Goal: Task Accomplishment & Management: Manage account settings

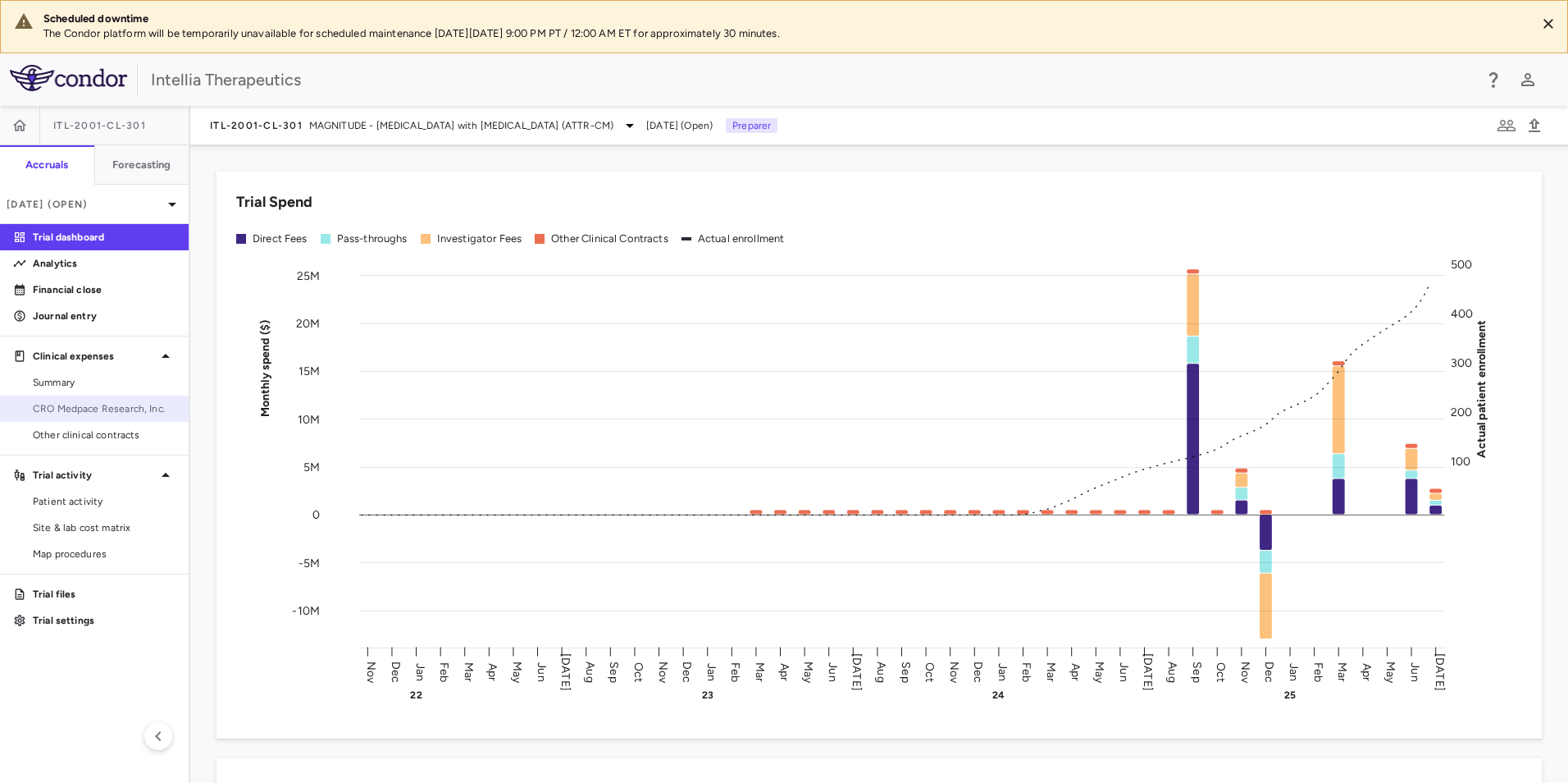
click at [105, 415] on span "CRO Medpace Research, Inc." at bounding box center [104, 408] width 143 height 14
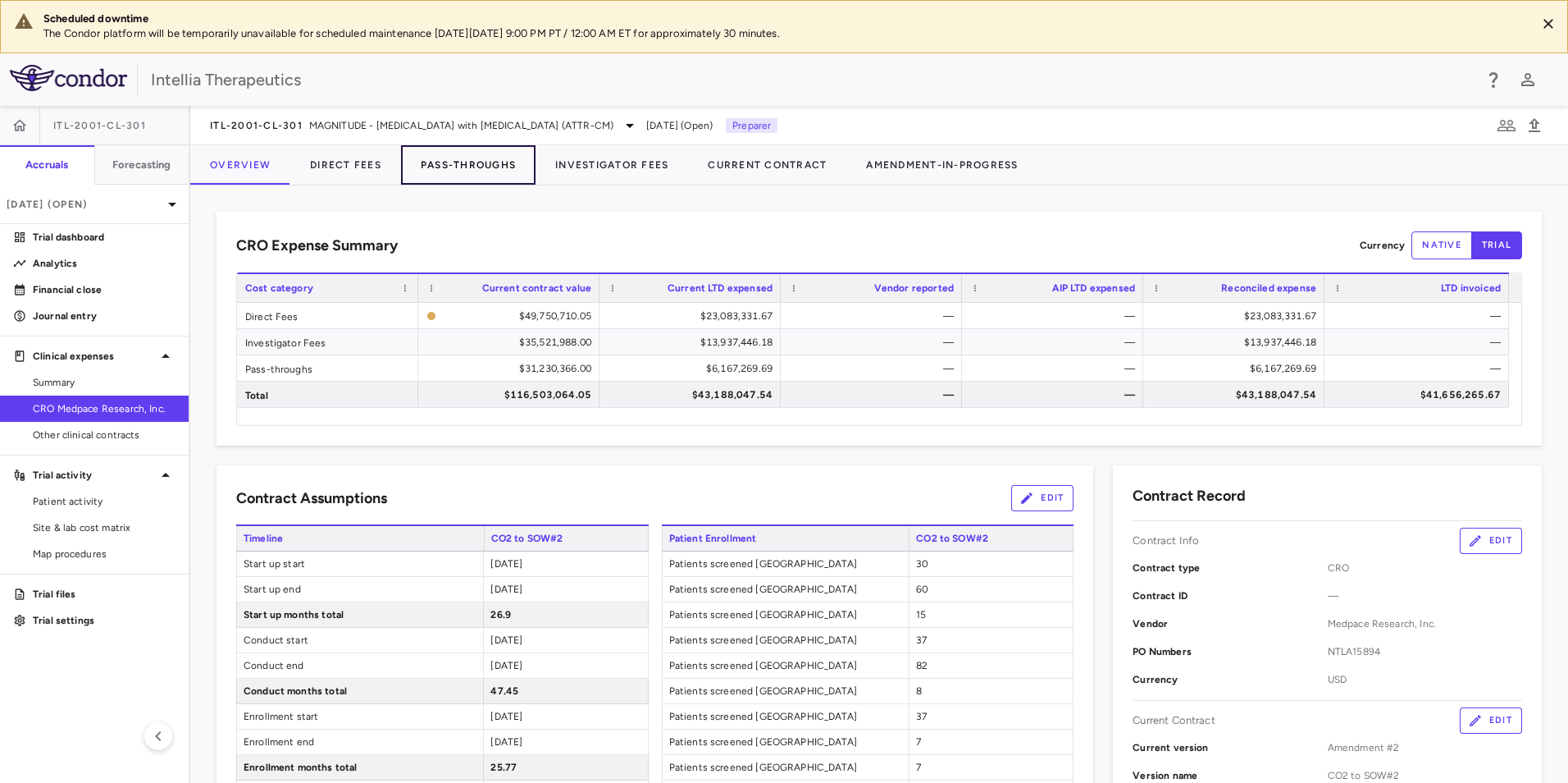
click at [441, 173] on button "Pass-Throughs" at bounding box center [468, 164] width 134 height 39
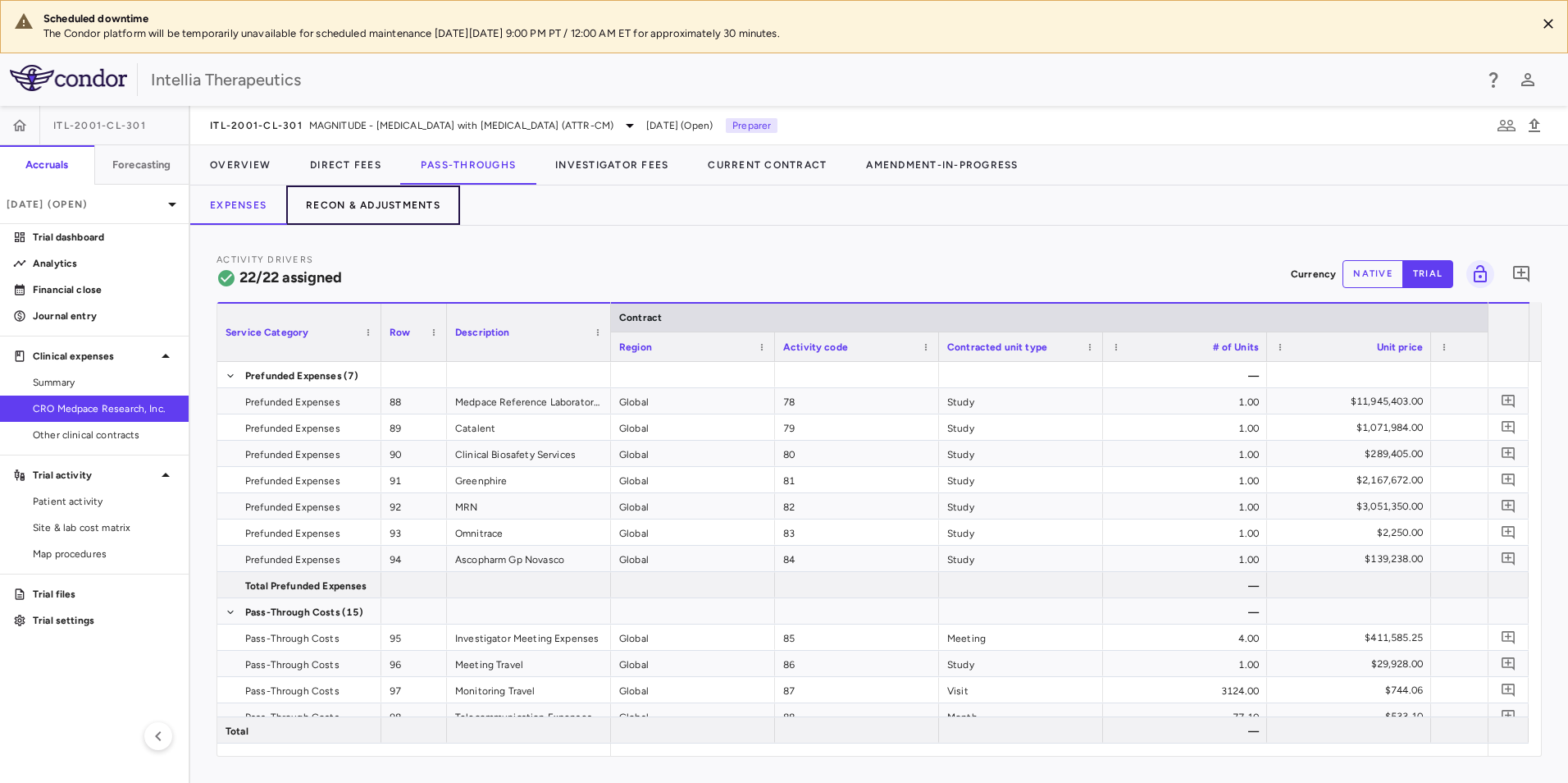
click at [380, 199] on button "Recon & Adjustments" at bounding box center [372, 204] width 174 height 39
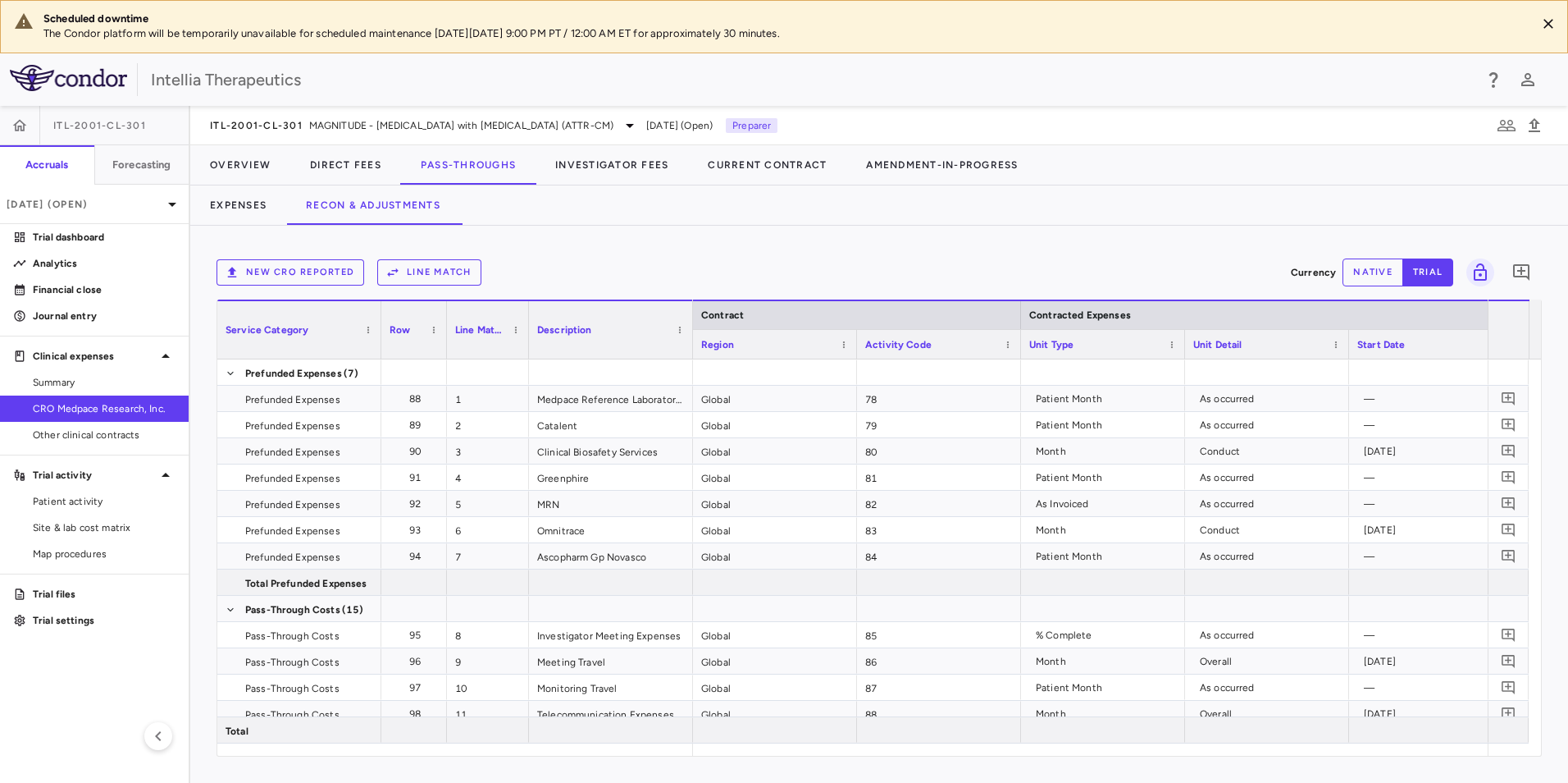
click at [297, 280] on button "New CRO reported" at bounding box center [291, 272] width 148 height 26
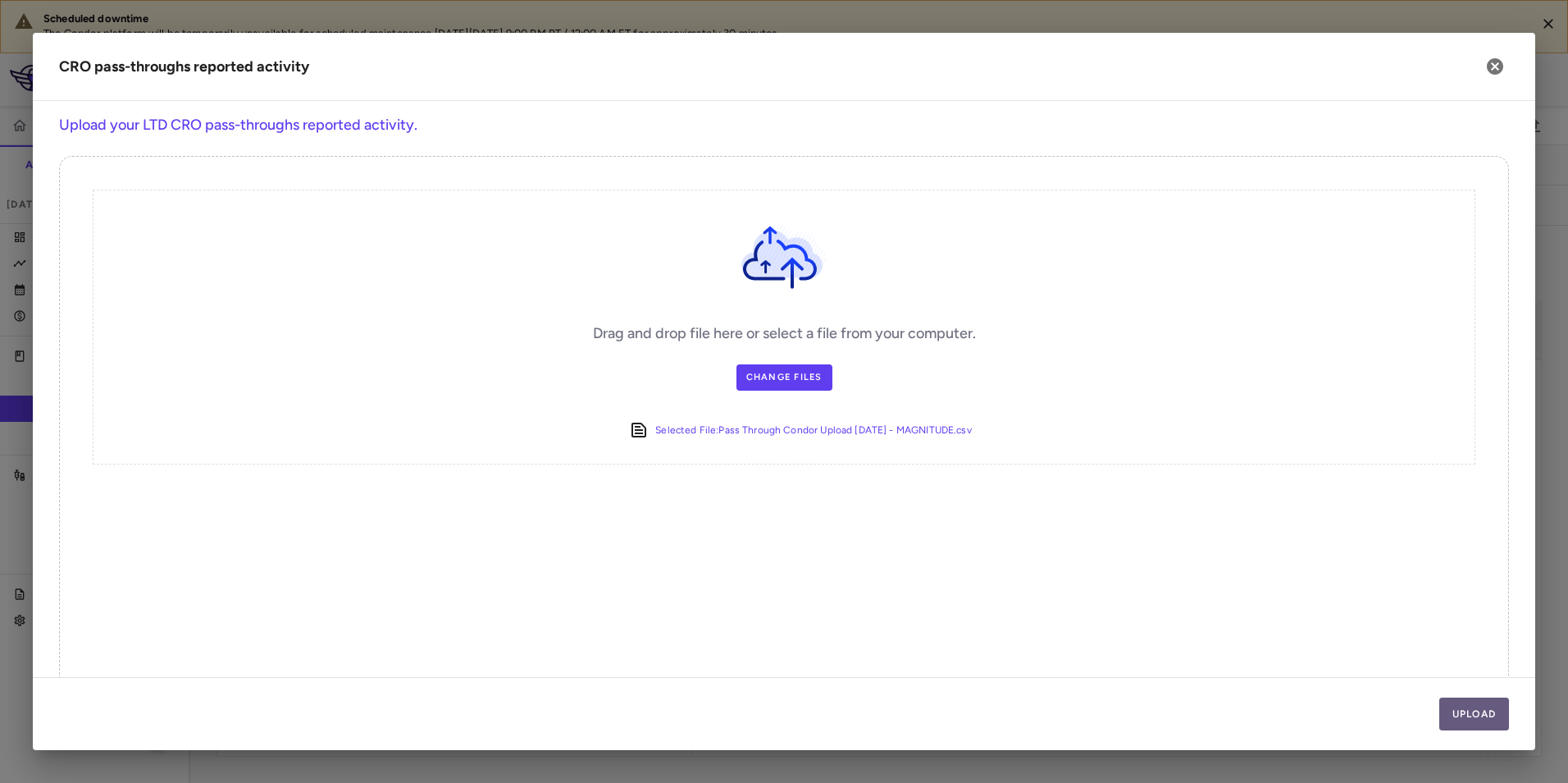
click at [1485, 718] on button "Upload" at bounding box center [1474, 714] width 71 height 33
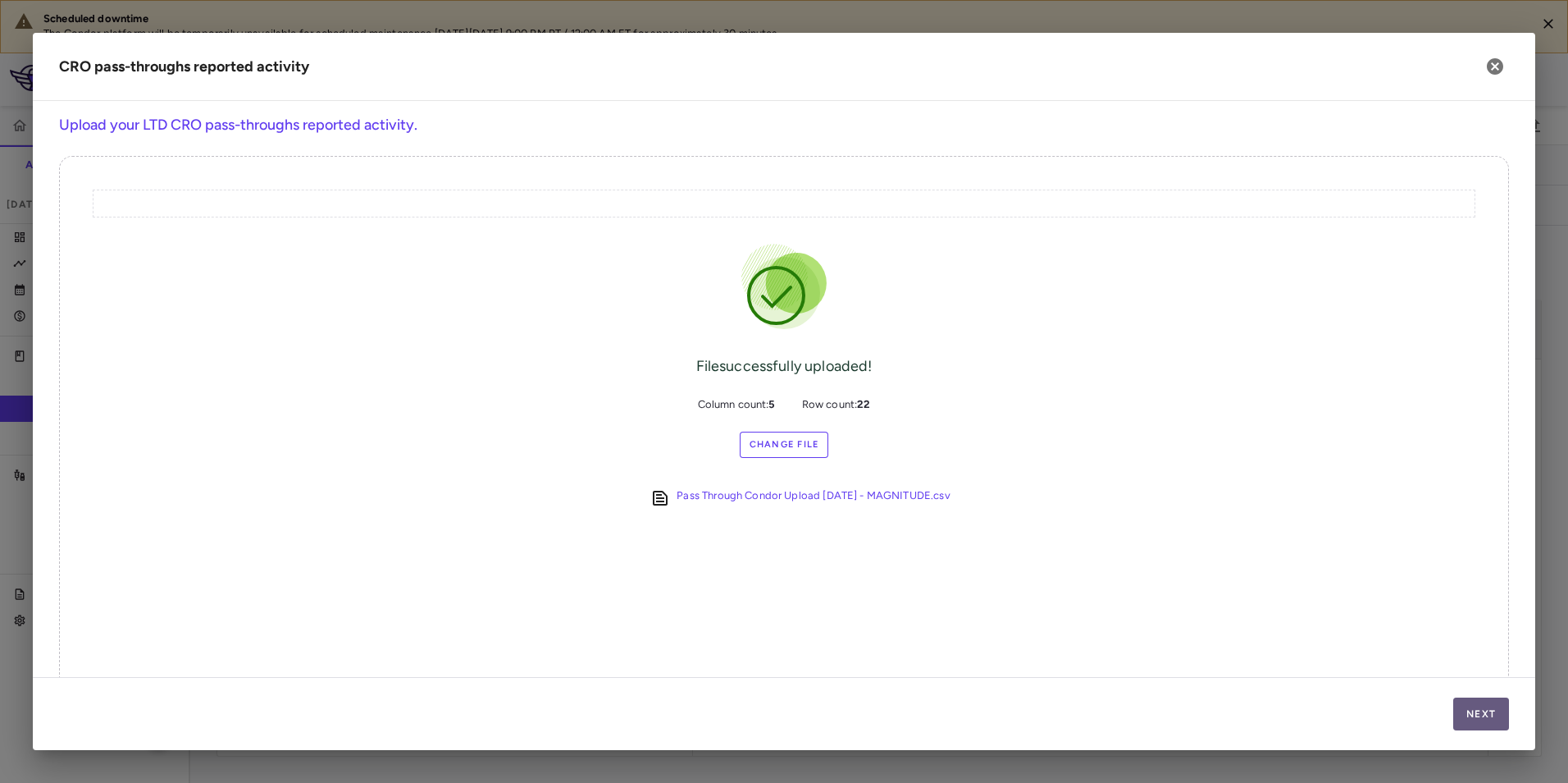
click at [1485, 713] on button "Next" at bounding box center [1481, 714] width 56 height 33
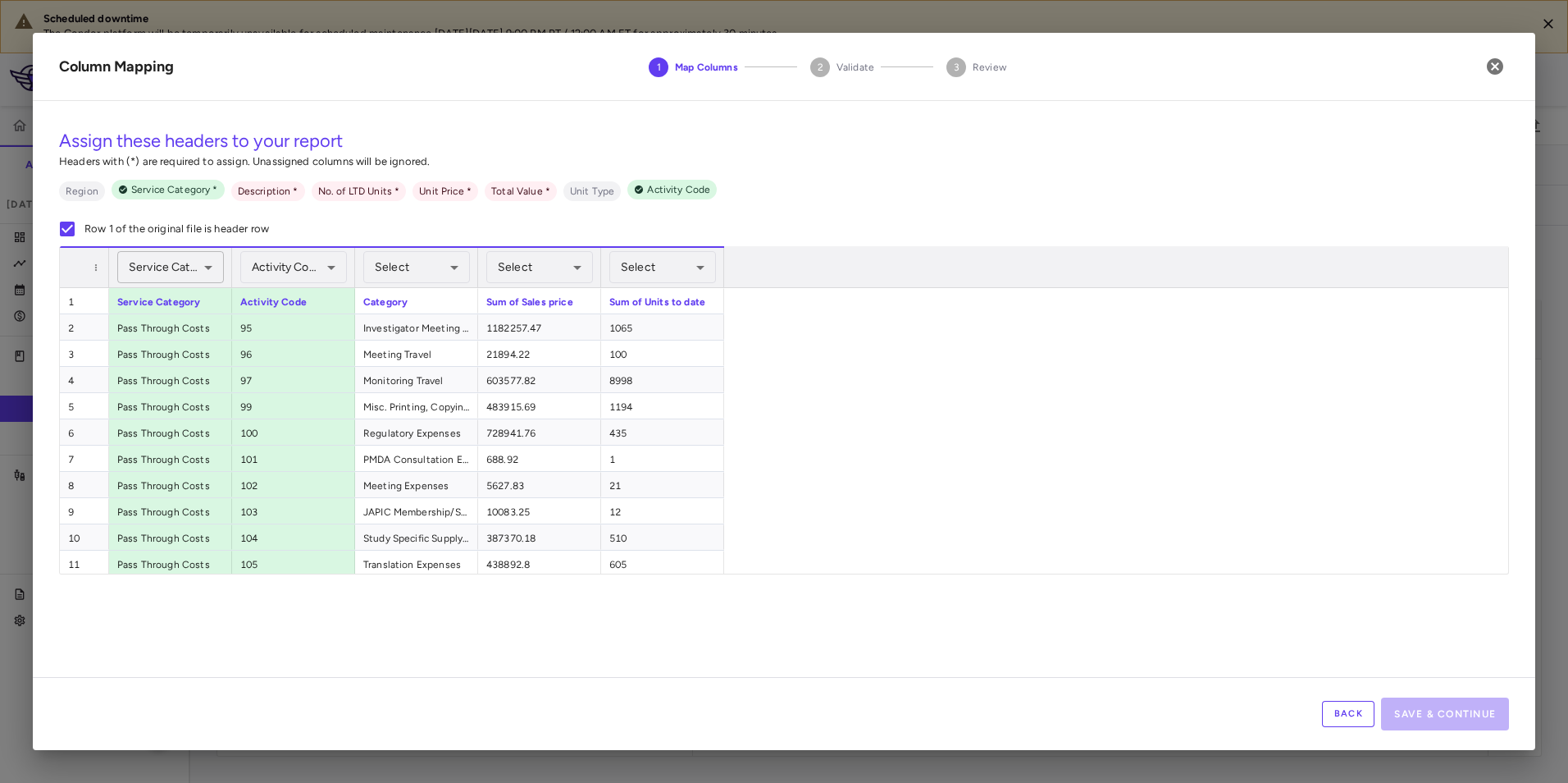
click at [164, 264] on body "Scheduled downtime The Condor platform will be temporarily unavailable for sche…" at bounding box center [784, 392] width 1568 height 783
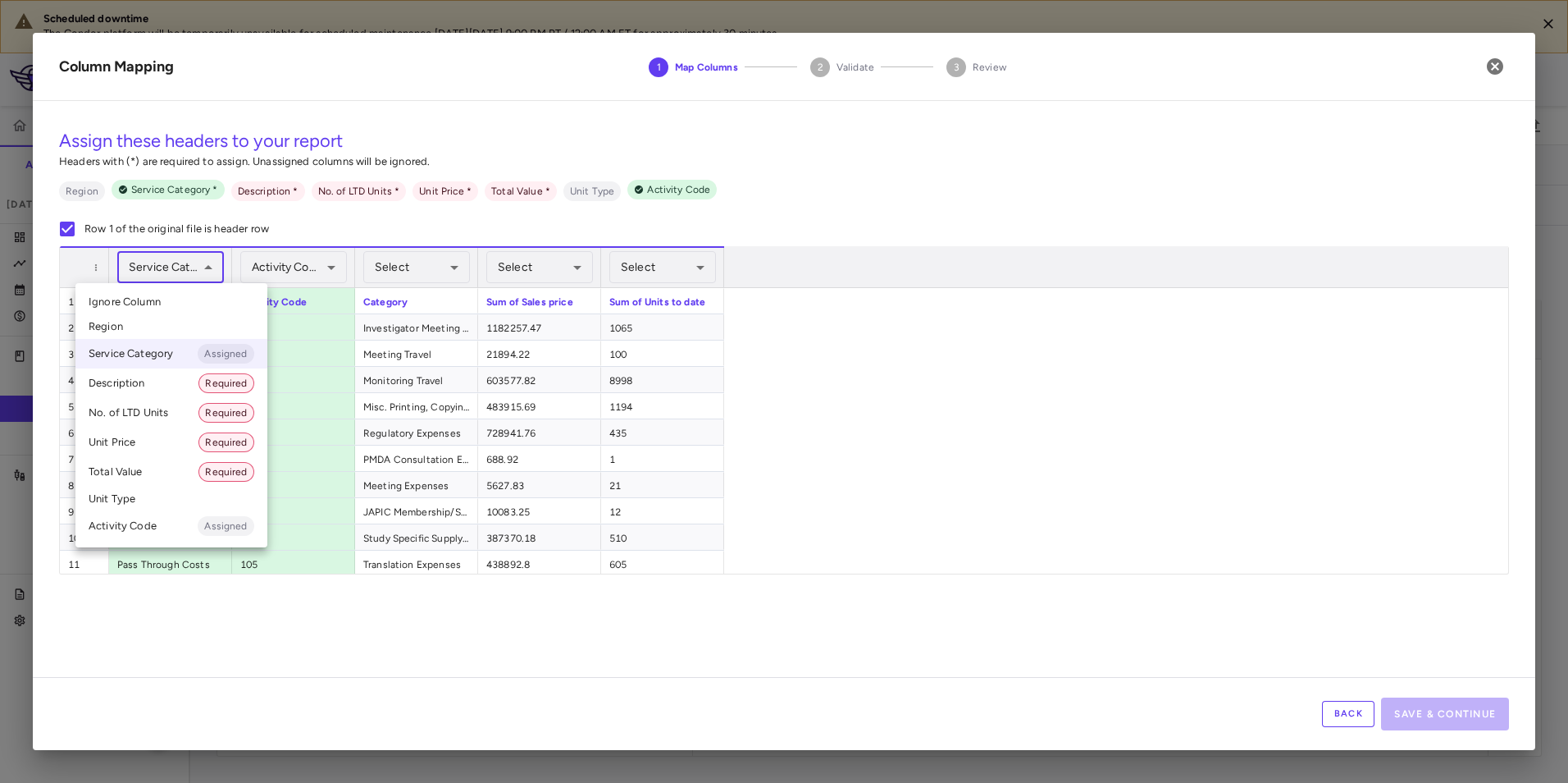
drag, startPoint x: 405, startPoint y: 248, endPoint x: 411, endPoint y: 259, distance: 12.5
click at [407, 250] on div at bounding box center [784, 392] width 1568 height 783
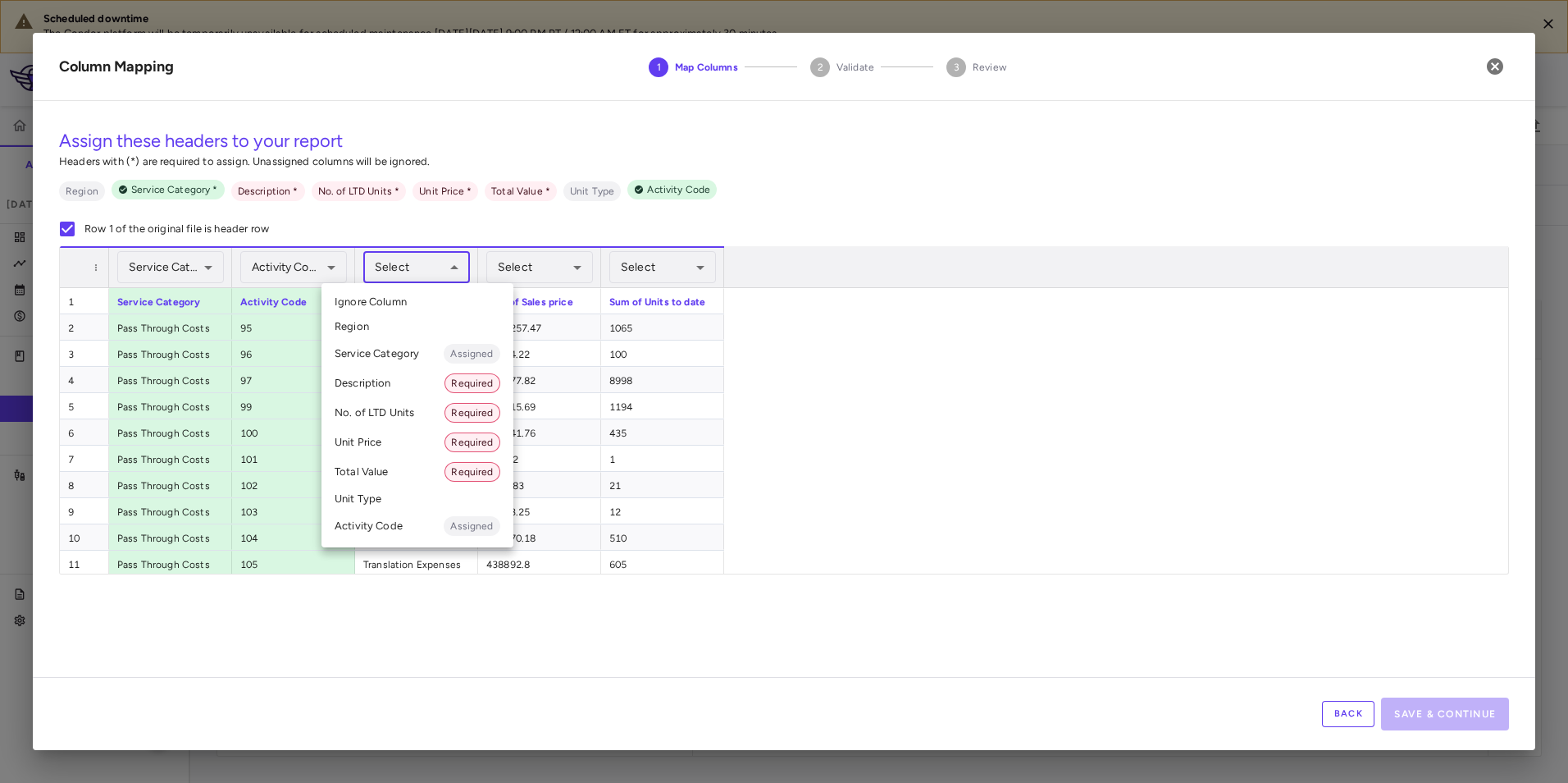
click at [406, 270] on body "Scheduled downtime The Condor platform will be temporarily unavailable for sche…" at bounding box center [784, 392] width 1568 height 783
click at [387, 388] on li "Description Required" at bounding box center [417, 383] width 192 height 30
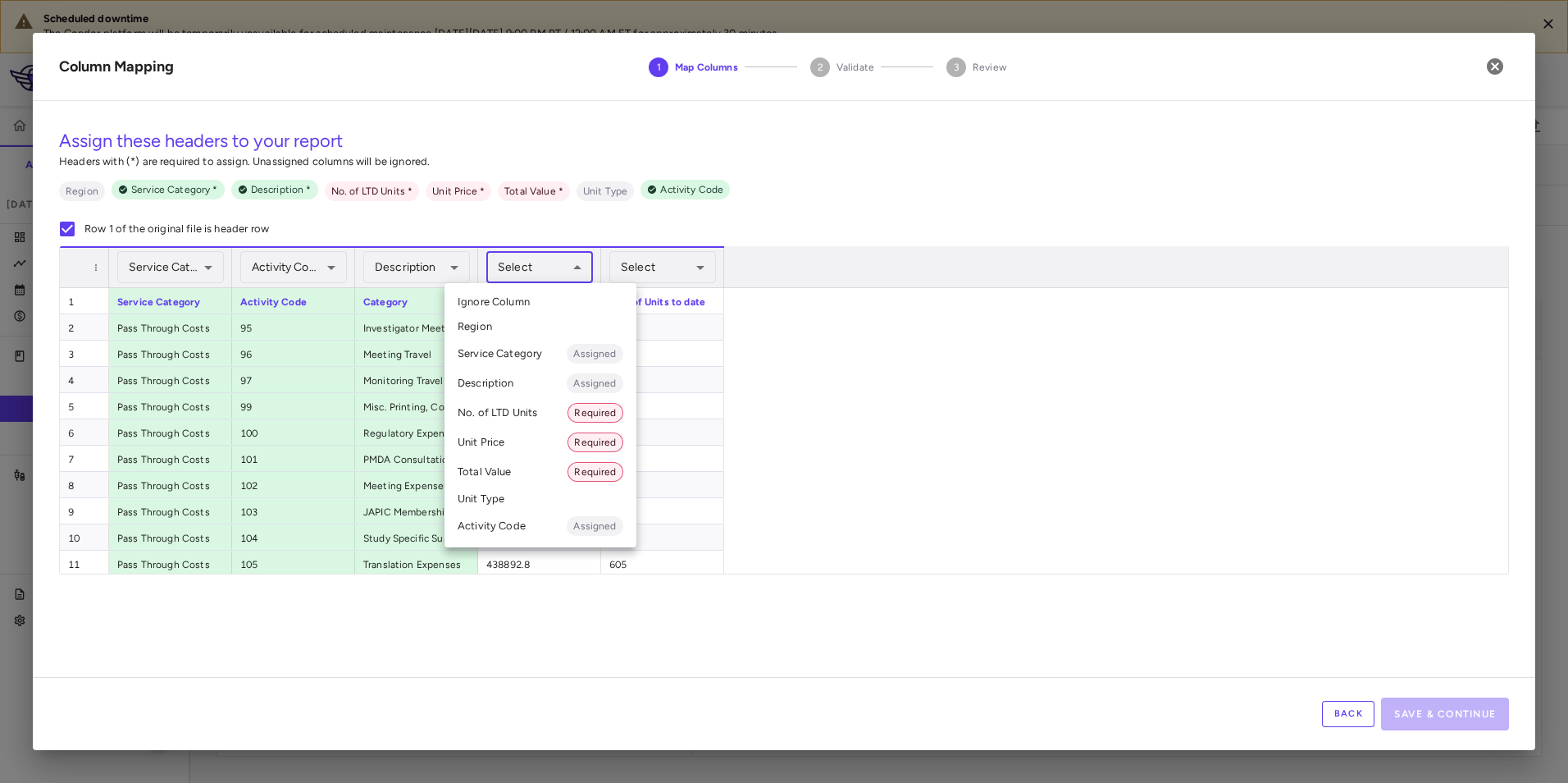
click at [538, 278] on body "Scheduled downtime The Condor platform will be temporarily unavailable for sche…" at bounding box center [784, 392] width 1568 height 783
click at [925, 389] on div at bounding box center [784, 392] width 1568 height 783
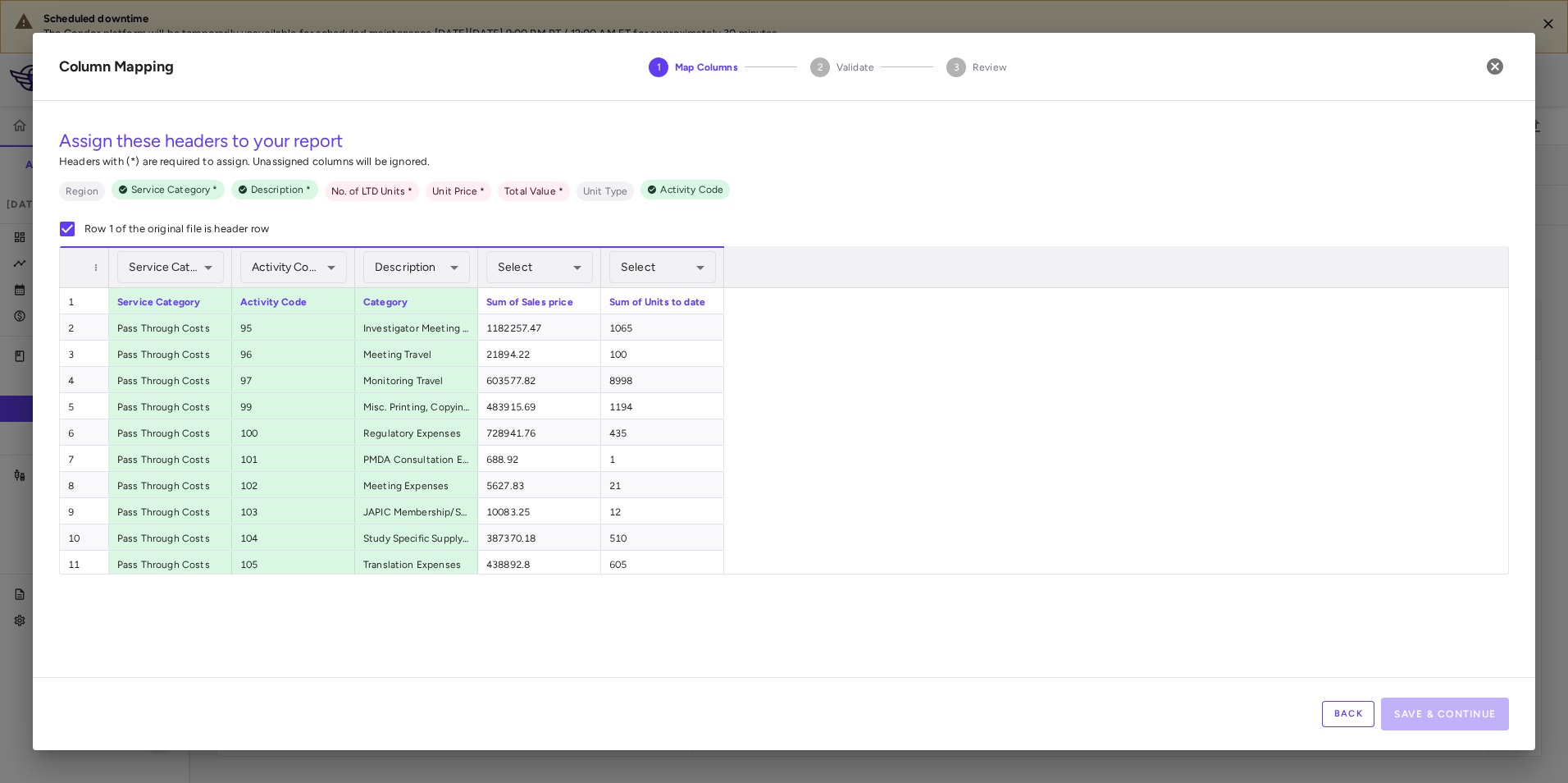
click at [1334, 709] on button "Back" at bounding box center [1347, 713] width 53 height 26
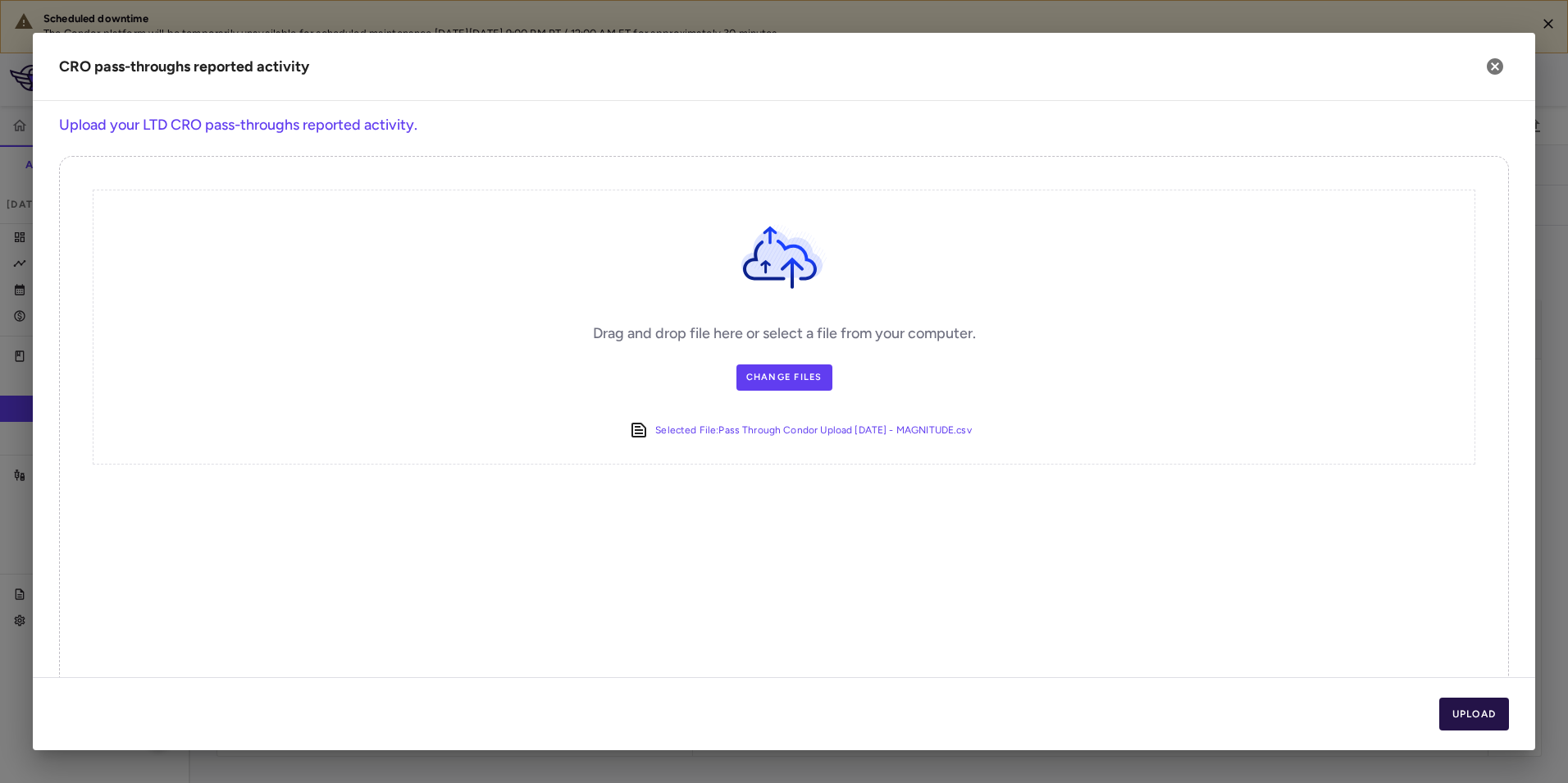
click at [1474, 711] on button "Upload" at bounding box center [1474, 714] width 71 height 33
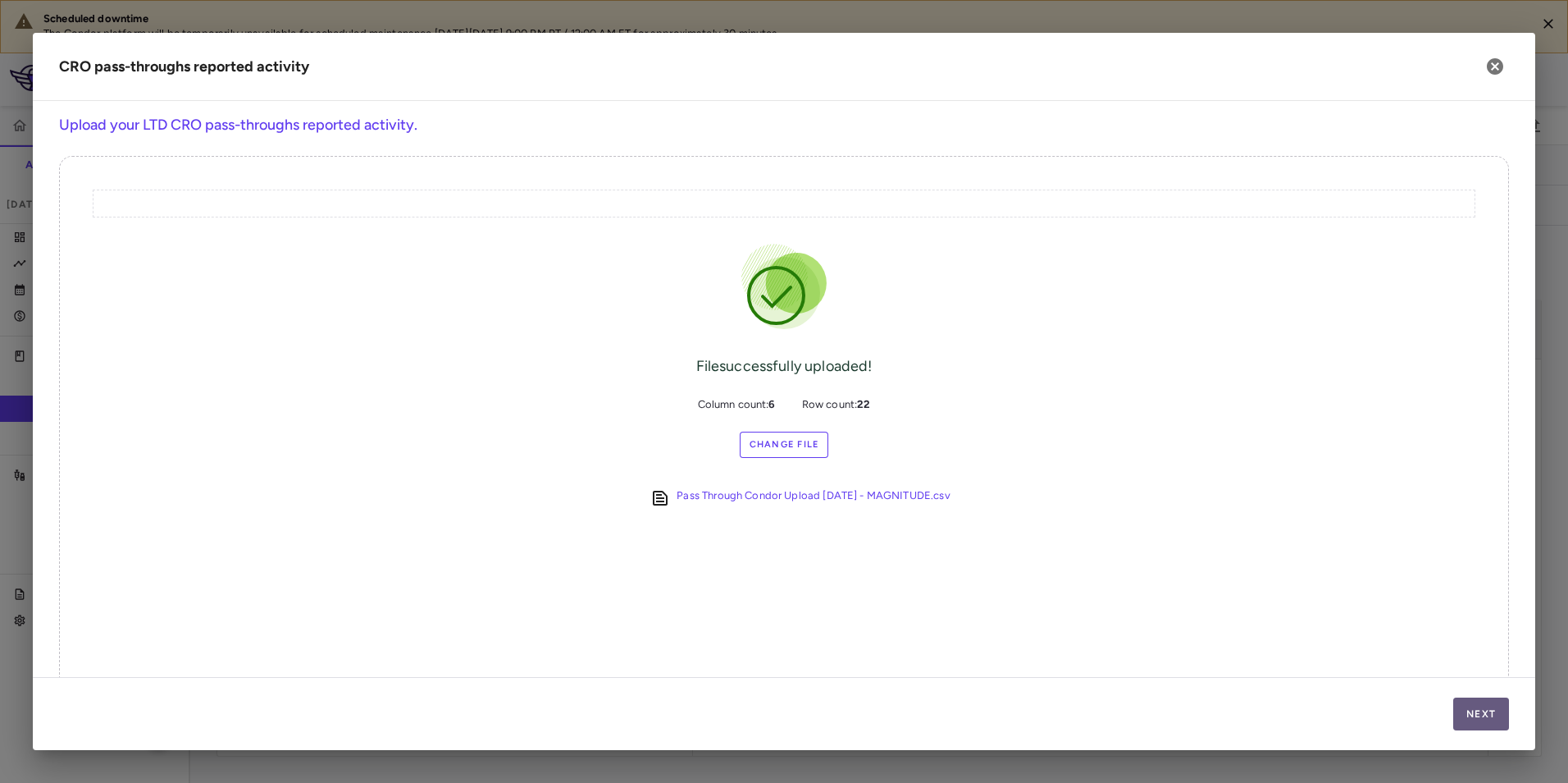
drag, startPoint x: 1475, startPoint y: 711, endPoint x: 1492, endPoint y: 713, distance: 17.1
click at [1492, 713] on button "Next" at bounding box center [1481, 714] width 56 height 33
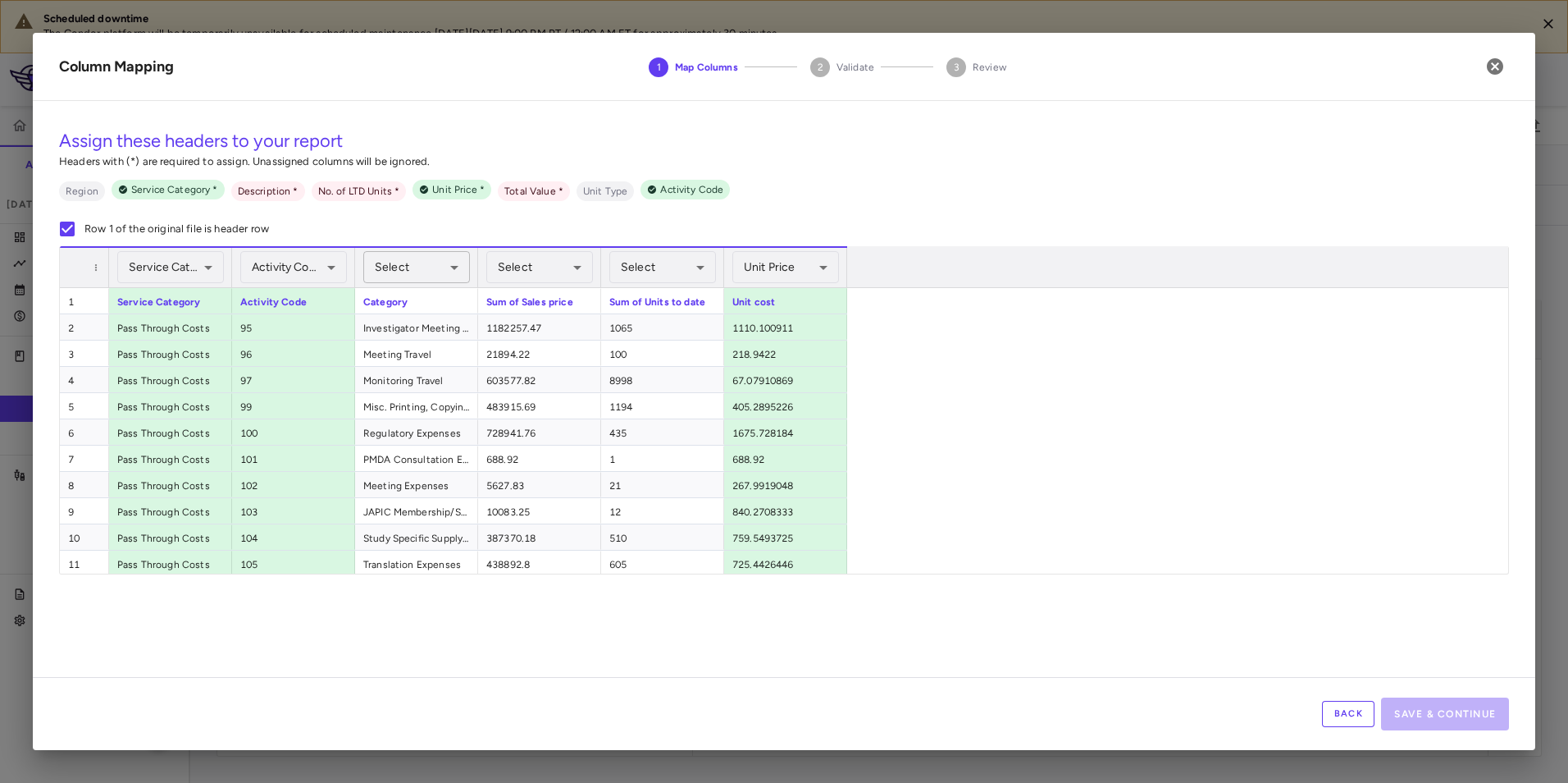
drag, startPoint x: 445, startPoint y: 248, endPoint x: 438, endPoint y: 256, distance: 10.6
click at [444, 249] on div "Select ​" at bounding box center [416, 267] width 106 height 39
click at [435, 260] on body "Scheduled downtime The Condor platform will be temporarily unavailable for sche…" at bounding box center [784, 392] width 1568 height 783
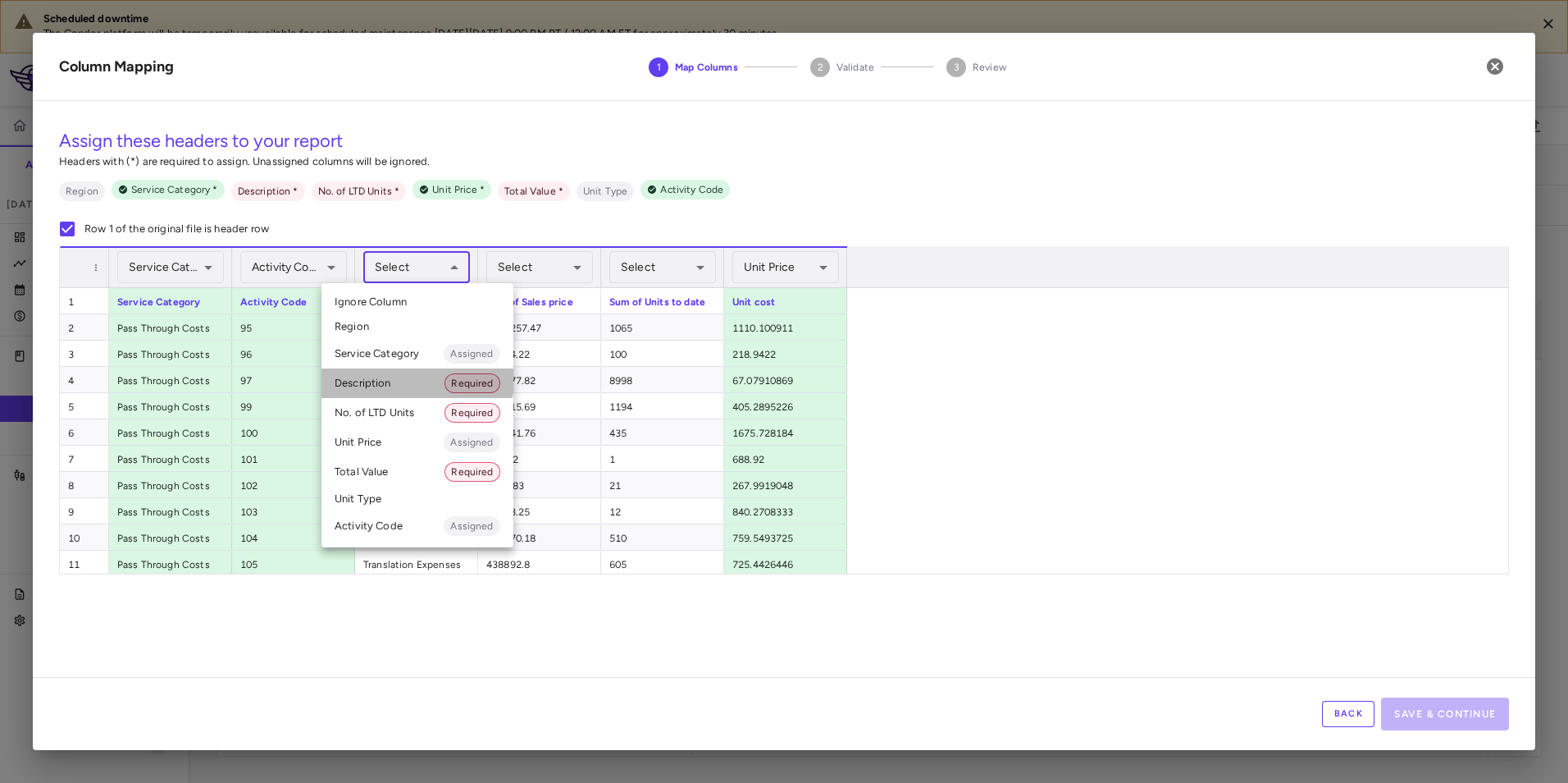
click at [400, 378] on li "Description Required" at bounding box center [417, 383] width 192 height 30
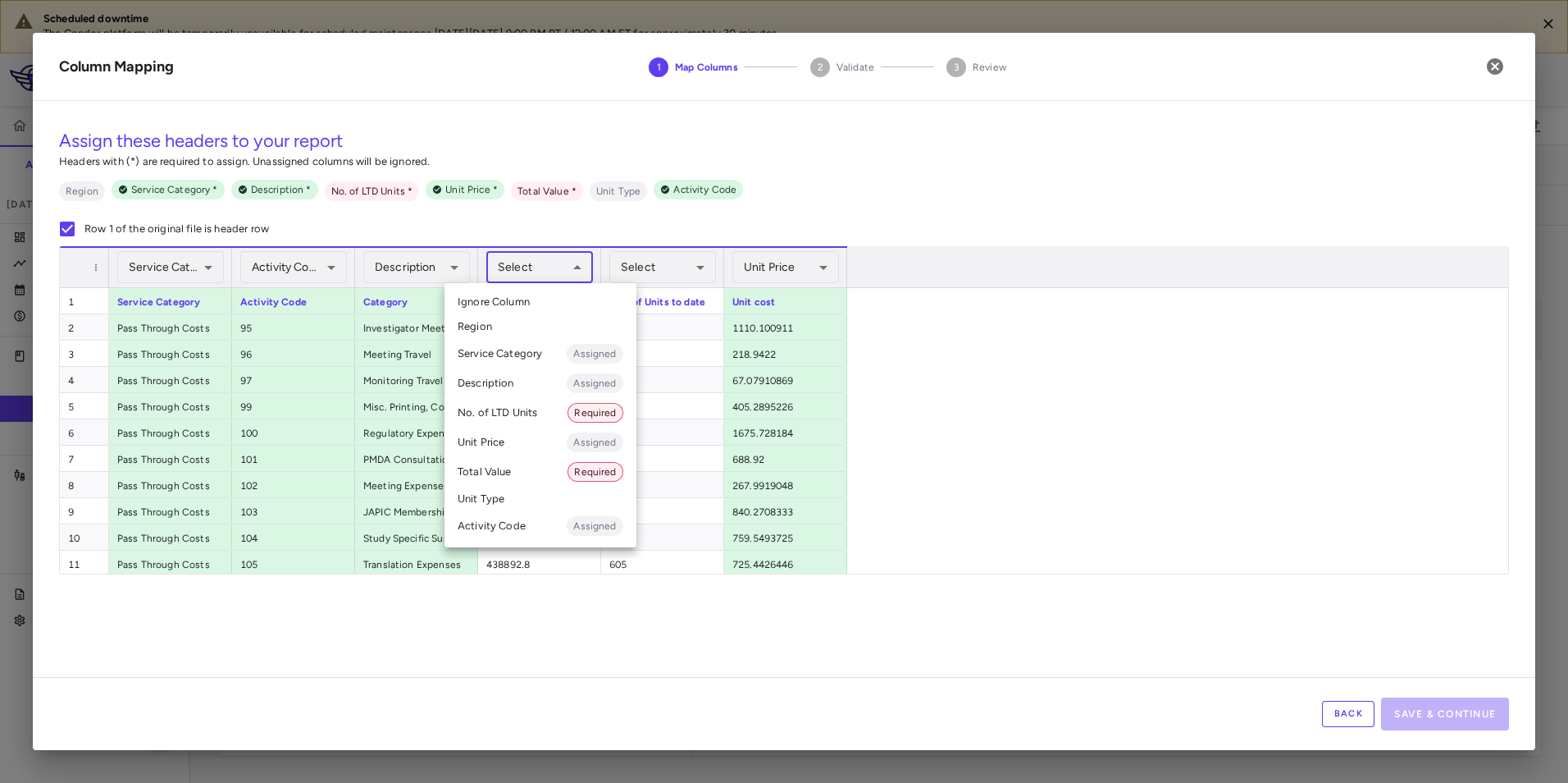
click at [505, 276] on body "Scheduled downtime The Condor platform will be temporarily unavailable for sche…" at bounding box center [784, 392] width 1568 height 783
click at [527, 468] on li "Total Value Required" at bounding box center [540, 471] width 192 height 30
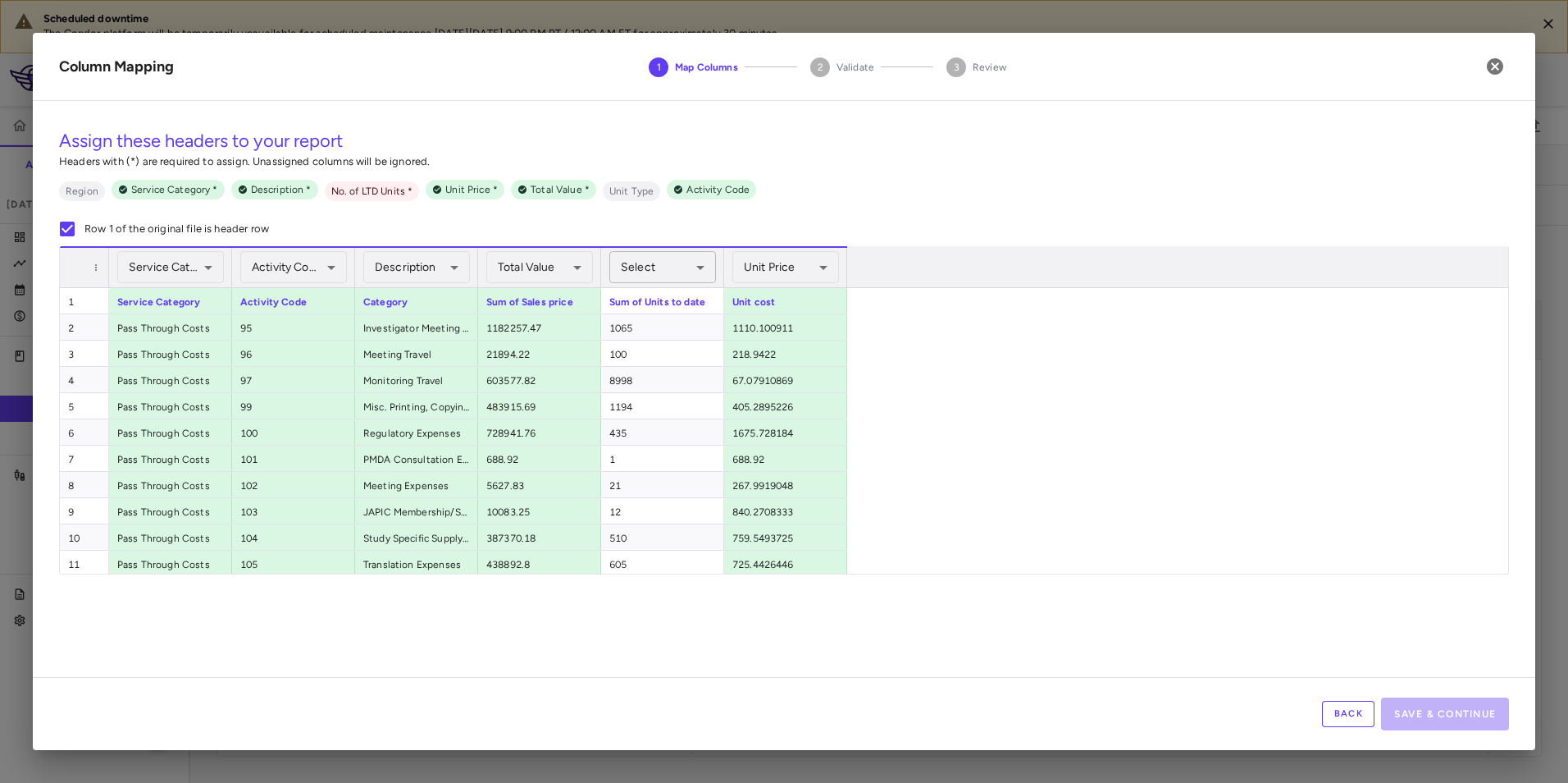
click at [650, 274] on body "Scheduled downtime The Condor platform will be temporarily unavailable for sche…" at bounding box center [784, 392] width 1568 height 783
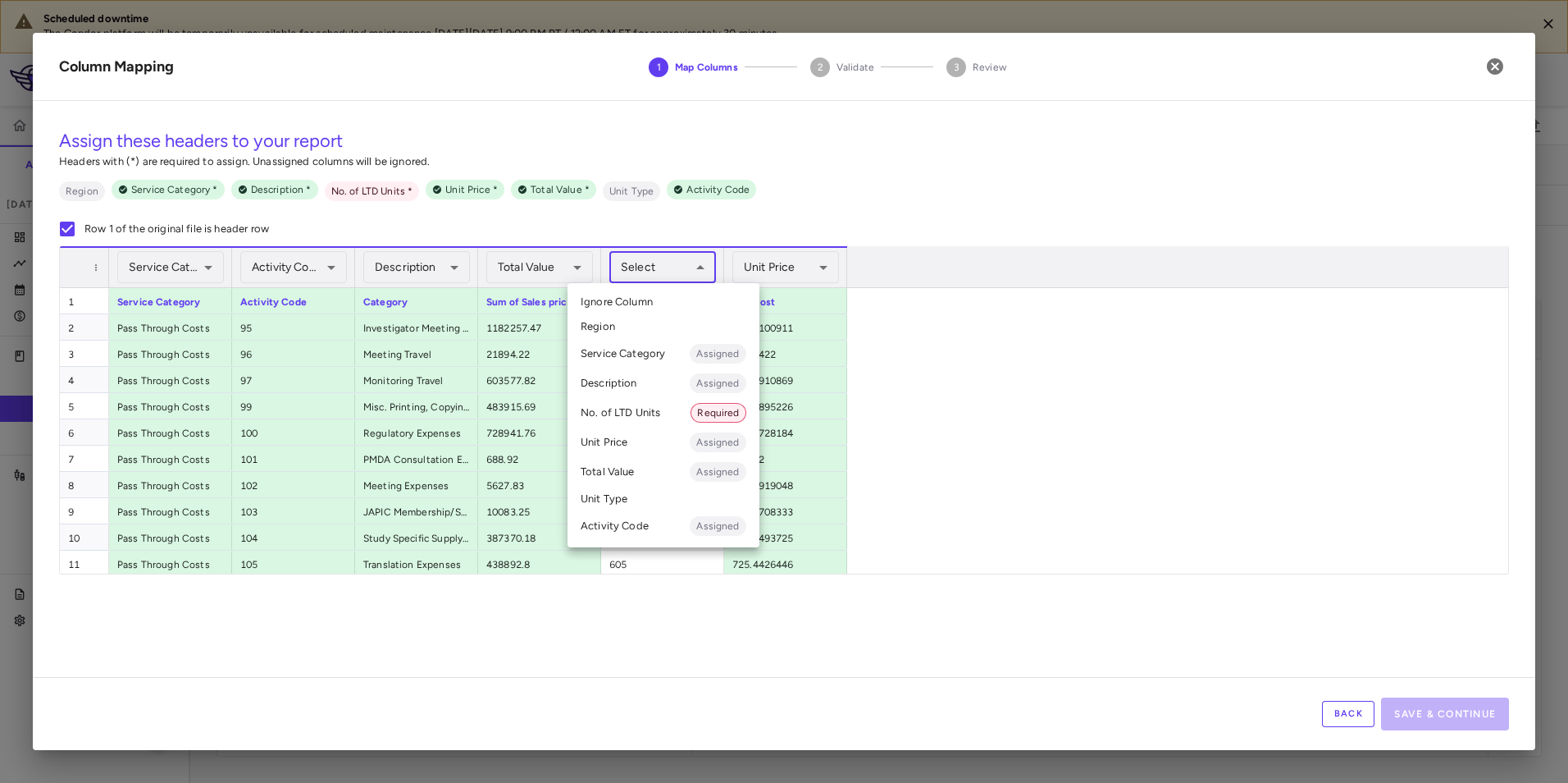
click at [649, 417] on li "No. of LTD Units Required" at bounding box center [664, 413] width 192 height 30
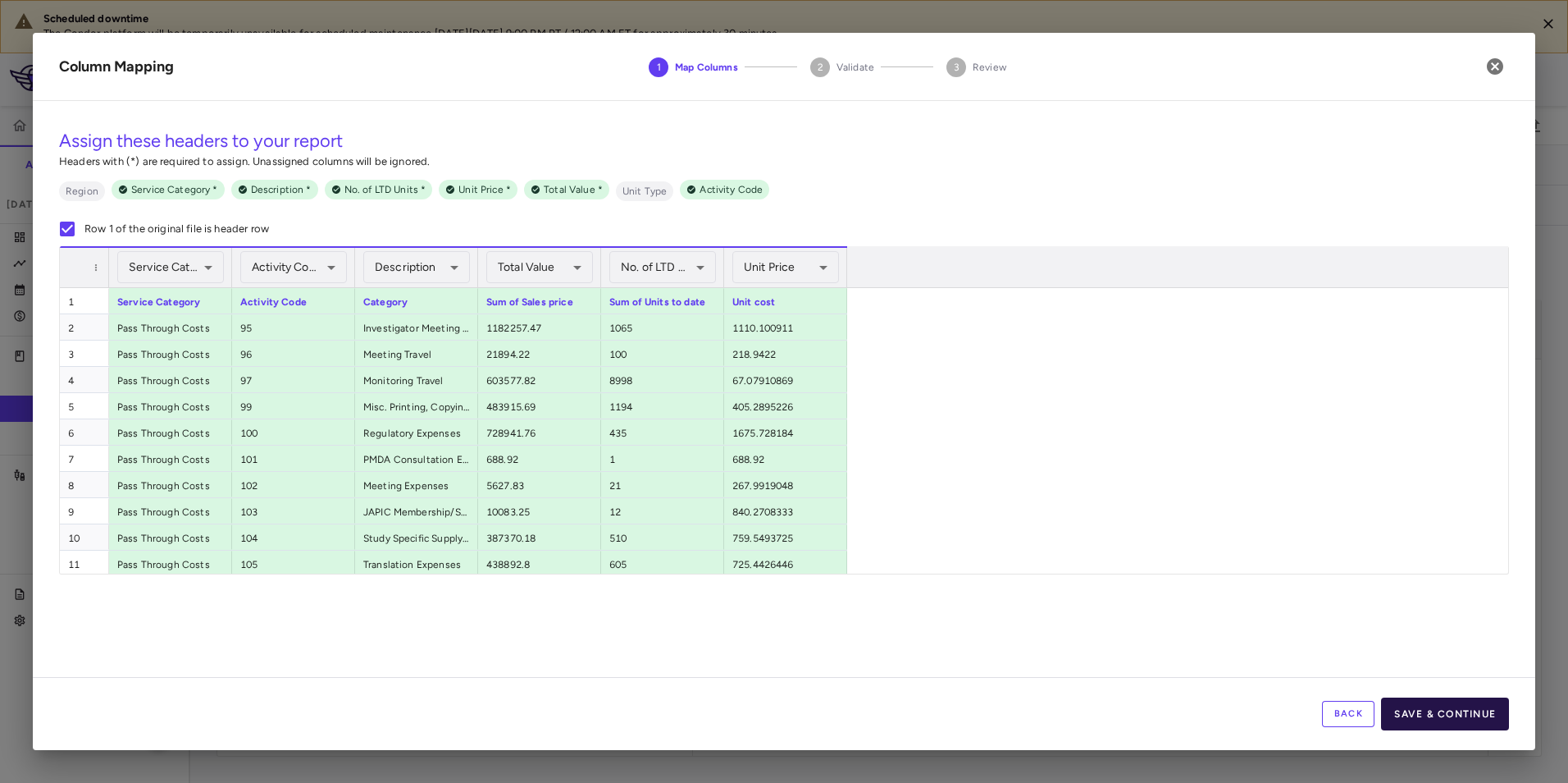
click at [1413, 703] on button "Save & Continue" at bounding box center [1444, 714] width 128 height 33
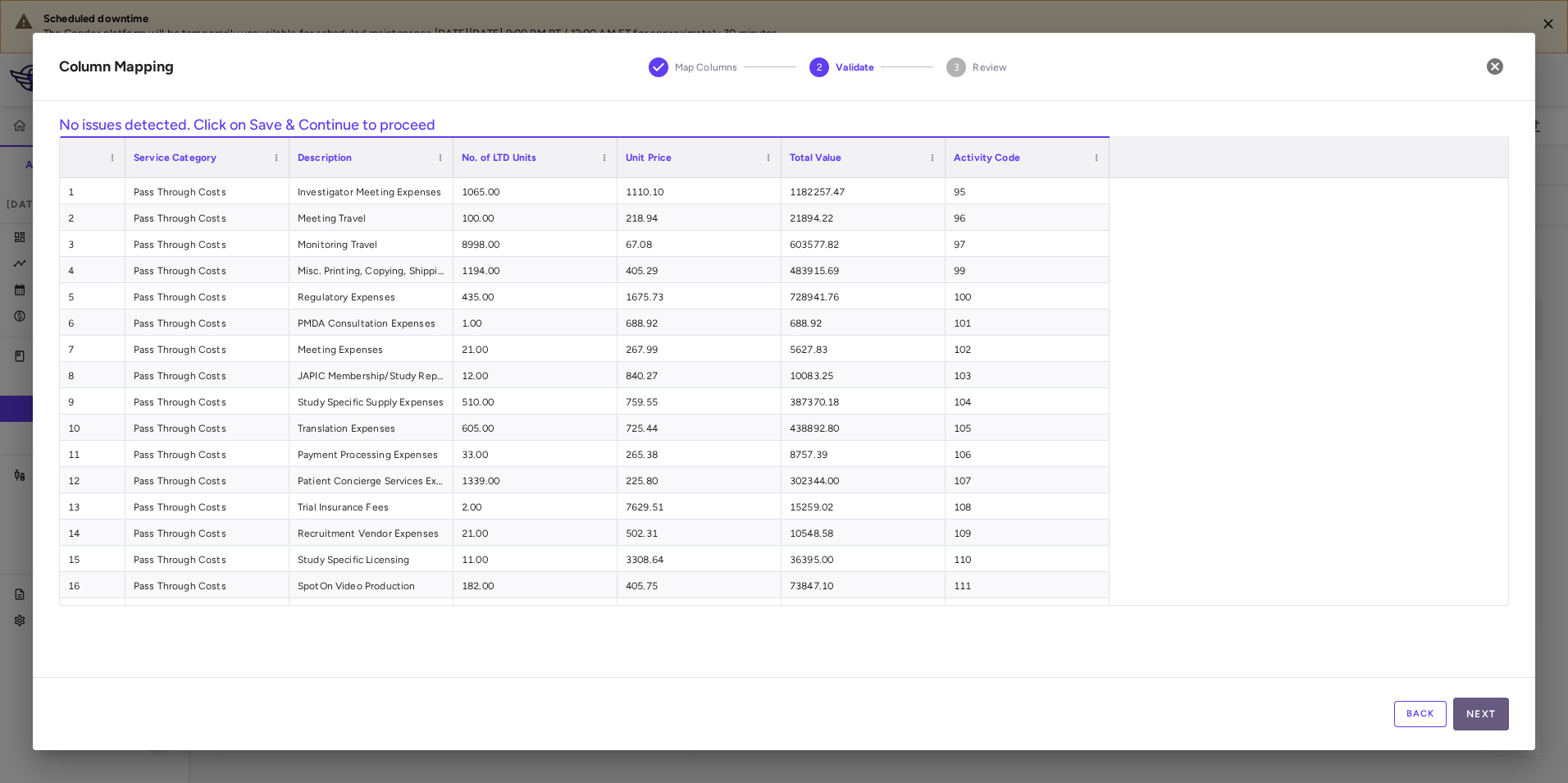
click at [1472, 701] on button "Next" at bounding box center [1481, 714] width 56 height 33
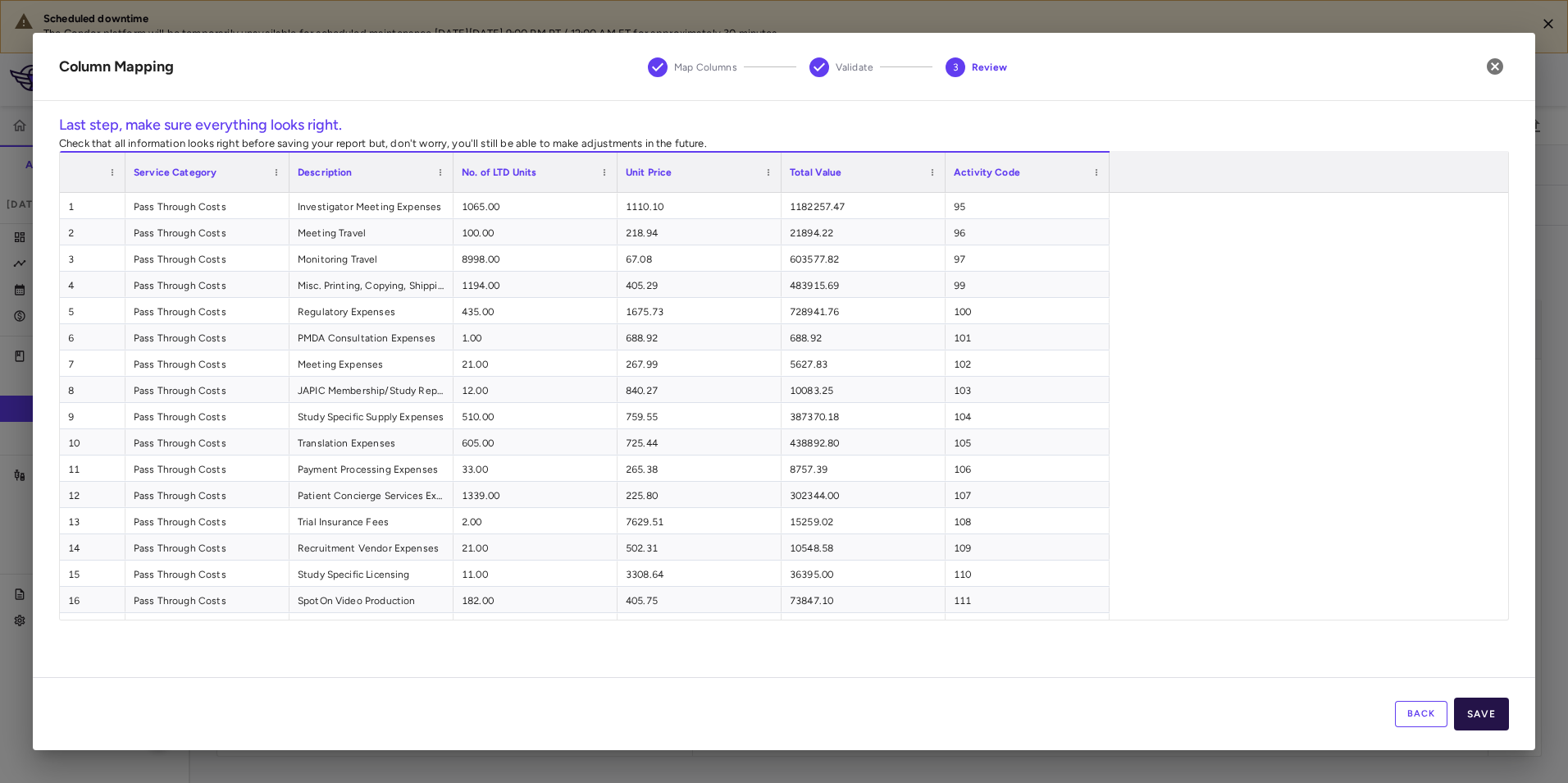
click at [1483, 717] on button "Save" at bounding box center [1481, 714] width 55 height 33
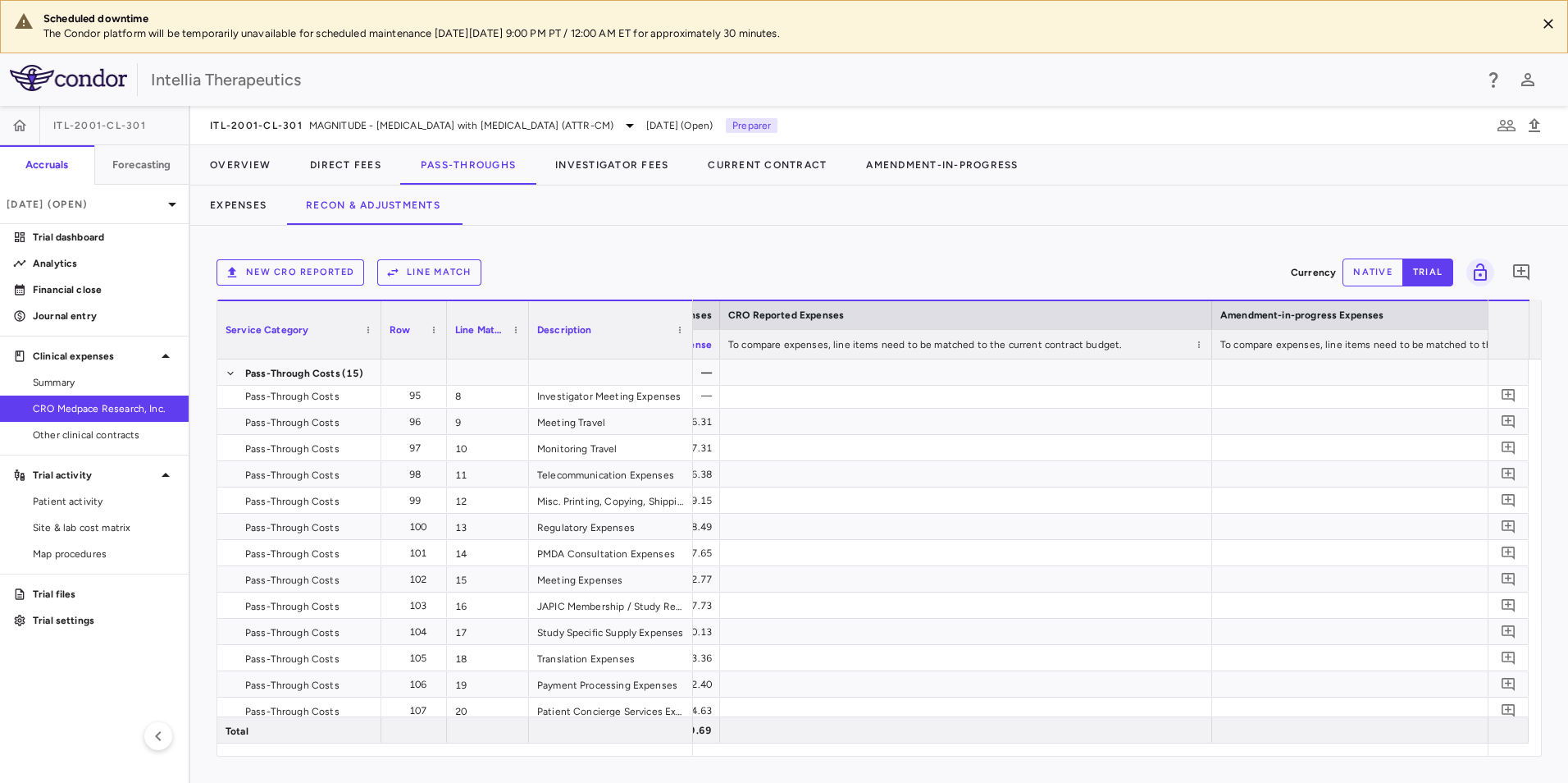
click at [462, 266] on button "Line Match" at bounding box center [429, 272] width 105 height 26
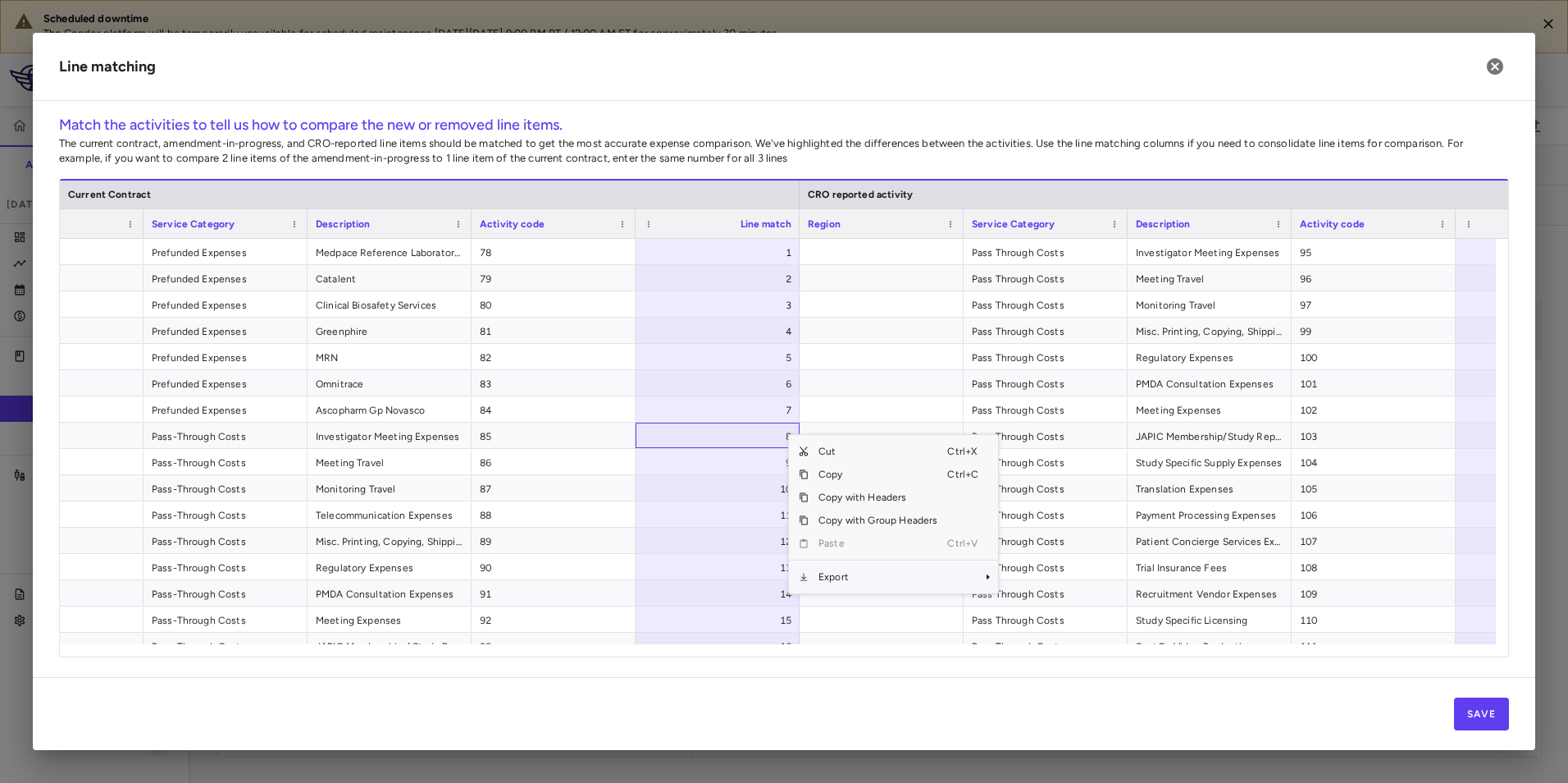
click at [867, 584] on span "Export" at bounding box center [878, 577] width 138 height 23
click at [976, 575] on span "Context Menu" at bounding box center [966, 577] width 36 height 23
click at [1030, 603] on span "Excel Export" at bounding box center [1053, 605] width 77 height 23
click at [1028, 80] on h2 "Line matching" at bounding box center [784, 66] width 1502 height 68
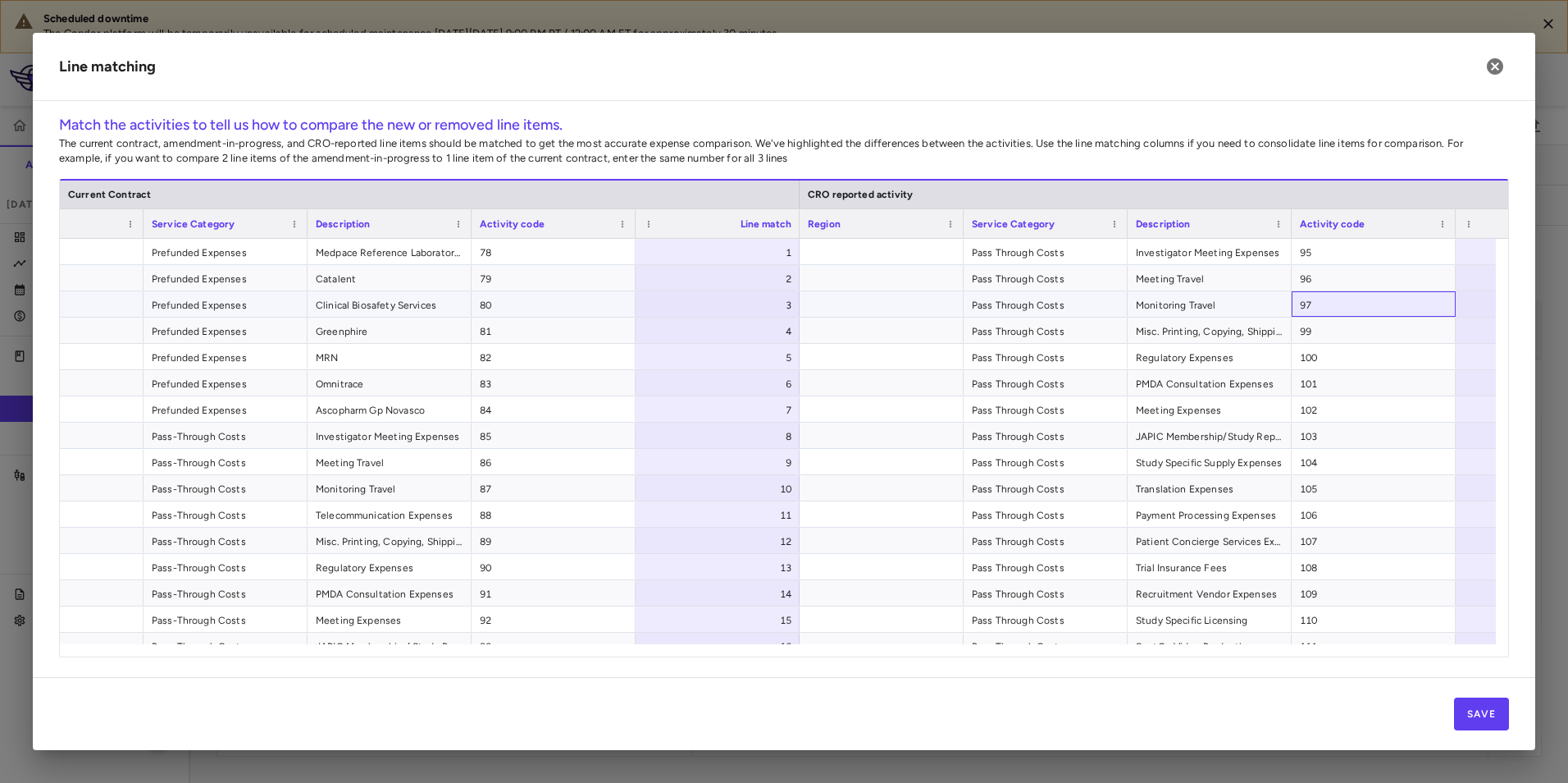
drag, startPoint x: 1350, startPoint y: 302, endPoint x: 1417, endPoint y: 285, distance: 69.1
click at [1357, 300] on span "97" at bounding box center [1373, 304] width 148 height 26
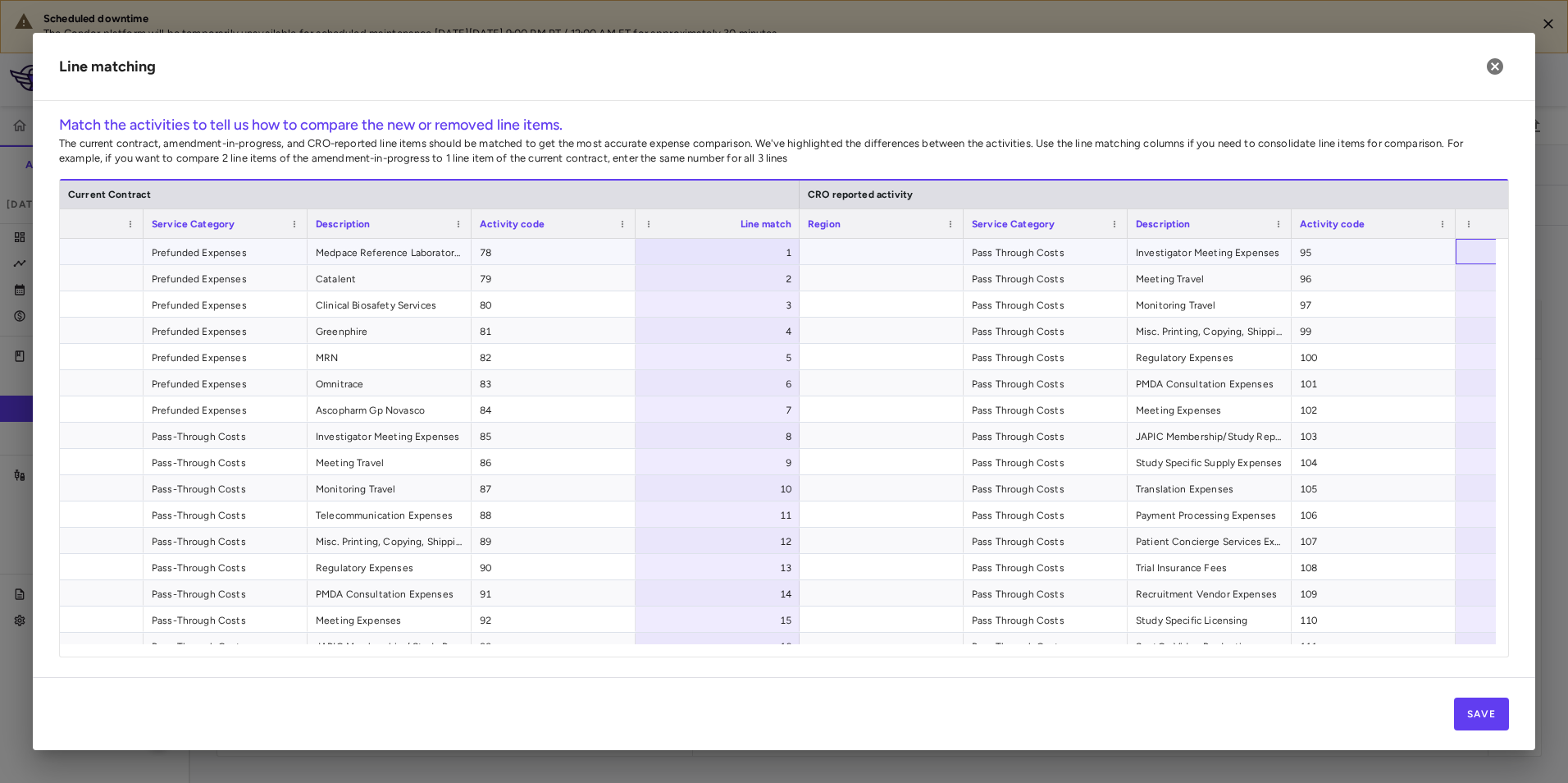
click at [1472, 247] on div at bounding box center [1537, 251] width 164 height 26
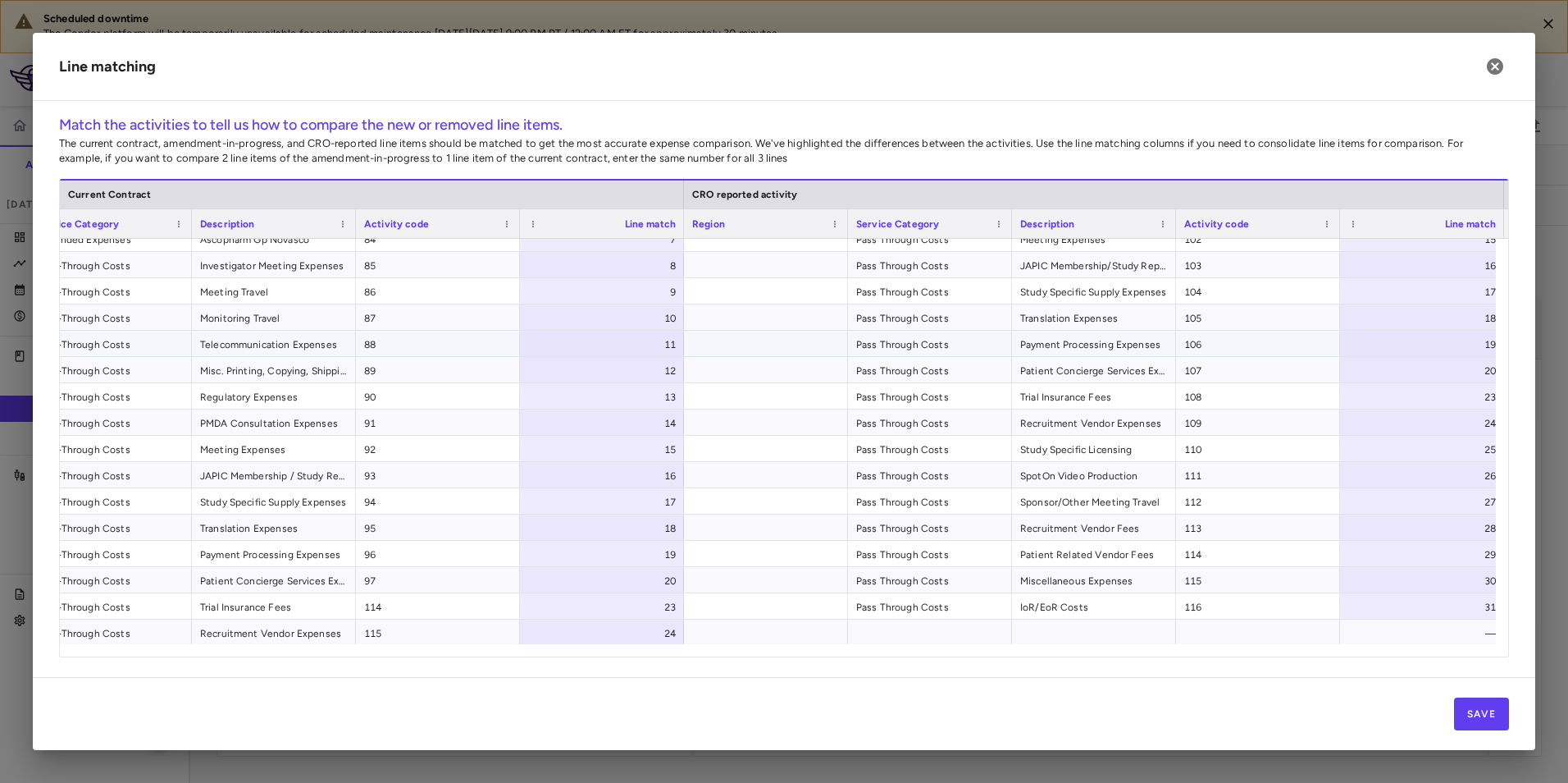
scroll to position [173, 0]
click at [1483, 715] on button "Save" at bounding box center [1481, 714] width 55 height 33
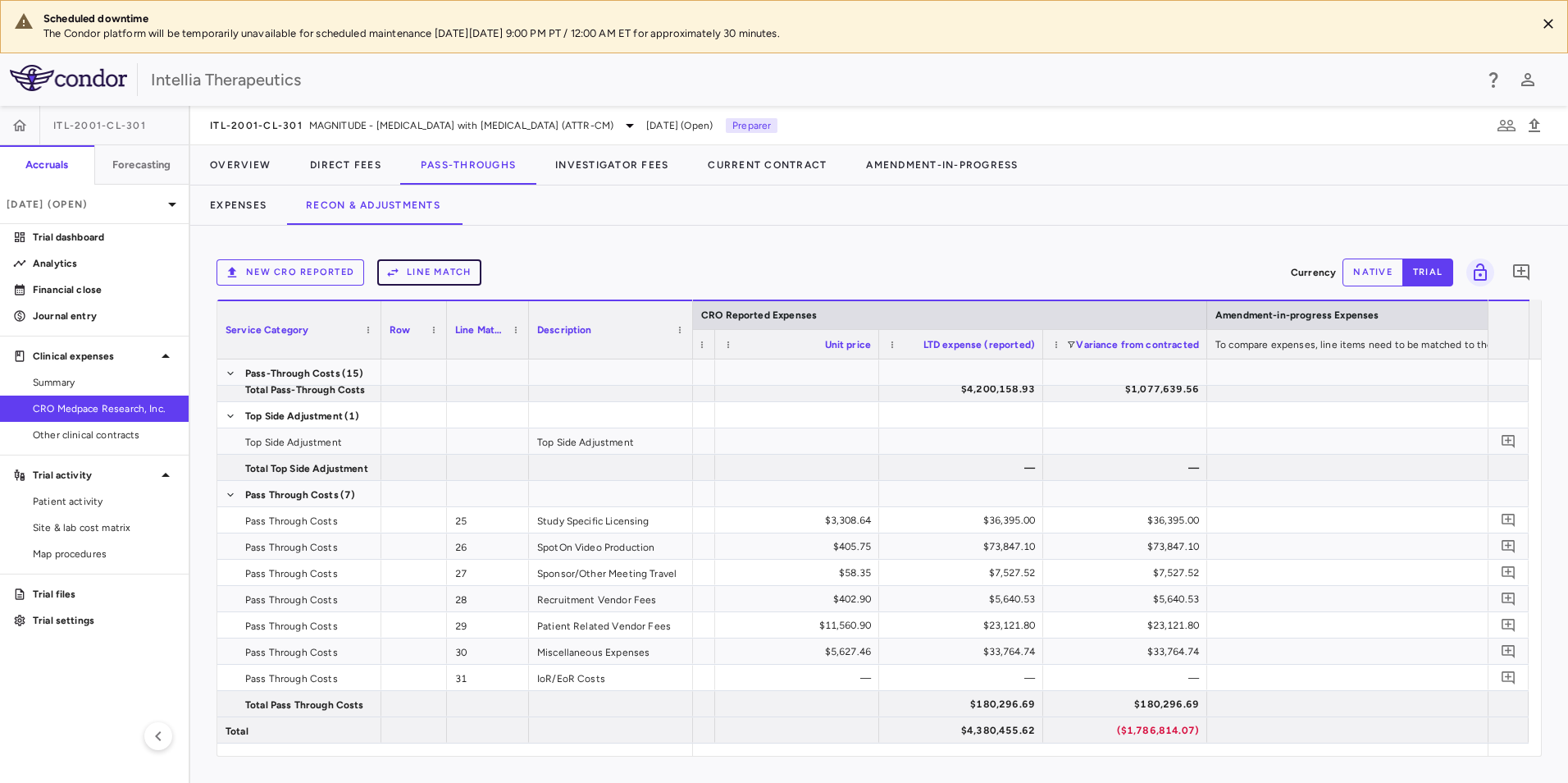
scroll to position [0, 2609]
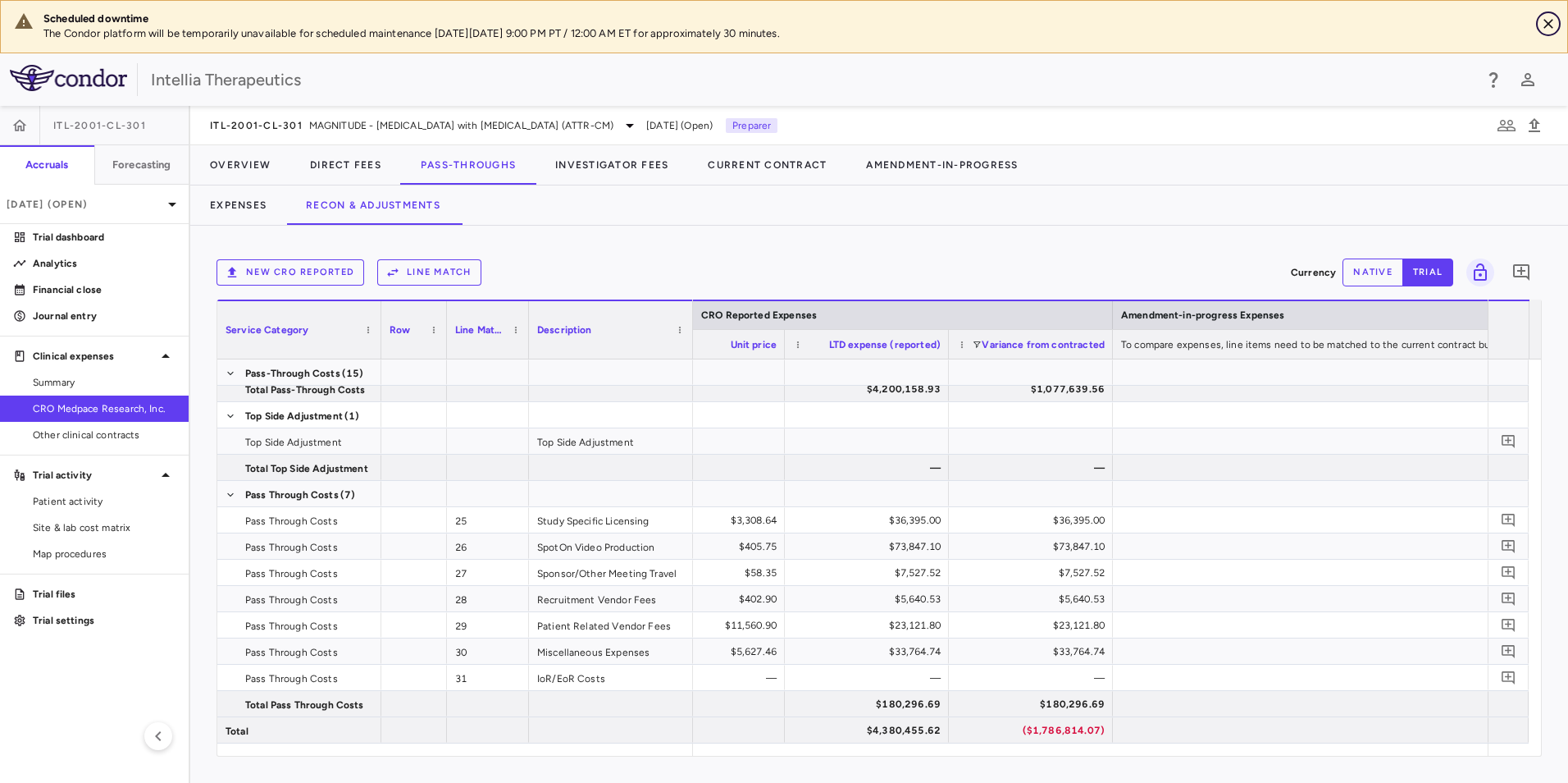
click at [1550, 31] on icon "Close" at bounding box center [1548, 23] width 16 height 16
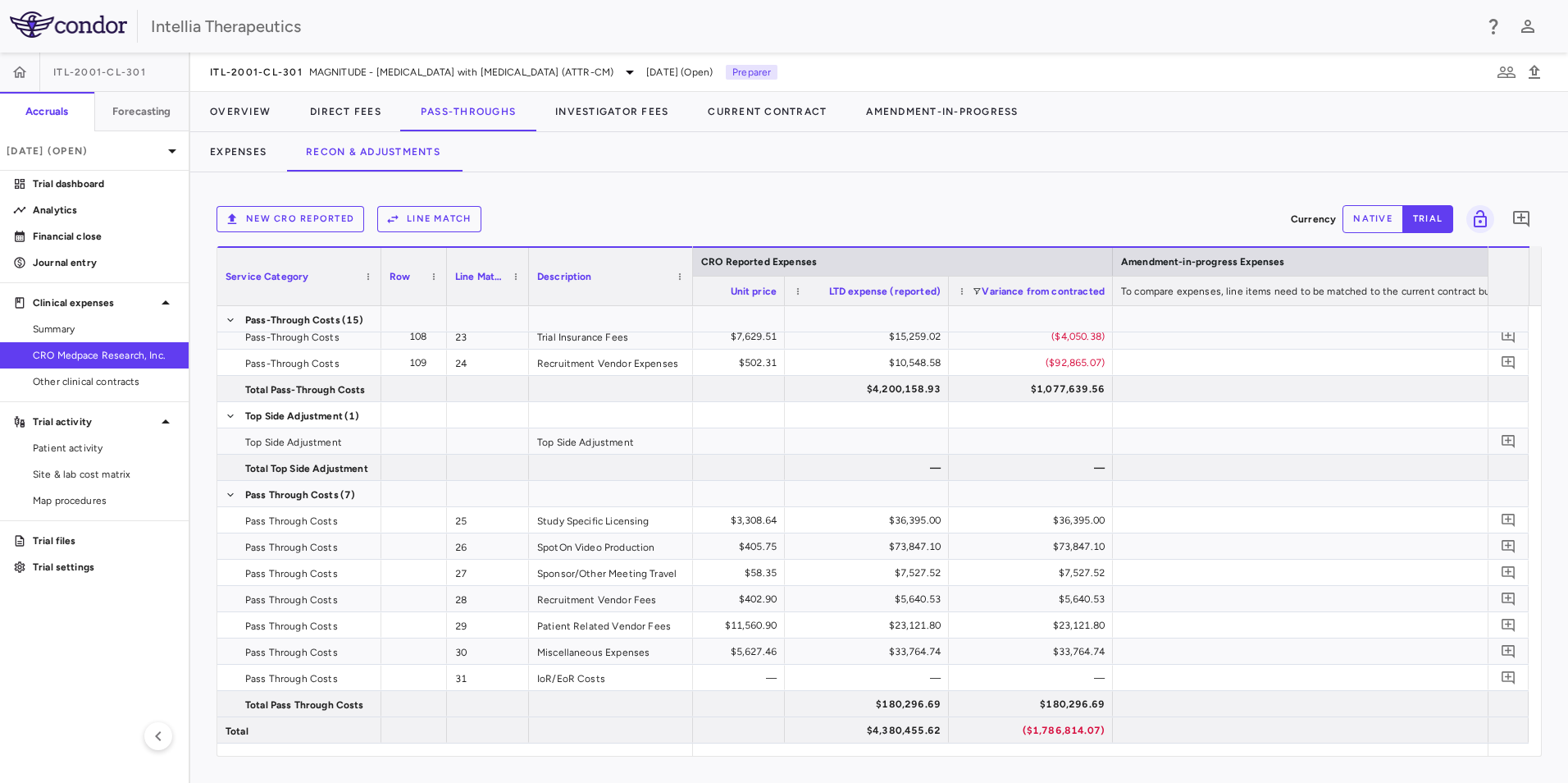
scroll to position [586, 0]
click at [498, 67] on span "MAGNITUDE - [MEDICAL_DATA] with [MEDICAL_DATA] (ATTR-CM)" at bounding box center [460, 72] width 304 height 14
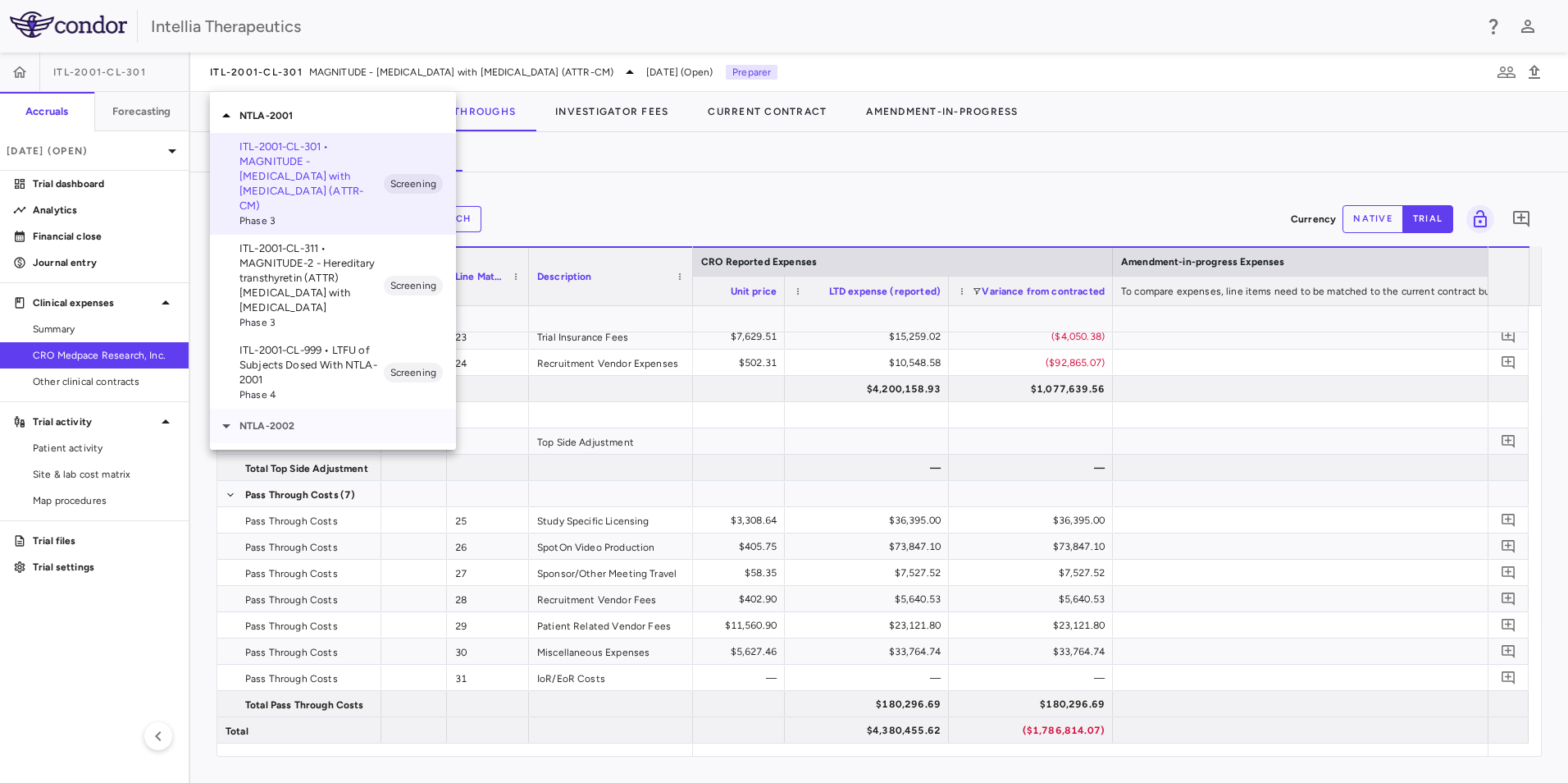
click at [269, 418] on p "NTLA-2002" at bounding box center [348, 425] width 217 height 14
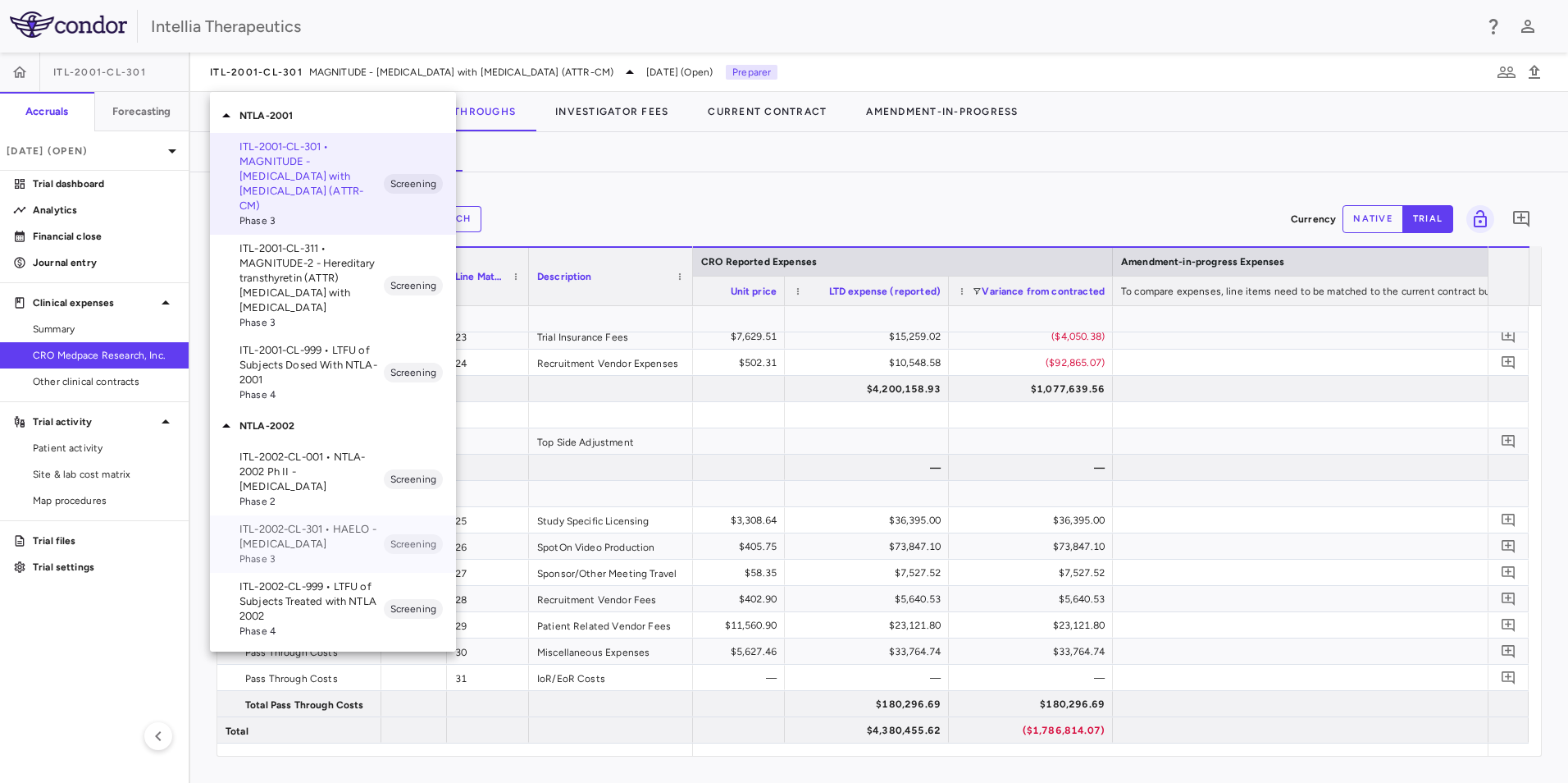
click at [326, 522] on p "ITL-2002-CL-301 • HAELO - [MEDICAL_DATA]" at bounding box center [312, 536] width 144 height 30
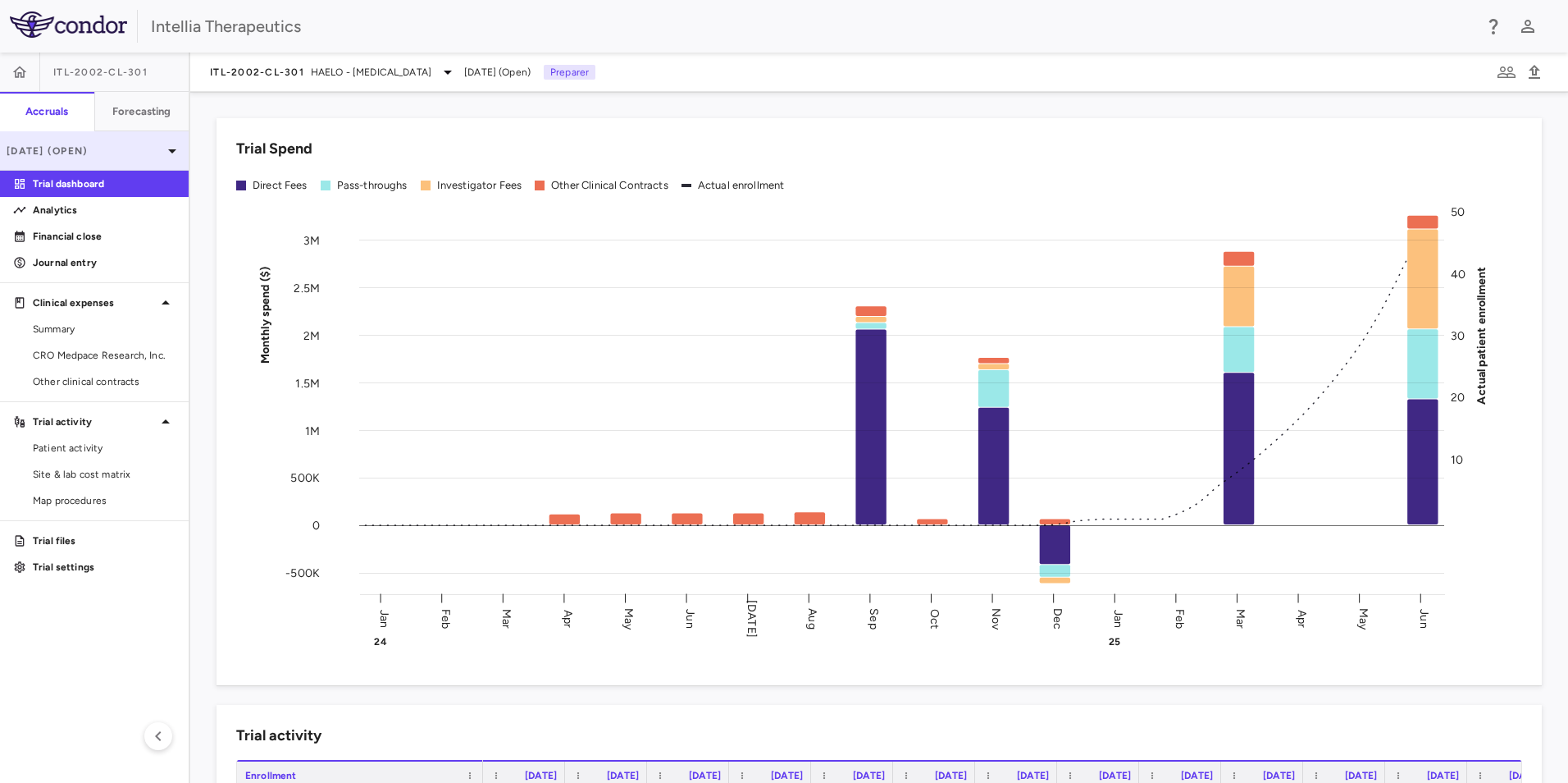
click at [146, 153] on p "[DATE] (Open)" at bounding box center [84, 151] width 155 height 14
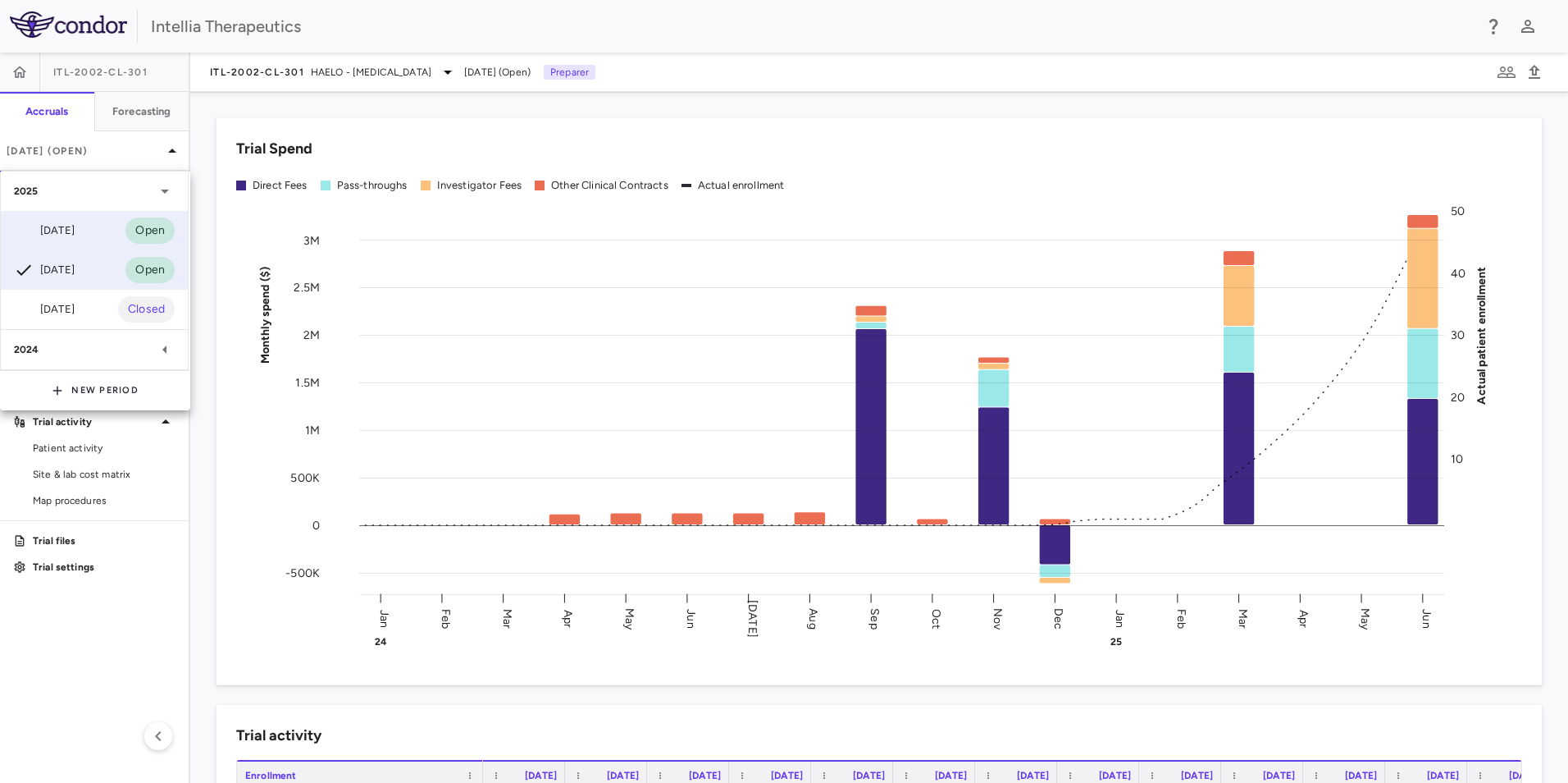
click at [87, 231] on div "[DATE] Open" at bounding box center [94, 230] width 187 height 39
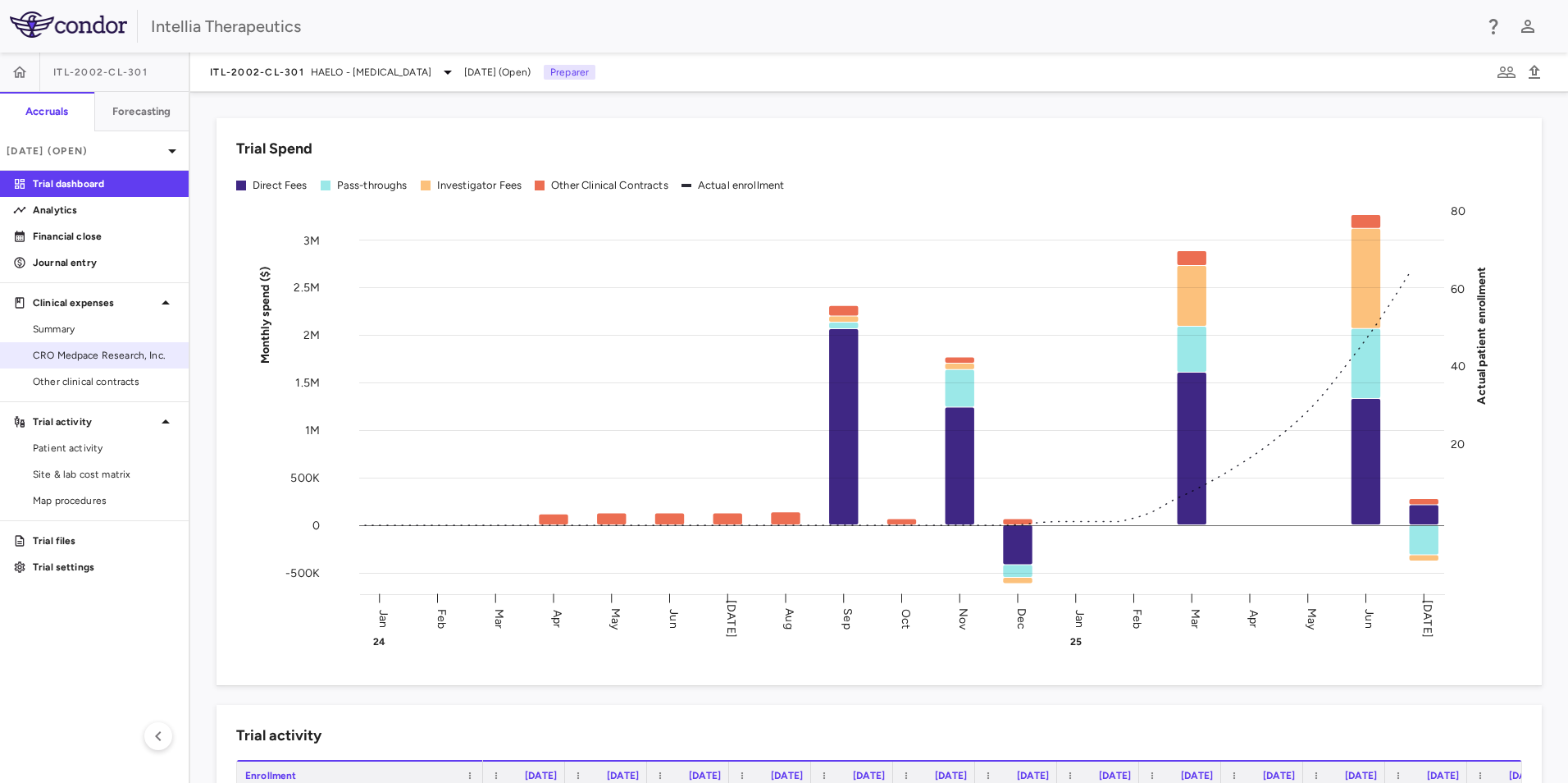
click at [103, 353] on span "CRO Medpace Research, Inc." at bounding box center [104, 355] width 143 height 14
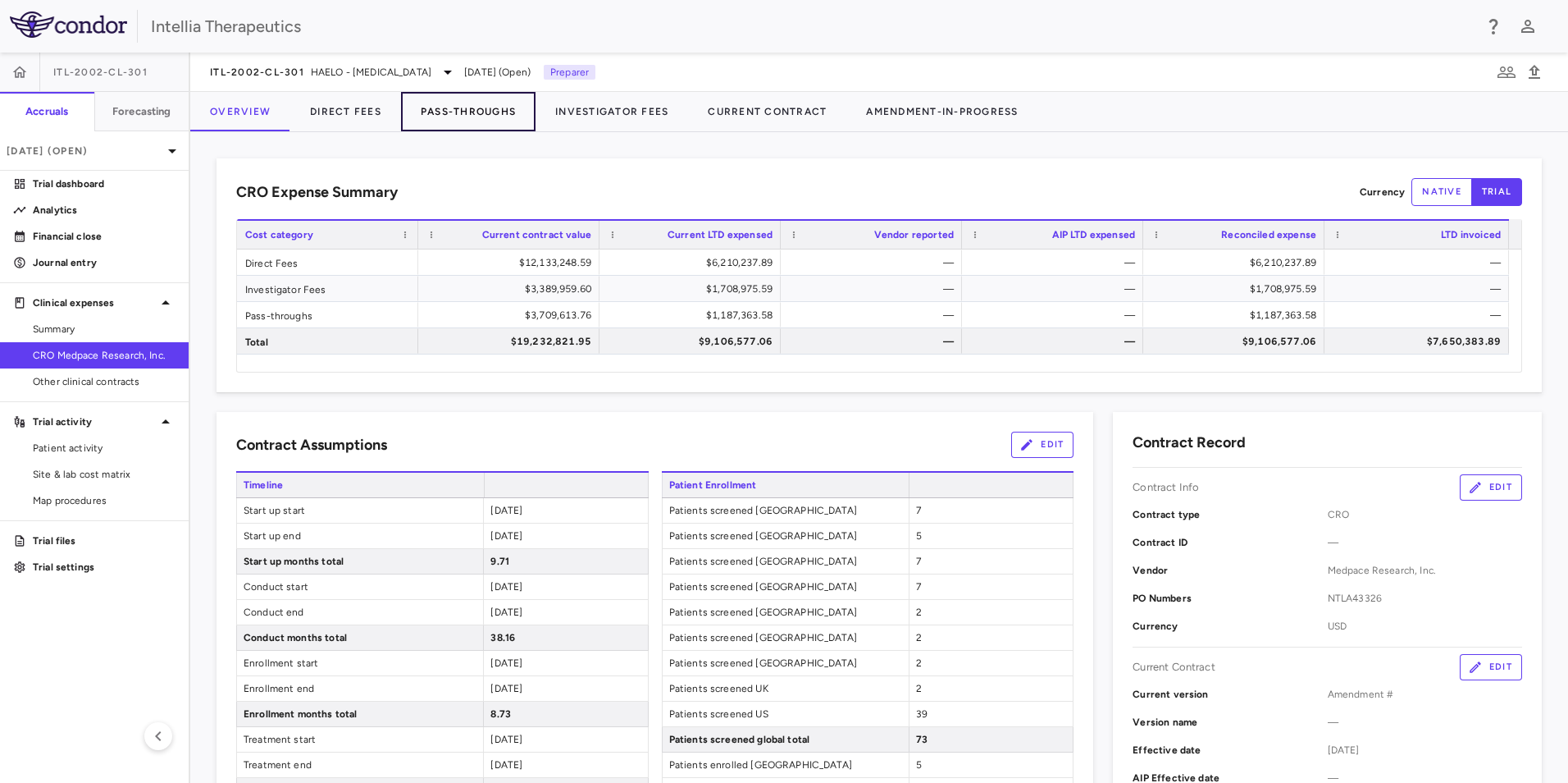
click at [453, 95] on button "Pass-Throughs" at bounding box center [468, 111] width 134 height 39
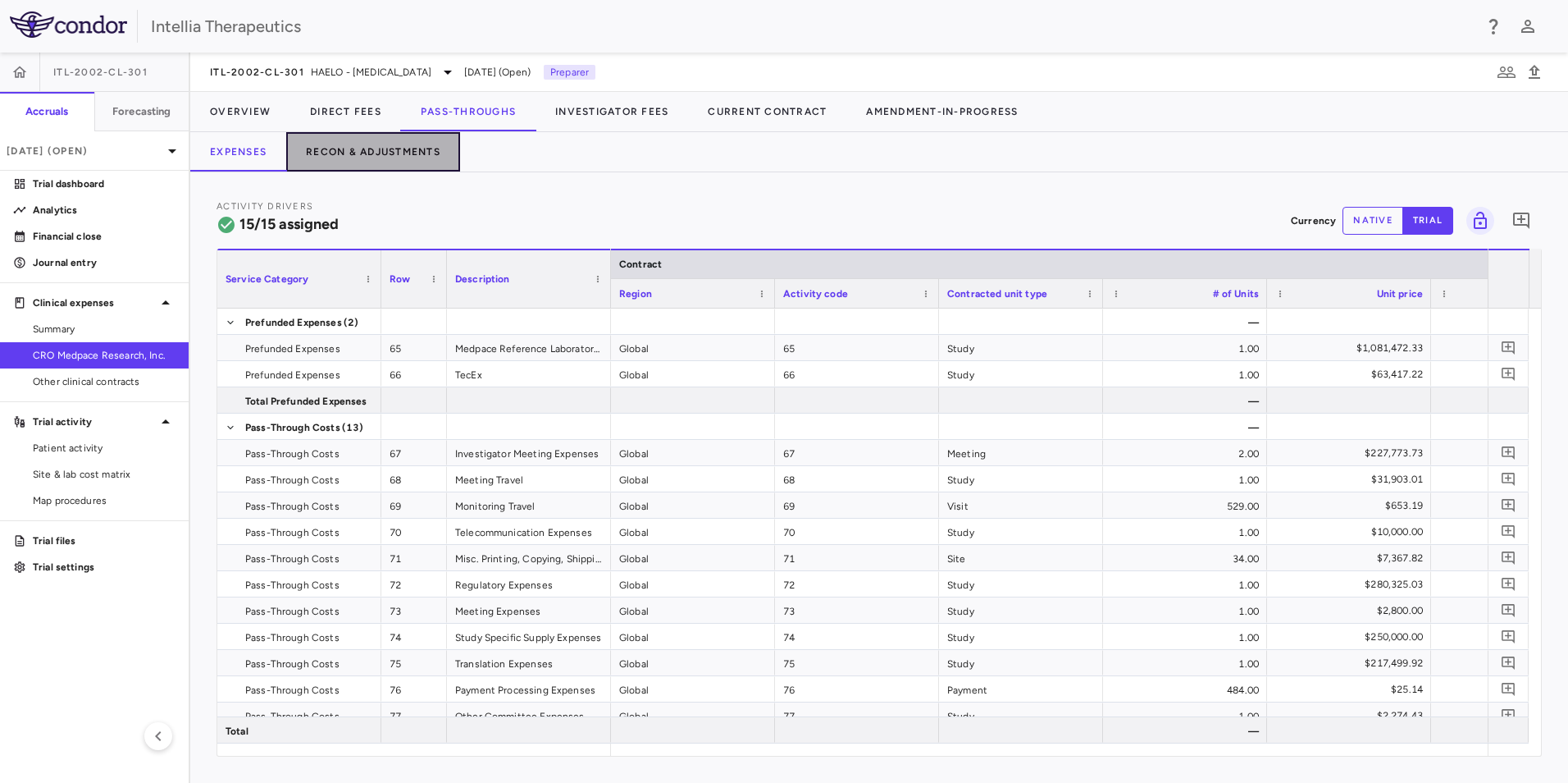
click at [368, 154] on button "Recon & Adjustments" at bounding box center [372, 152] width 174 height 39
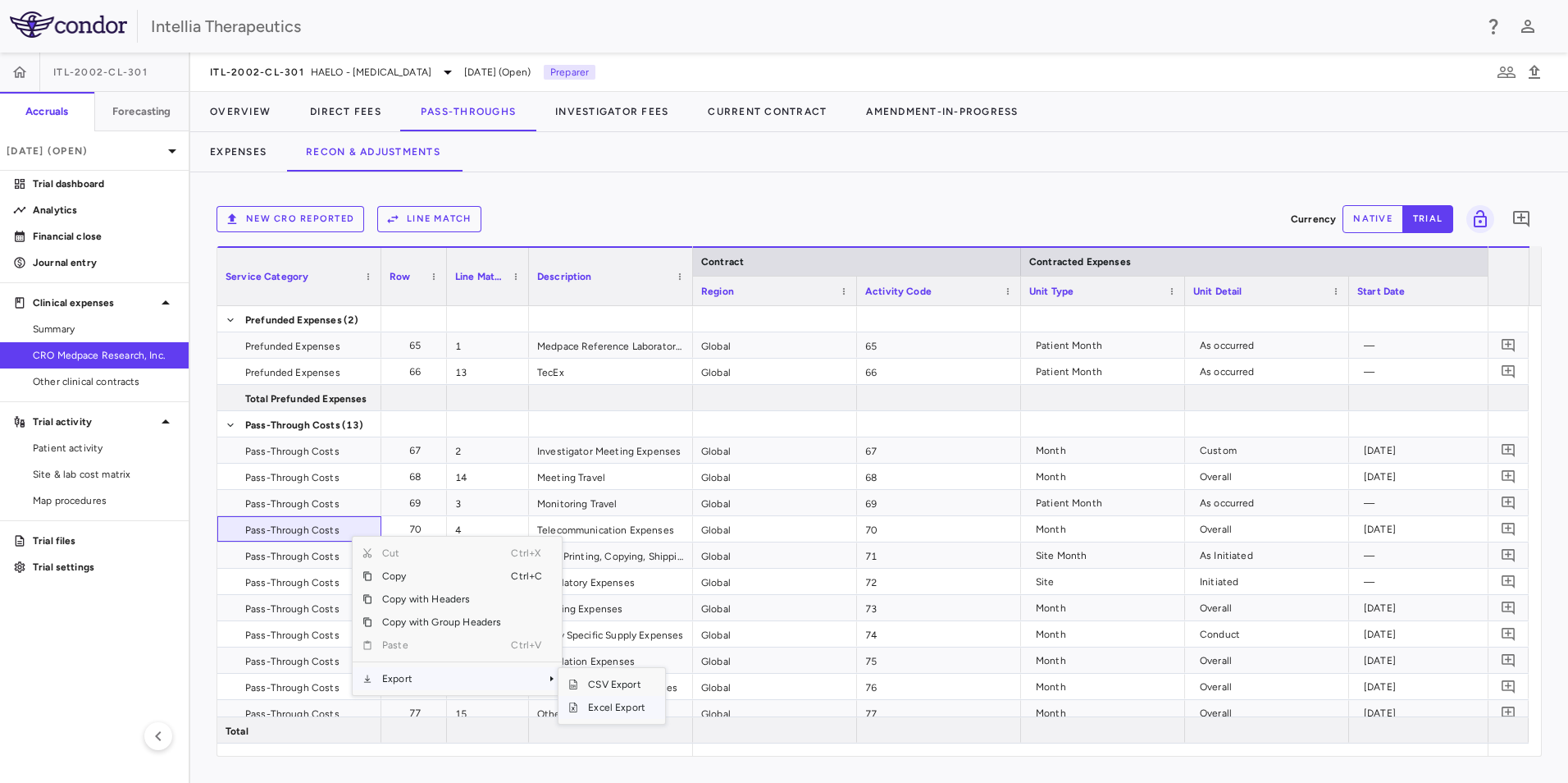
click at [590, 706] on span "Excel Export" at bounding box center [617, 707] width 77 height 23
click at [318, 218] on button "New CRO reported" at bounding box center [291, 219] width 148 height 26
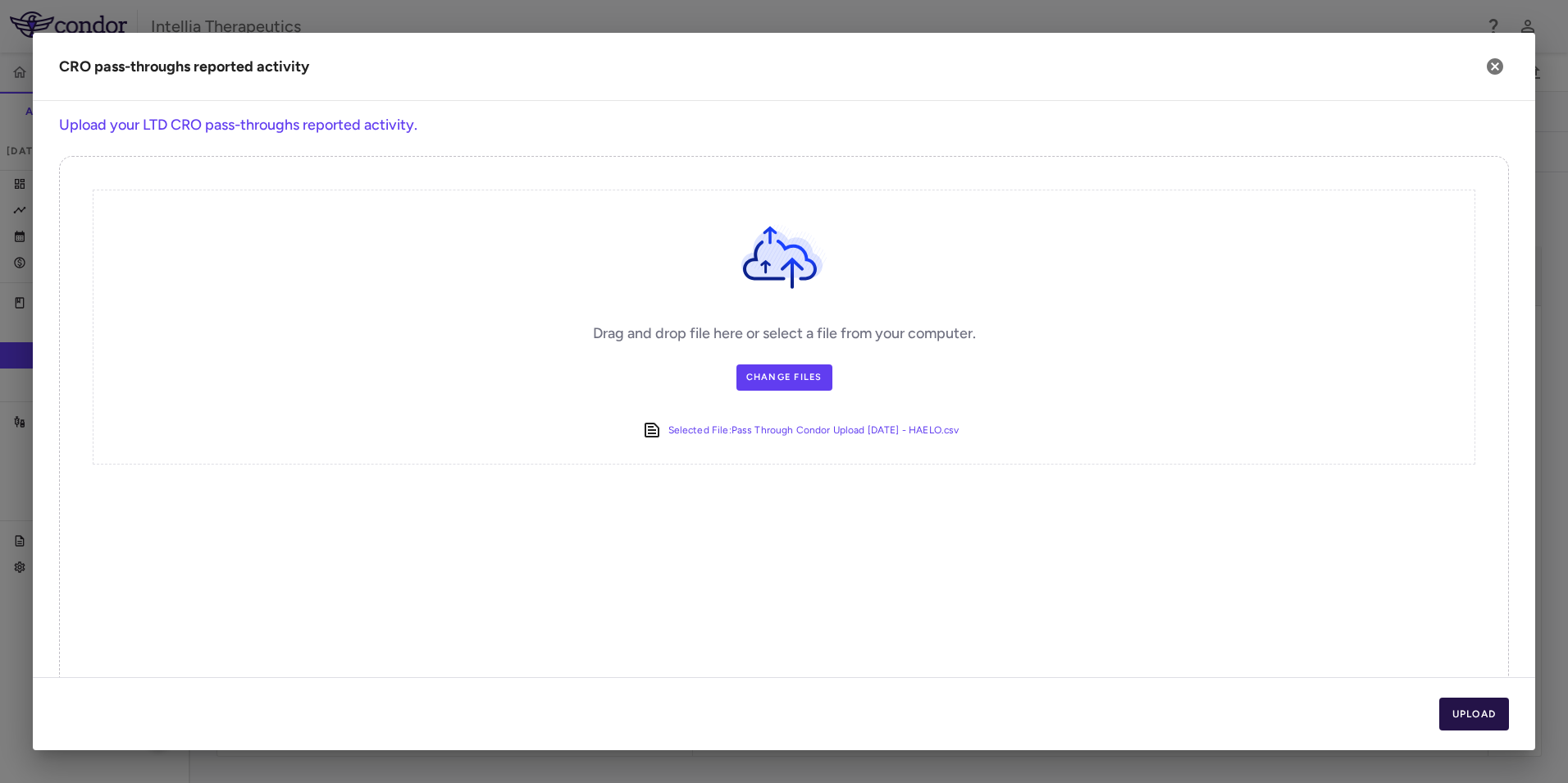
click at [1473, 716] on button "Upload" at bounding box center [1474, 714] width 71 height 33
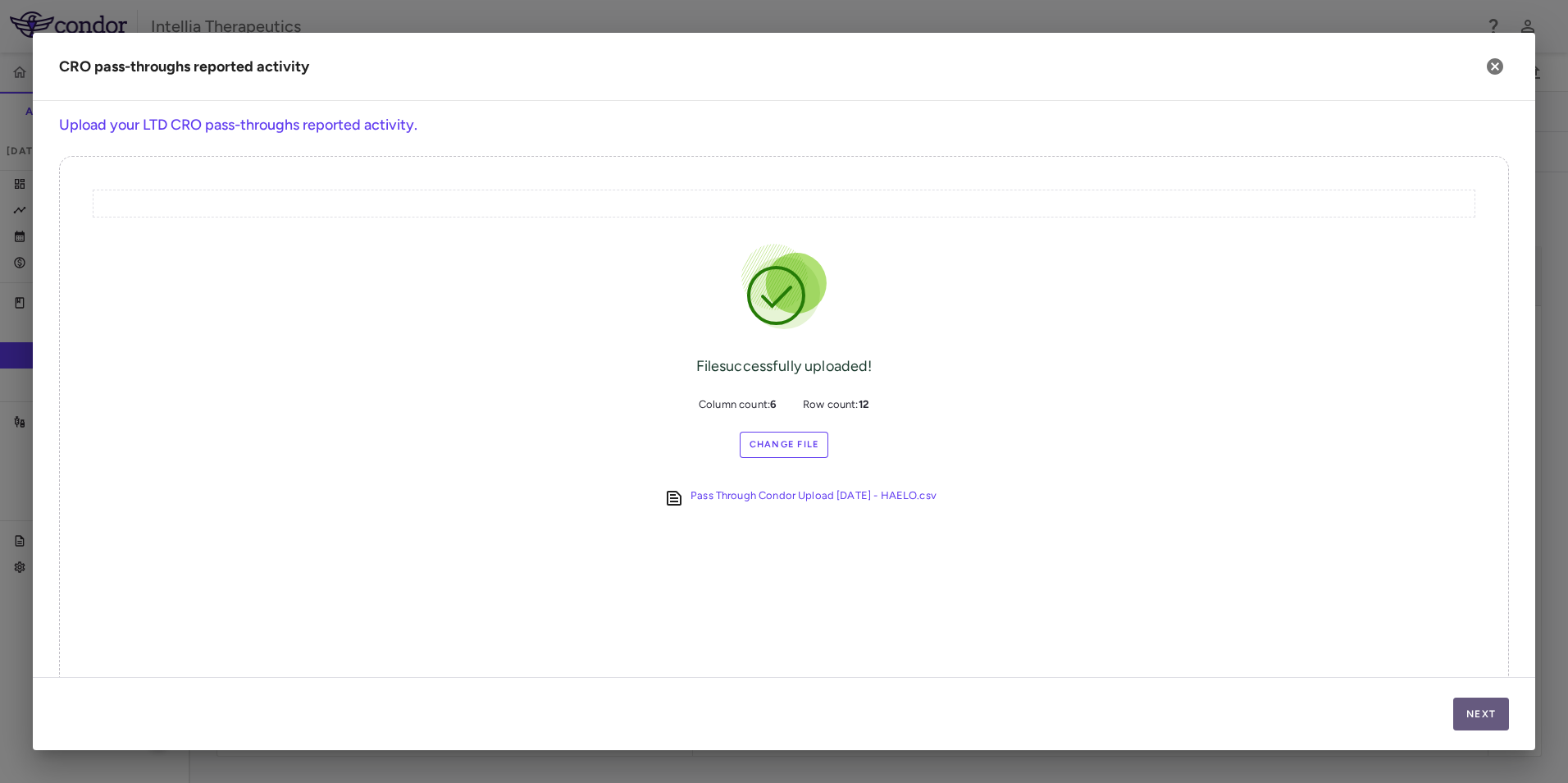
click at [1486, 718] on button "Next" at bounding box center [1481, 714] width 56 height 33
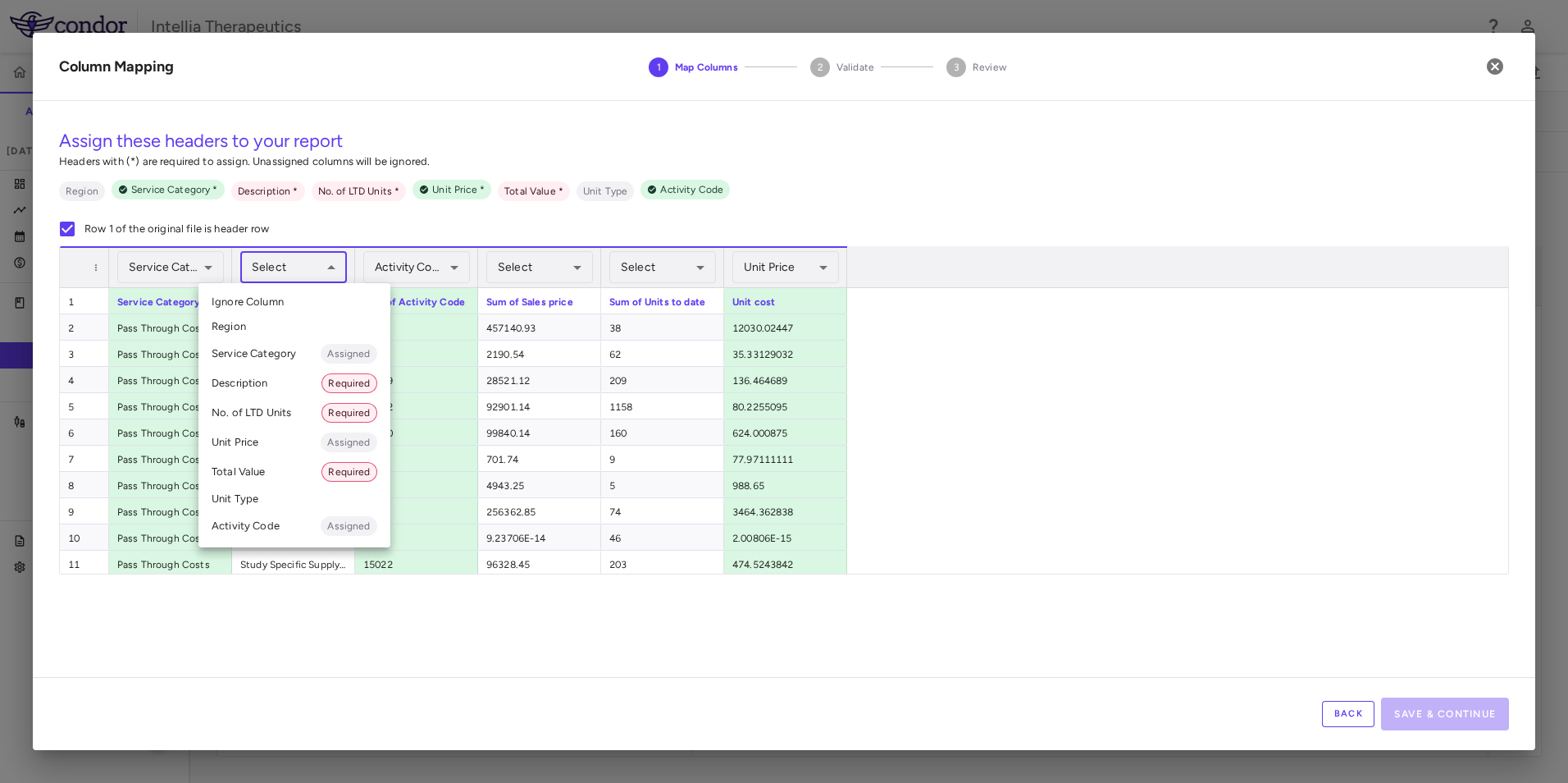
click at [314, 267] on body "Skip to sidebar Skip to main content Intellia Therapeutics ITL-2002-CL-301 Accr…" at bounding box center [784, 392] width 1568 height 783
click at [287, 388] on li "Description Required" at bounding box center [294, 383] width 192 height 30
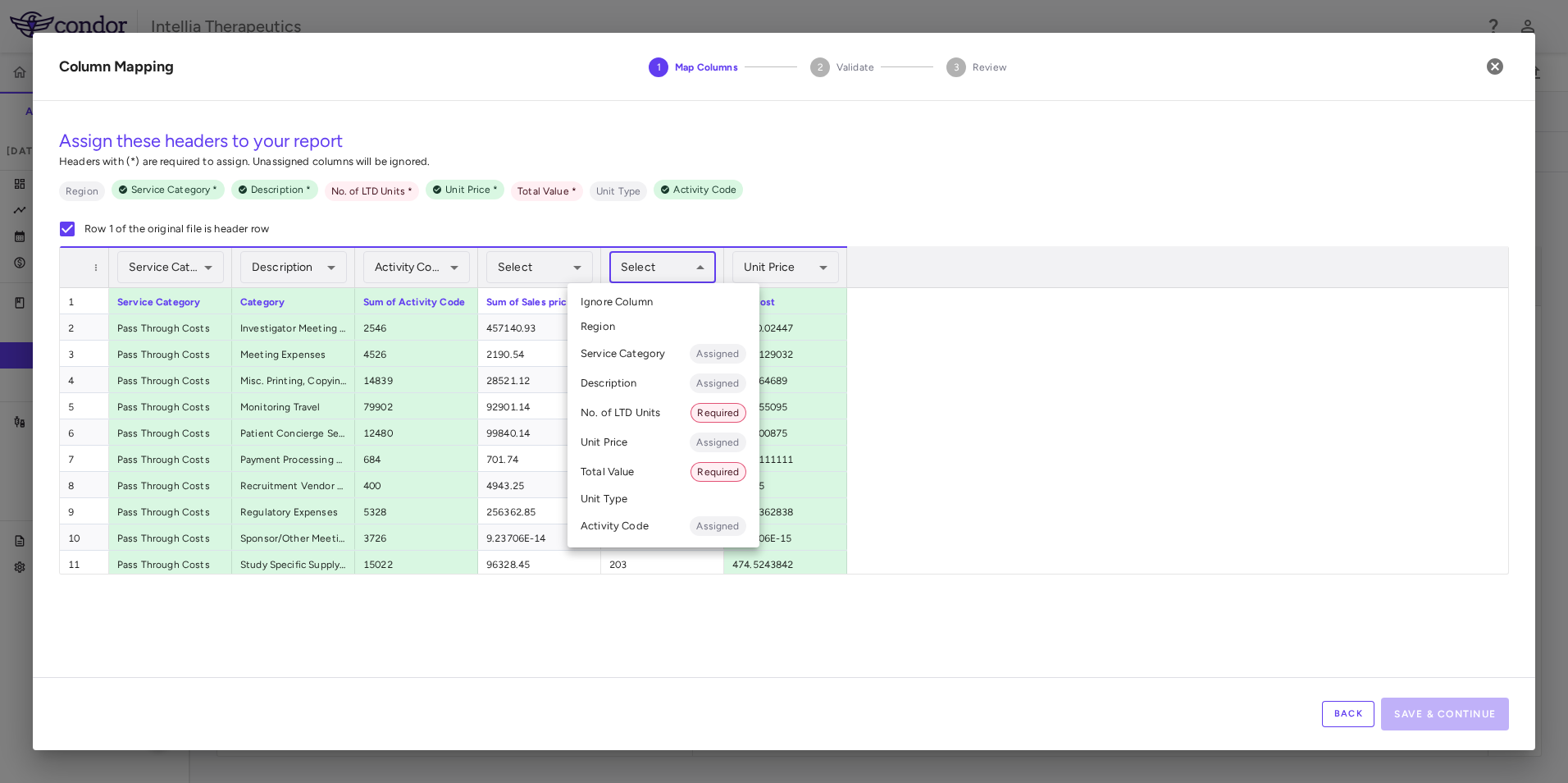
click at [667, 278] on body "Skip to sidebar Skip to main content Intellia Therapeutics ITL-2002-CL-301 Accr…" at bounding box center [784, 392] width 1568 height 783
click at [655, 410] on li "No. of LTD Units Required" at bounding box center [664, 413] width 192 height 30
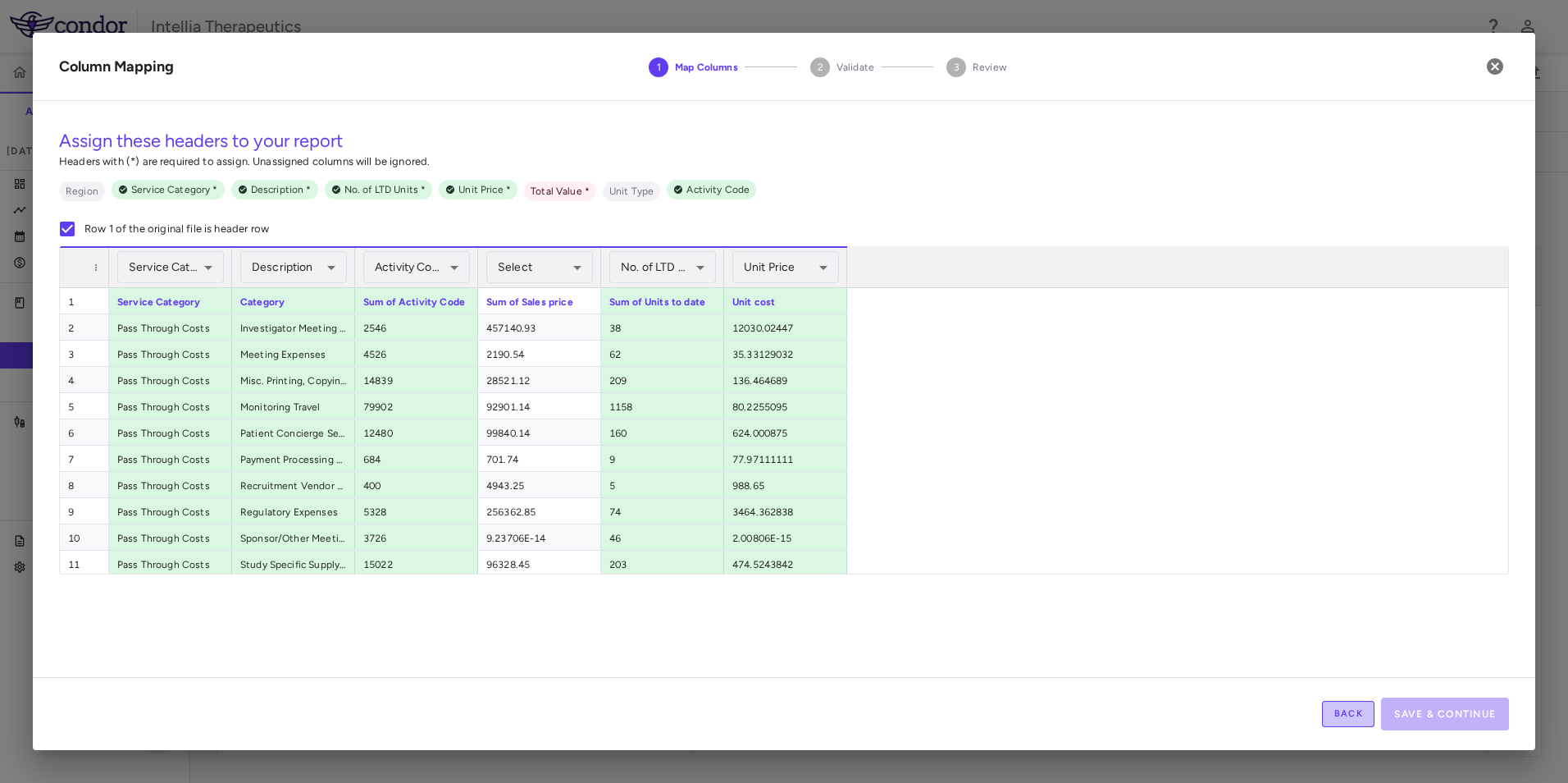
click at [1346, 710] on button "Back" at bounding box center [1347, 713] width 53 height 26
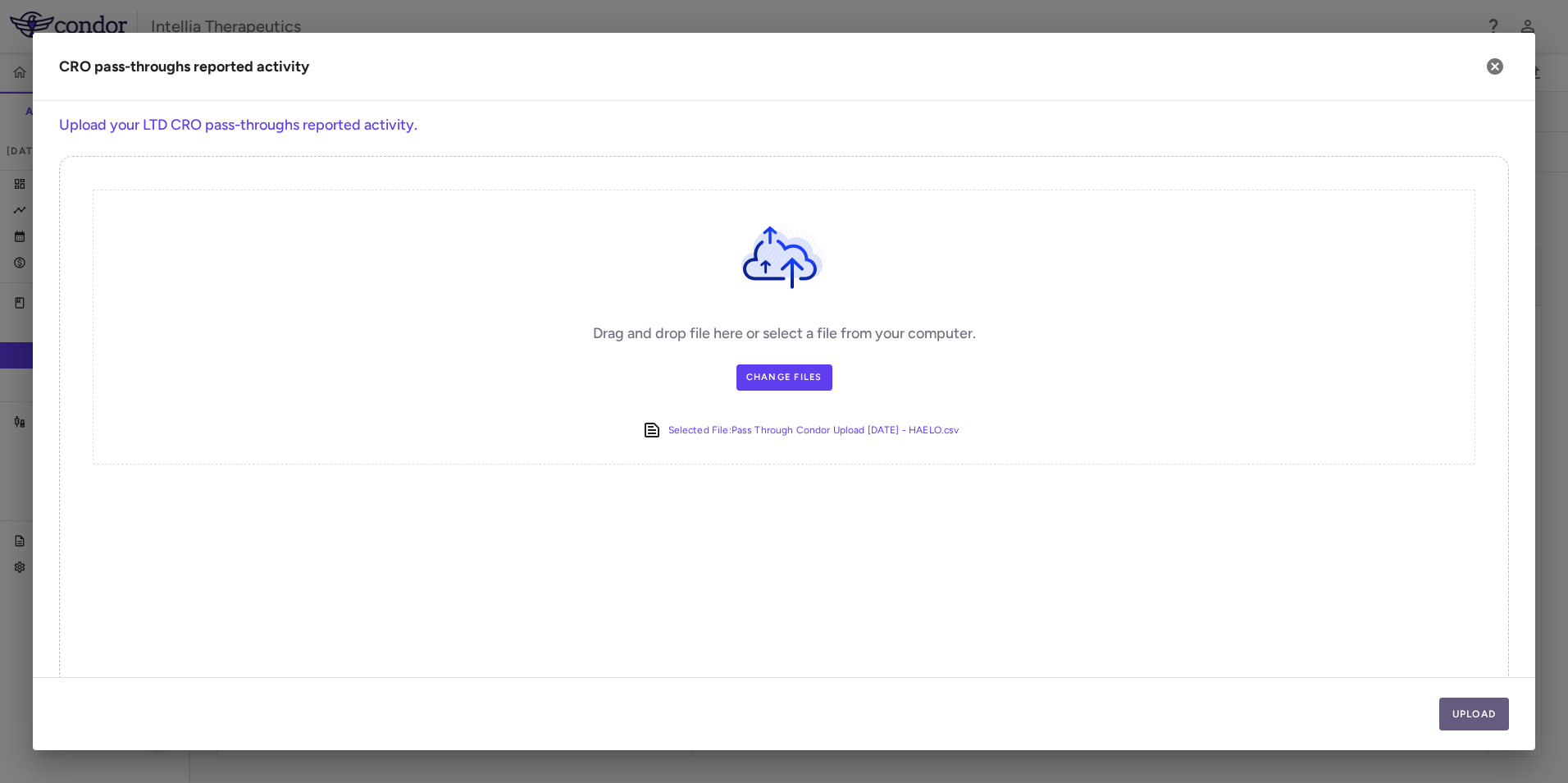
click at [1457, 710] on button "Upload" at bounding box center [1474, 714] width 71 height 33
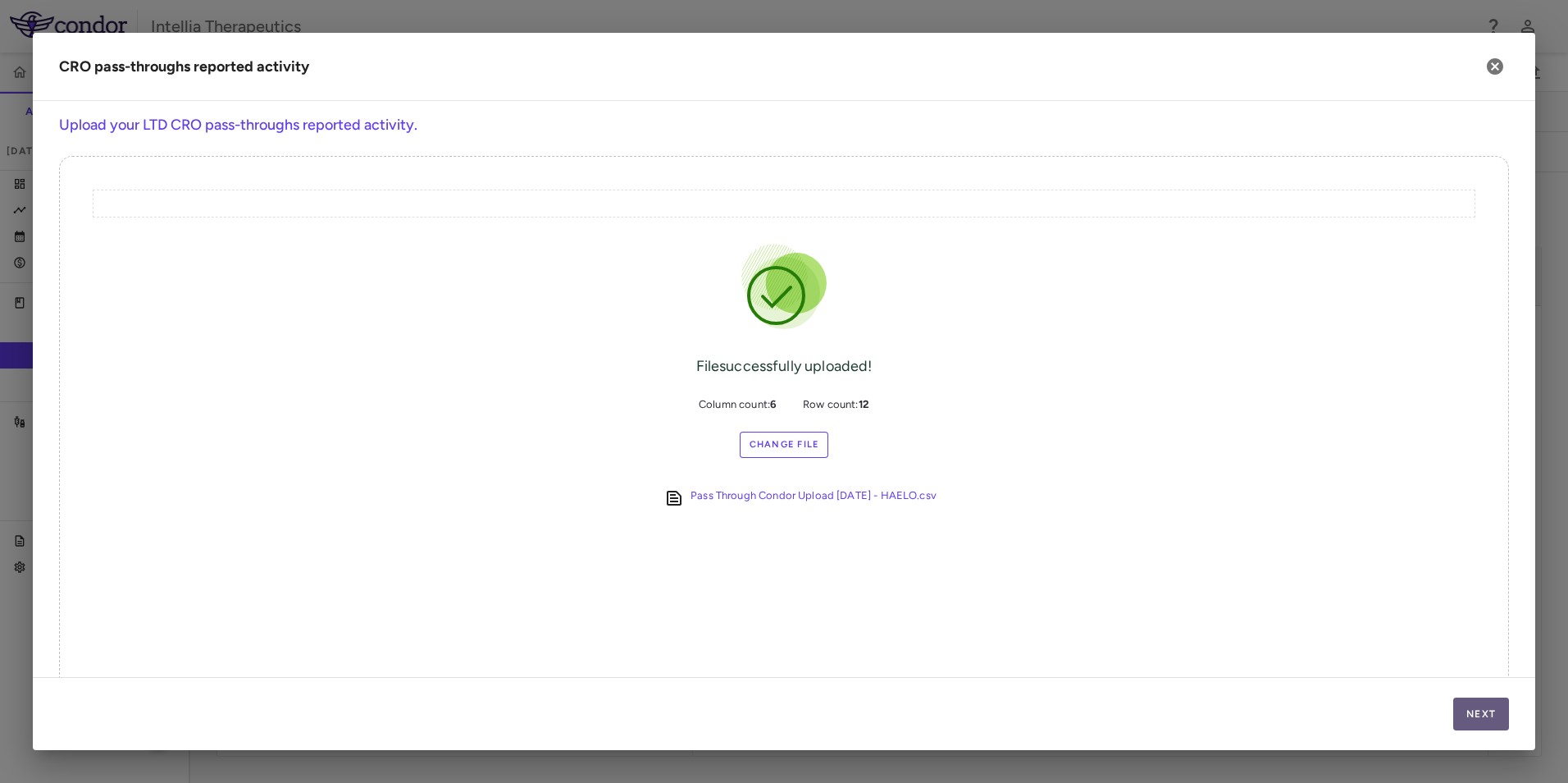
click at [1501, 716] on button "Next" at bounding box center [1481, 714] width 56 height 33
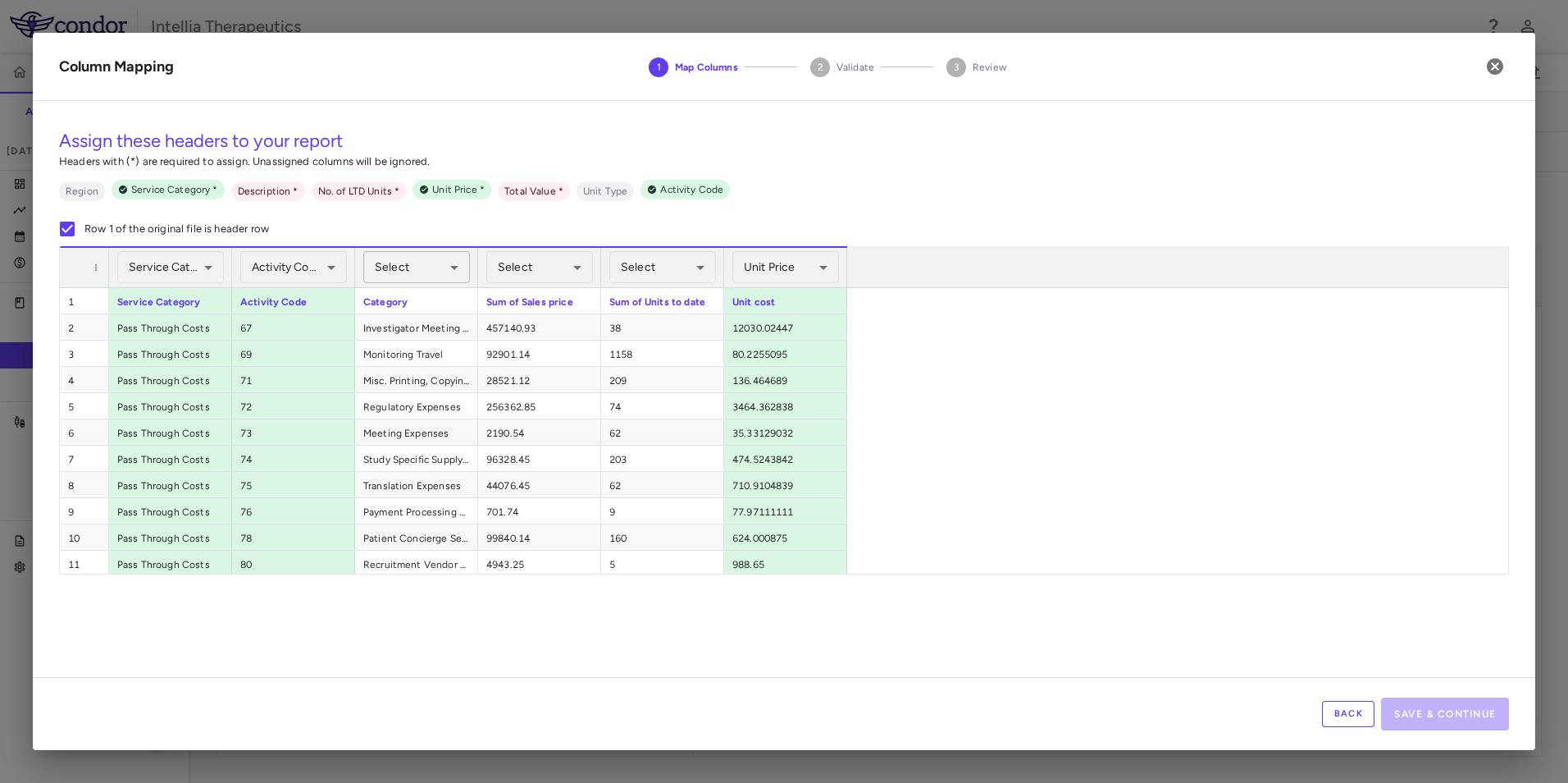
click at [424, 272] on body "Skip to sidebar Skip to main content Intellia Therapeutics ITL-2002-CL-301 Accr…" at bounding box center [784, 392] width 1568 height 783
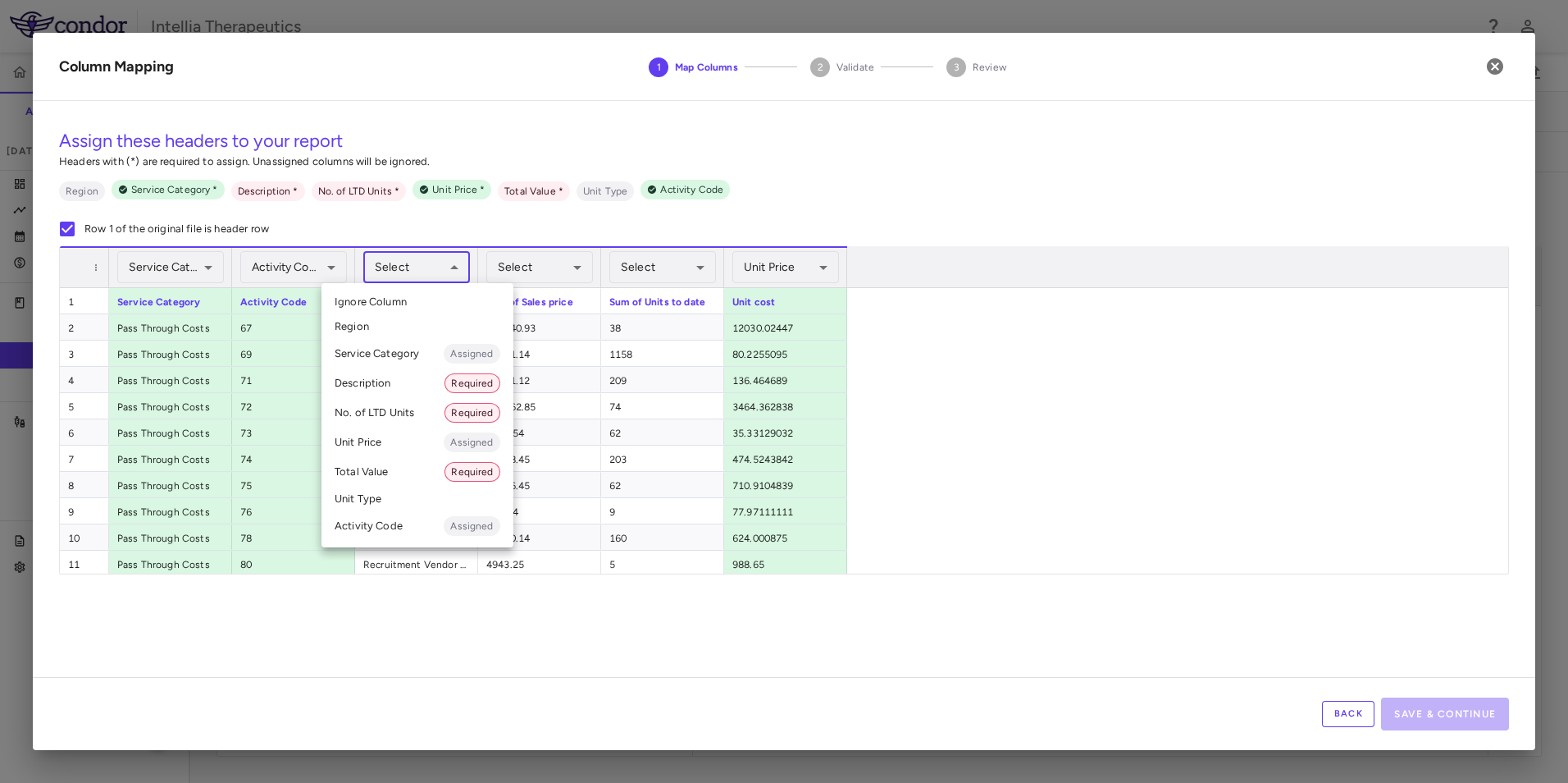
click at [410, 392] on li "Description Required" at bounding box center [417, 383] width 192 height 30
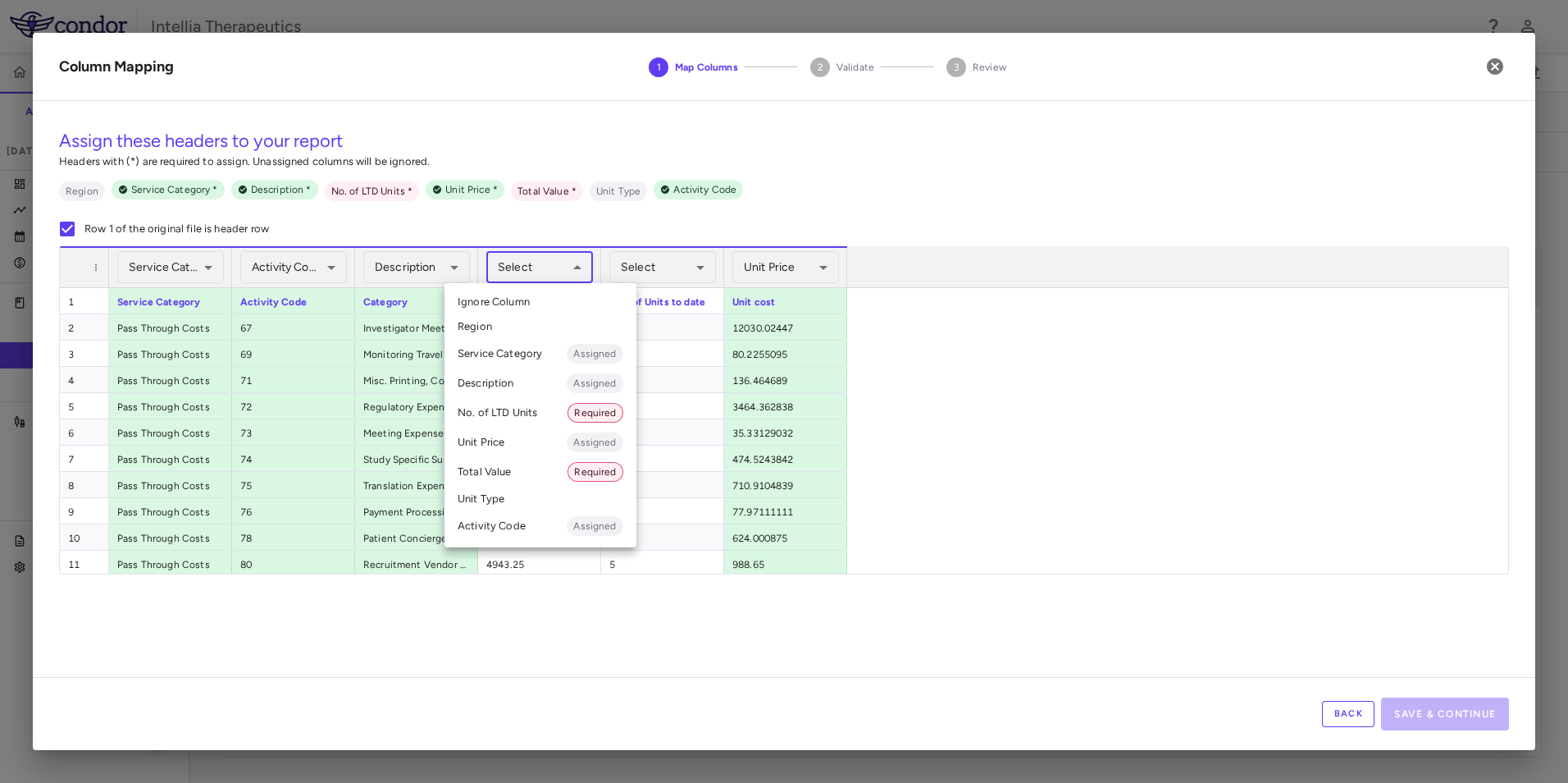
click at [512, 272] on body "Skip to sidebar Skip to main content Intellia Therapeutics ITL-2002-CL-301 Accr…" at bounding box center [784, 392] width 1568 height 783
click at [510, 467] on li "Total Value Required" at bounding box center [540, 471] width 192 height 30
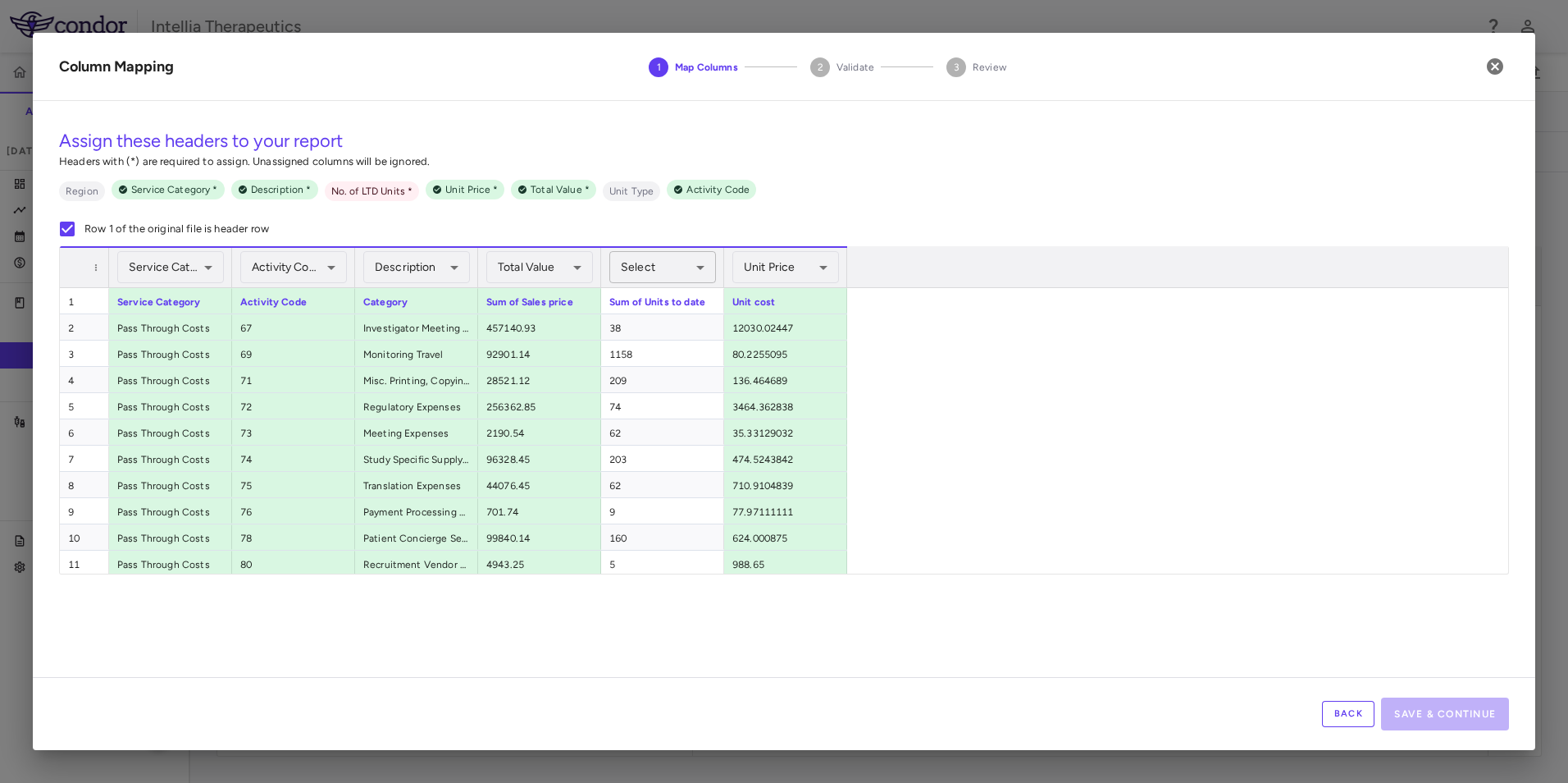
click at [644, 264] on body "Skip to sidebar Skip to main content Intellia Therapeutics ITL-2002-CL-301 Accr…" at bounding box center [784, 392] width 1568 height 783
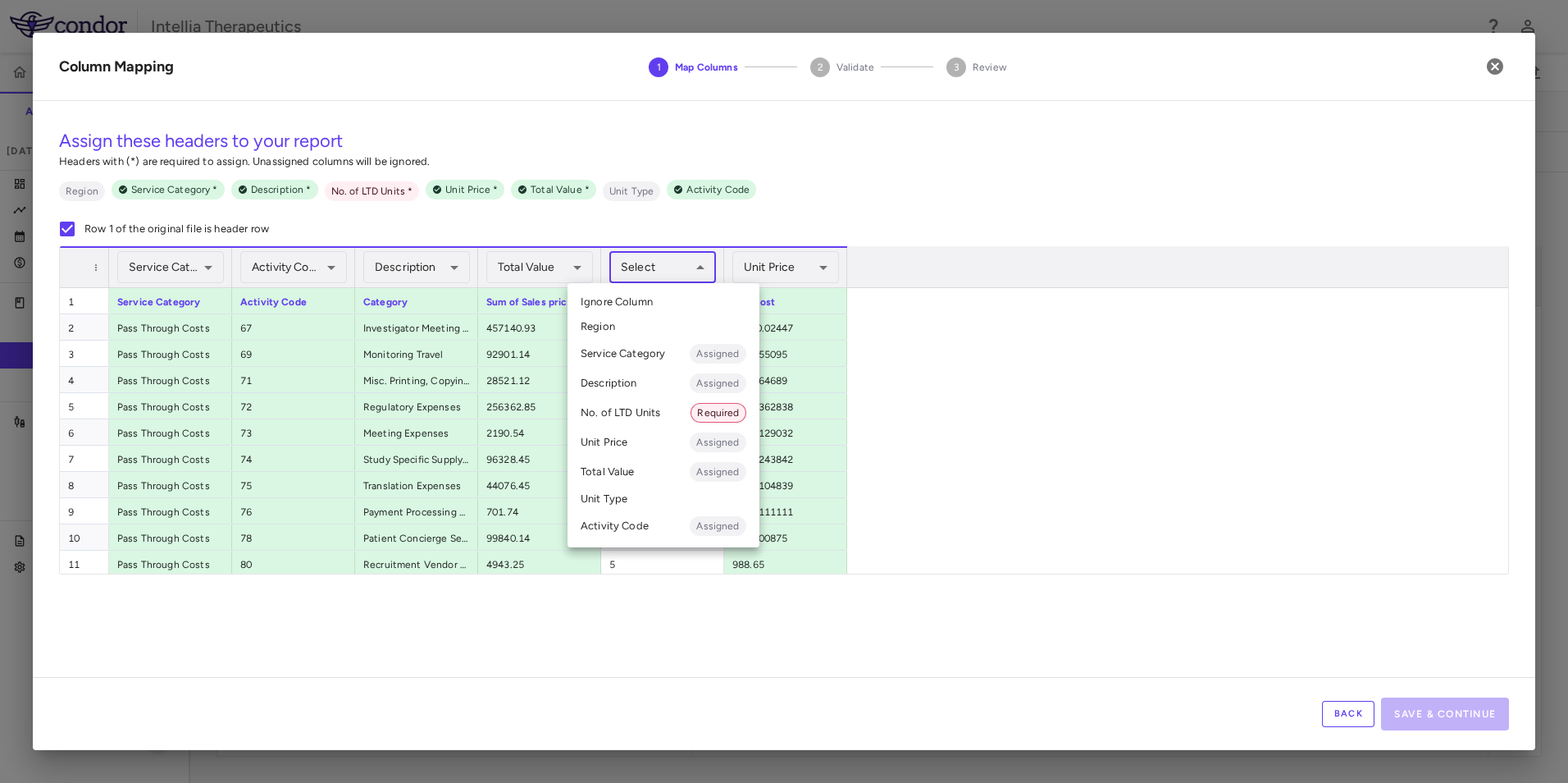
click at [656, 405] on li "No. of LTD Units Required" at bounding box center [664, 413] width 192 height 30
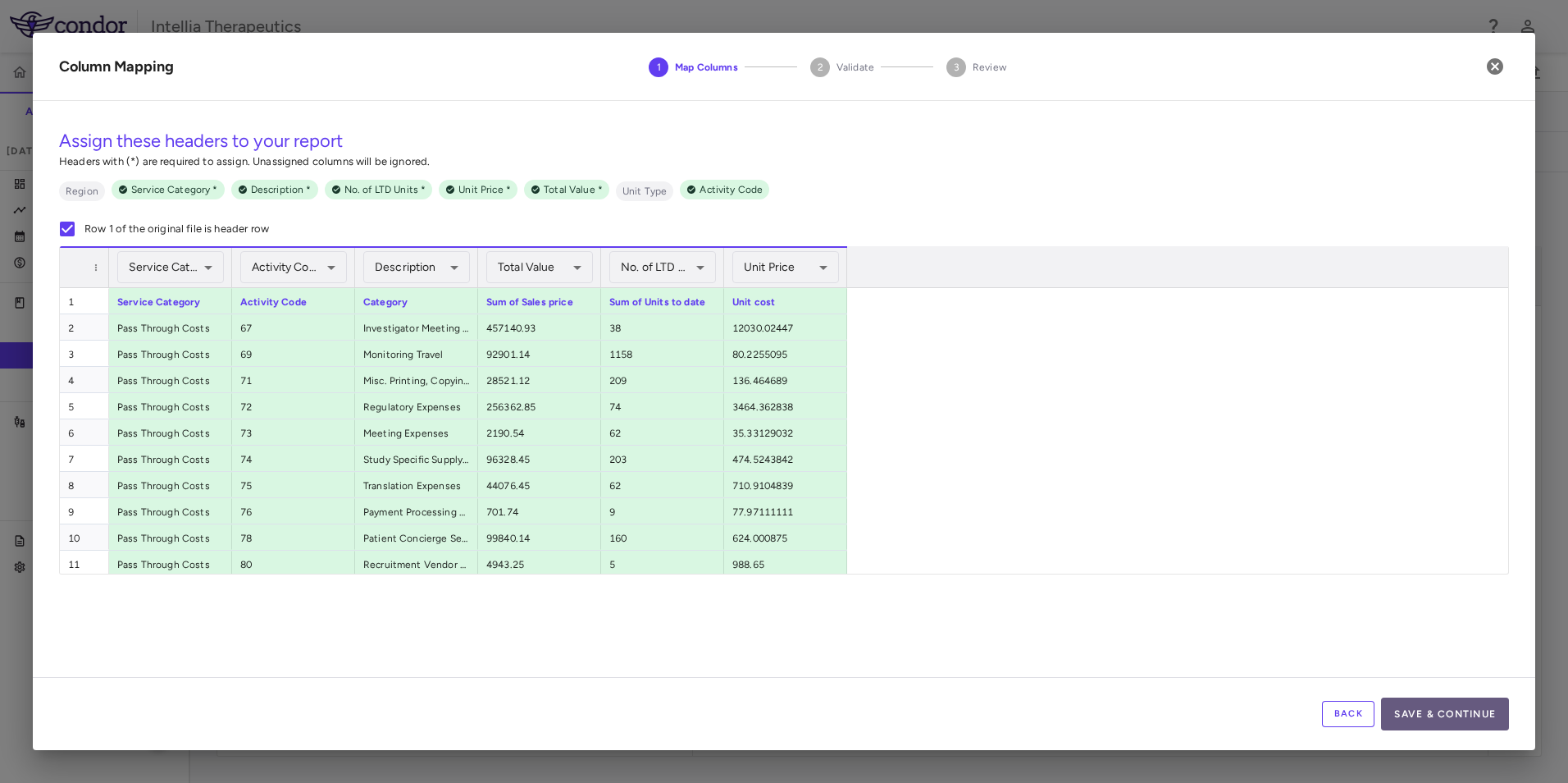
click at [1424, 710] on button "Save & Continue" at bounding box center [1444, 714] width 128 height 33
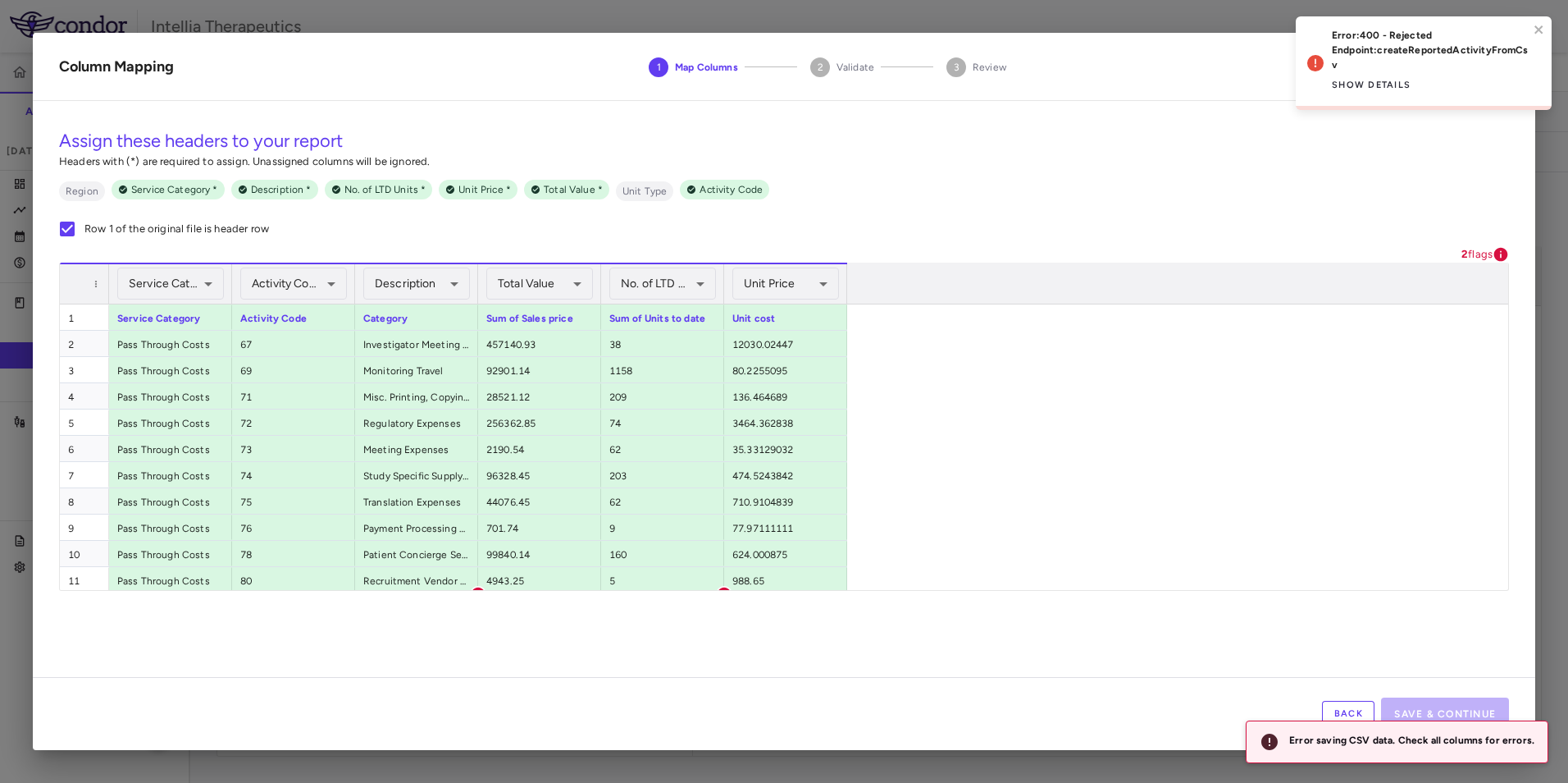
scroll to position [30, 0]
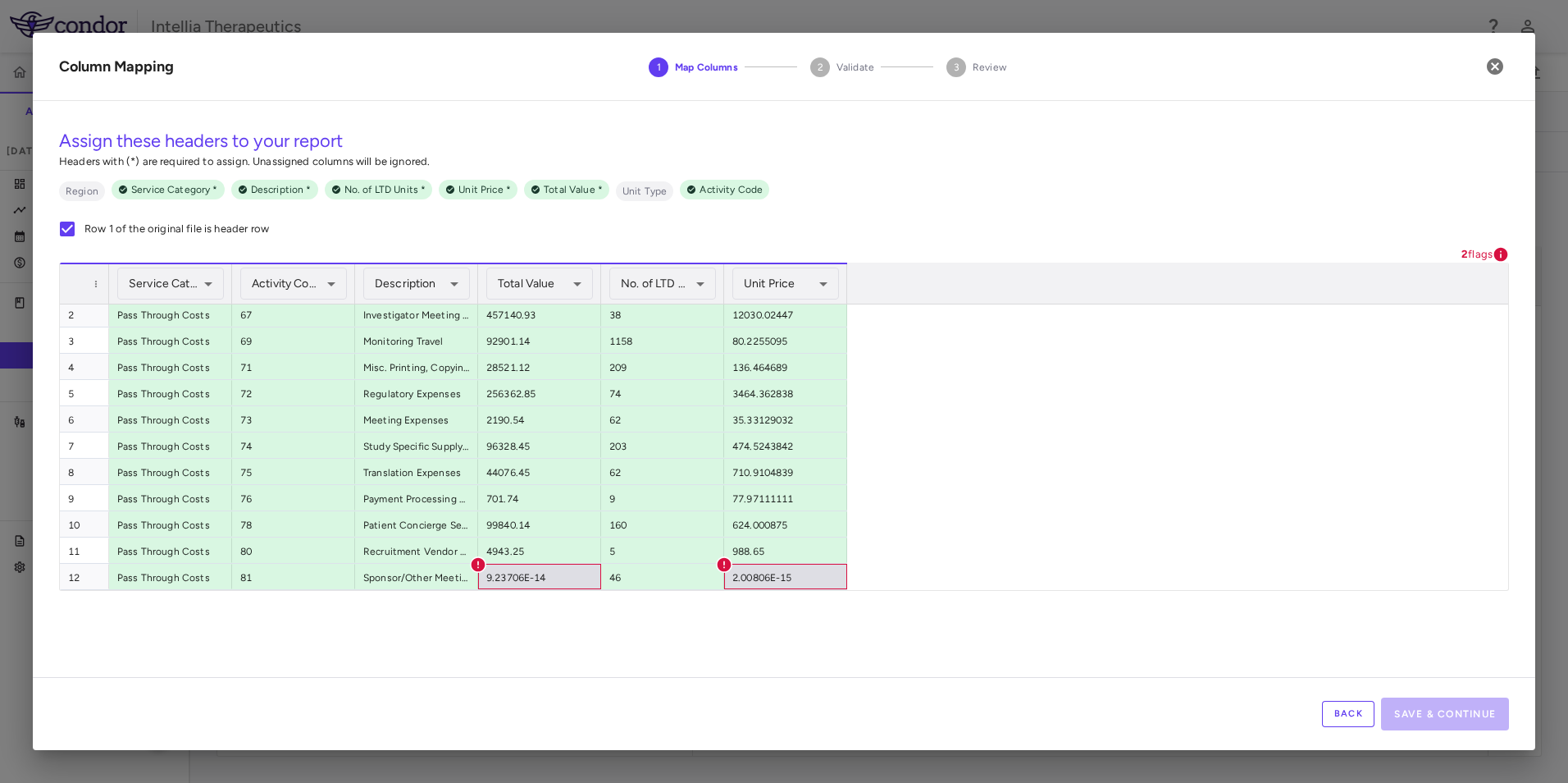
click at [1366, 706] on button "Back" at bounding box center [1347, 713] width 53 height 26
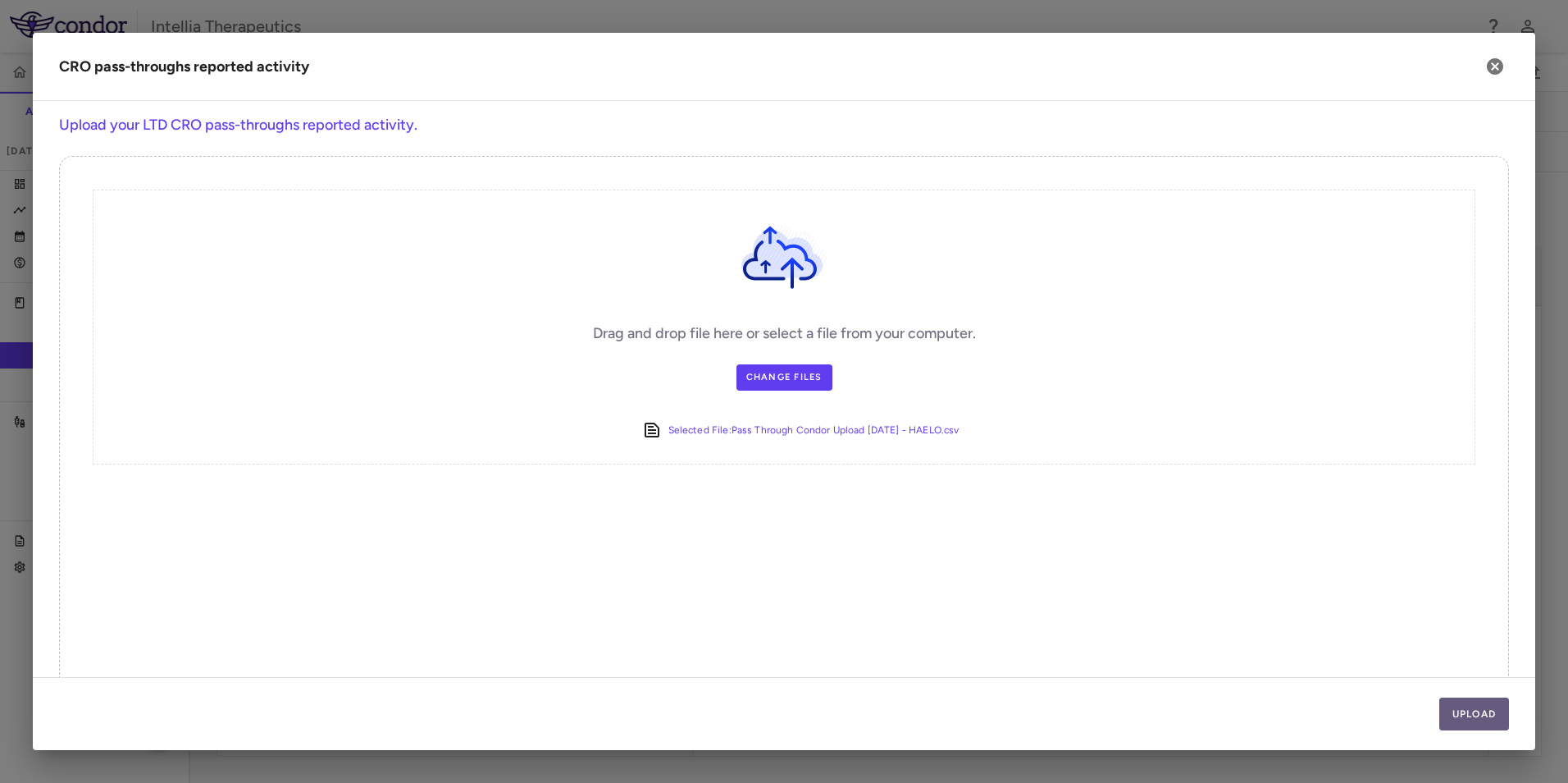
click at [1485, 707] on button "Upload" at bounding box center [1474, 714] width 71 height 33
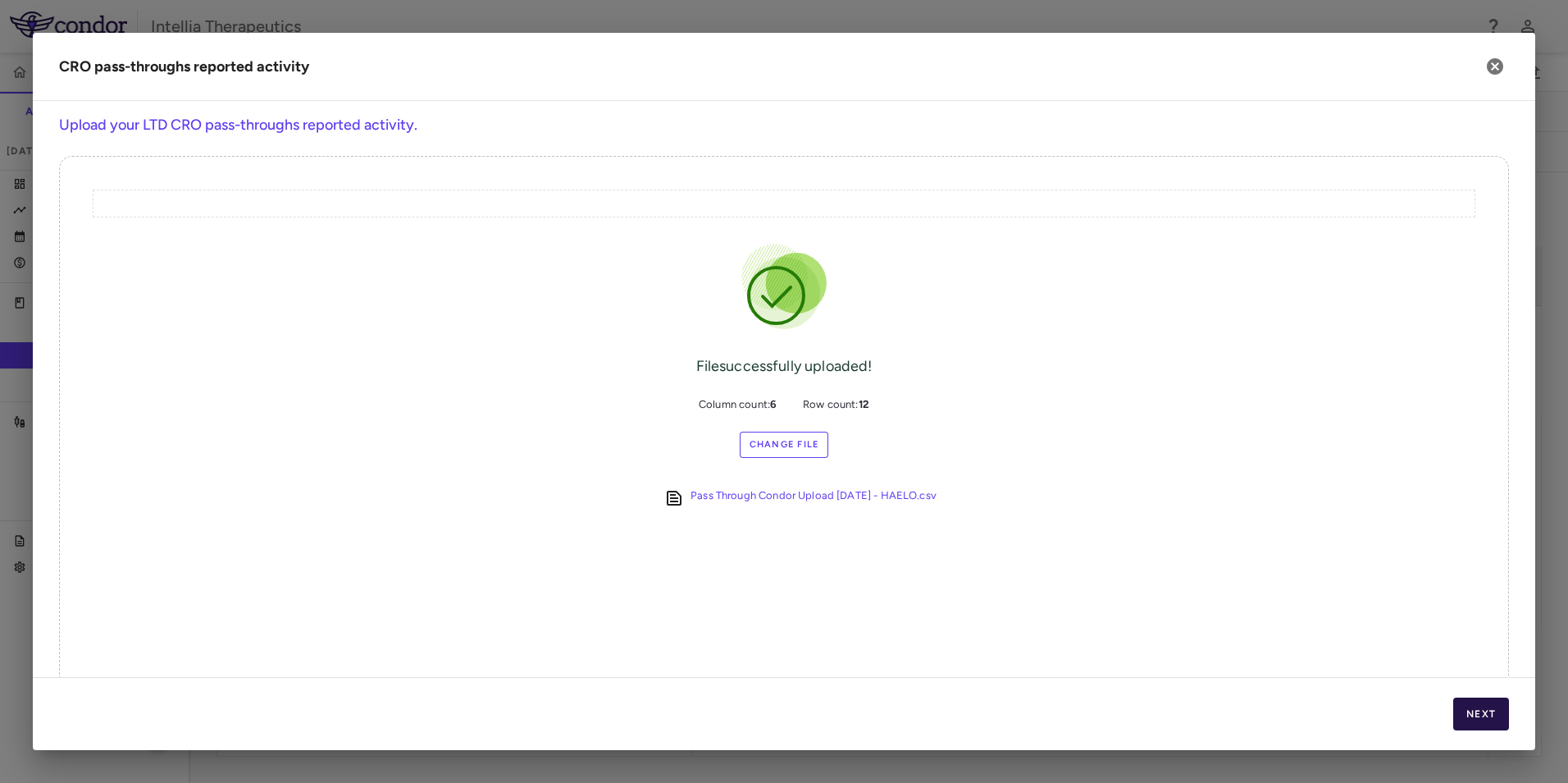
click at [1486, 721] on button "Next" at bounding box center [1481, 714] width 56 height 33
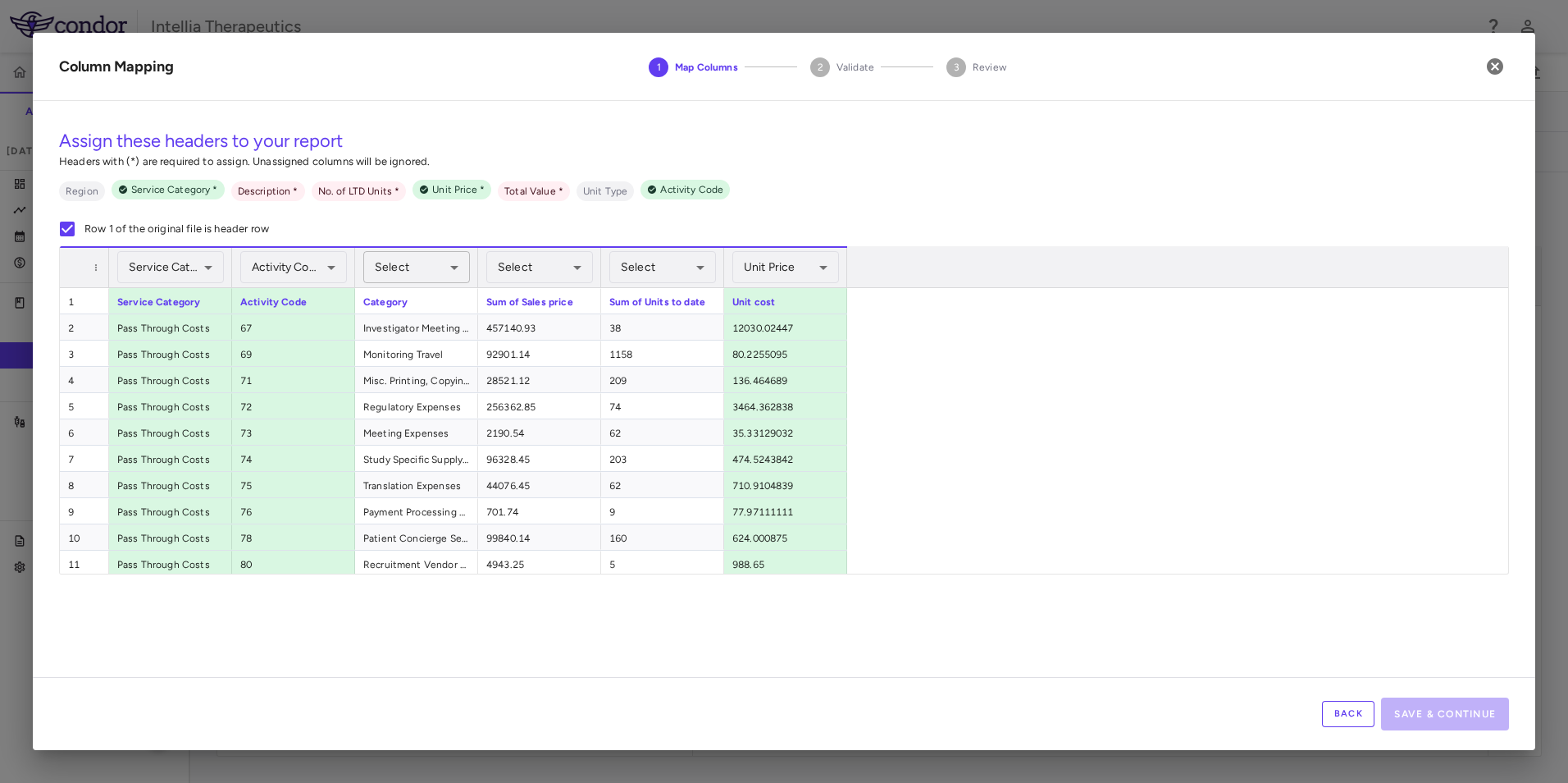
click at [384, 269] on body "Skip to sidebar Skip to main content Intellia Therapeutics ITL-2002-CL-301 Accr…" at bounding box center [784, 392] width 1568 height 783
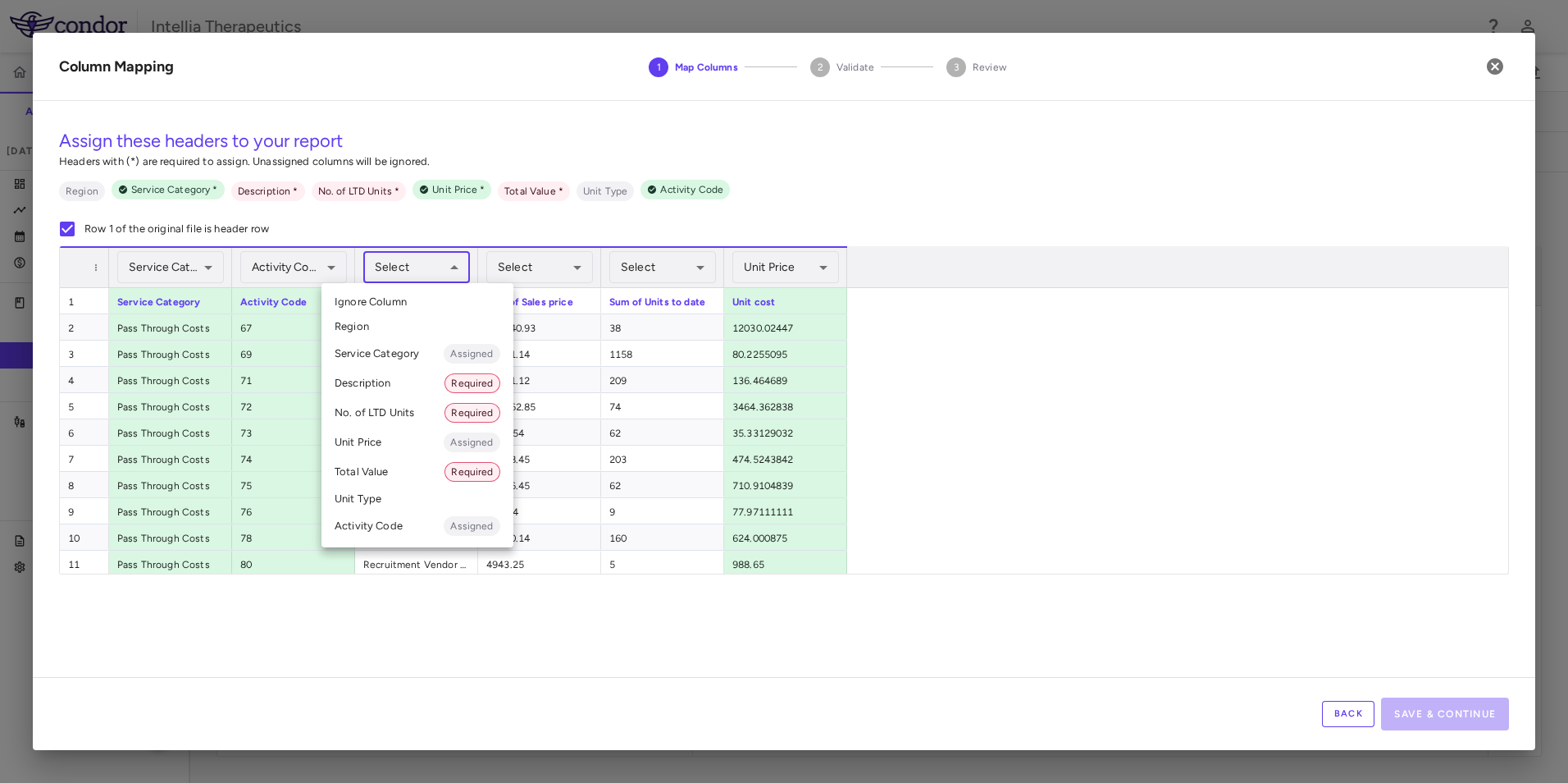
click at [410, 389] on li "Description Required" at bounding box center [417, 383] width 192 height 30
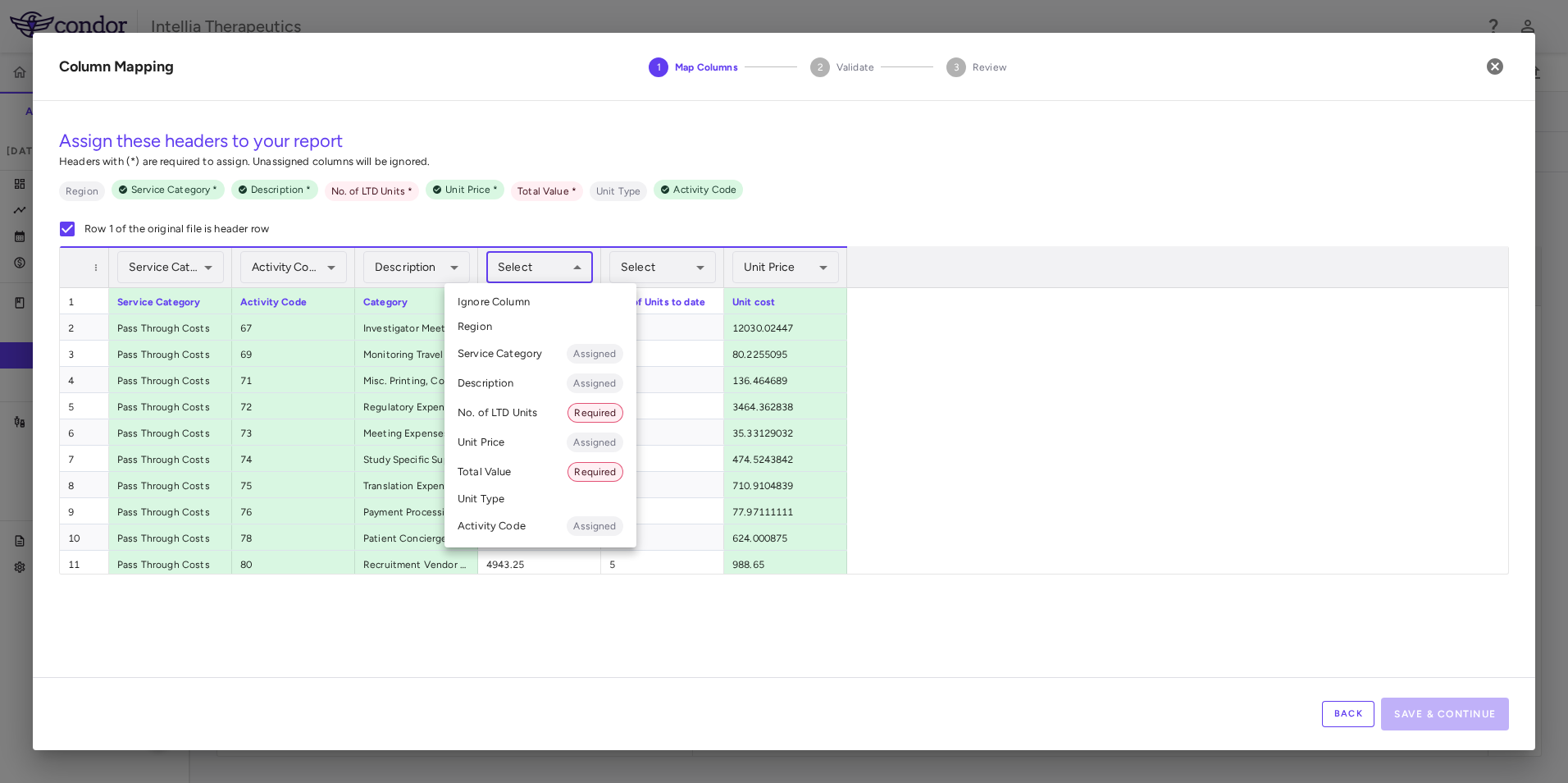
click at [524, 272] on body "Skip to sidebar Skip to main content Intellia Therapeutics ITL-2002-CL-301 Accr…" at bounding box center [784, 392] width 1568 height 783
click at [518, 472] on li "Total Value Required" at bounding box center [540, 471] width 192 height 30
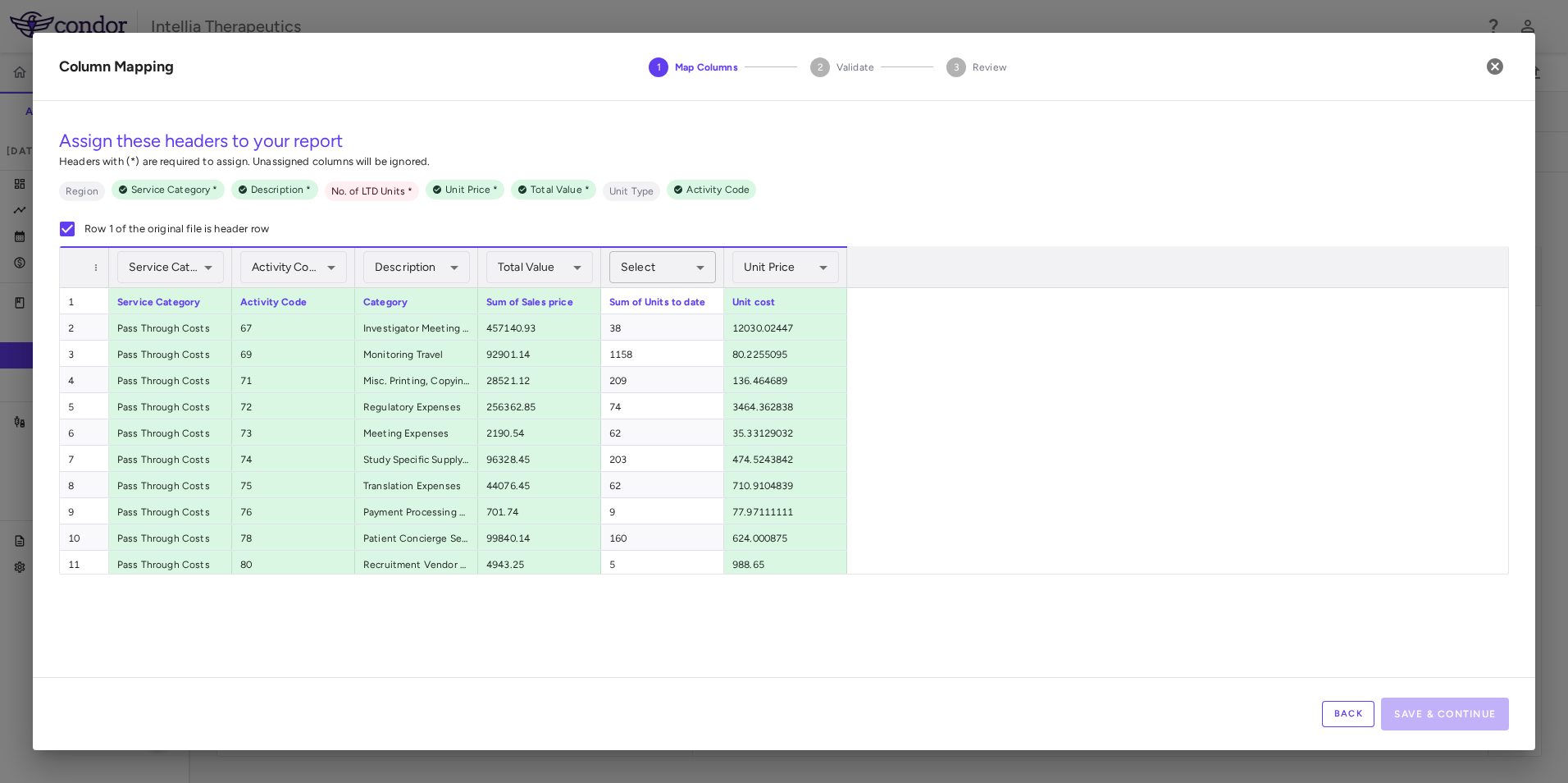
click at [649, 251] on div "Select ​" at bounding box center [662, 267] width 106 height 39
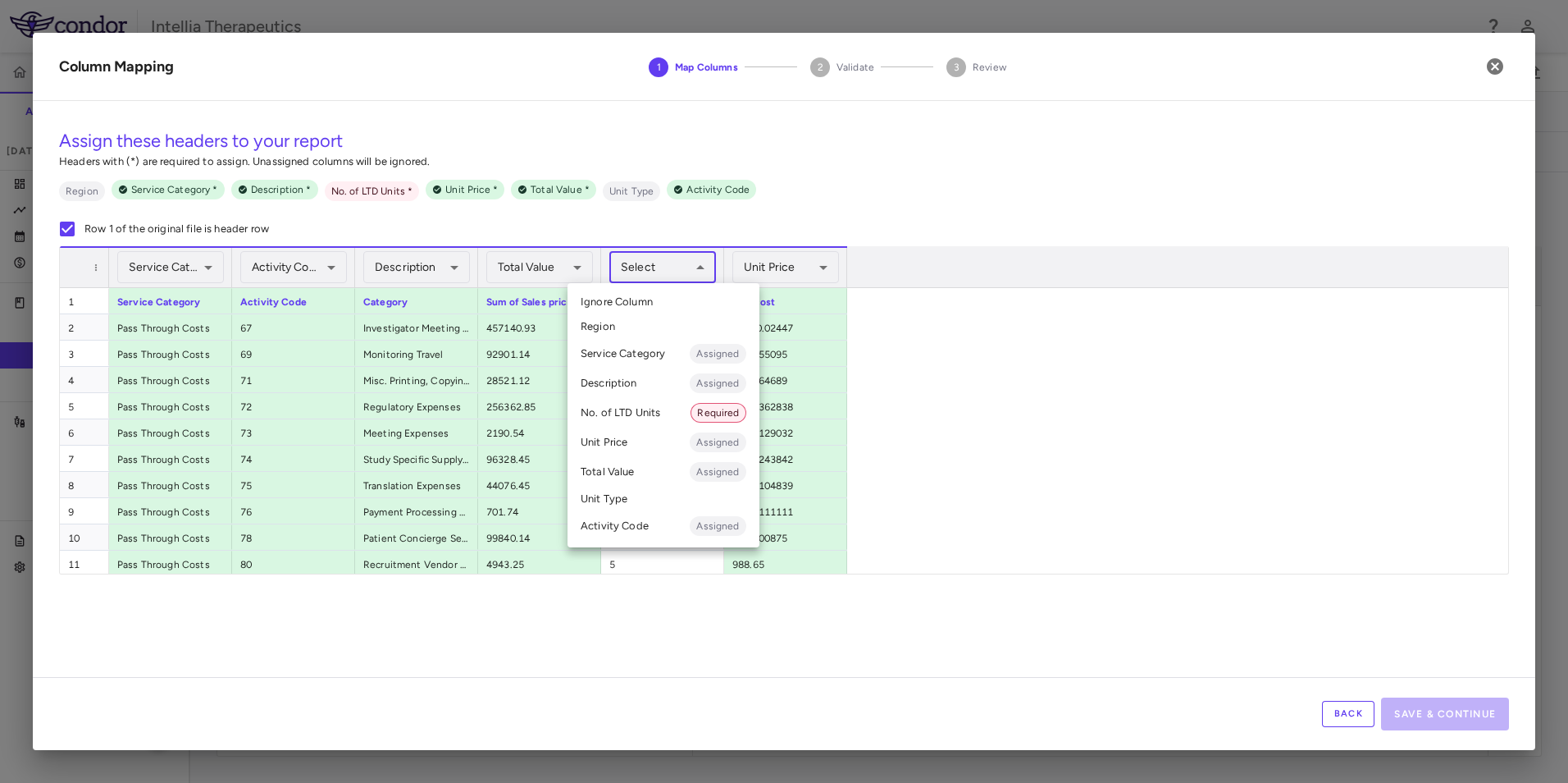
click at [649, 259] on body "Skip to sidebar Skip to main content Intellia Therapeutics ITL-2002-CL-301 Accr…" at bounding box center [784, 392] width 1568 height 783
click at [652, 413] on li "No. of LTD Units Required" at bounding box center [664, 413] width 192 height 30
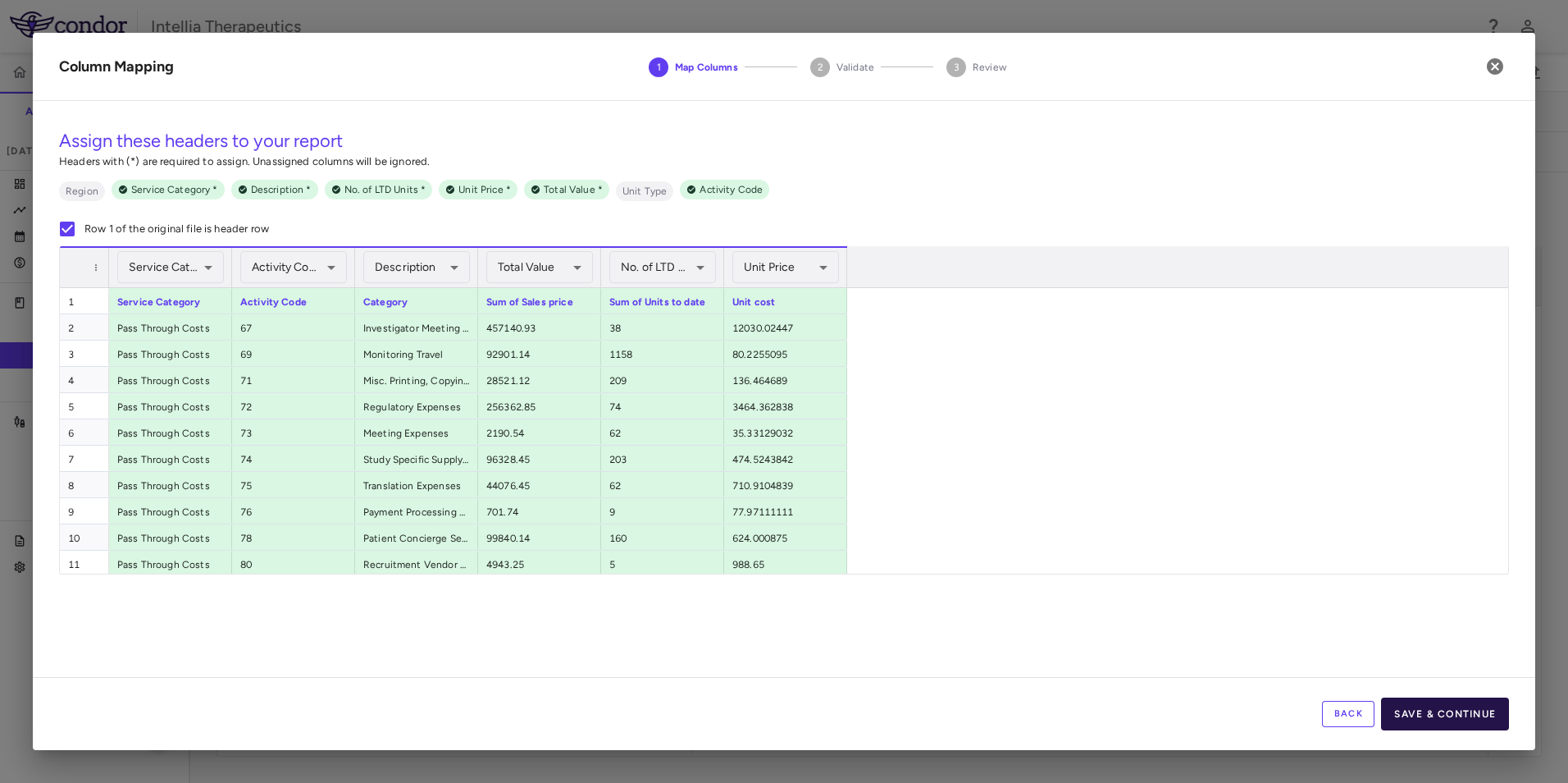
click at [1414, 722] on button "Save & Continue" at bounding box center [1444, 714] width 128 height 33
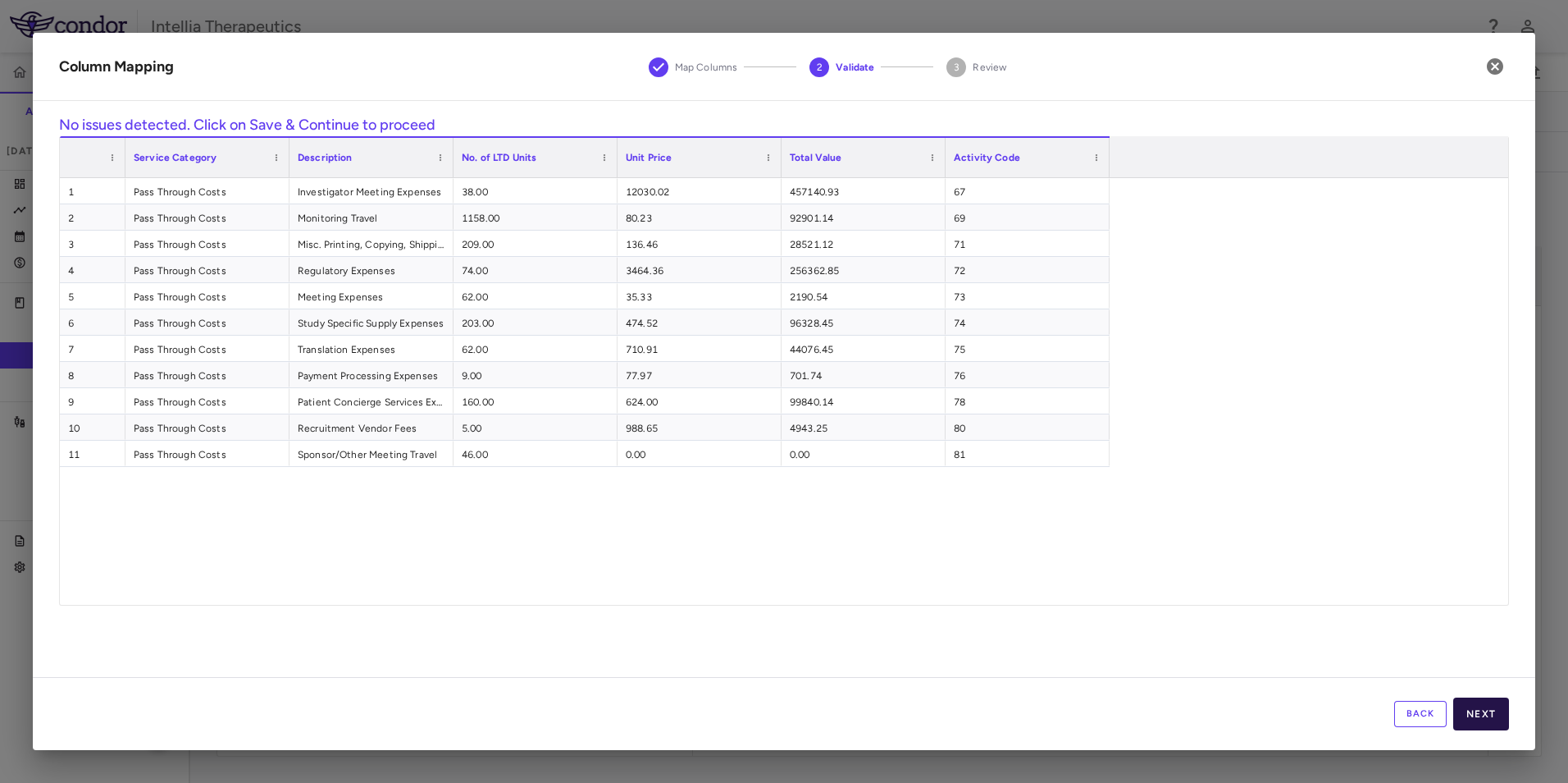
click at [1493, 709] on button "Next" at bounding box center [1481, 714] width 56 height 33
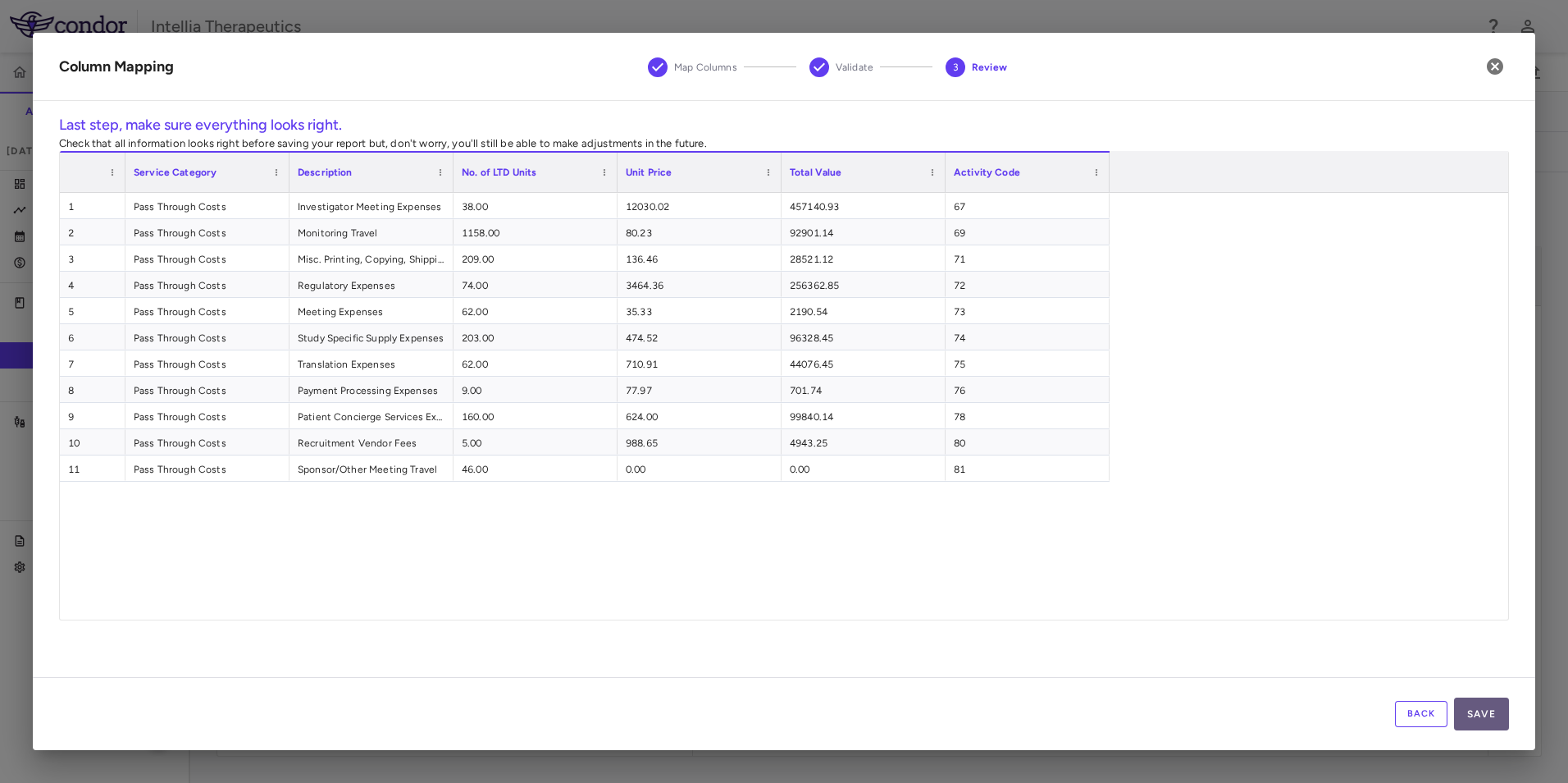
click at [1488, 708] on button "Save" at bounding box center [1481, 714] width 55 height 33
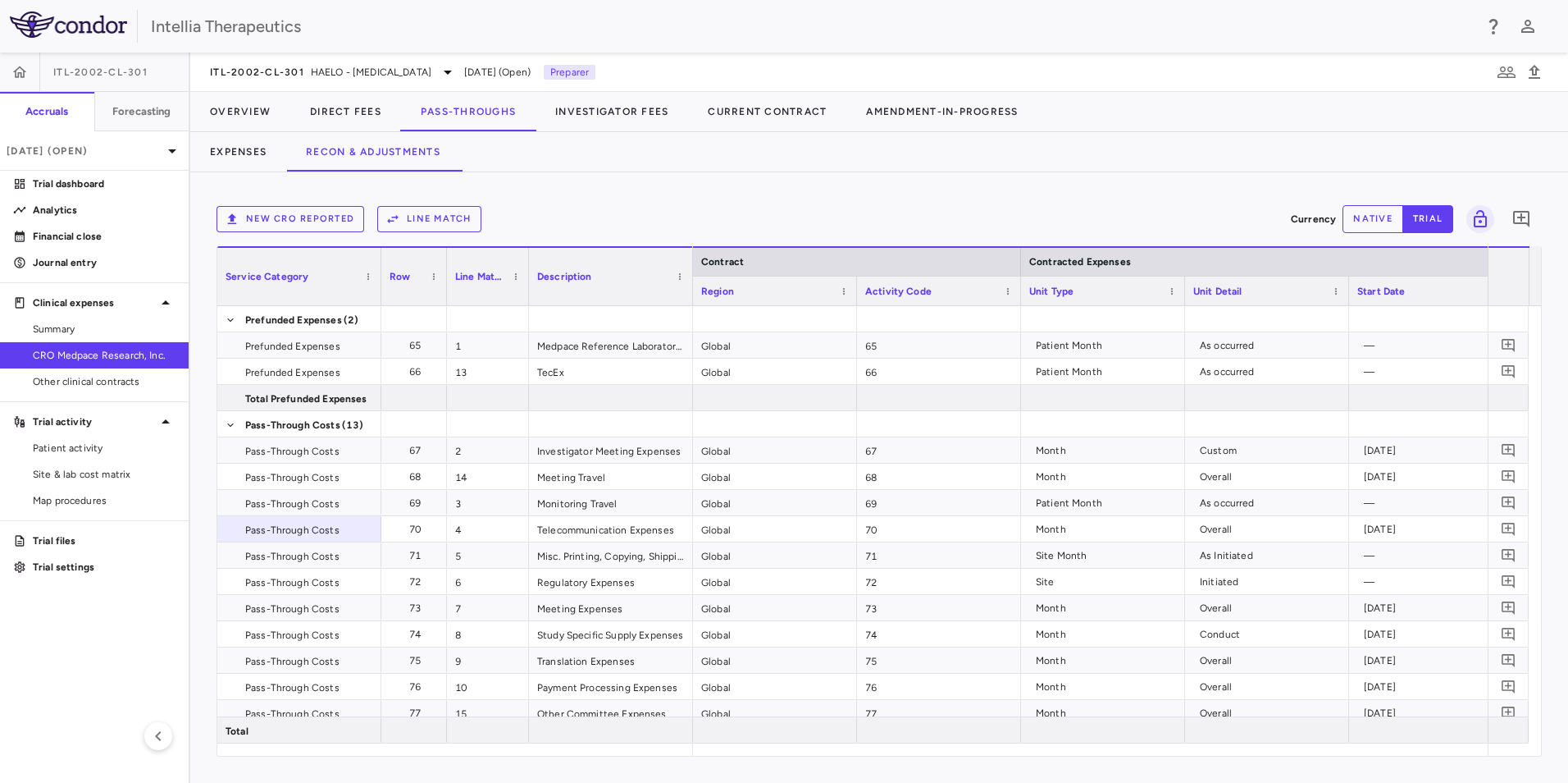
click at [438, 234] on div "New CRO reported Line Match Currency native trial 0" at bounding box center [879, 219] width 1325 height 41
click at [443, 220] on button "Line Match" at bounding box center [429, 219] width 105 height 26
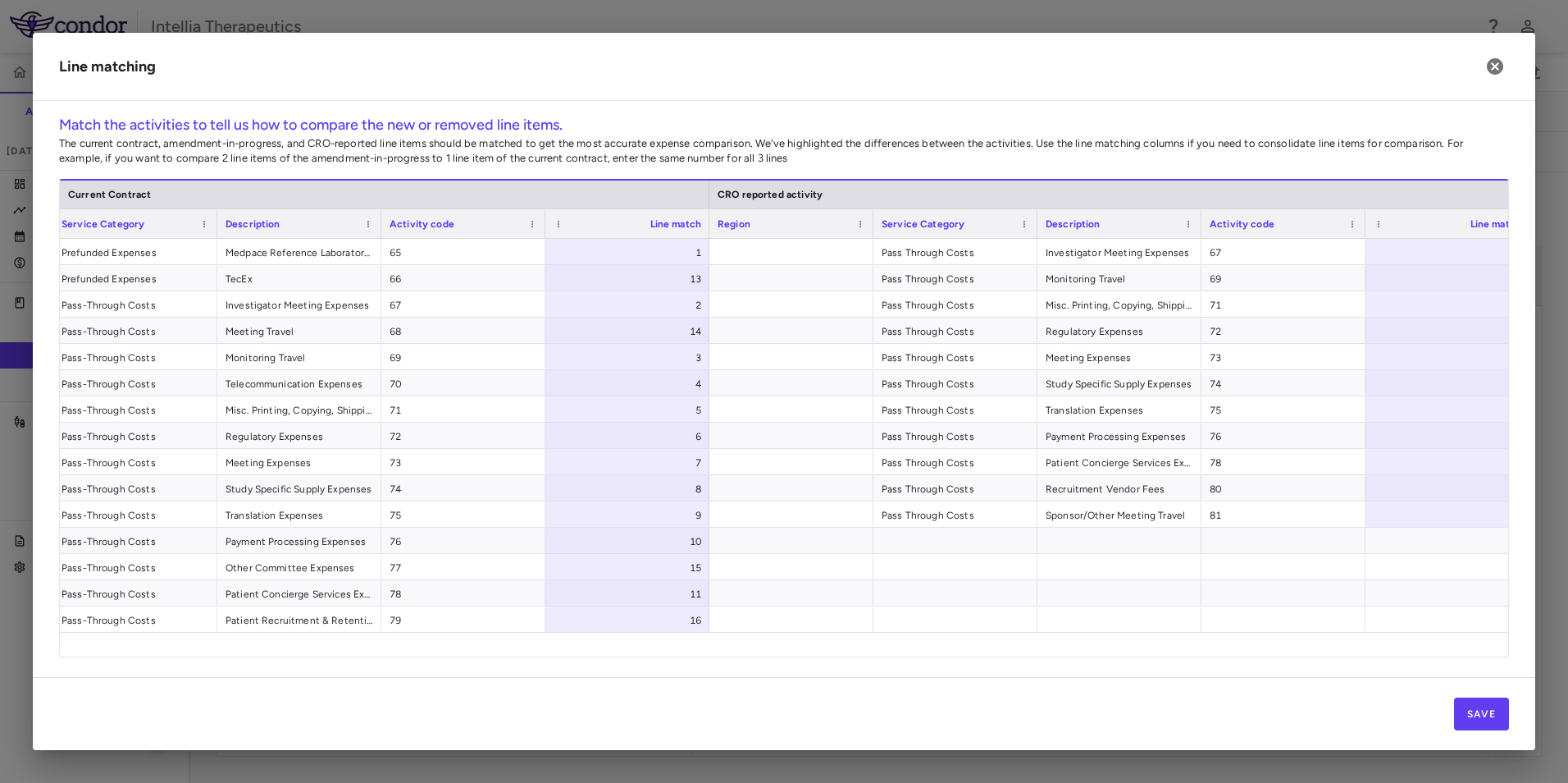
scroll to position [0, 209]
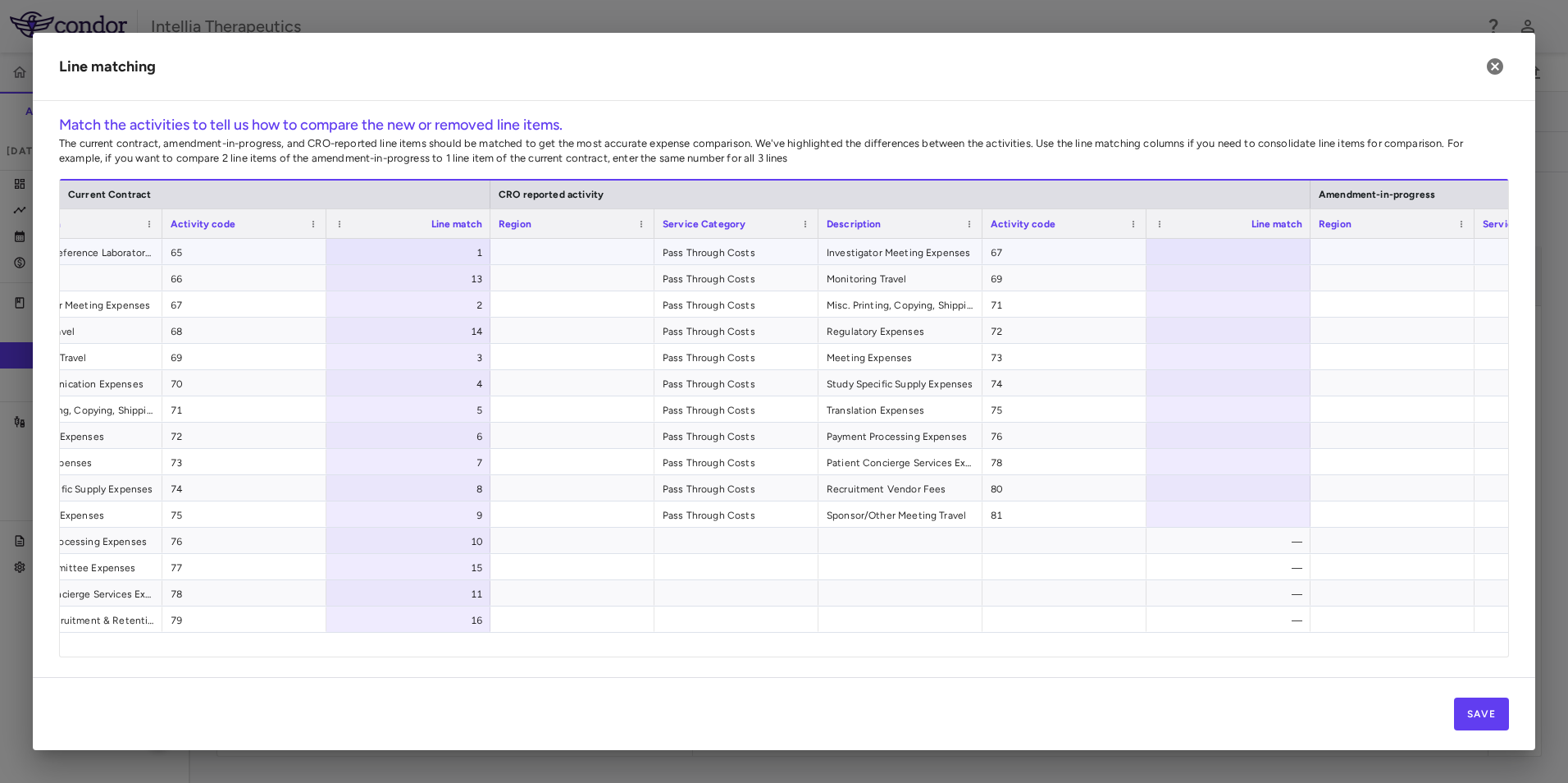
click at [1238, 257] on div at bounding box center [1228, 251] width 164 height 26
type input "*"
click at [1267, 284] on div at bounding box center [1228, 277] width 164 height 26
type input "*"
click at [1274, 316] on div at bounding box center [1228, 304] width 164 height 26
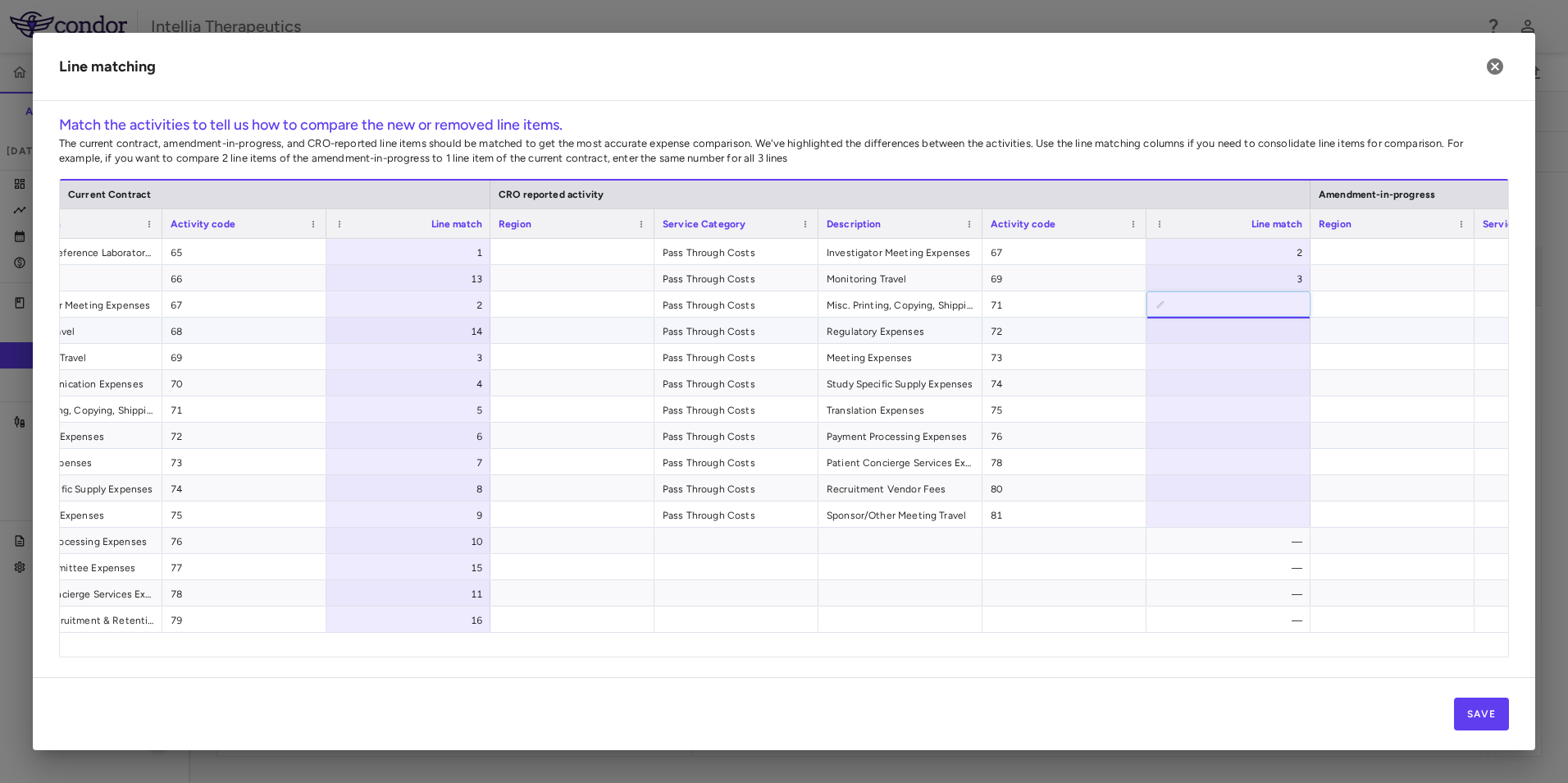
type input "*"
click at [1261, 334] on div at bounding box center [1228, 330] width 164 height 26
type input "*"
click at [1268, 356] on div at bounding box center [1228, 356] width 164 height 26
type input "*"
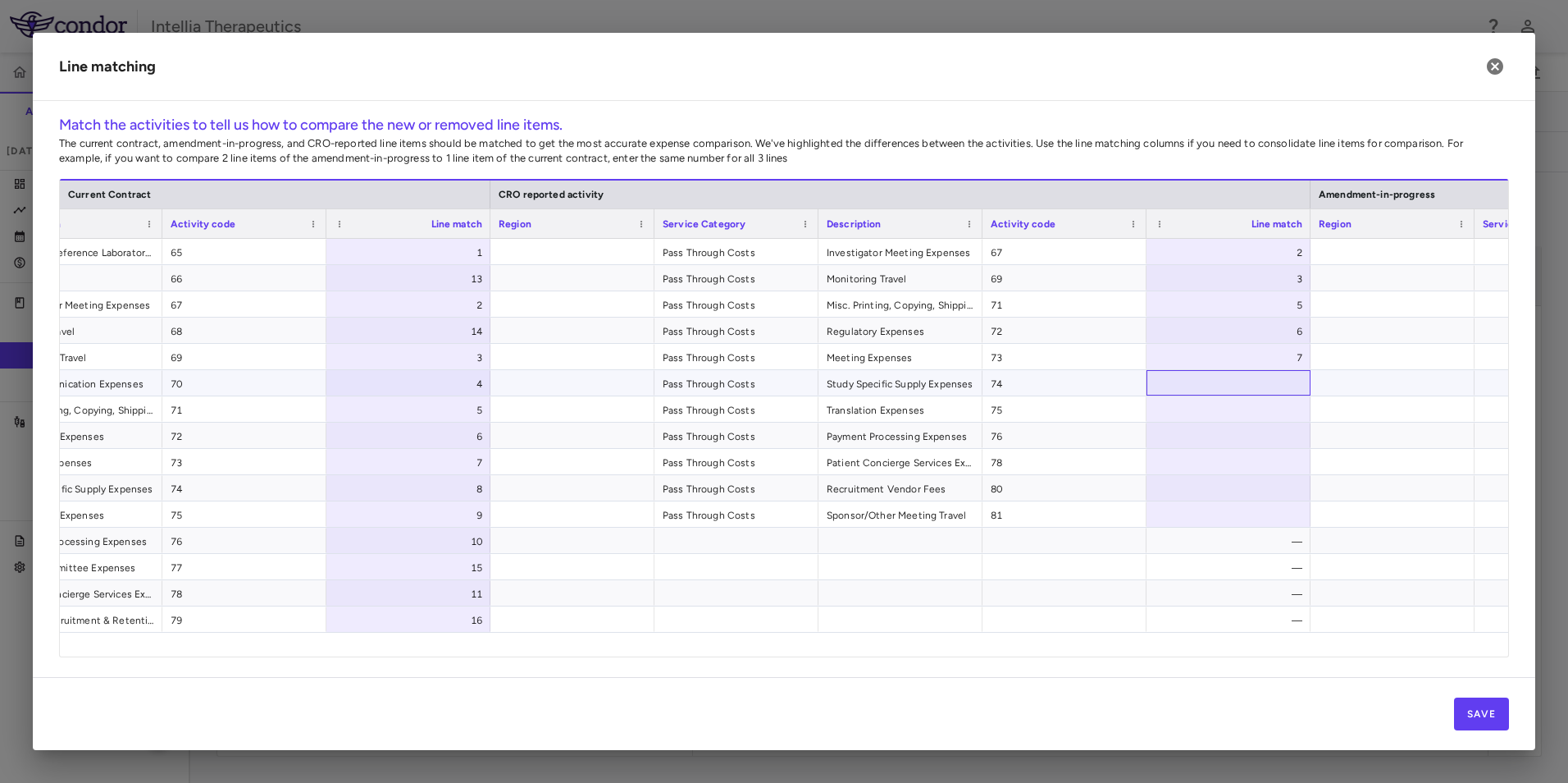
click at [1275, 381] on div at bounding box center [1228, 383] width 164 height 26
type input "*"
click at [1274, 413] on div at bounding box center [1228, 409] width 164 height 26
type input "*"
click at [1270, 439] on div at bounding box center [1228, 435] width 164 height 26
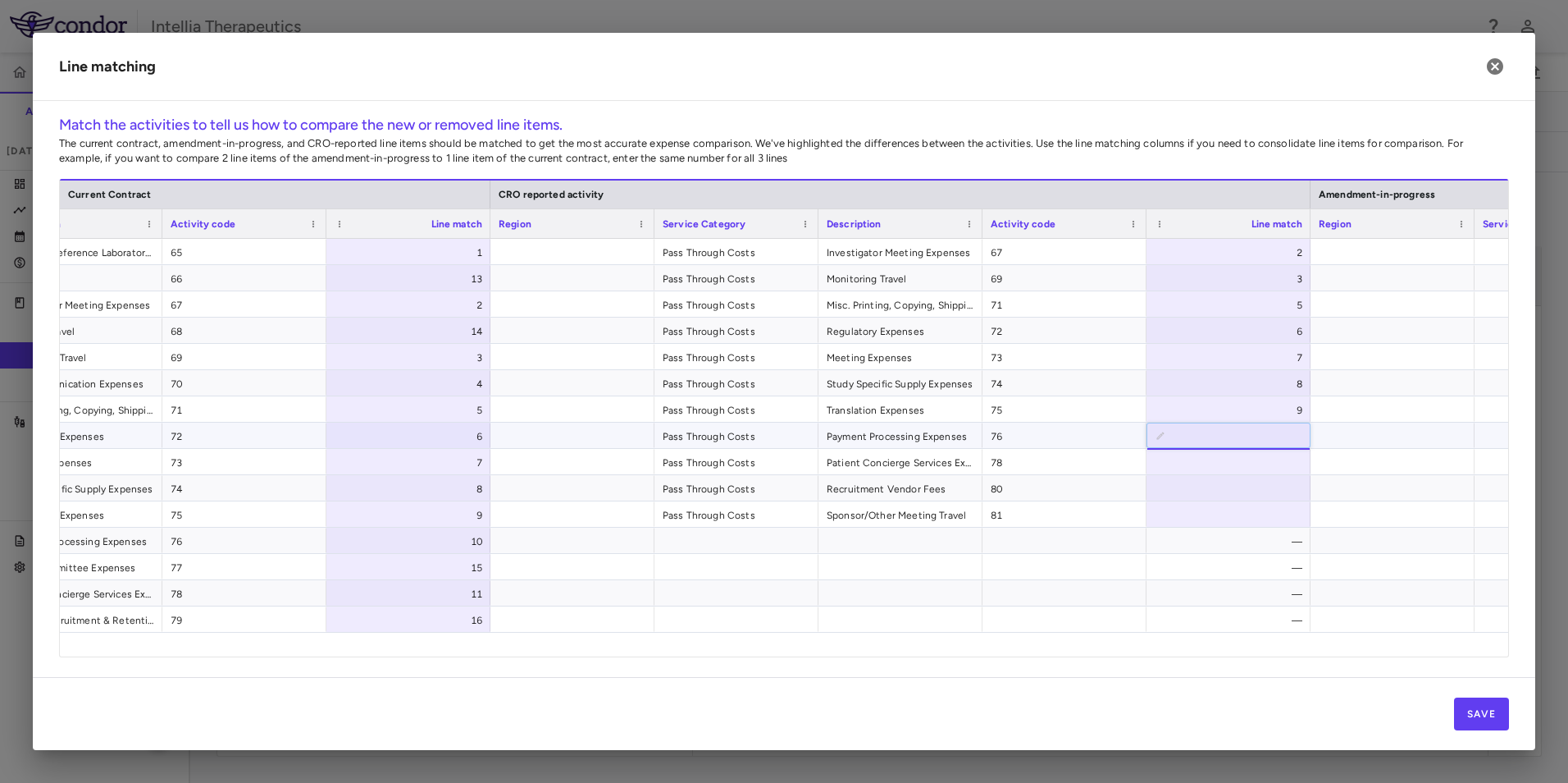
type input "**"
click at [1273, 467] on div at bounding box center [1228, 462] width 164 height 26
type input "**"
click at [1250, 493] on div at bounding box center [1228, 487] width 164 height 26
type input "**"
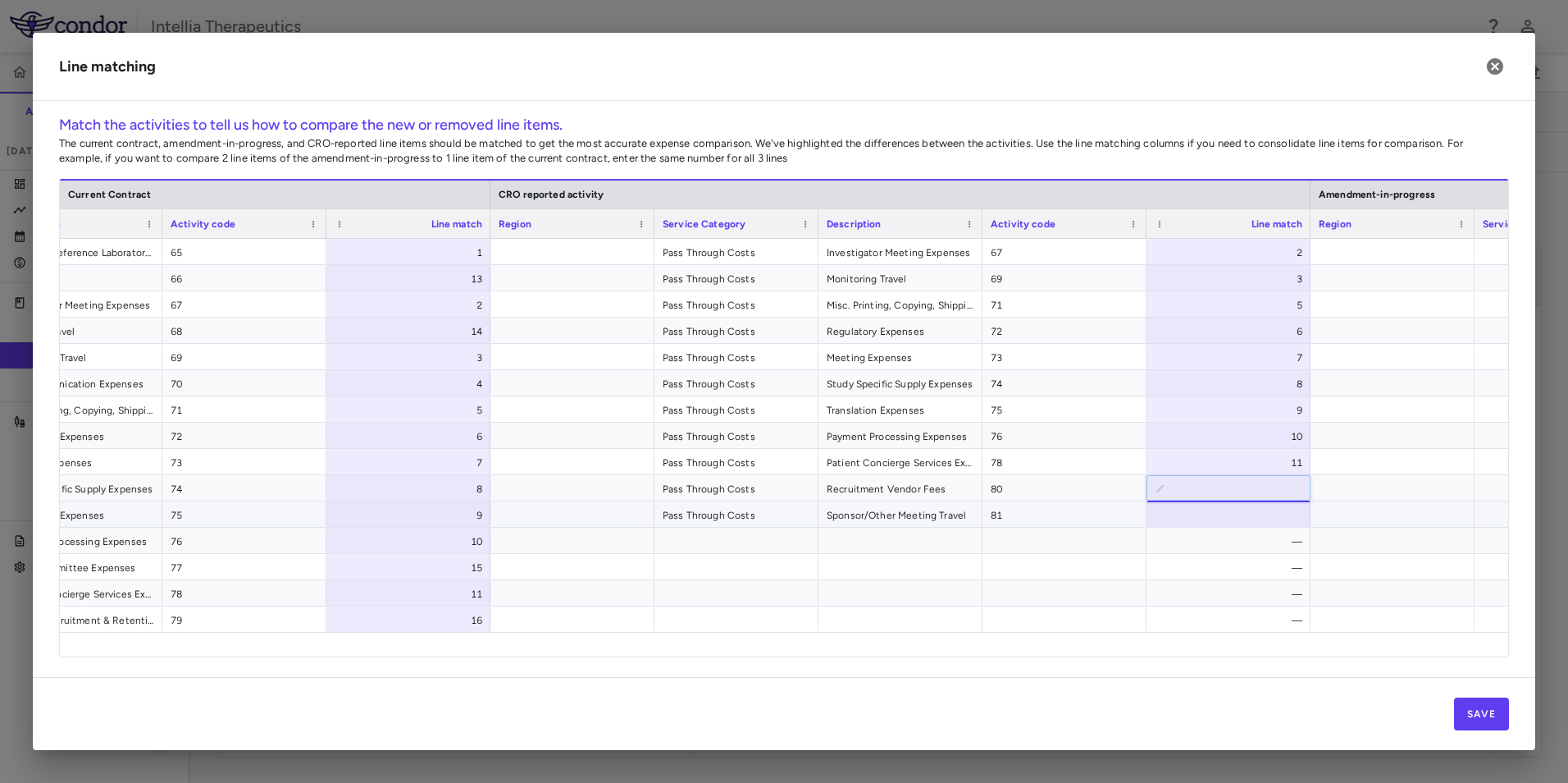
click at [1236, 509] on div at bounding box center [1228, 513] width 164 height 26
type input "**"
click at [1495, 714] on button "Save" at bounding box center [1481, 714] width 55 height 33
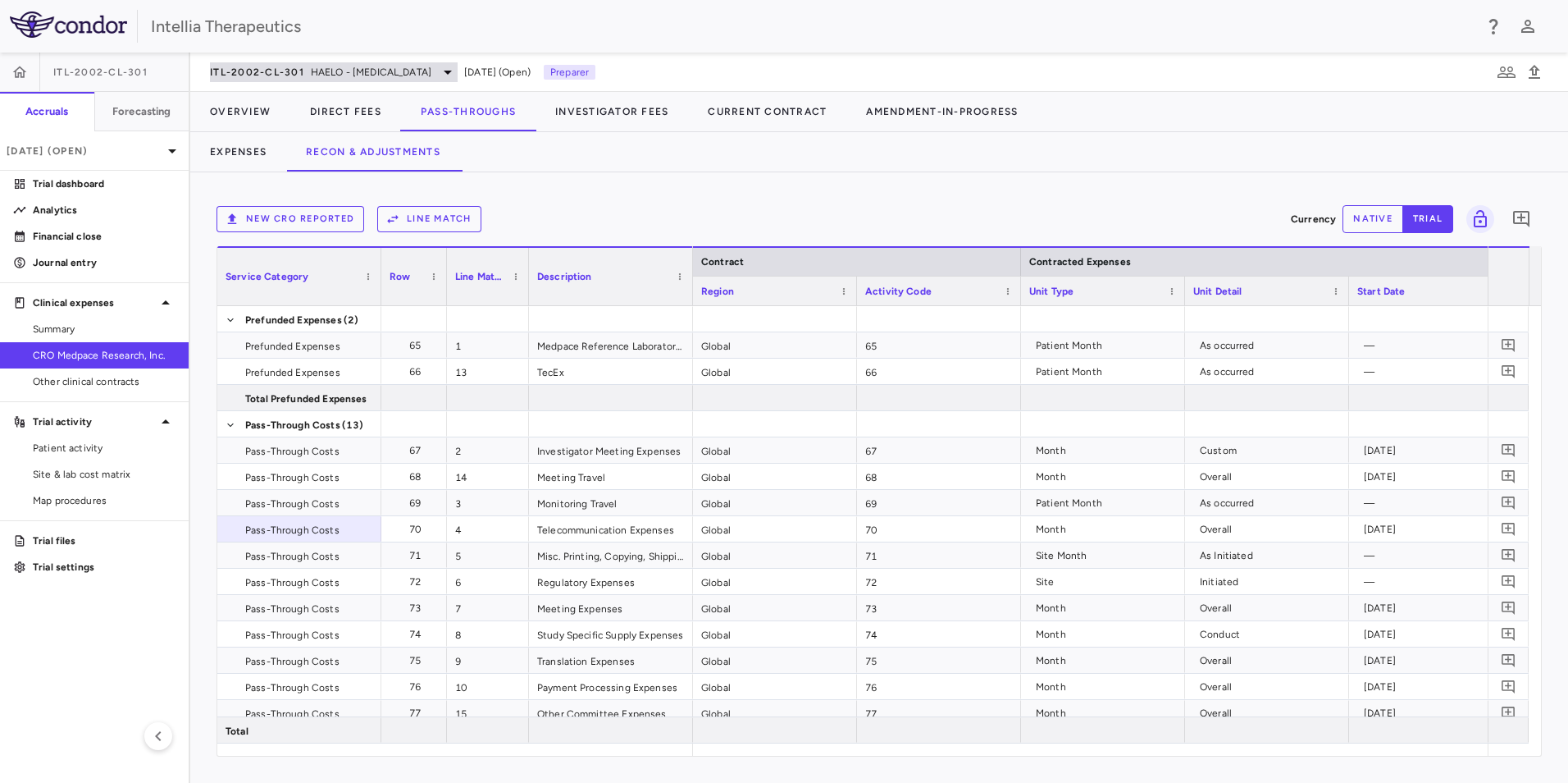
click at [427, 80] on div "ITL-2002-CL-301 HAELO - [MEDICAL_DATA]" at bounding box center [334, 72] width 247 height 20
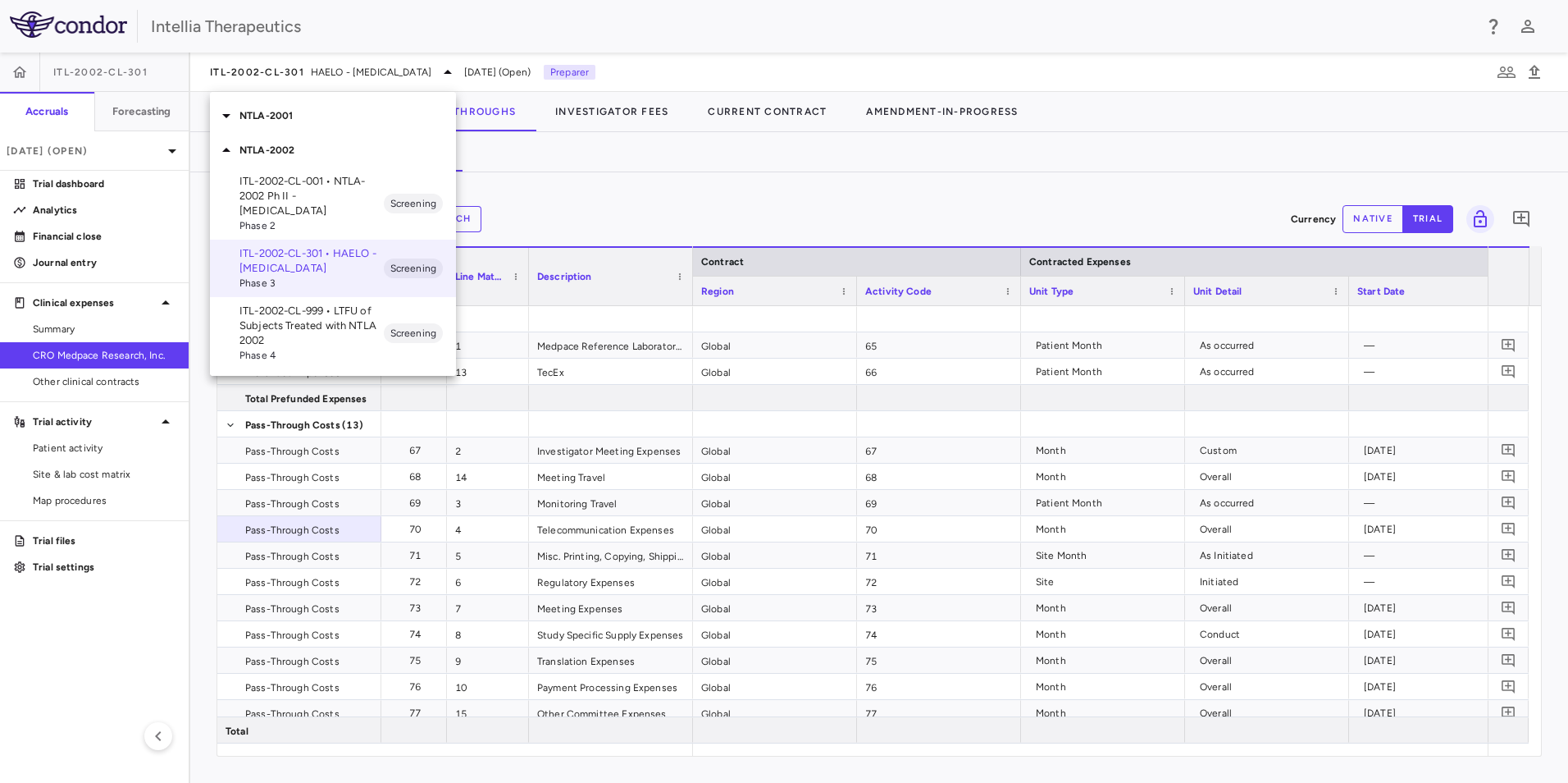
click at [258, 141] on div "NTLA-2002" at bounding box center [333, 151] width 246 height 35
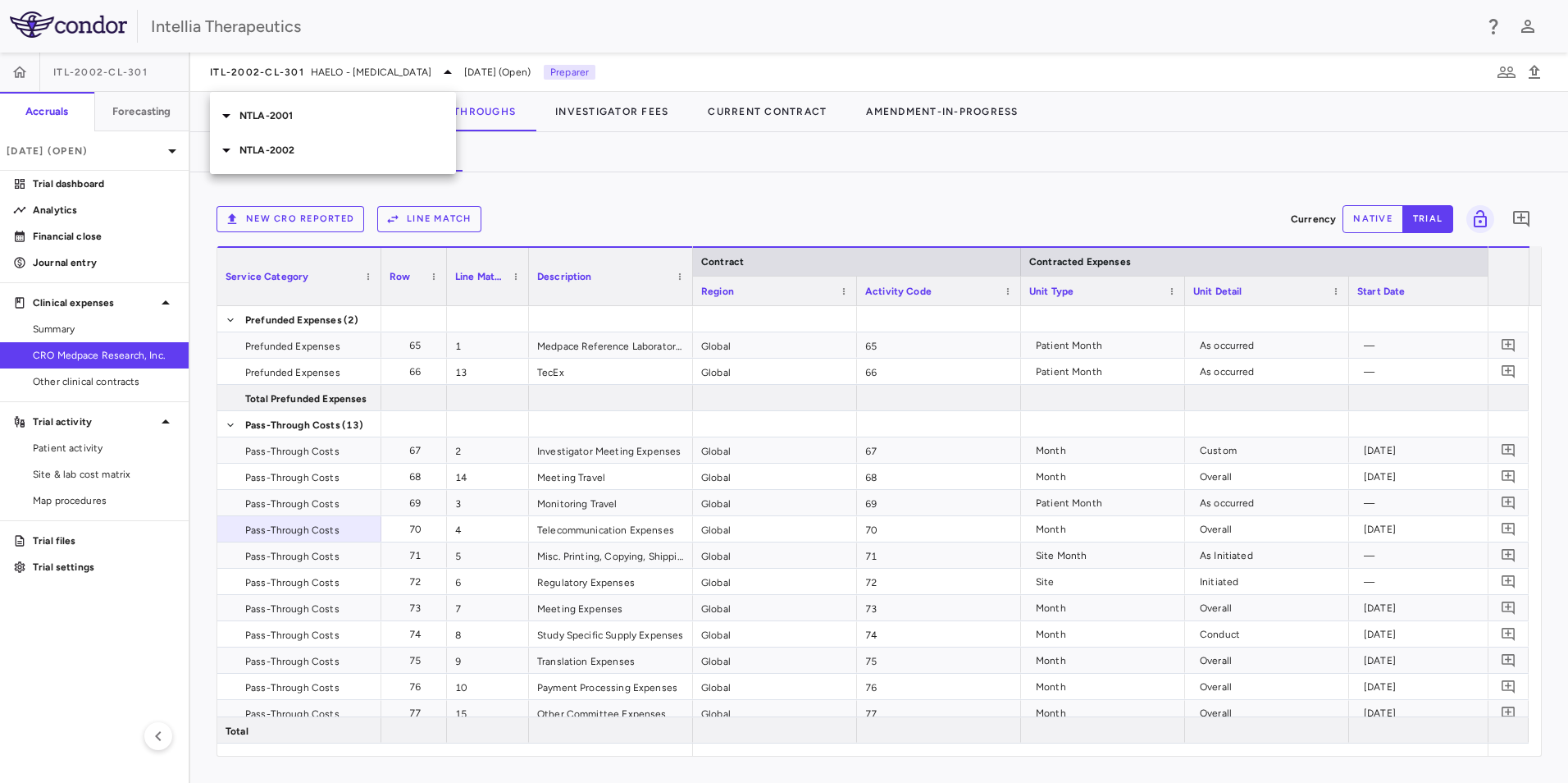
click at [256, 122] on p "NTLA-2001" at bounding box center [348, 115] width 217 height 14
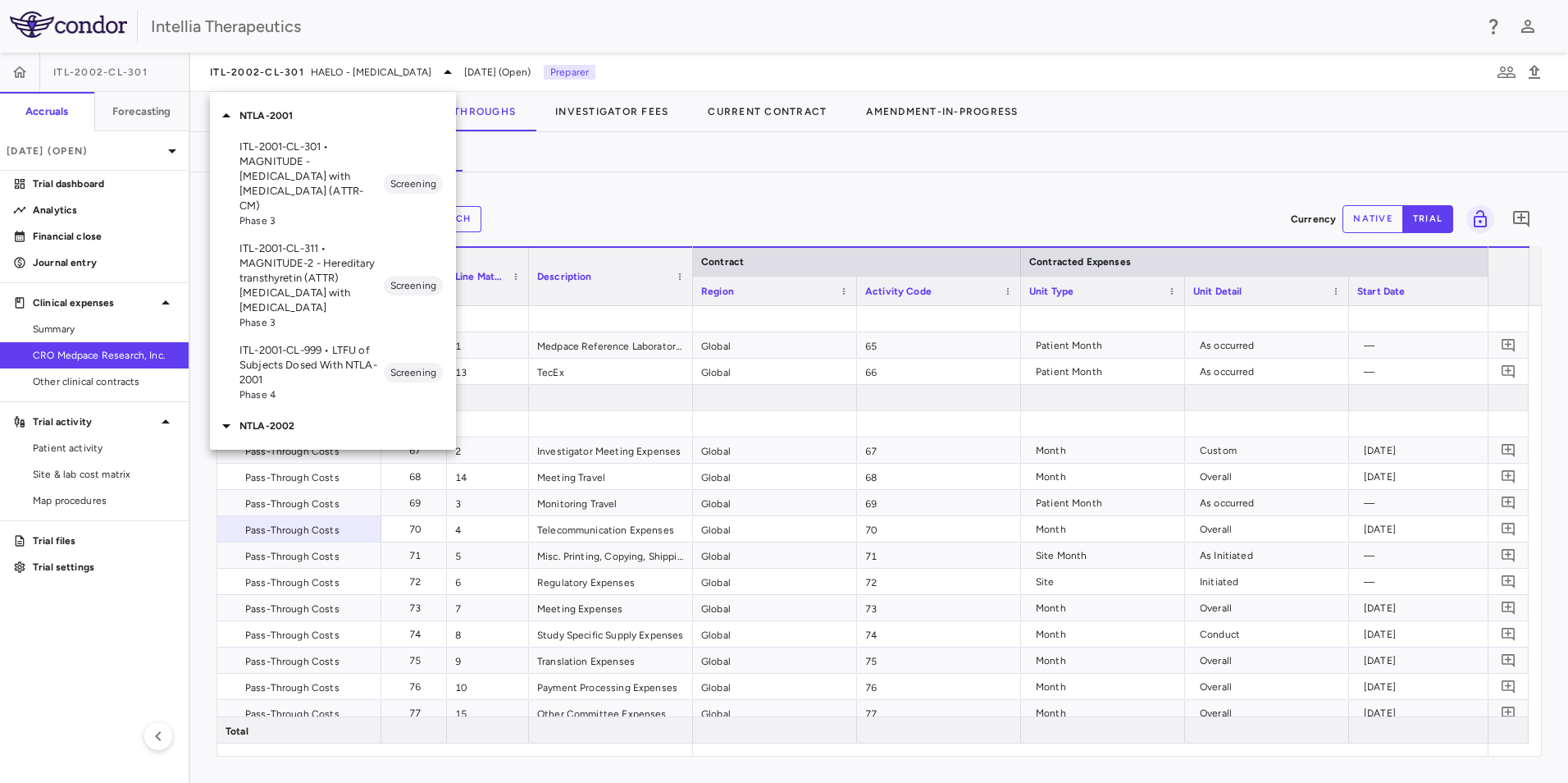
click at [283, 259] on p "ITL-2001-CL-311 • MAGNITUDE-2 - Hereditary transthyretin (ATTR) [MEDICAL_DATA] …" at bounding box center [312, 277] width 144 height 74
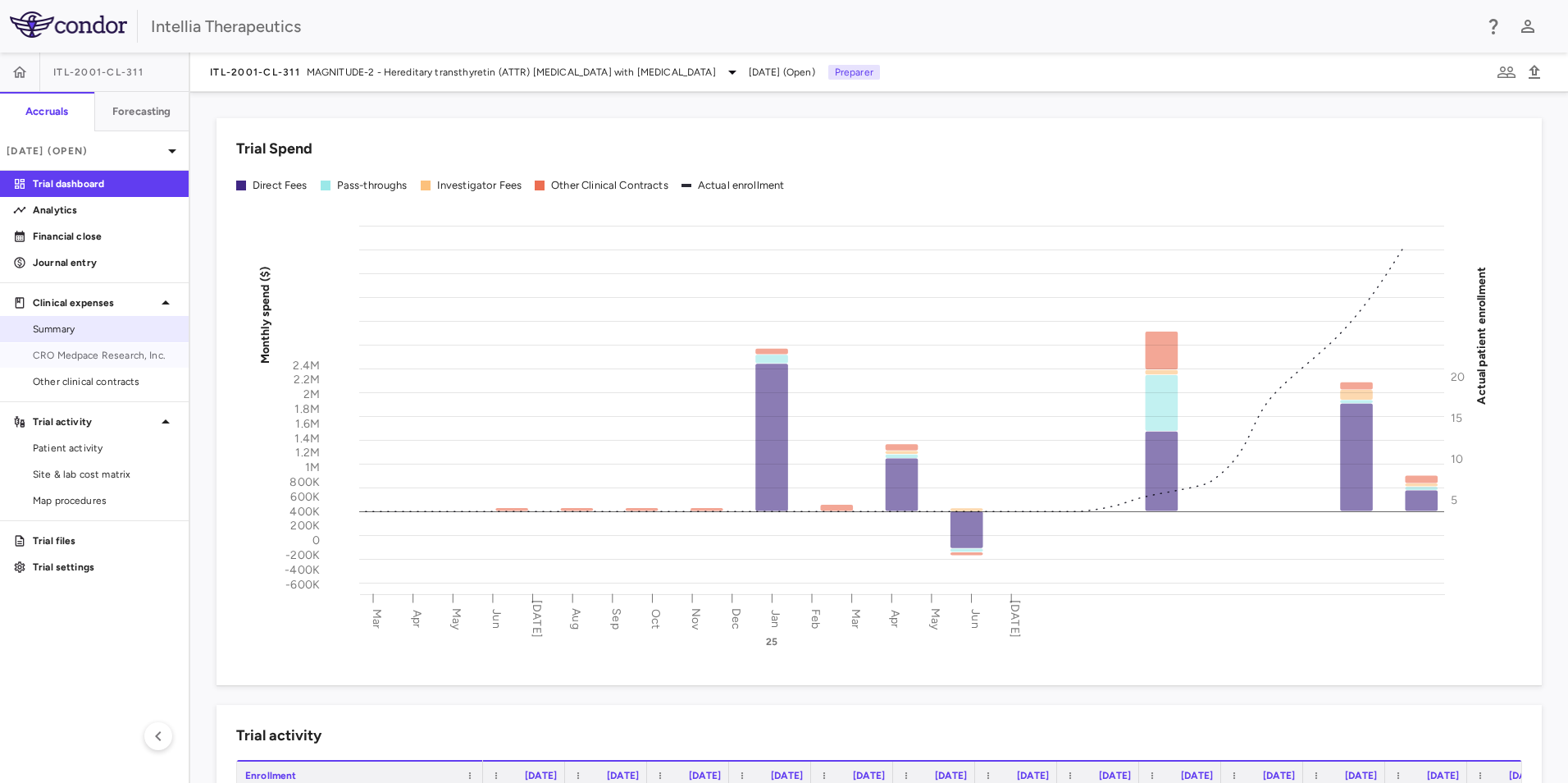
drag, startPoint x: 103, startPoint y: 358, endPoint x: 168, endPoint y: 316, distance: 77.4
click at [103, 358] on span "CRO Medpace Research, Inc." at bounding box center [104, 355] width 143 height 14
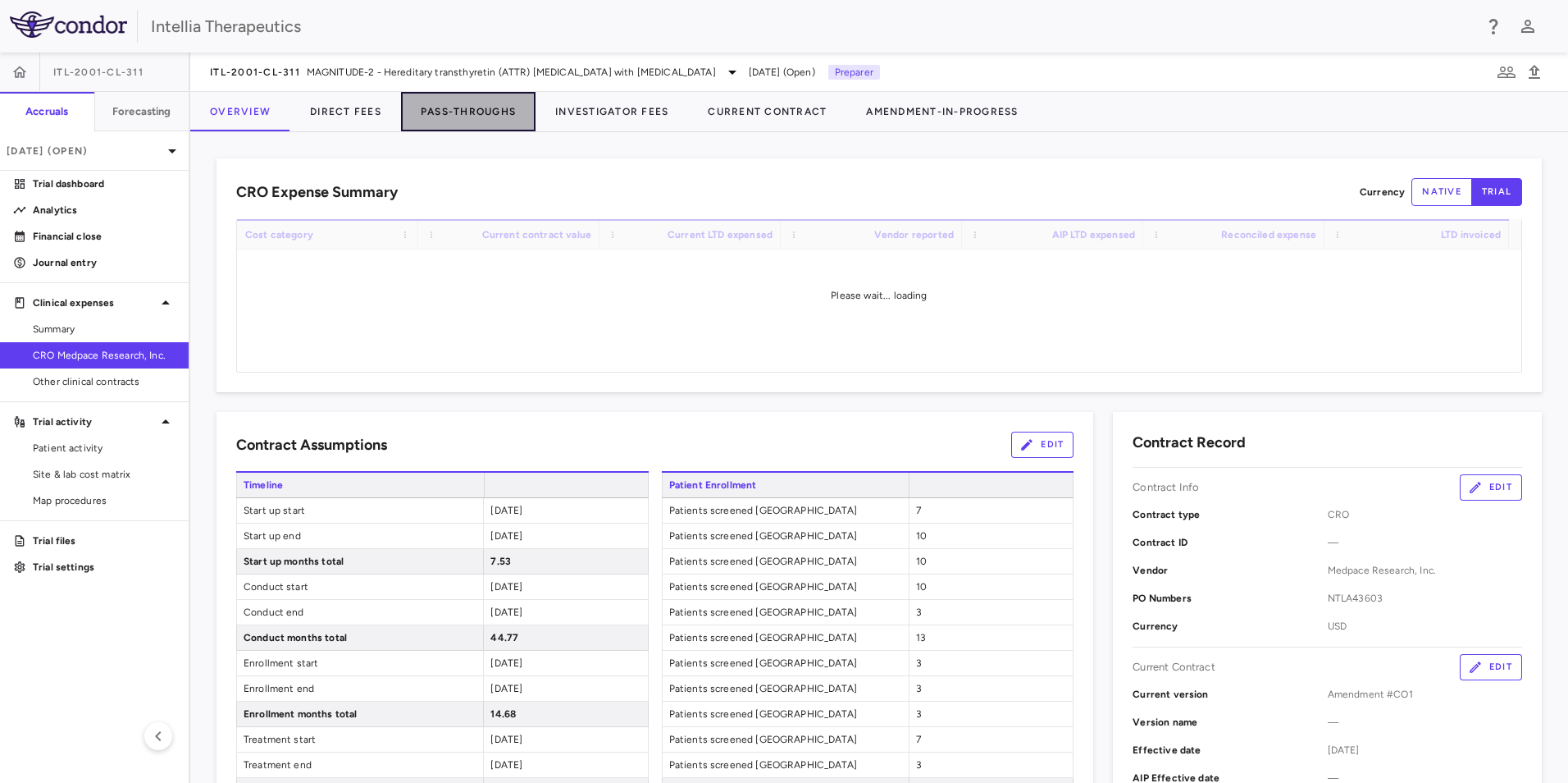
click at [437, 113] on button "Pass-Throughs" at bounding box center [468, 111] width 134 height 39
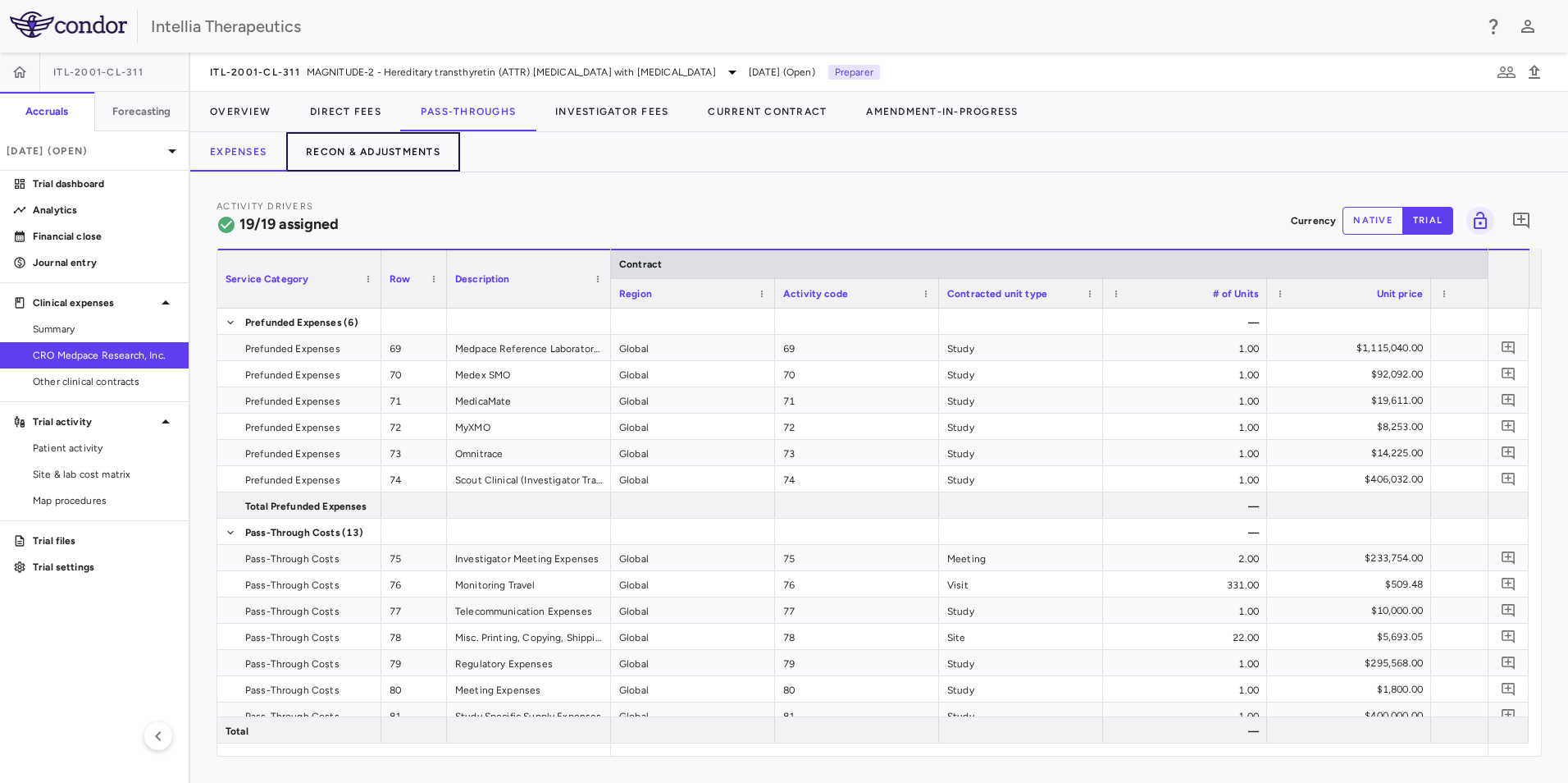
click at [348, 154] on button "Recon & Adjustments" at bounding box center [372, 152] width 174 height 39
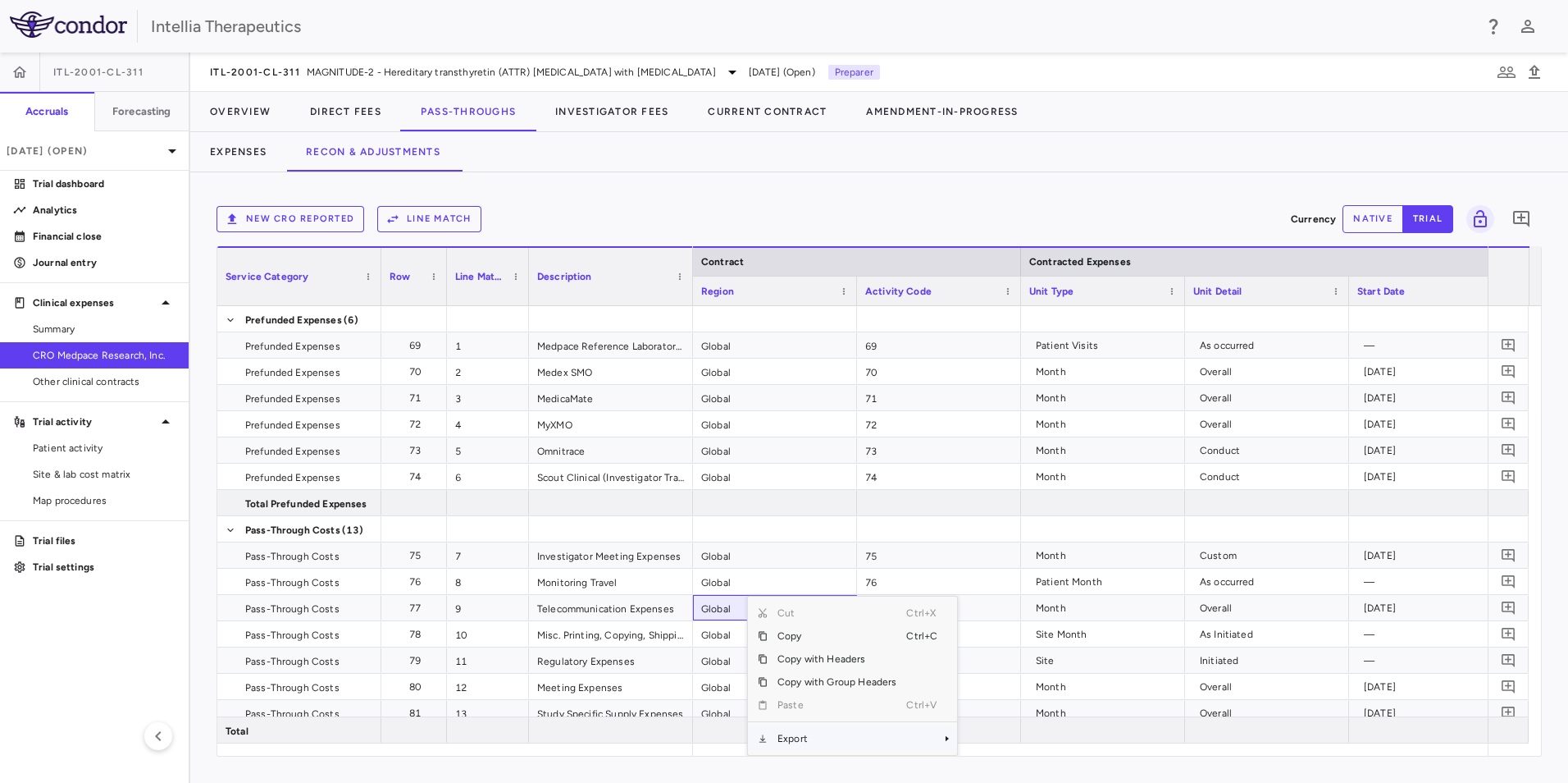
click at [831, 746] on span "Export" at bounding box center [836, 739] width 138 height 23
click at [999, 743] on span "Excel Export" at bounding box center [1012, 739] width 77 height 23
click at [1083, 280] on div "Unit Type" at bounding box center [1095, 290] width 133 height 20
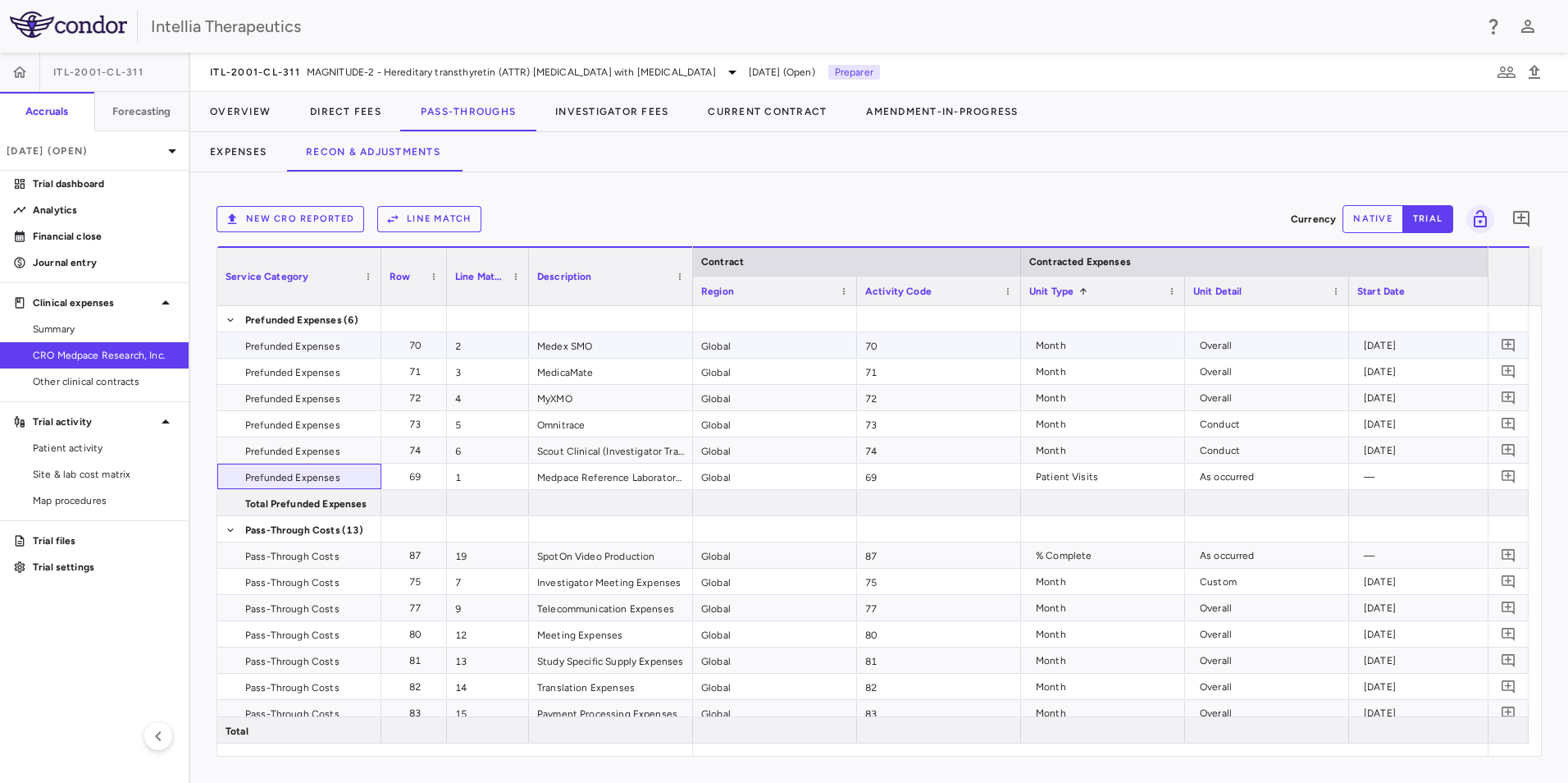
drag, startPoint x: 358, startPoint y: 478, endPoint x: 370, endPoint y: 337, distance: 141.5
click at [365, 337] on div "Prefunded Expenses (6) Prefunded Expenses 69 1 Medpace Reference Laboratory Fee…" at bounding box center [456, 660] width 476 height 709
click at [320, 215] on button "New CRO reported" at bounding box center [291, 219] width 148 height 26
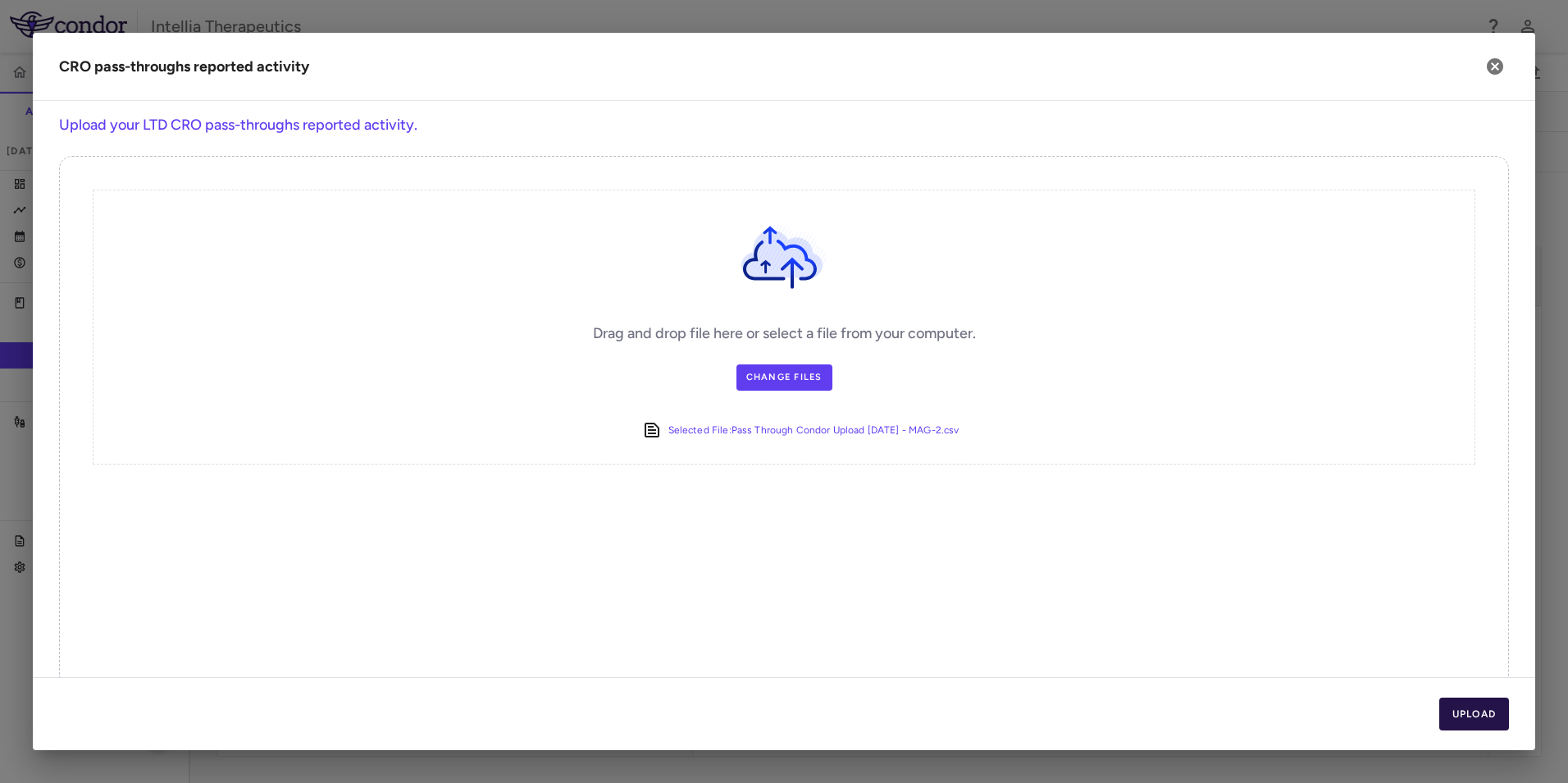
click at [1476, 705] on button "Upload" at bounding box center [1474, 714] width 71 height 33
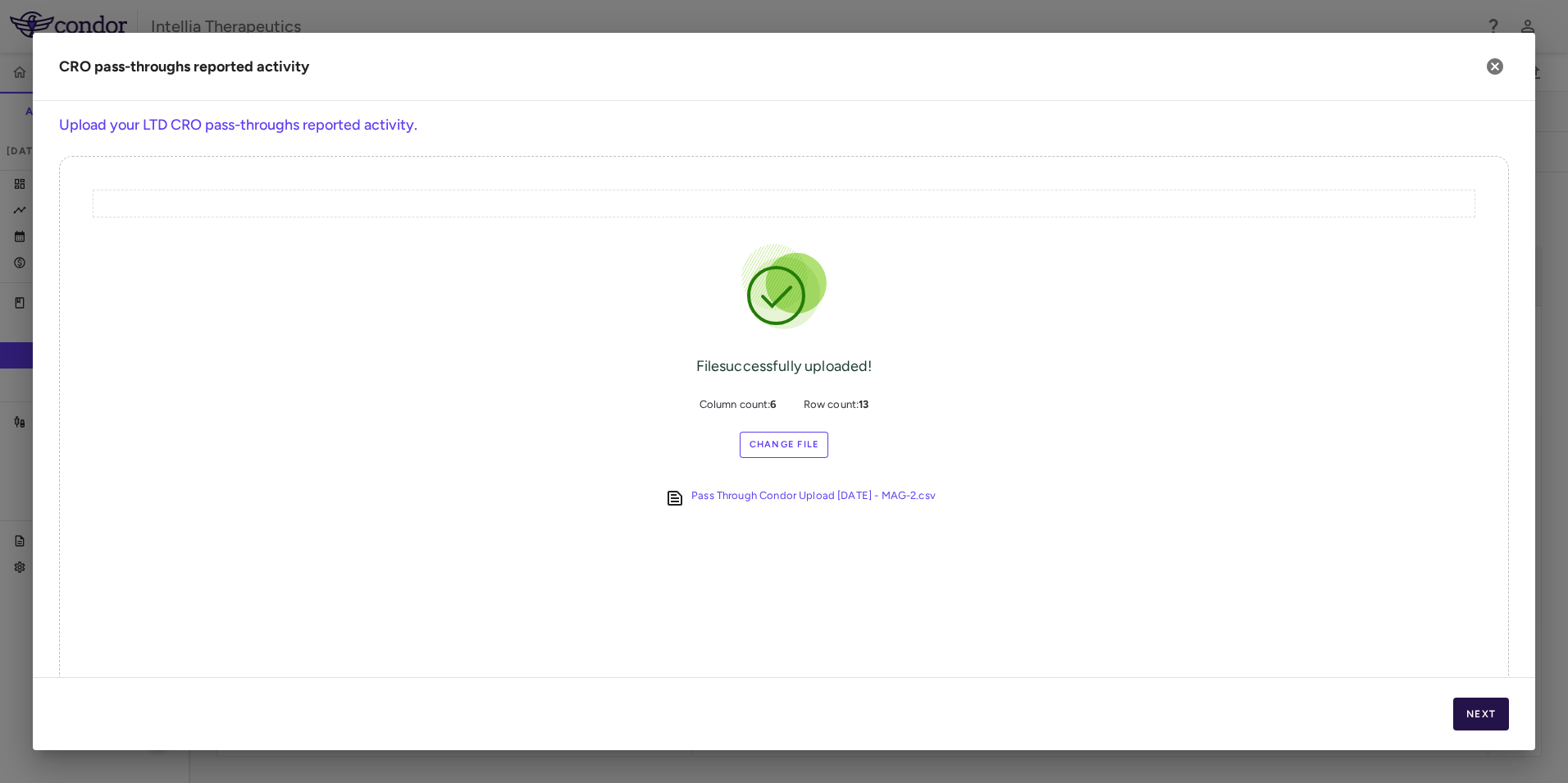
click at [1496, 720] on button "Next" at bounding box center [1481, 714] width 56 height 33
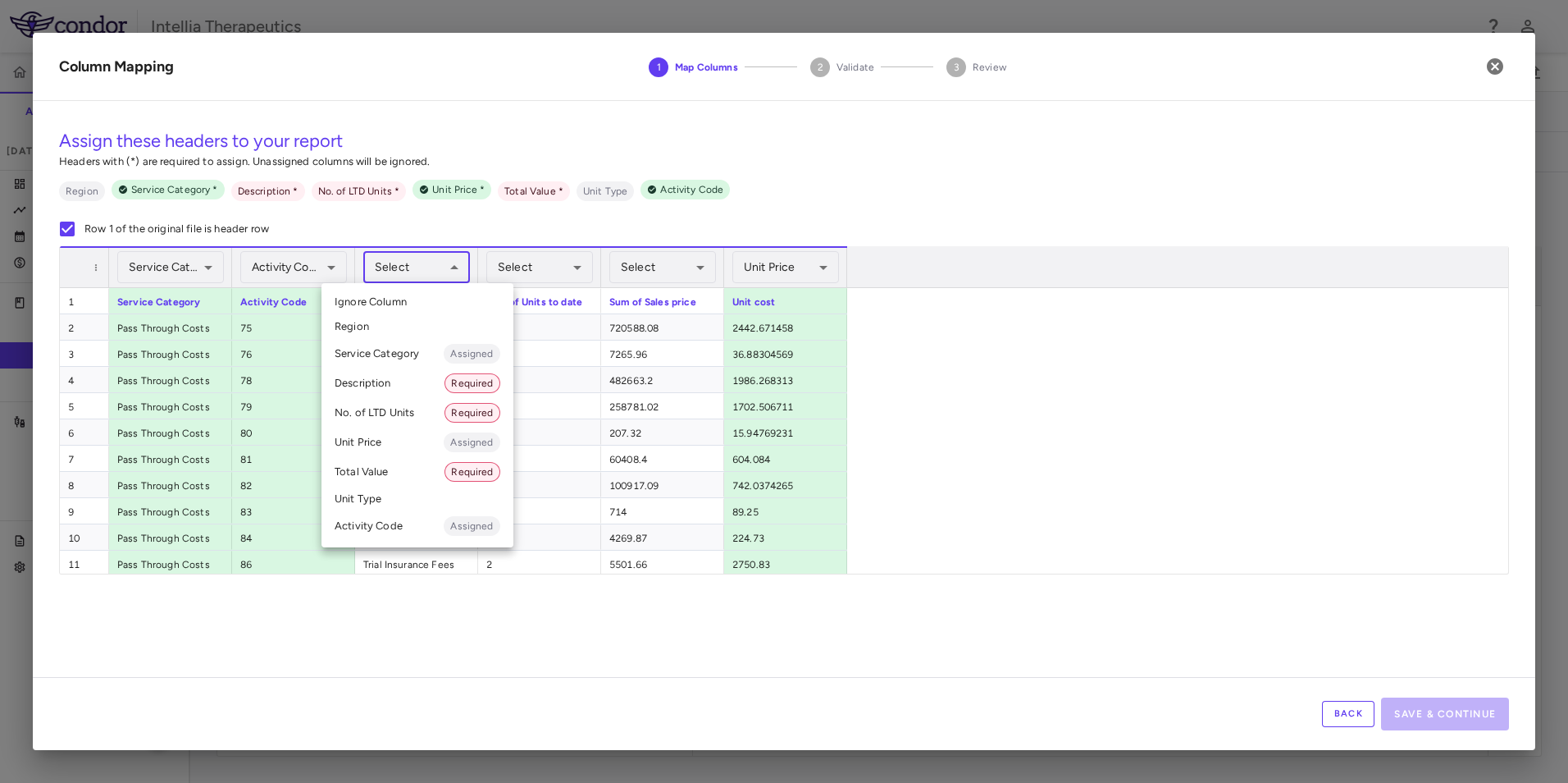
click at [410, 271] on body "Skip to sidebar Skip to main content Intellia Therapeutics ITL-2001-CL-311 Accr…" at bounding box center [784, 392] width 1568 height 783
click at [370, 382] on li "Description Required" at bounding box center [417, 383] width 192 height 30
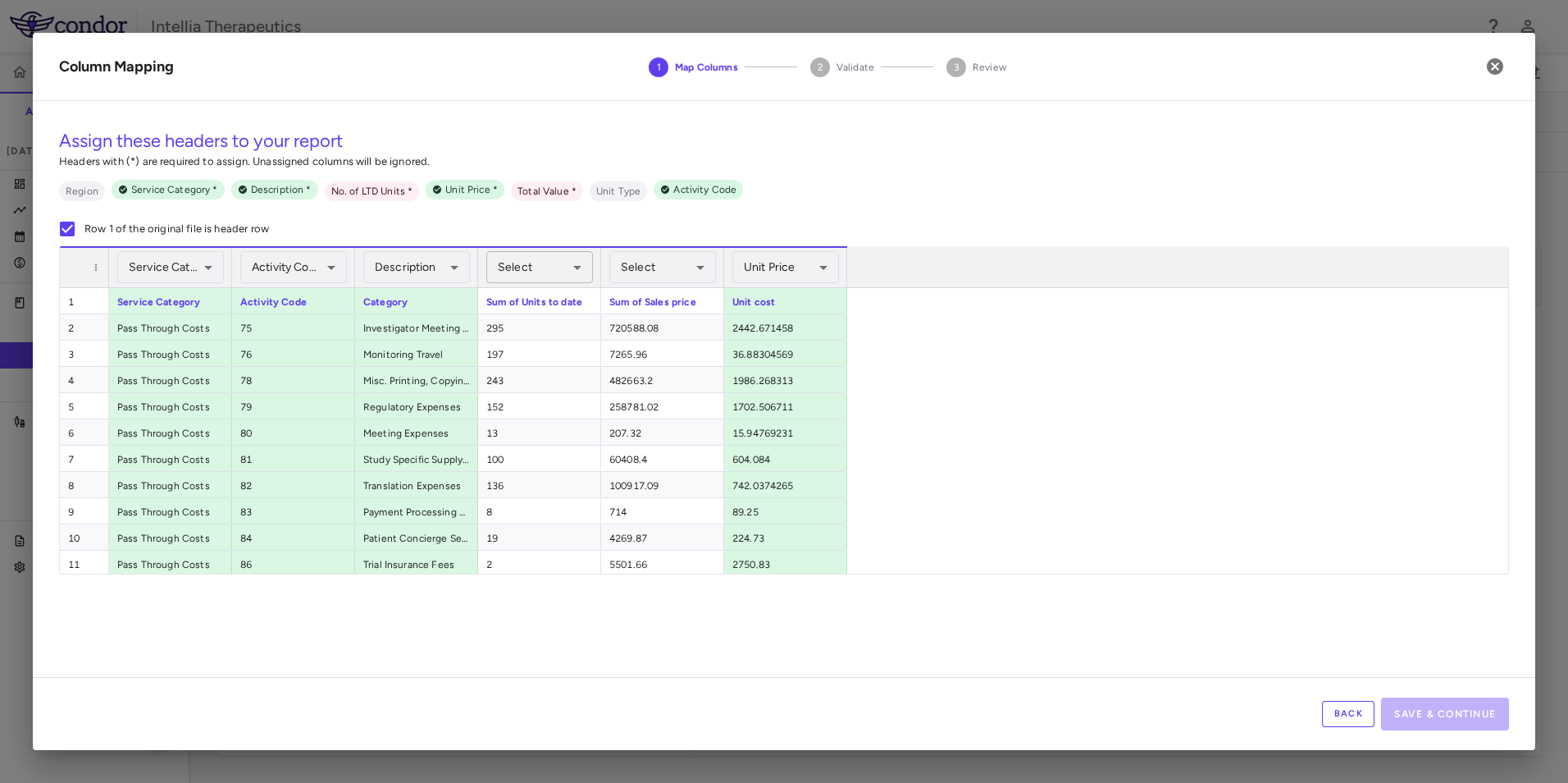
click at [558, 274] on body "Skip to sidebar Skip to main content Intellia Therapeutics ITL-2001-CL-311 Accr…" at bounding box center [784, 392] width 1568 height 783
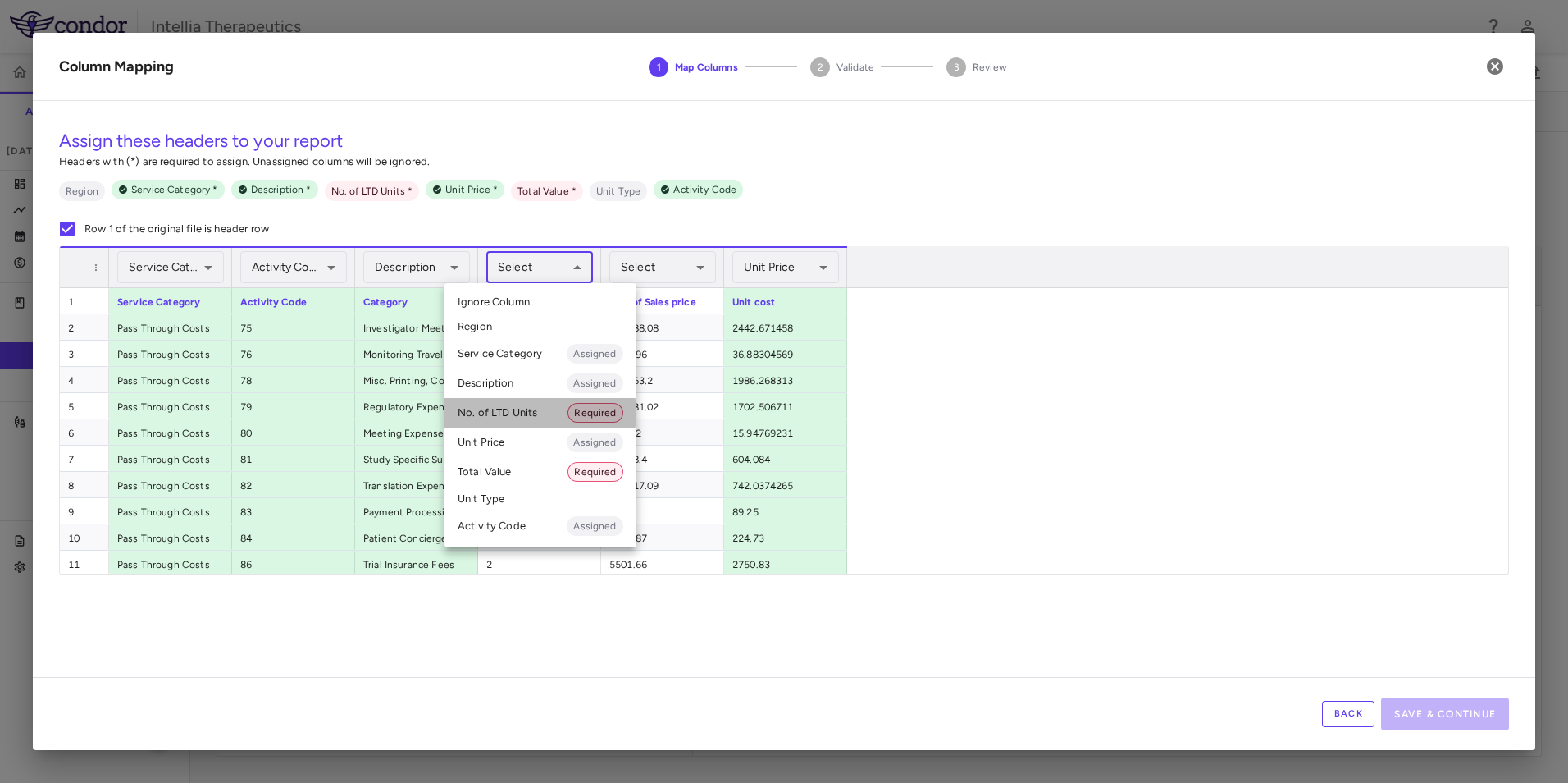
click at [532, 413] on li "No. of LTD Units Required" at bounding box center [540, 413] width 192 height 30
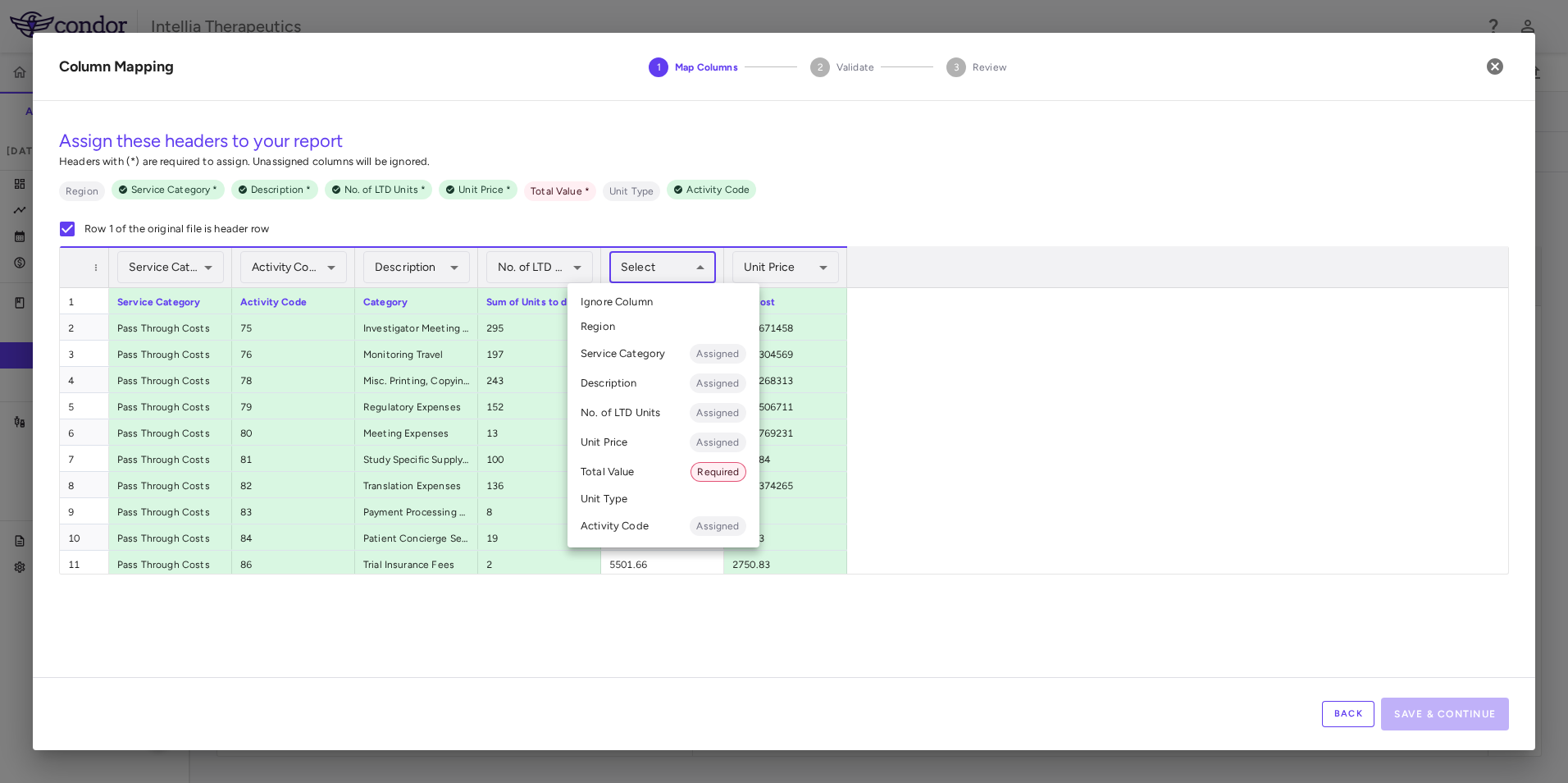
click at [676, 255] on body "Skip to sidebar Skip to main content Intellia Therapeutics ITL-2001-CL-311 Accr…" at bounding box center [784, 392] width 1568 height 783
click at [649, 466] on li "Total Value Required" at bounding box center [664, 471] width 192 height 30
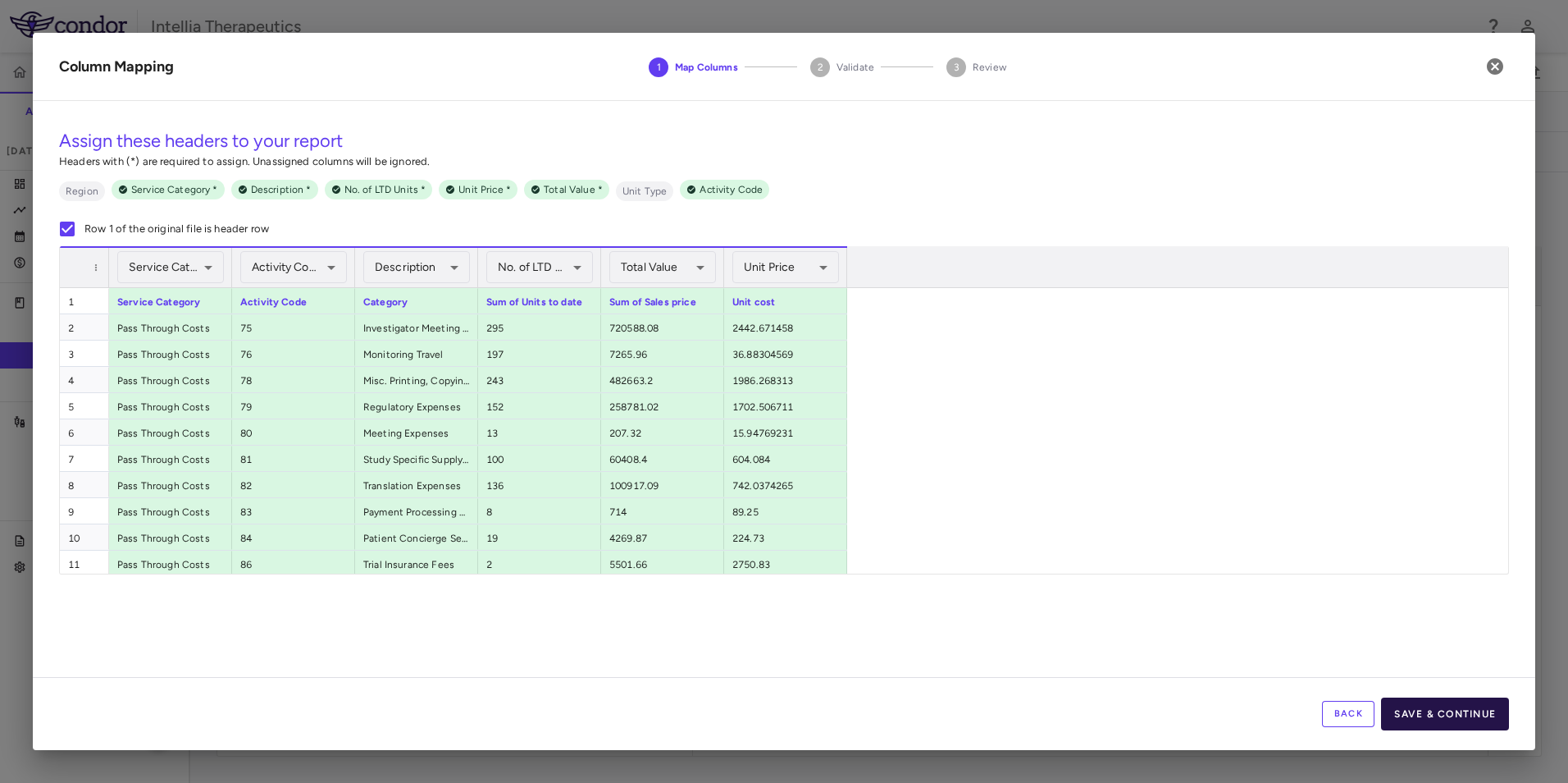
click at [1418, 717] on button "Save & Continue" at bounding box center [1444, 714] width 128 height 33
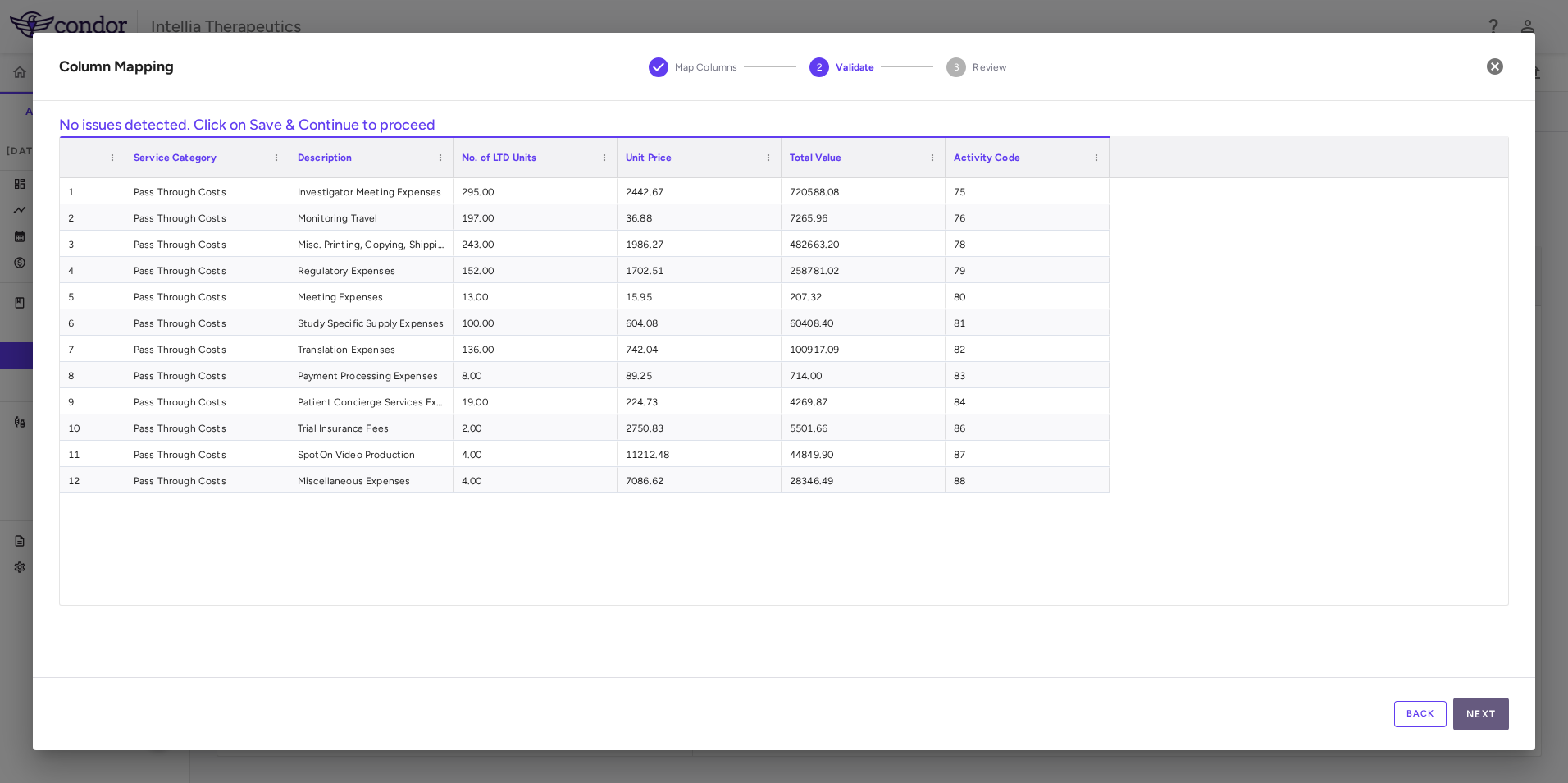
click at [1475, 723] on button "Next" at bounding box center [1481, 714] width 56 height 33
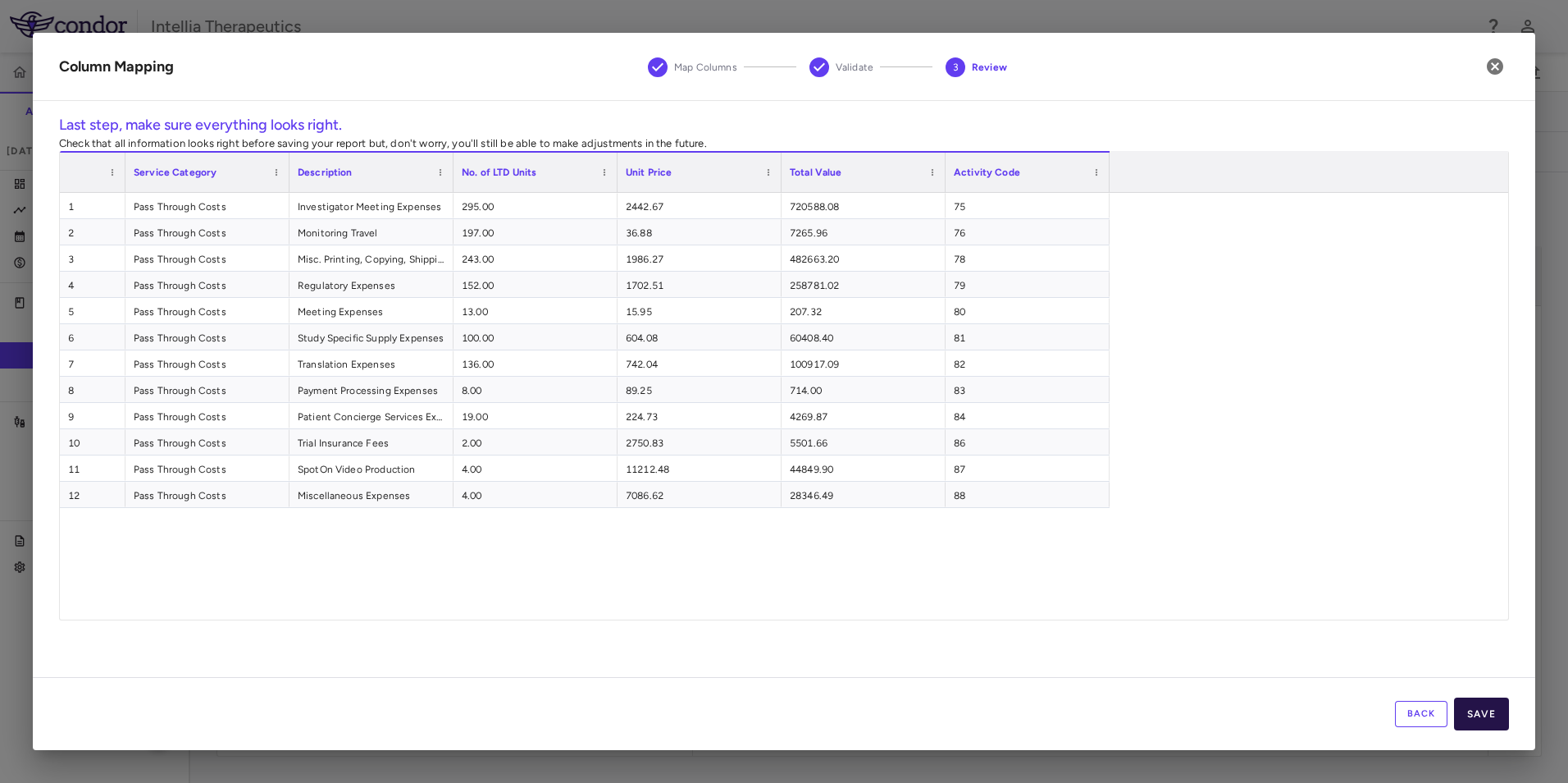
click at [1473, 713] on button "Save" at bounding box center [1481, 714] width 55 height 33
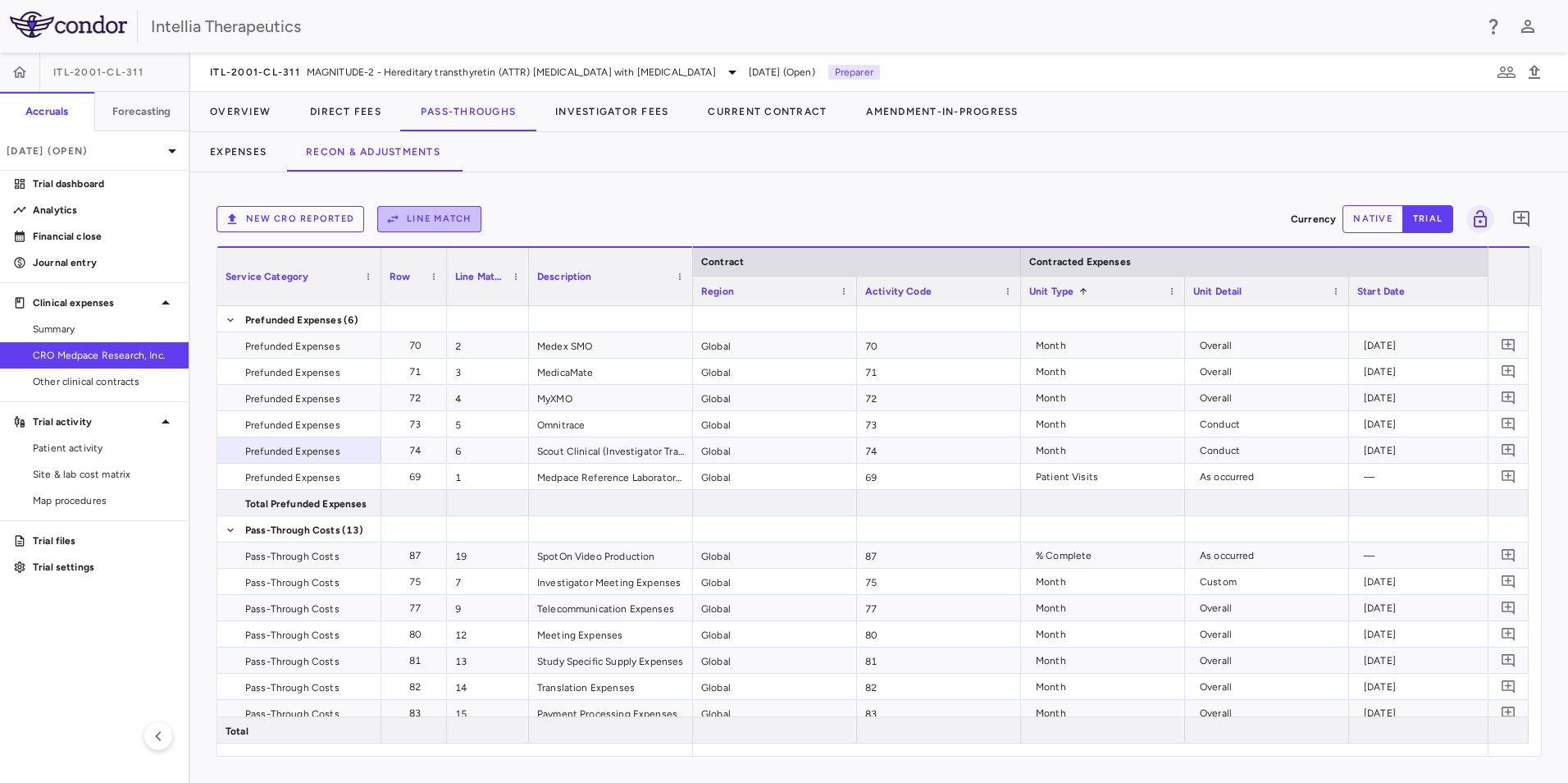
click at [429, 213] on button "Line Match" at bounding box center [429, 219] width 105 height 26
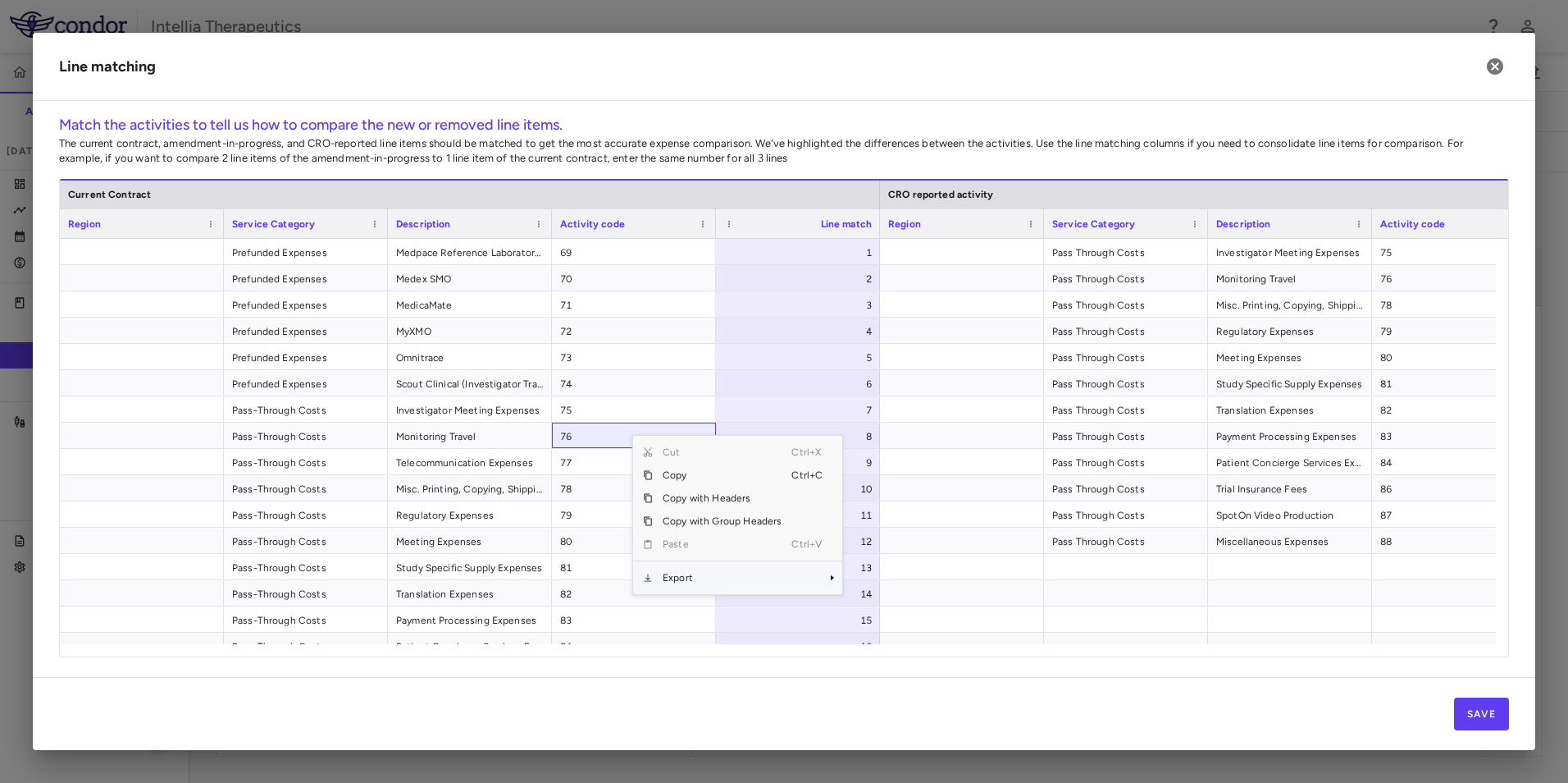
click at [714, 586] on span "Export" at bounding box center [722, 578] width 138 height 23
click at [815, 577] on span "Context Menu" at bounding box center [809, 578] width 36 height 23
click at [892, 606] on span "Excel Export" at bounding box center [897, 606] width 77 height 23
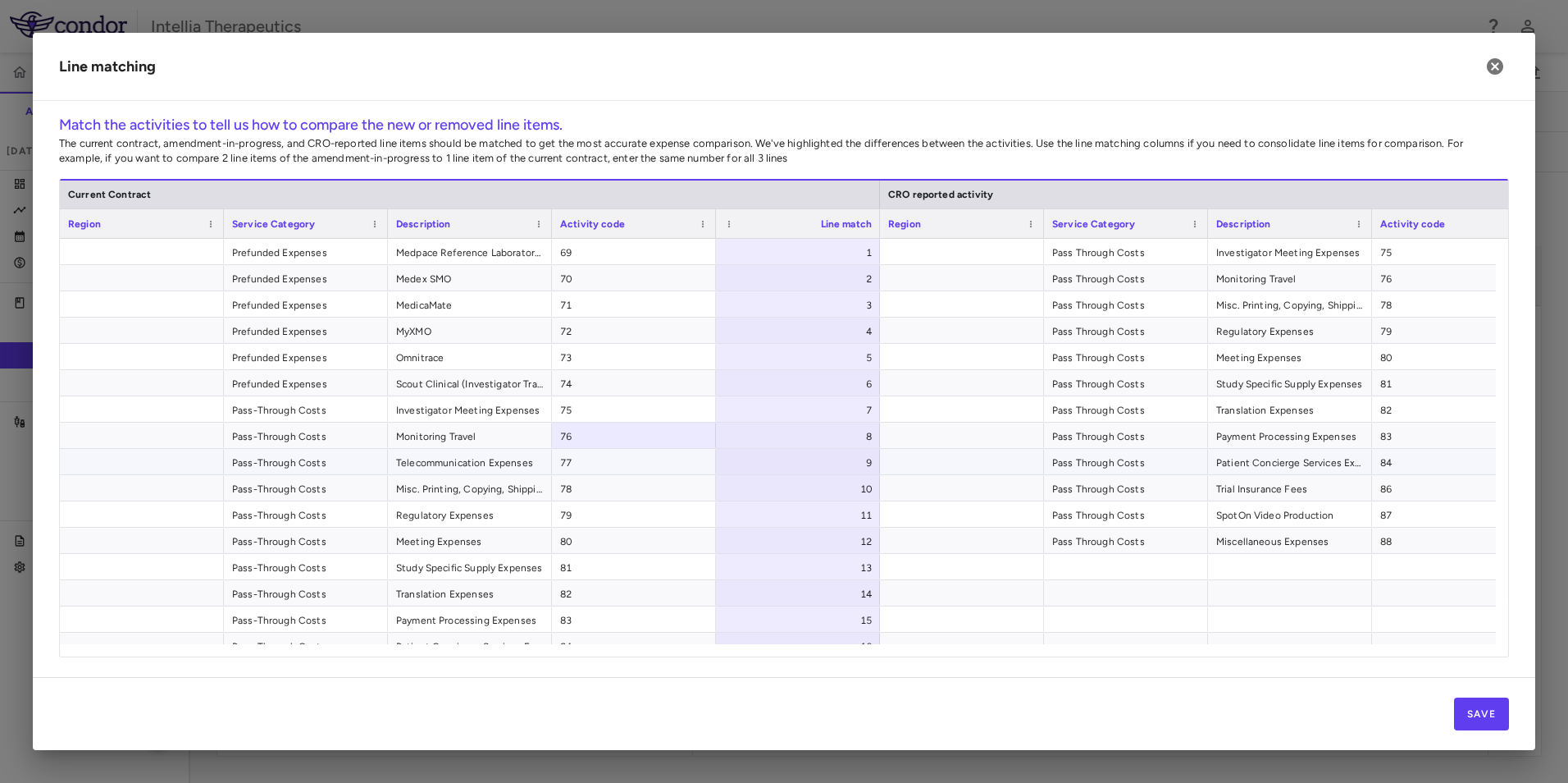
click at [1038, 461] on div at bounding box center [961, 462] width 164 height 26
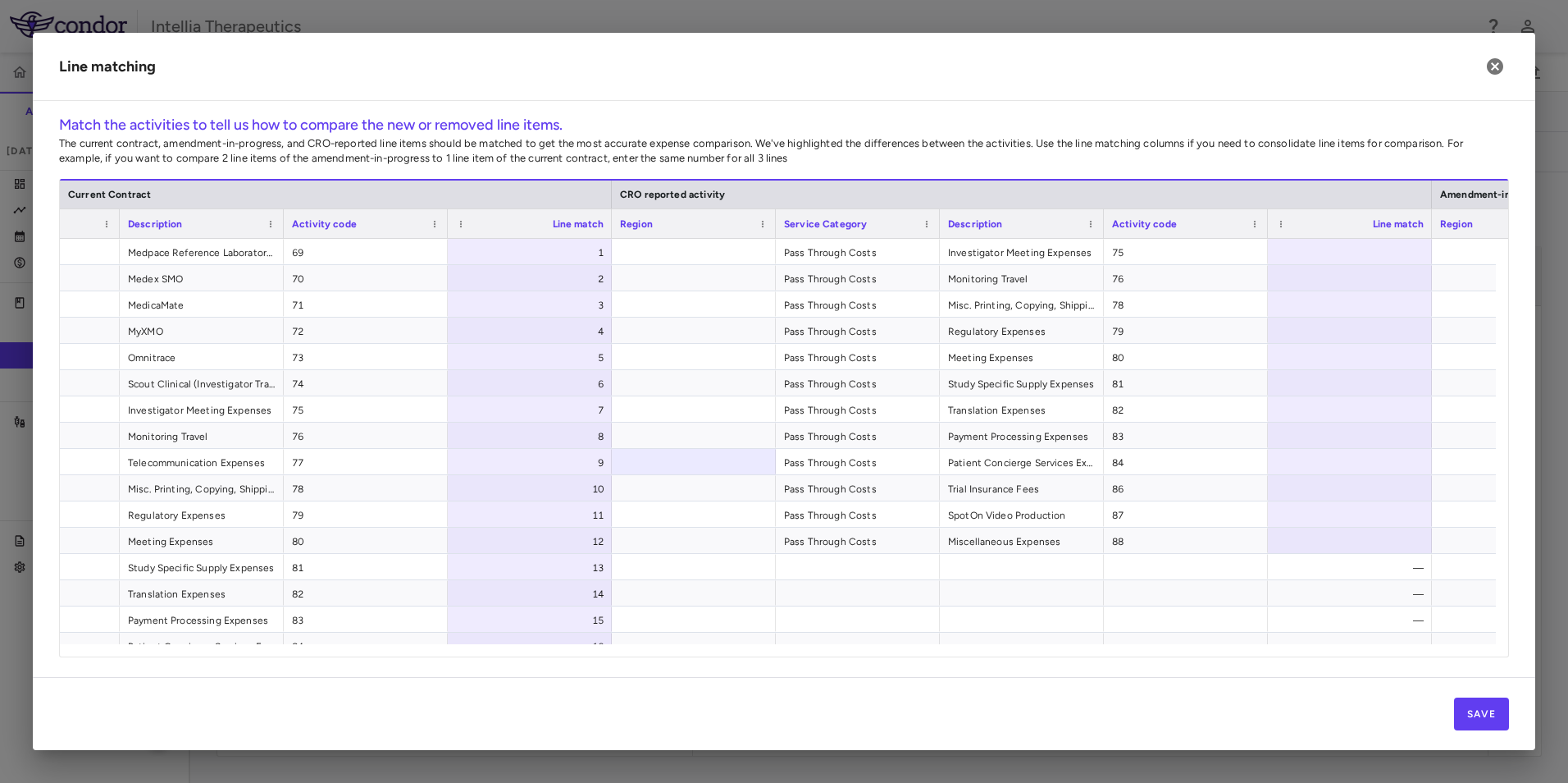
scroll to position [0, 302]
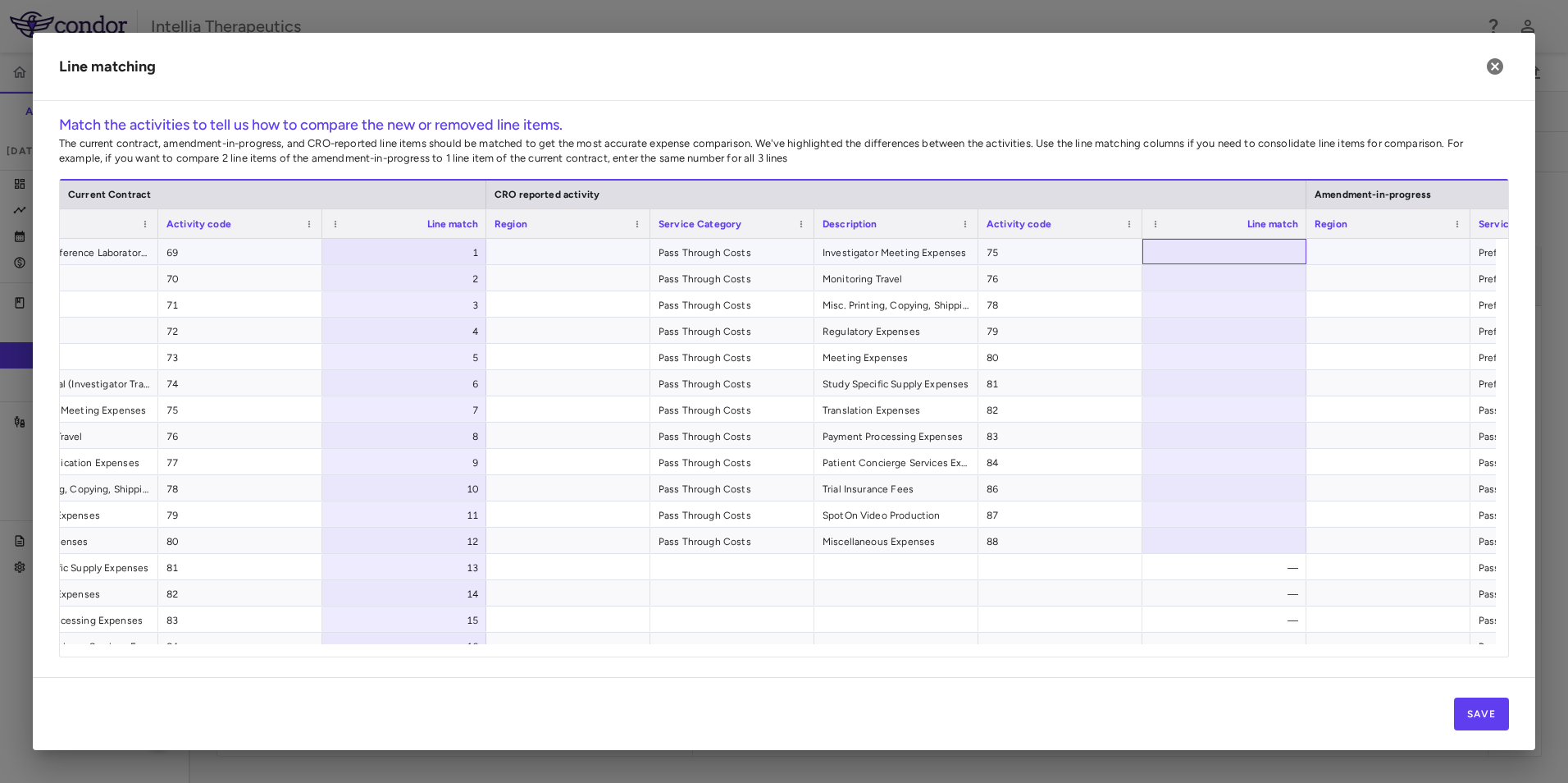
click at [1269, 257] on div at bounding box center [1224, 251] width 164 height 26
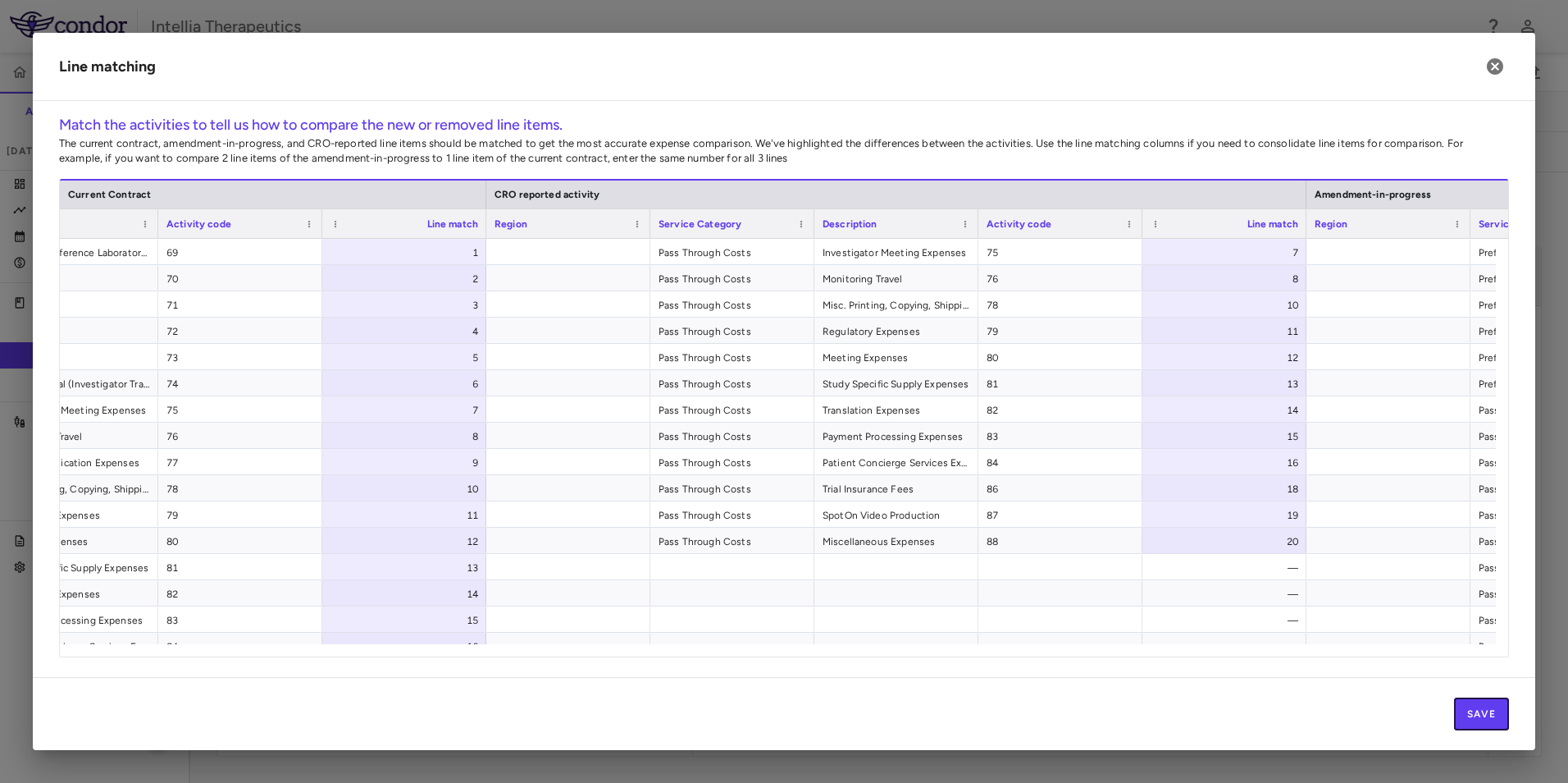
drag, startPoint x: 1466, startPoint y: 708, endPoint x: 1434, endPoint y: 708, distance: 32.0
click at [1462, 709] on button "Save" at bounding box center [1481, 714] width 55 height 33
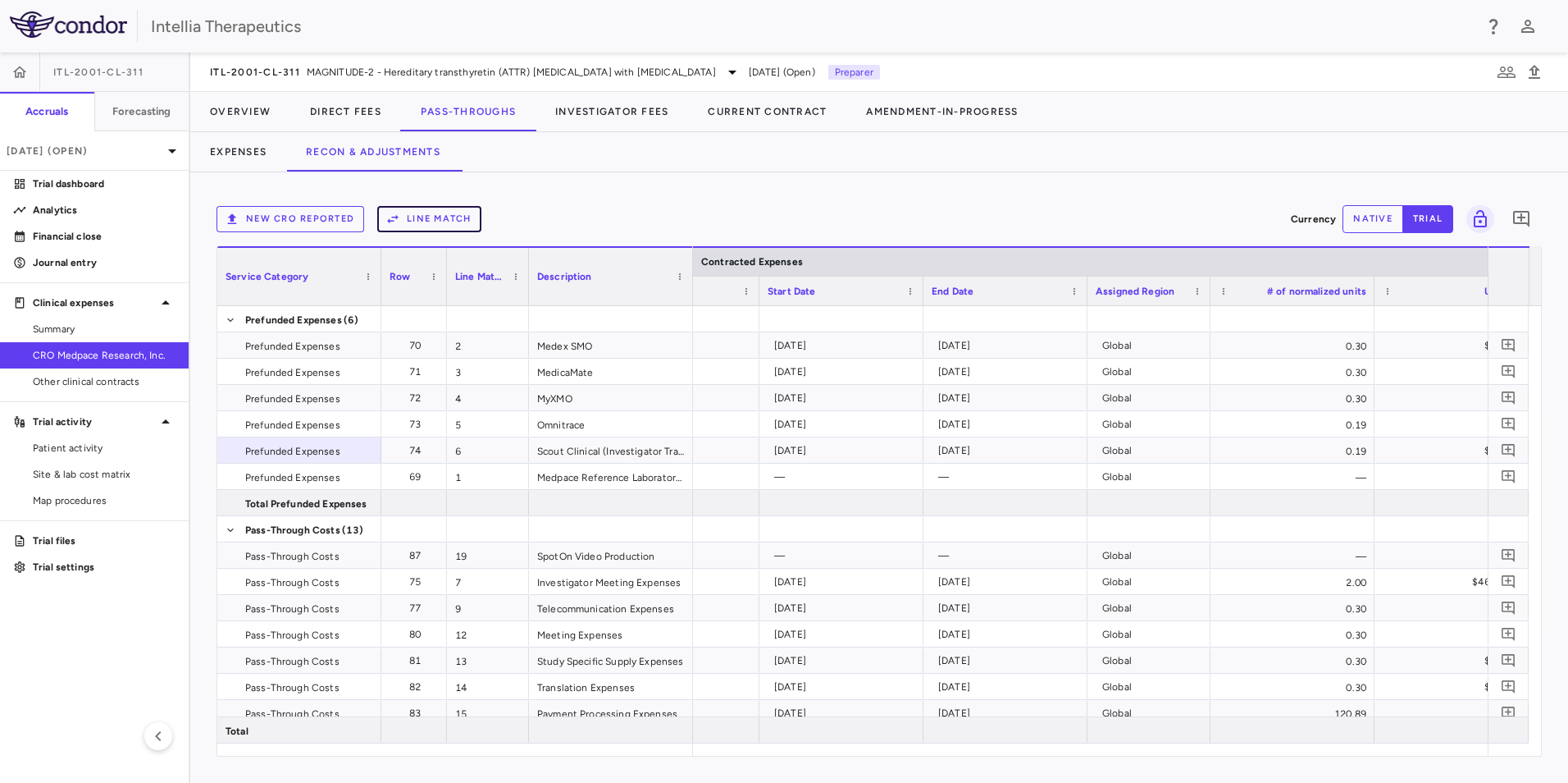
scroll to position [0, 681]
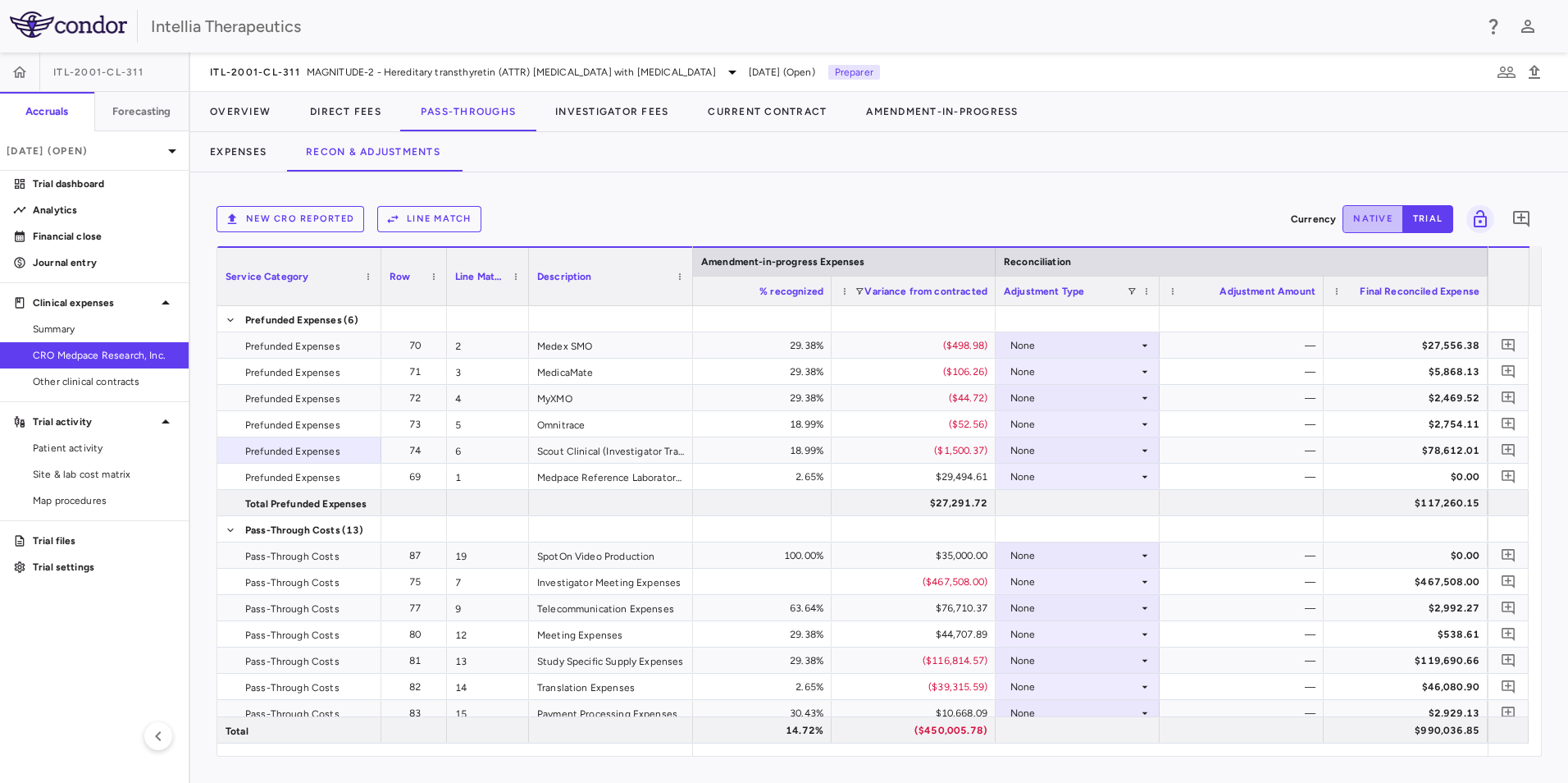
click at [1369, 209] on button "native" at bounding box center [1372, 219] width 60 height 28
click at [1509, 474] on icon "Add comment" at bounding box center [1509, 476] width 15 height 15
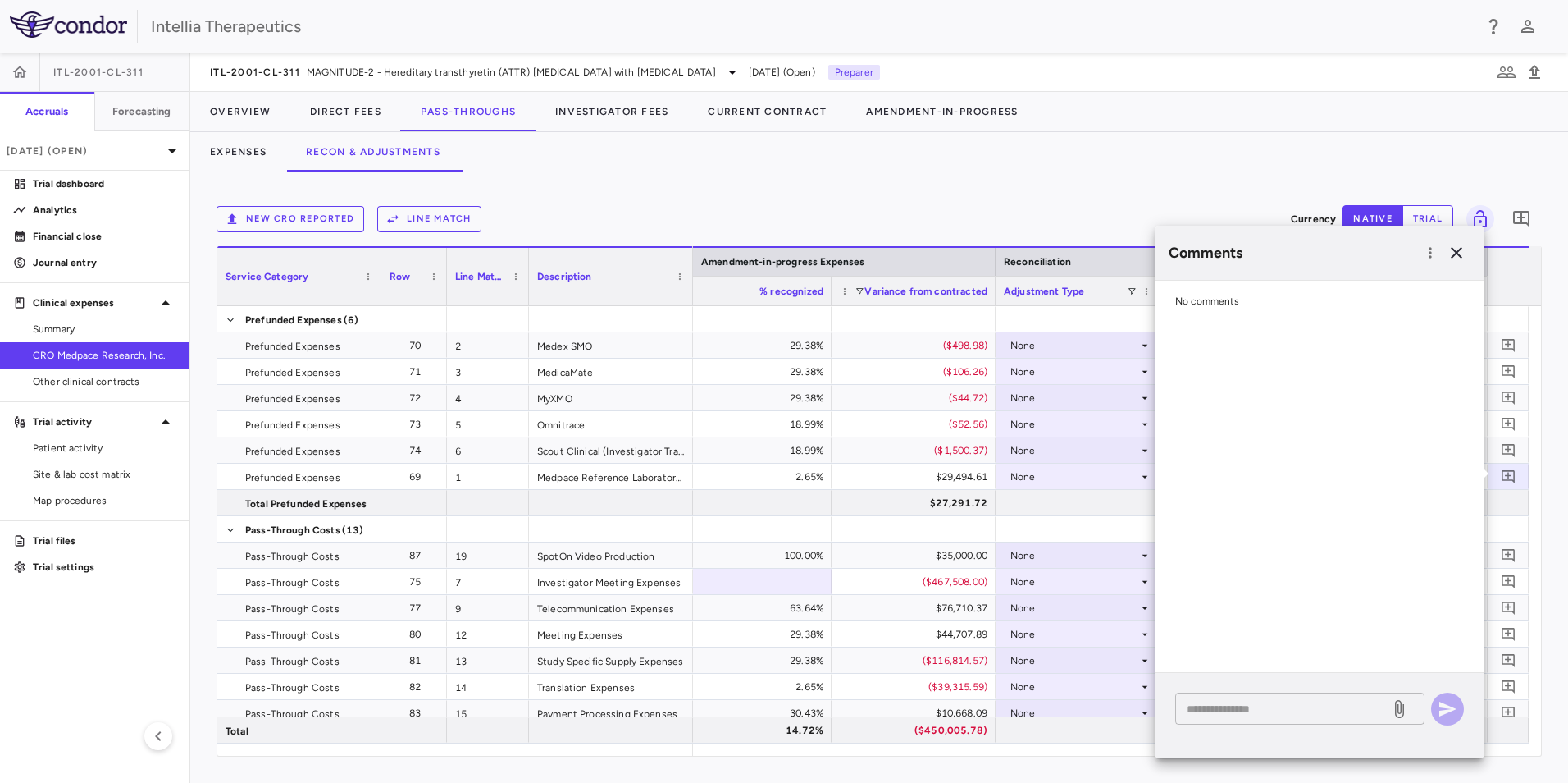
click at [1299, 697] on div "* ​" at bounding box center [1299, 708] width 249 height 32
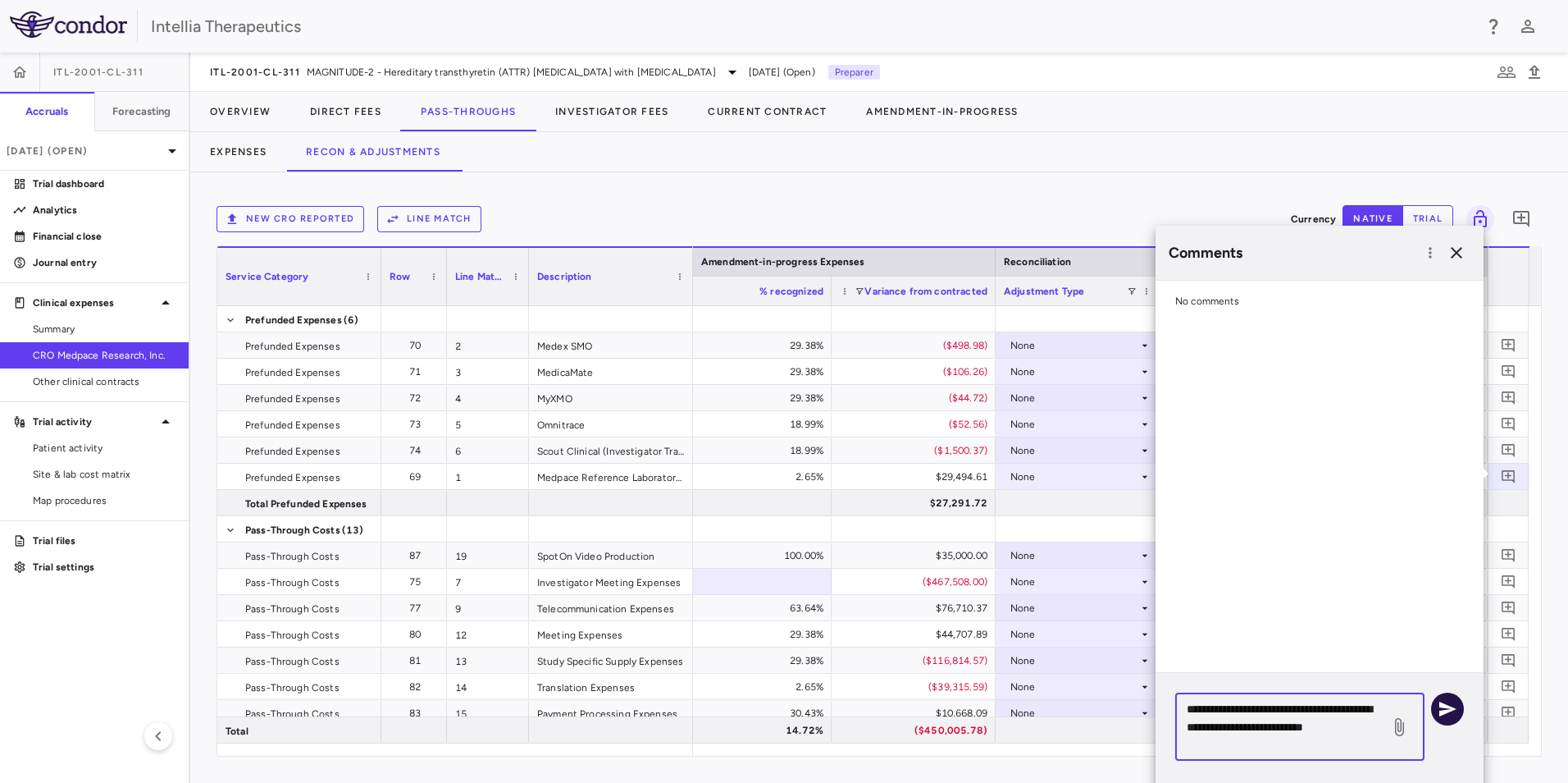
type textarea "**********"
click at [1444, 709] on icon "button" at bounding box center [1447, 708] width 20 height 20
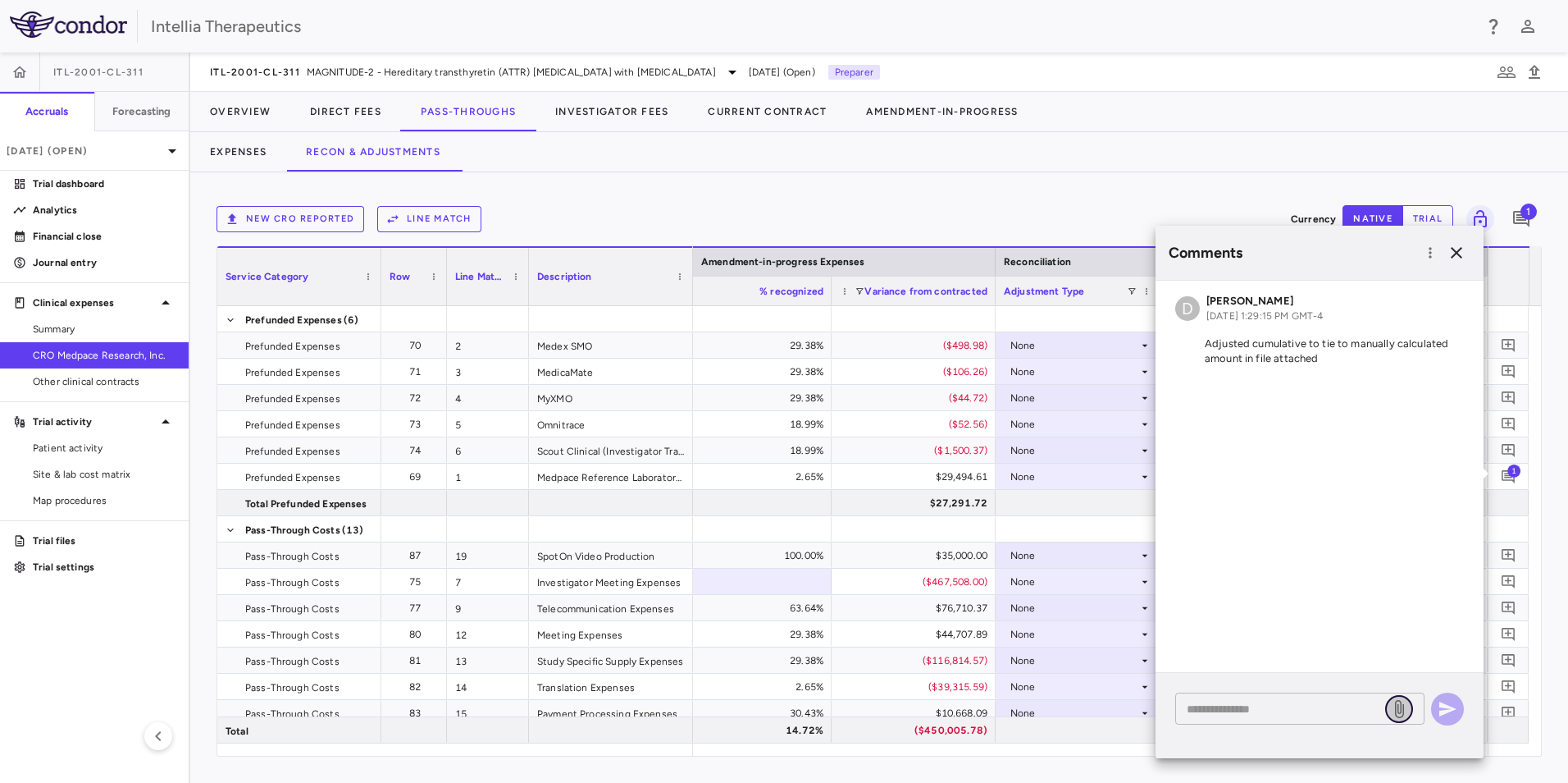
click at [1397, 713] on icon at bounding box center [1398, 708] width 20 height 20
click at [0, 0] on input "file" at bounding box center [0, 0] width 0 height 0
click at [1349, 754] on icon at bounding box center [1349, 750] width 14 height 14
click at [1396, 704] on icon at bounding box center [1398, 708] width 20 height 20
click at [0, 0] on input "file" at bounding box center [0, 0] width 0 height 0
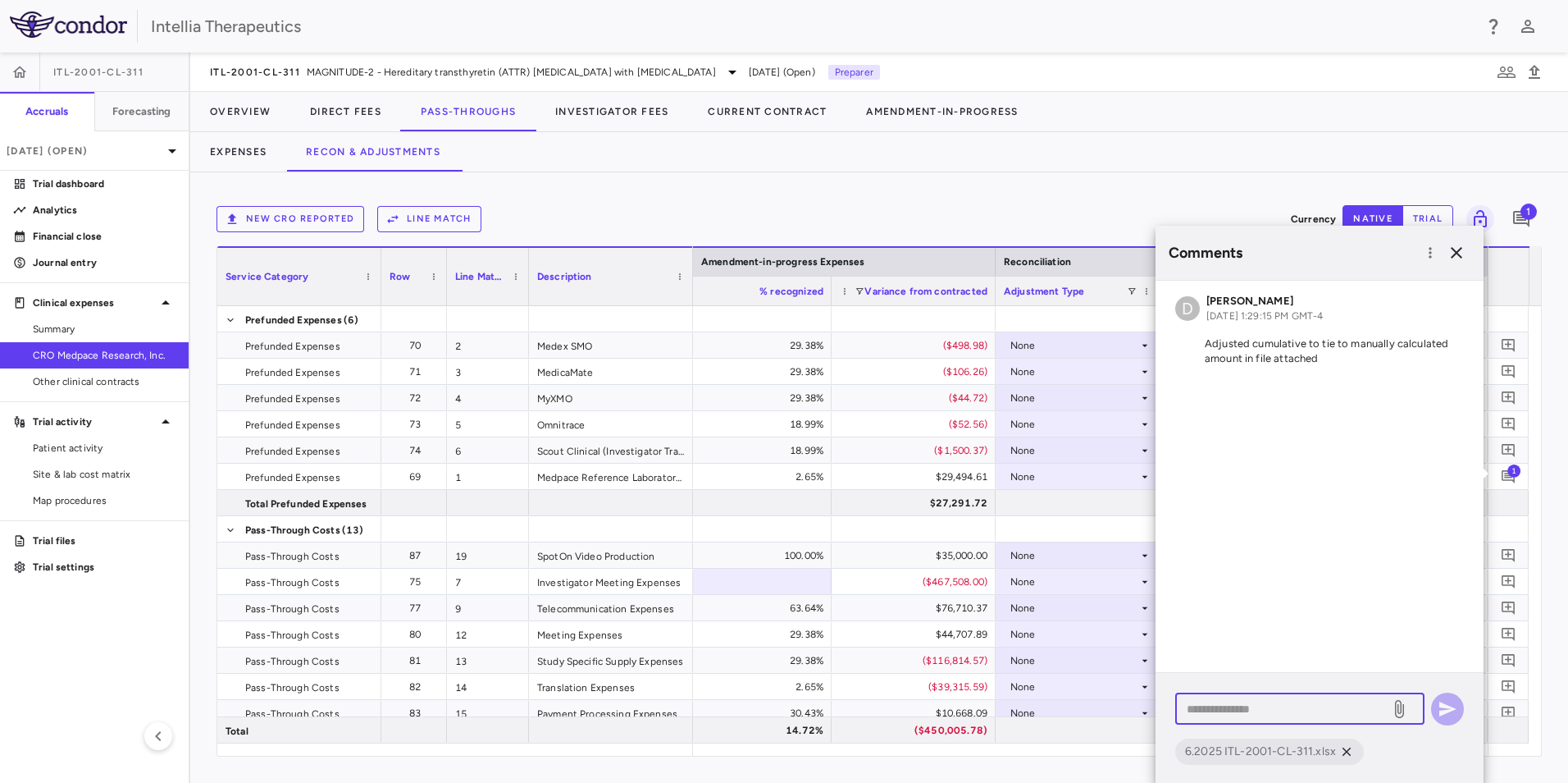
click at [1232, 713] on textarea at bounding box center [1282, 708] width 192 height 18
click at [1456, 263] on button "button" at bounding box center [1456, 252] width 28 height 28
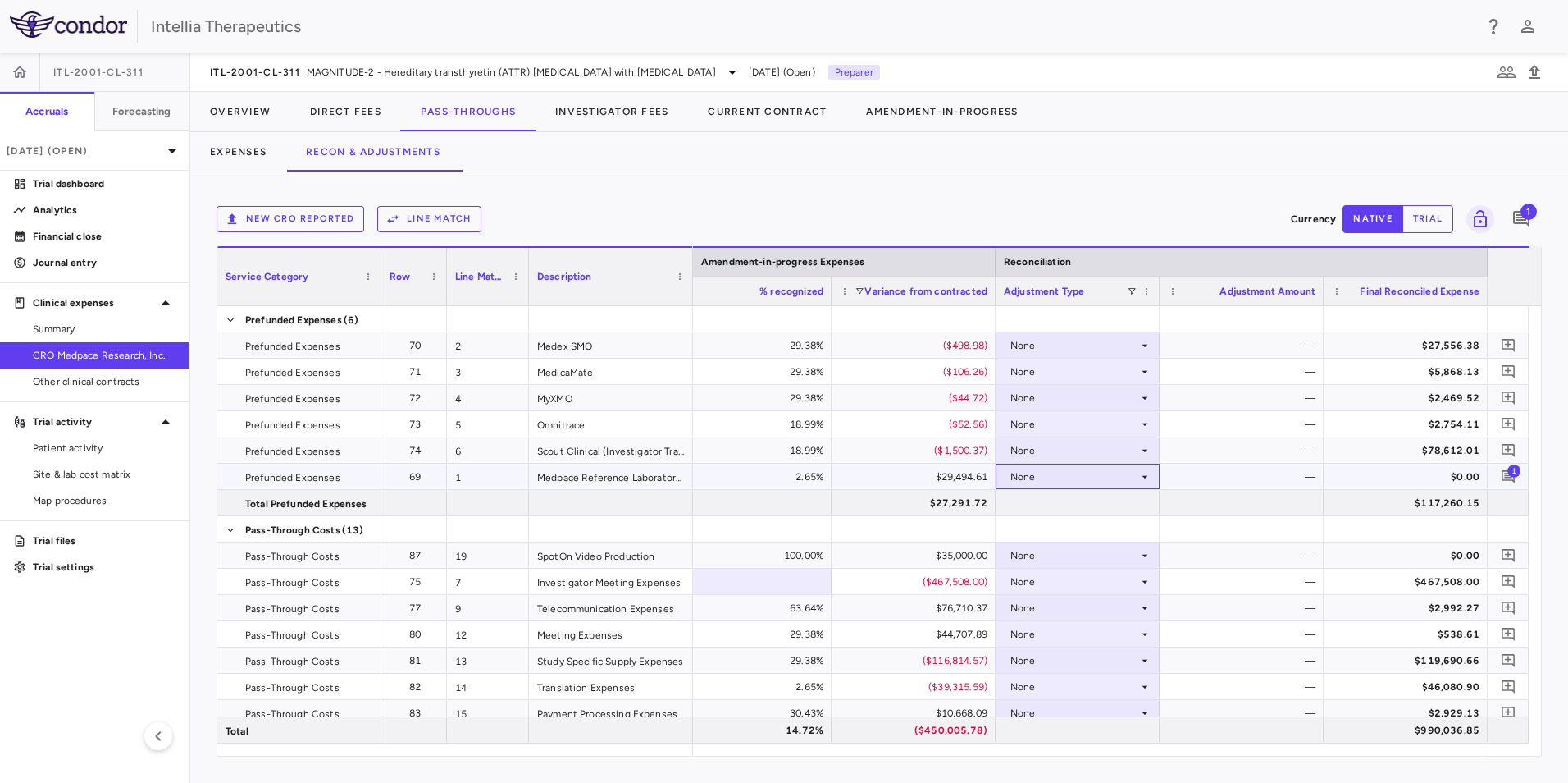
click at [1135, 469] on div "None" at bounding box center [1073, 476] width 128 height 26
click at [1104, 560] on li "Other" at bounding box center [1077, 558] width 162 height 25
click at [1271, 472] on div "$0.00" at bounding box center [1244, 476] width 141 height 26
click at [1246, 481] on input "**********" at bounding box center [1253, 478] width 138 height 27
type input "*********"
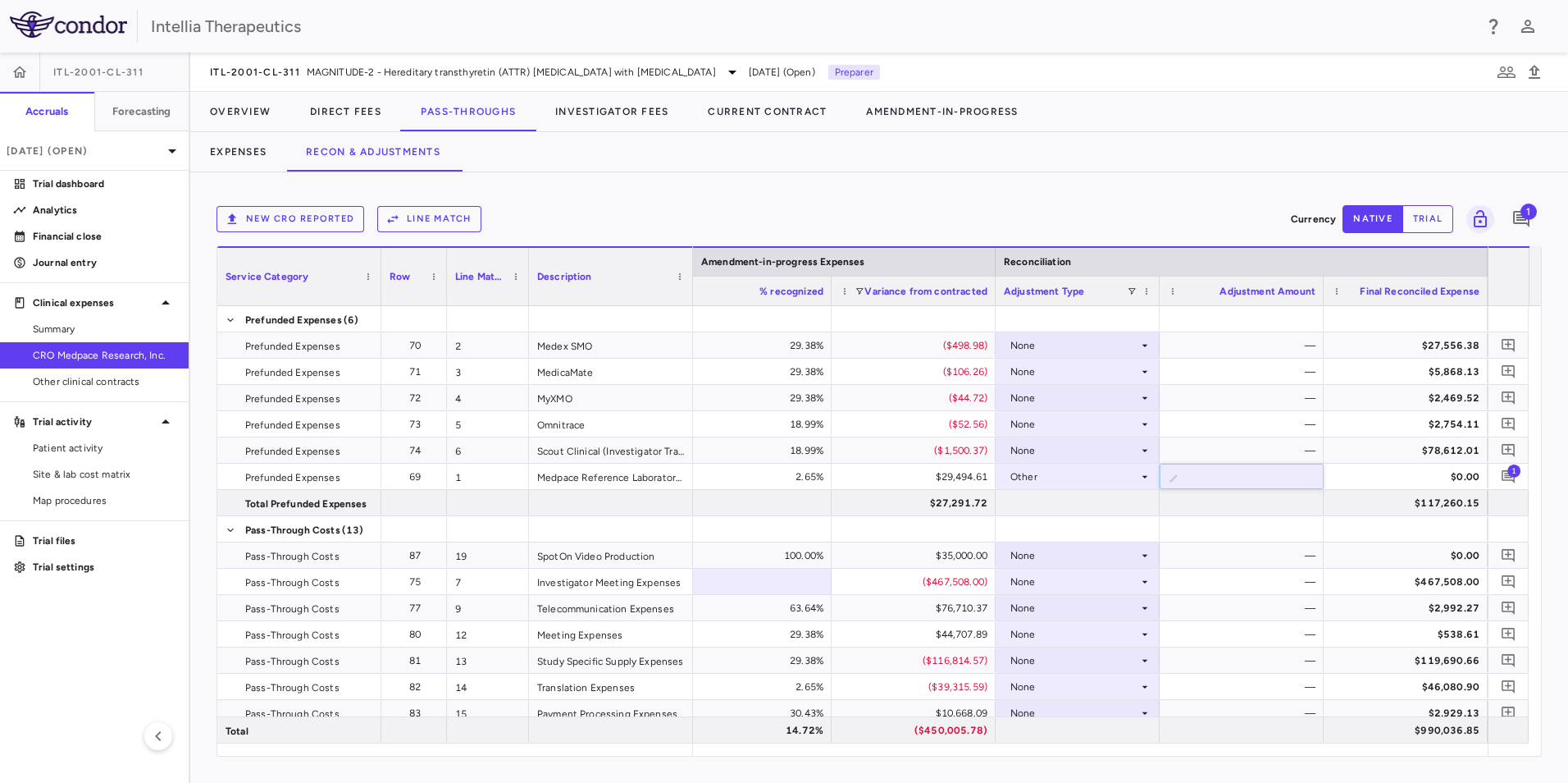
click at [1230, 217] on div "New CRO reported Line Match" at bounding box center [750, 219] width 1067 height 26
click at [1269, 507] on div at bounding box center [1241, 502] width 164 height 26
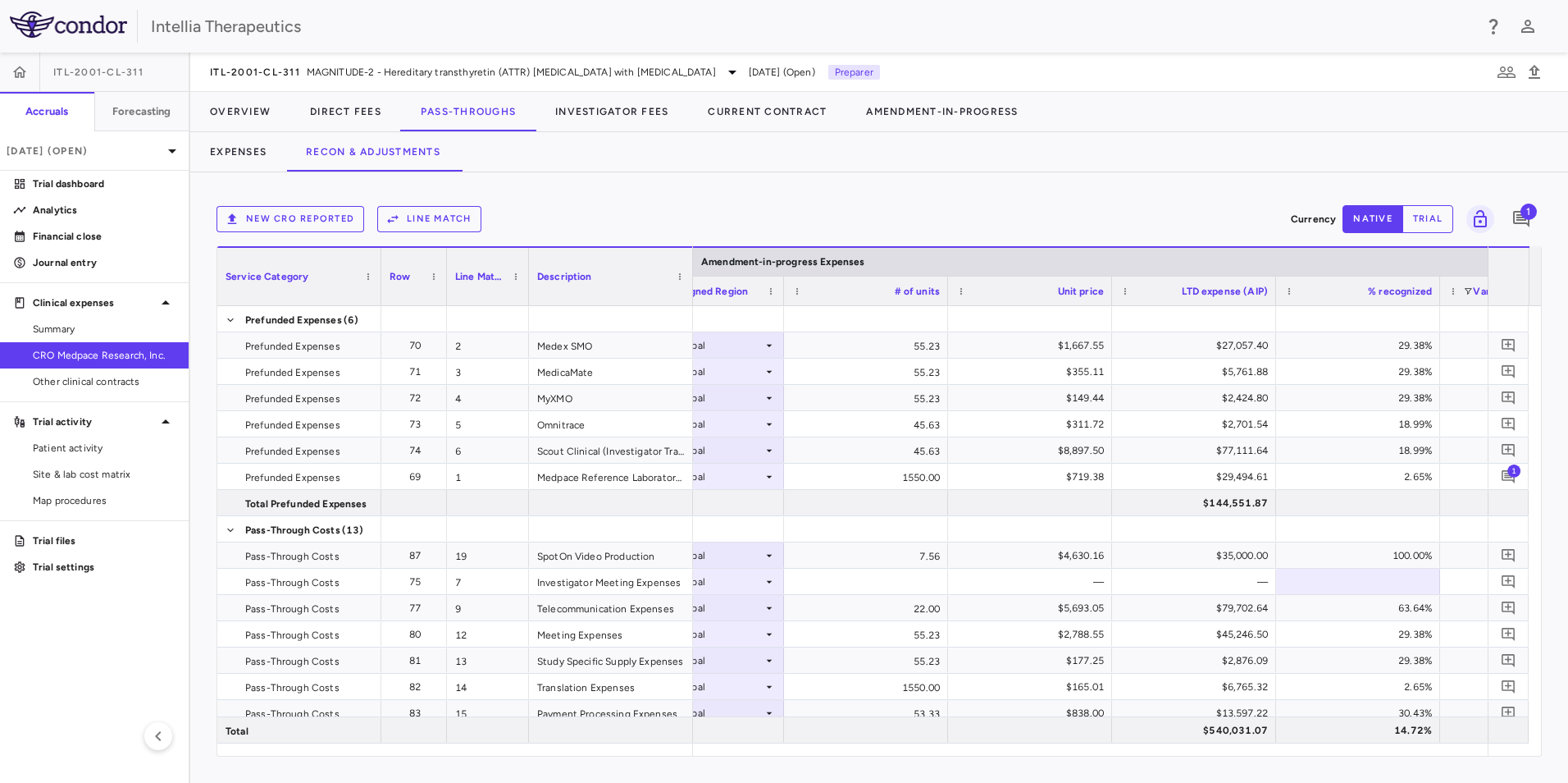
scroll to position [0, 2648]
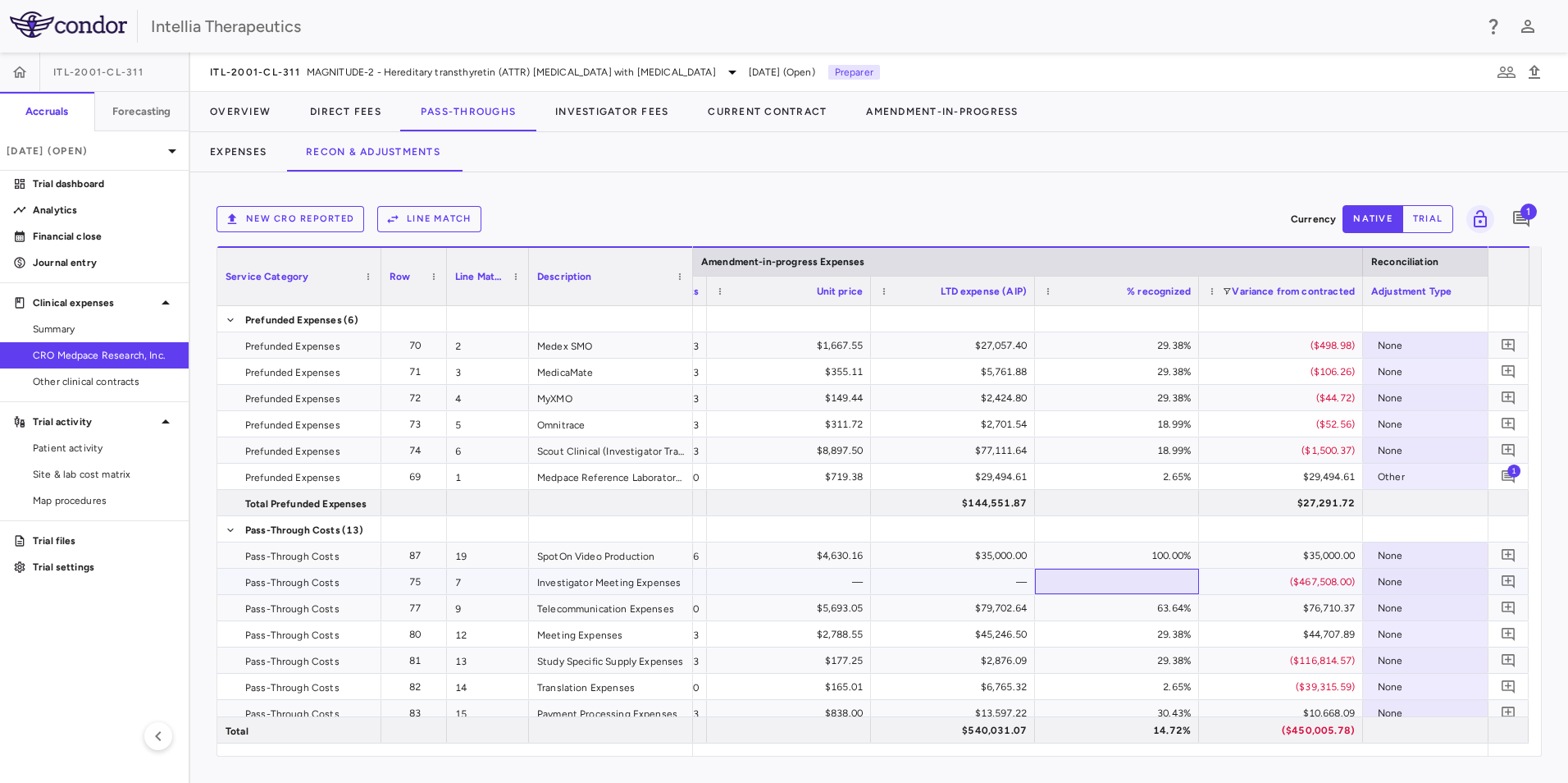
click at [1177, 582] on div at bounding box center [1117, 581] width 148 height 24
click at [1054, 205] on div "New CRO reported Line Match Currency native trial 1" at bounding box center [879, 219] width 1325 height 41
click at [1108, 505] on div at bounding box center [1117, 502] width 148 height 24
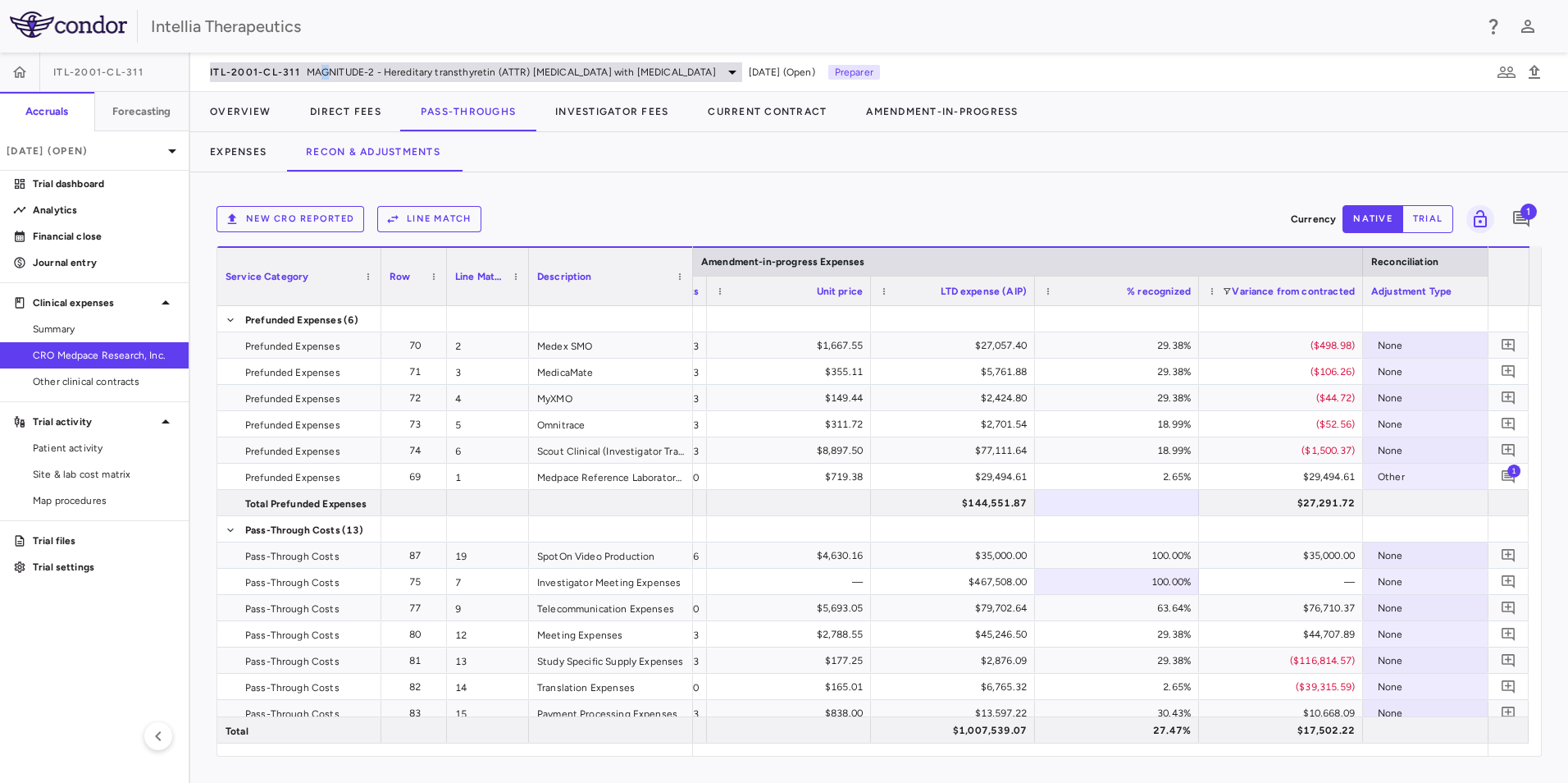
click at [325, 63] on div "ITL-2001-CL-311 MAGNITUDE-2 - Hereditary transthyretin (ATTR) [MEDICAL_DATA] wi…" at bounding box center [476, 72] width 532 height 20
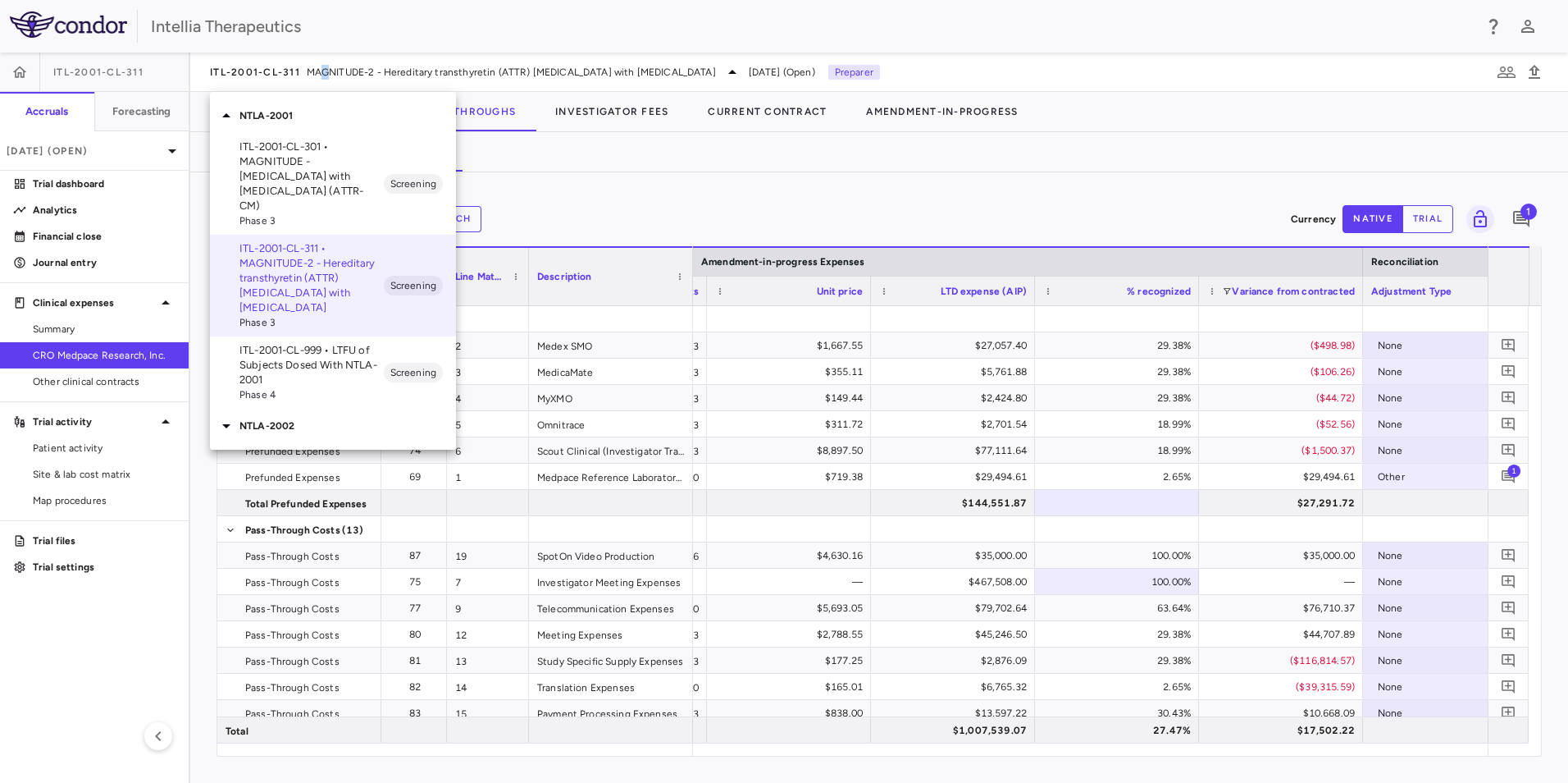
click at [273, 418] on p "NTLA-2002" at bounding box center [348, 425] width 217 height 14
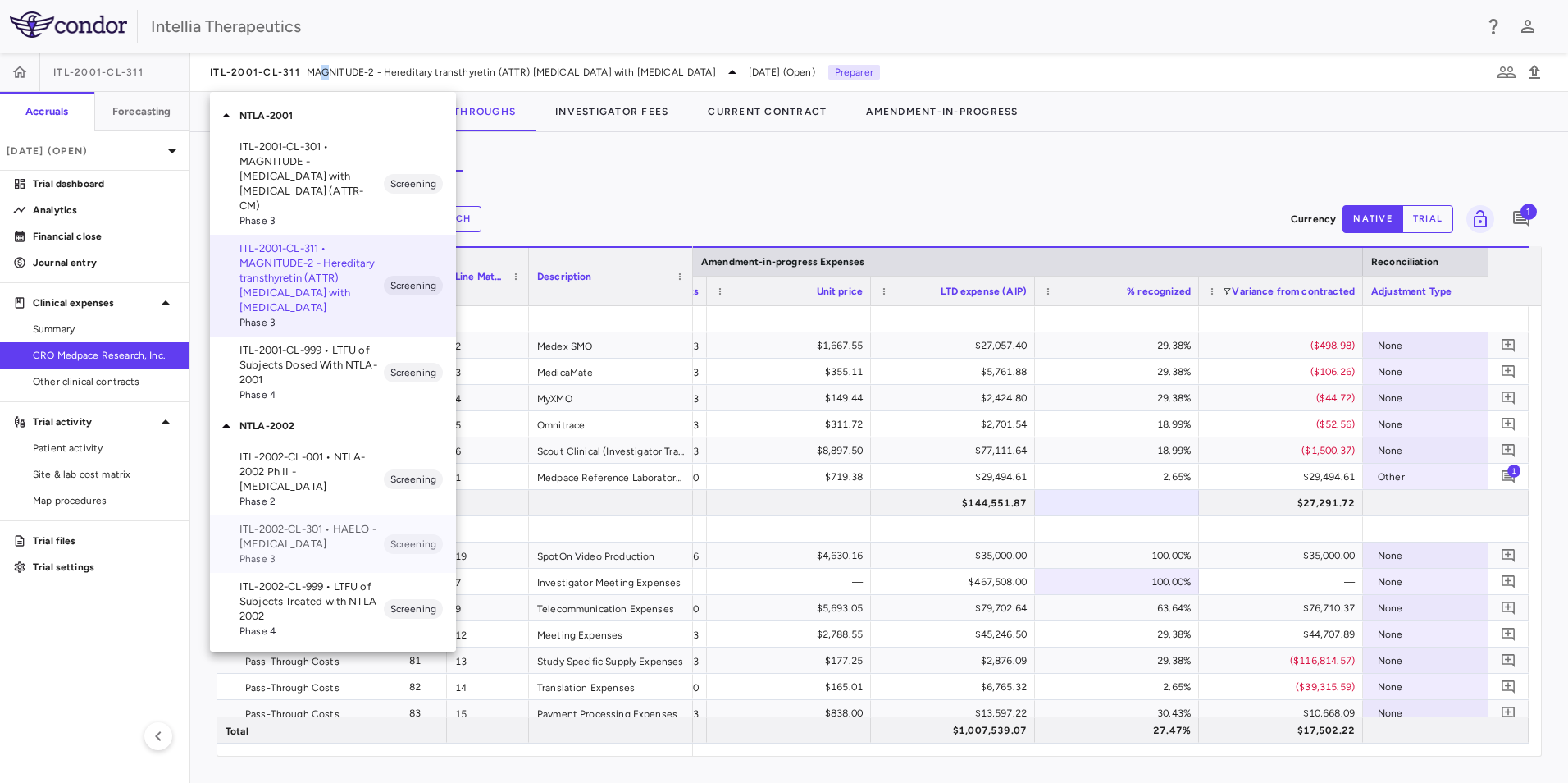
click at [316, 522] on p "ITL-2002-CL-301 • HAELO - [MEDICAL_DATA]" at bounding box center [312, 536] width 144 height 30
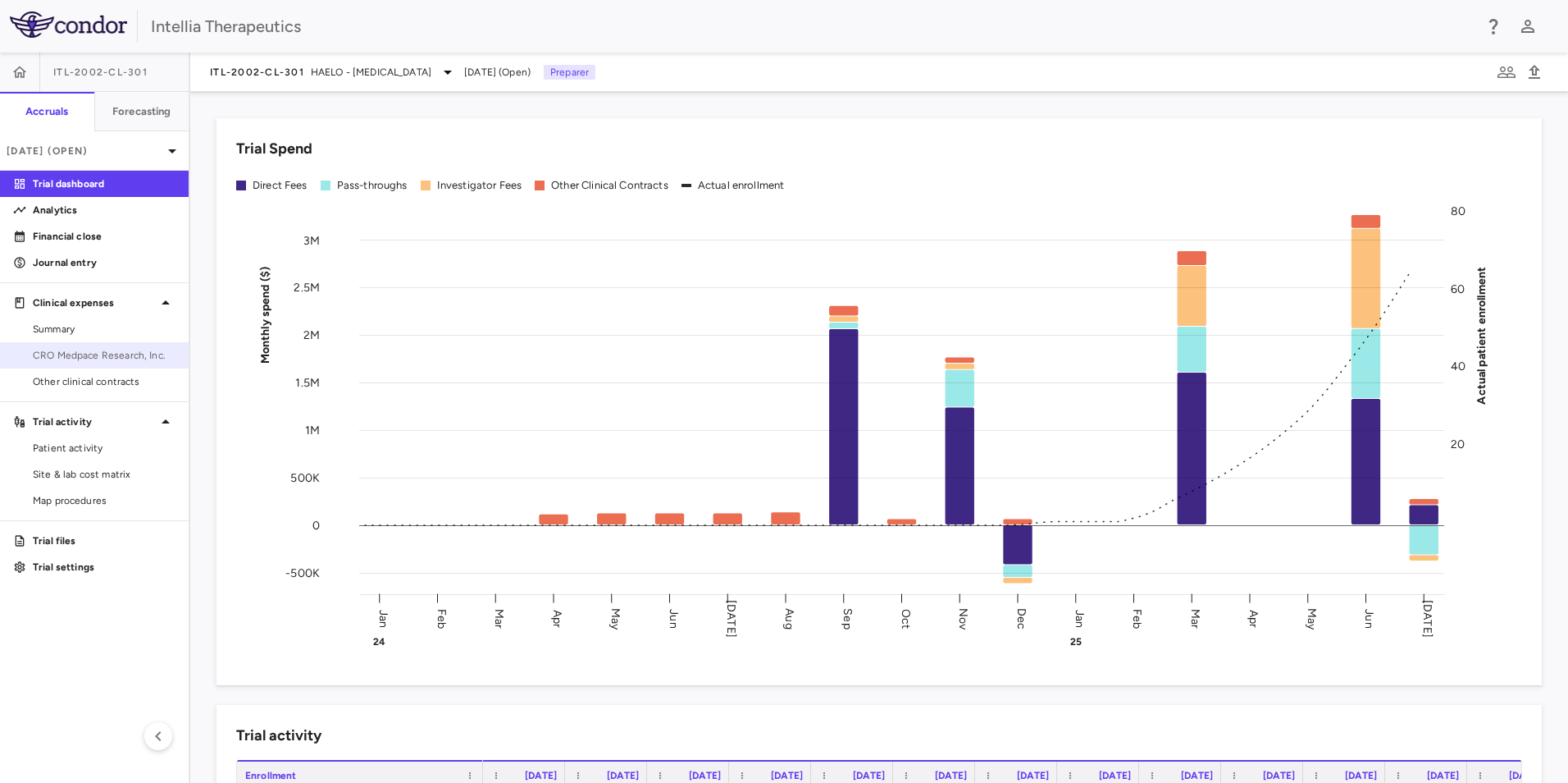
click at [116, 346] on link "CRO Medpace Research, Inc." at bounding box center [94, 355] width 189 height 25
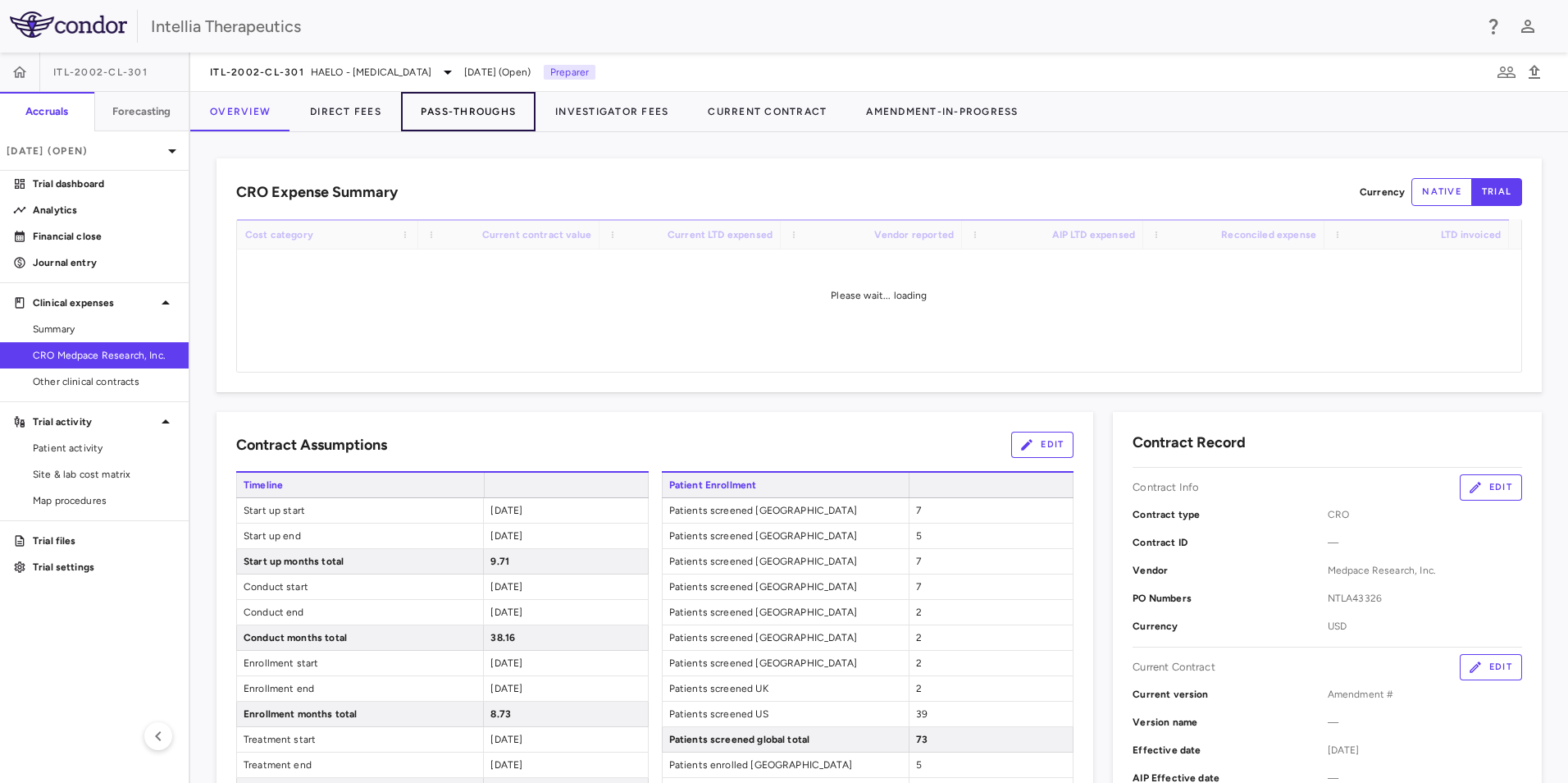
click at [517, 112] on button "Pass-Throughs" at bounding box center [468, 111] width 134 height 39
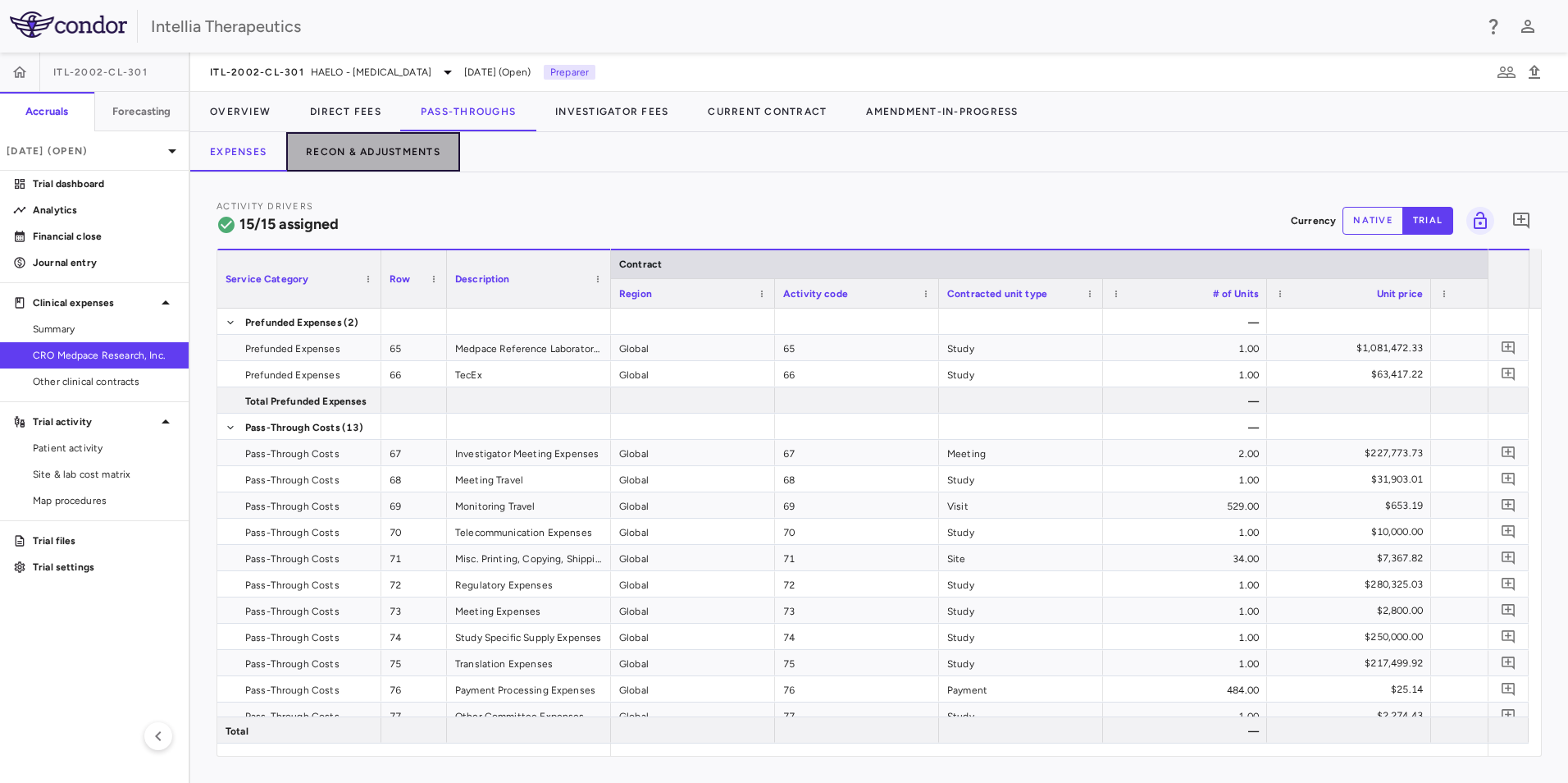
click at [400, 154] on button "Recon & Adjustments" at bounding box center [372, 152] width 174 height 39
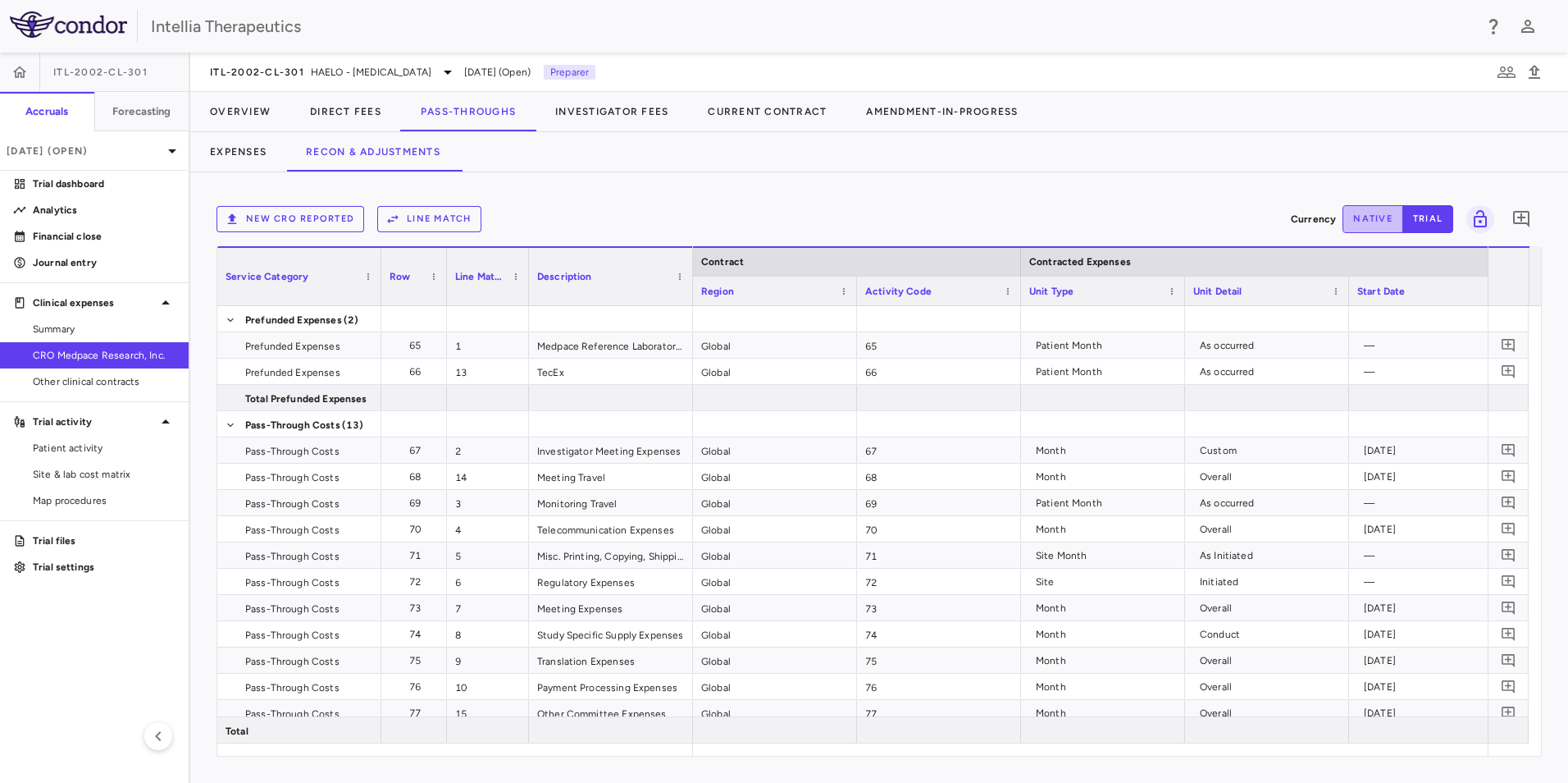
click at [1370, 212] on button "native" at bounding box center [1372, 219] width 60 height 28
drag, startPoint x: 778, startPoint y: 742, endPoint x: 885, endPoint y: 733, distance: 107.4
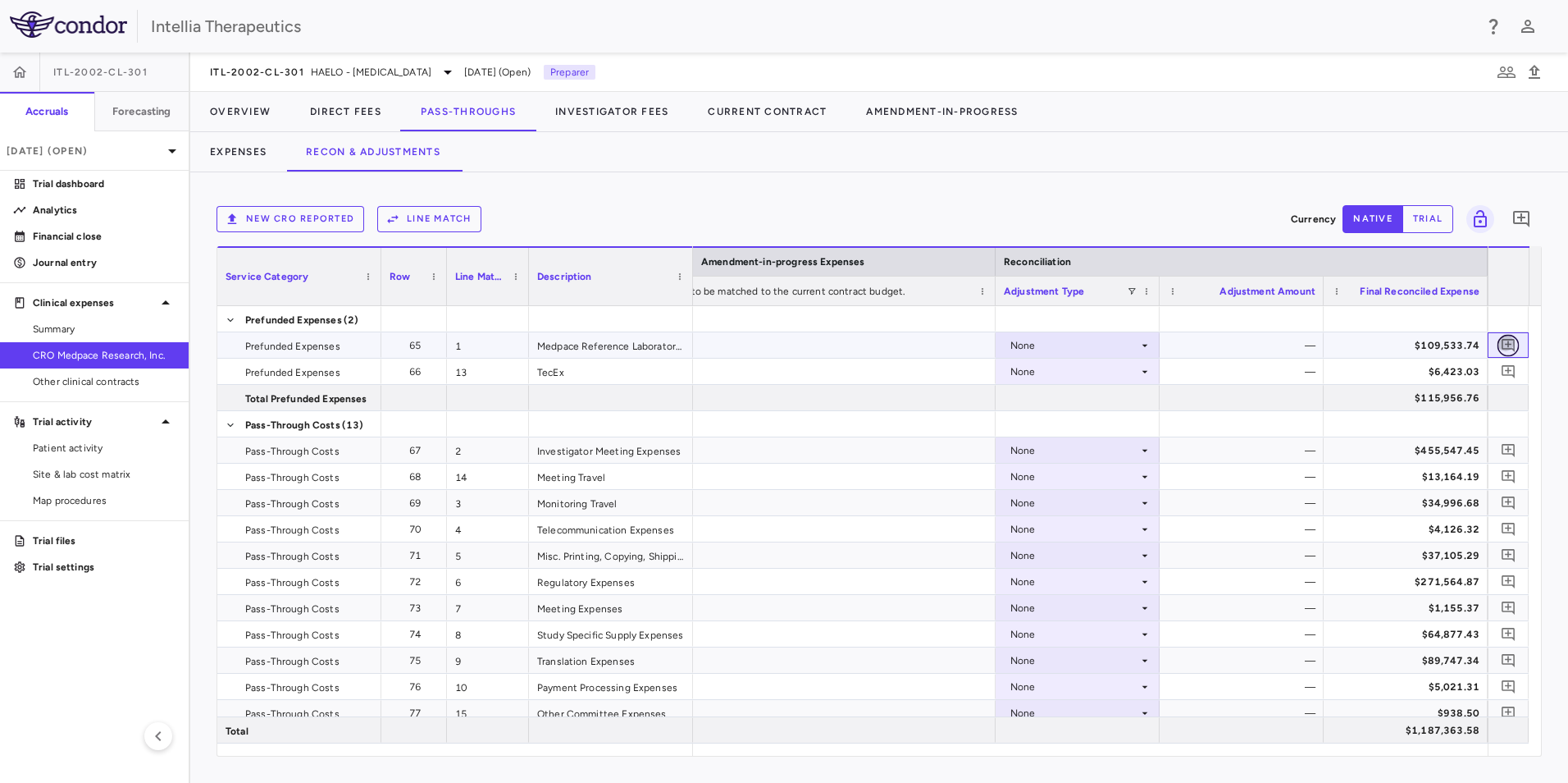
click at [1515, 338] on icon "Add comment" at bounding box center [1509, 344] width 15 height 15
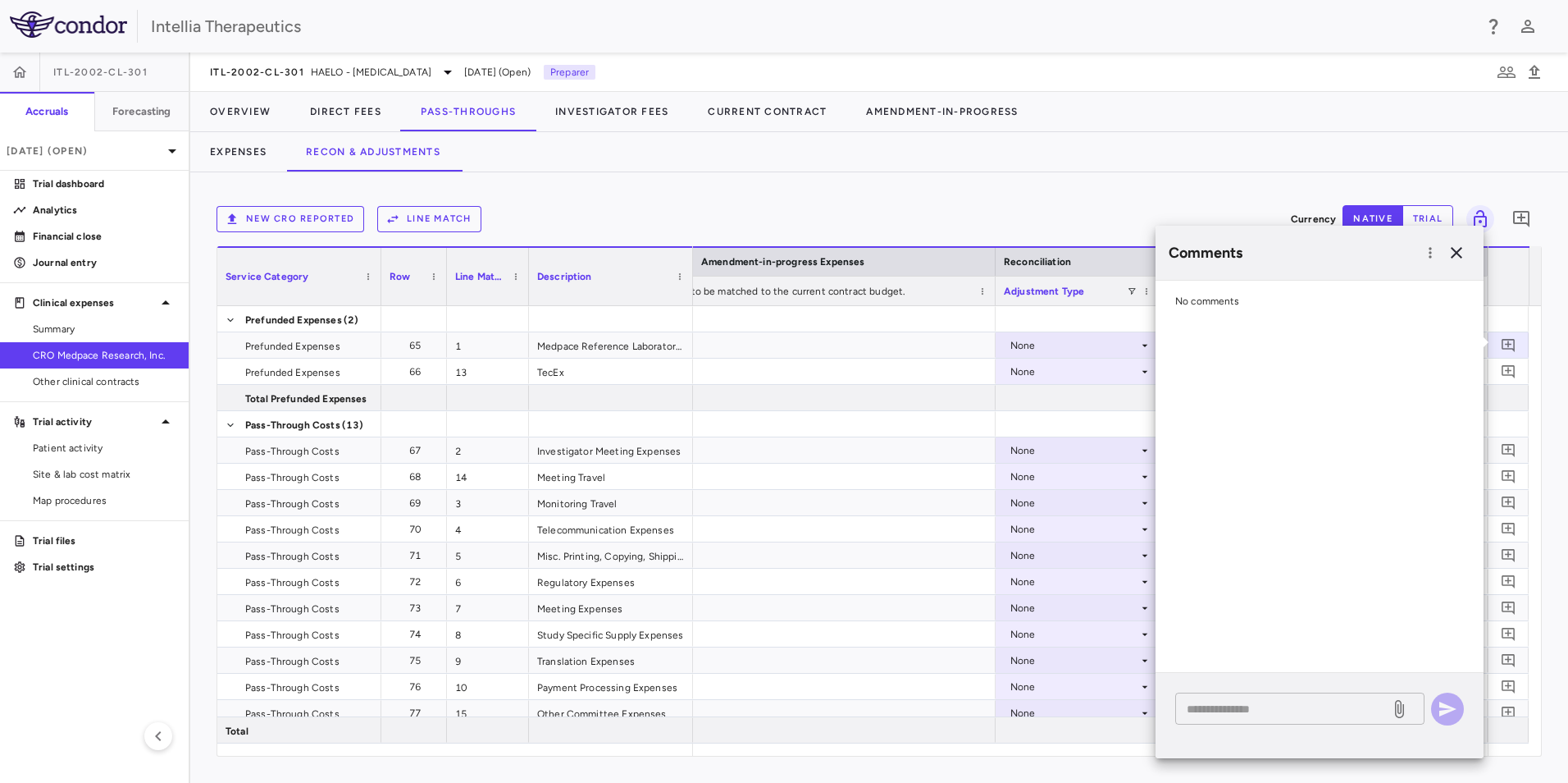
click at [1288, 706] on textarea at bounding box center [1282, 708] width 192 height 18
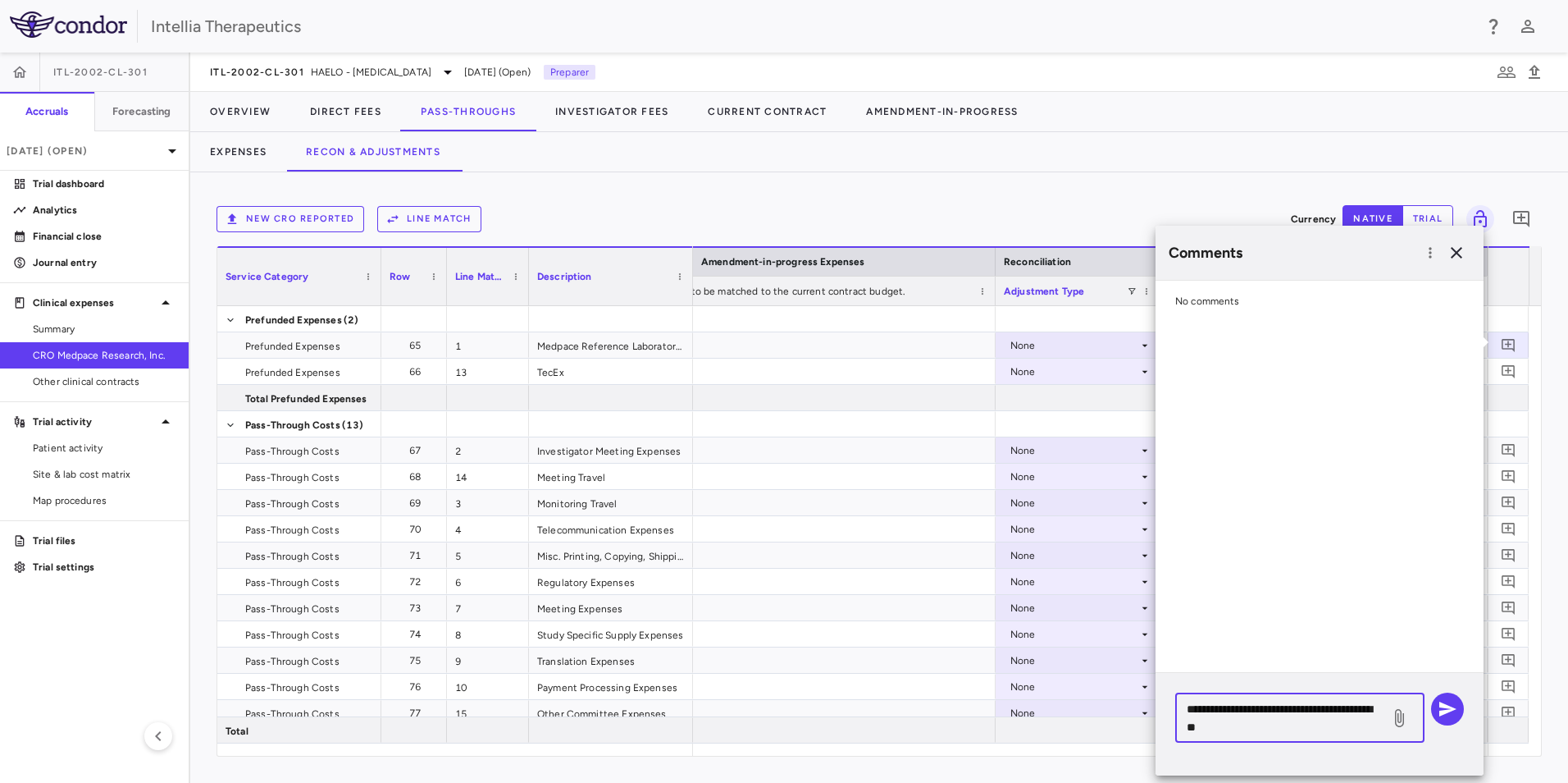
type textarea "**********"
click at [1401, 719] on icon at bounding box center [1398, 718] width 9 height 18
click at [0, 0] on input "file" at bounding box center [0, 0] width 0 height 0
click at [1450, 709] on icon "button" at bounding box center [1447, 708] width 20 height 20
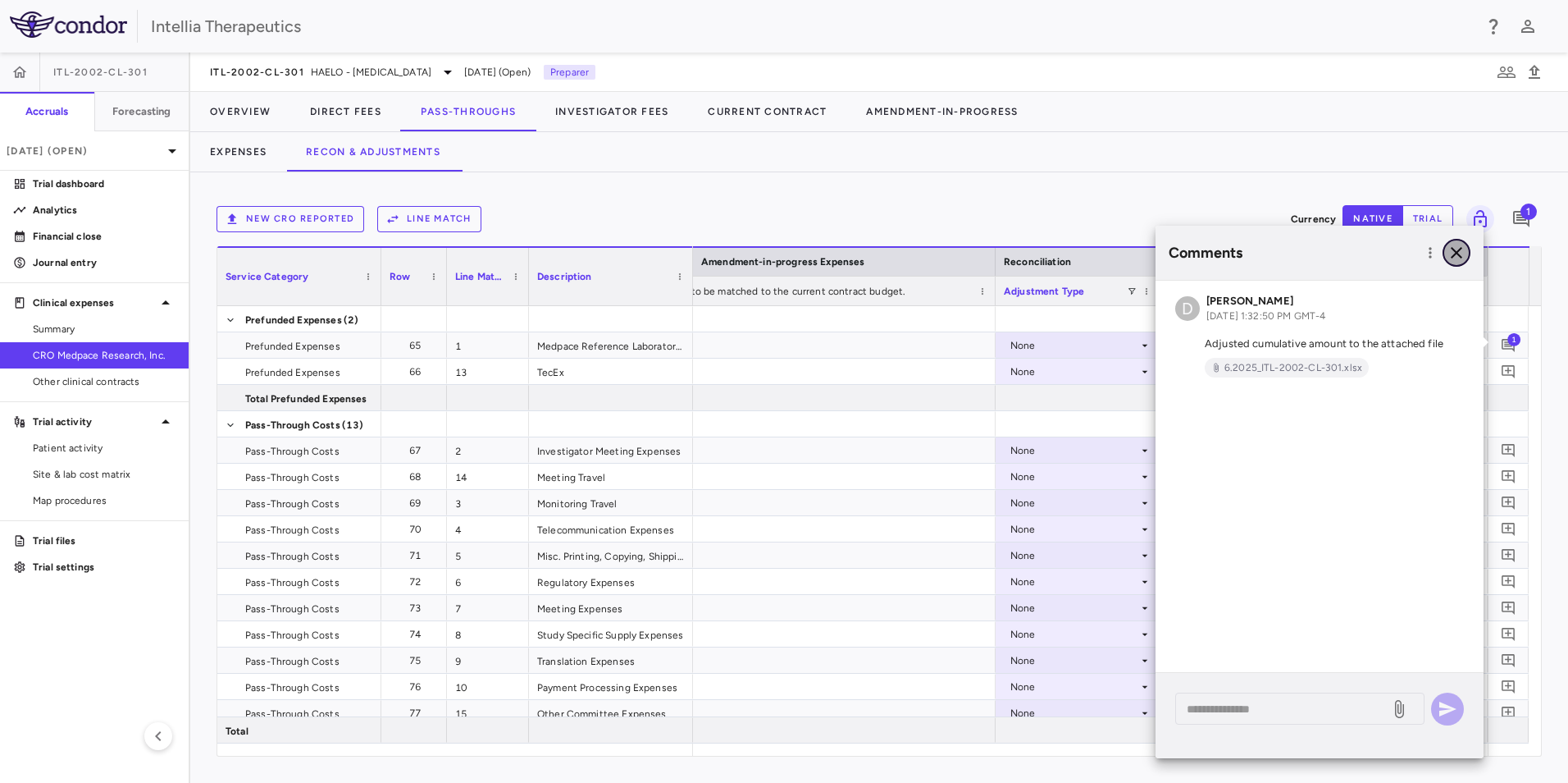
click at [1452, 249] on icon "button" at bounding box center [1456, 252] width 12 height 12
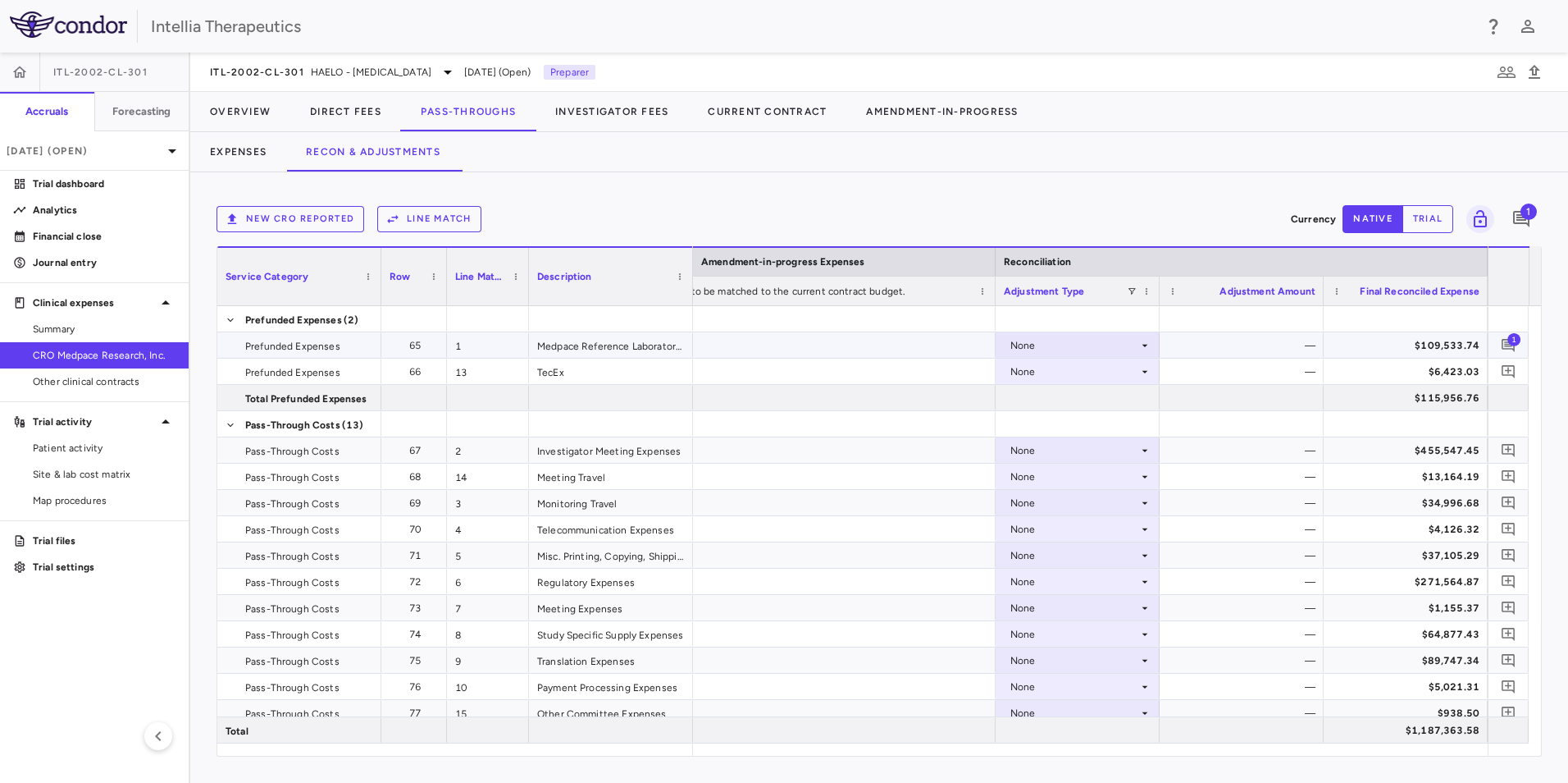
click at [1144, 344] on icon at bounding box center [1145, 344] width 6 height 3
click at [1095, 409] on li "Other" at bounding box center [1077, 402] width 162 height 25
click at [1279, 349] on div "$0.00" at bounding box center [1244, 344] width 141 height 26
drag, startPoint x: 1271, startPoint y: 348, endPoint x: 1303, endPoint y: 343, distance: 32.4
click at [1303, 343] on input "***" at bounding box center [1253, 346] width 138 height 27
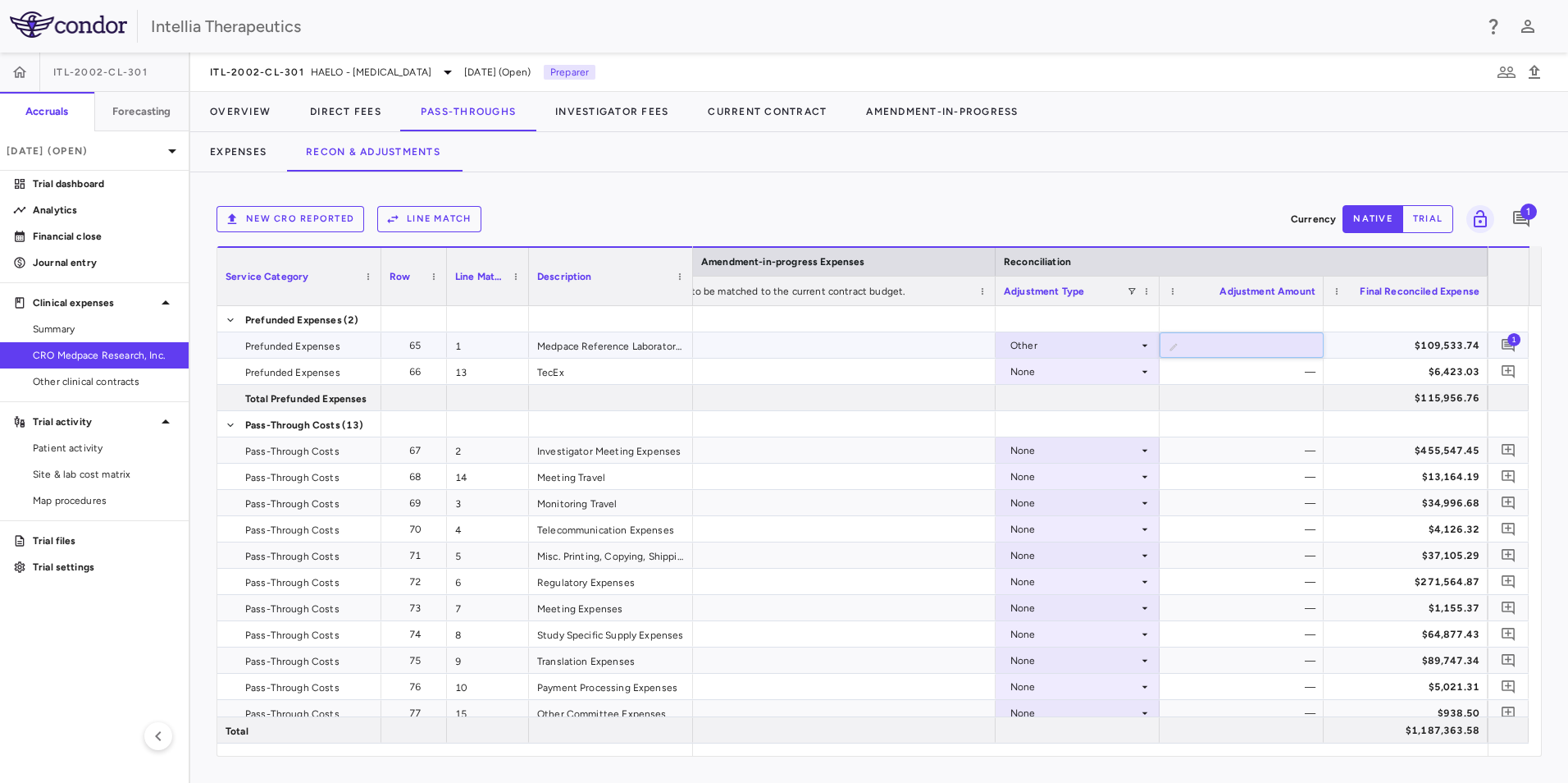
type input "*"
type input "******"
click at [926, 379] on div at bounding box center [749, 371] width 492 height 26
click at [71, 194] on link "Trial dashboard" at bounding box center [94, 184] width 189 height 25
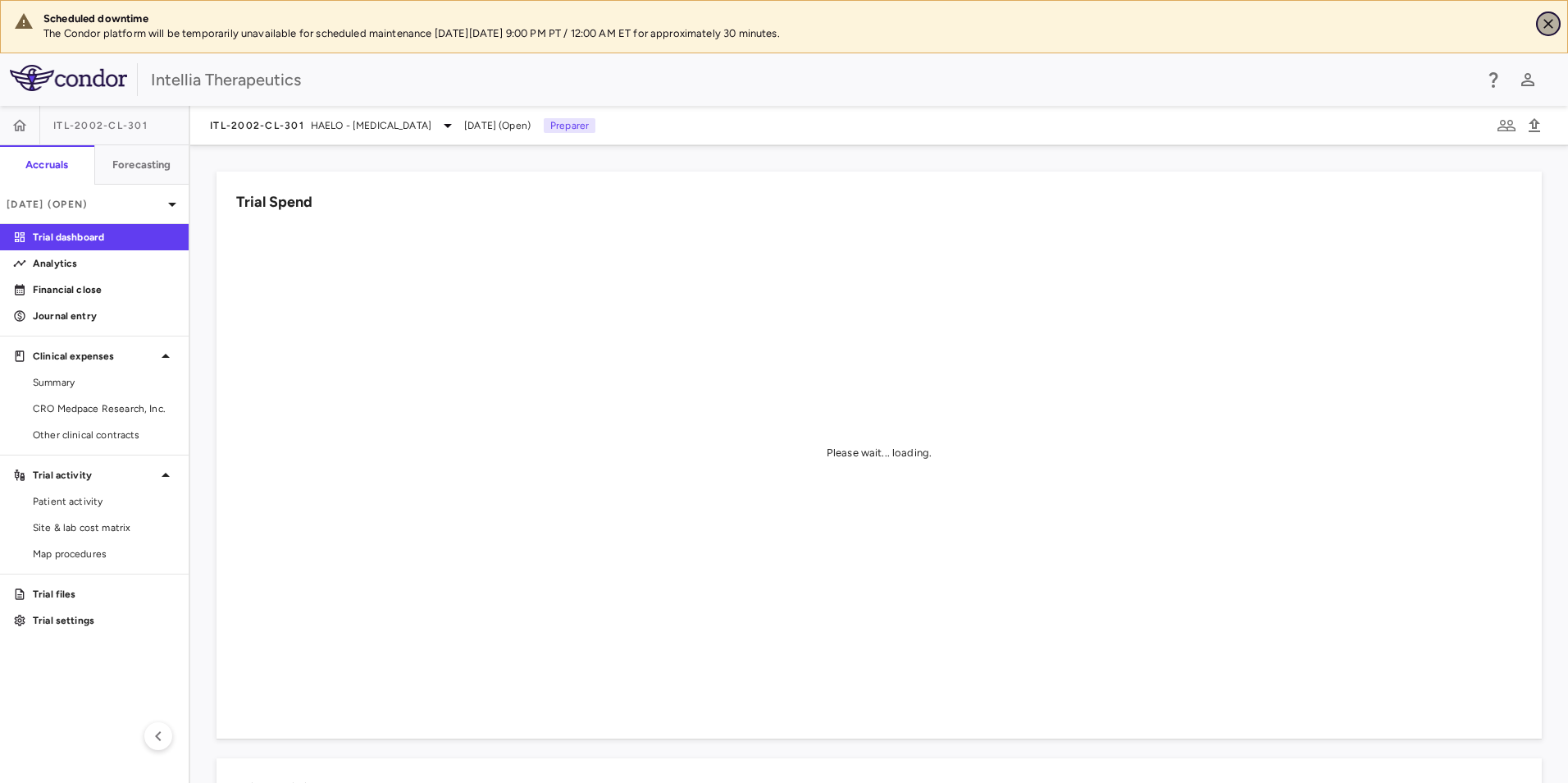
click at [1545, 26] on icon "Close" at bounding box center [1548, 23] width 16 height 16
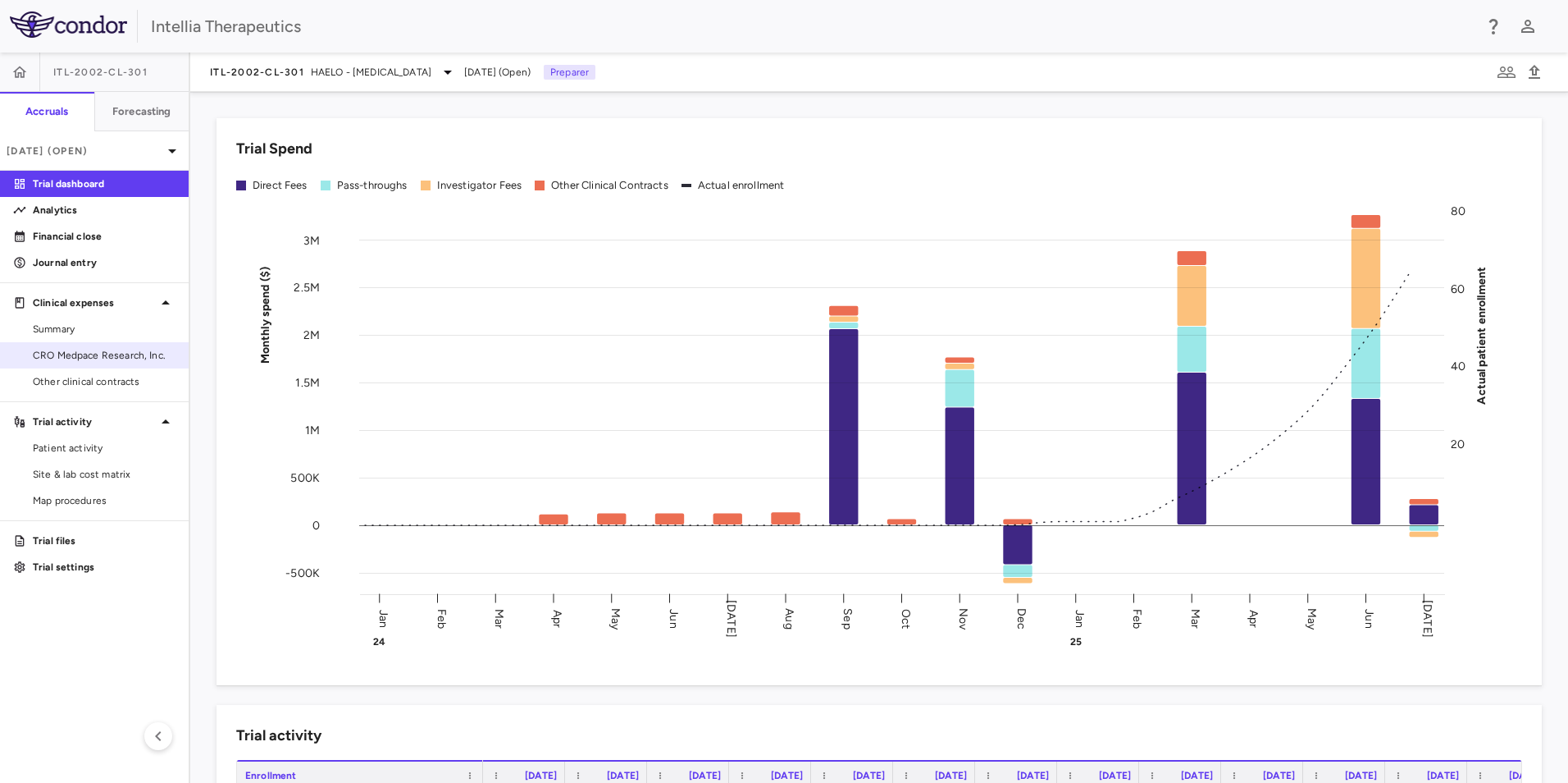
click at [73, 363] on link "CRO Medpace Research, Inc." at bounding box center [94, 355] width 189 height 25
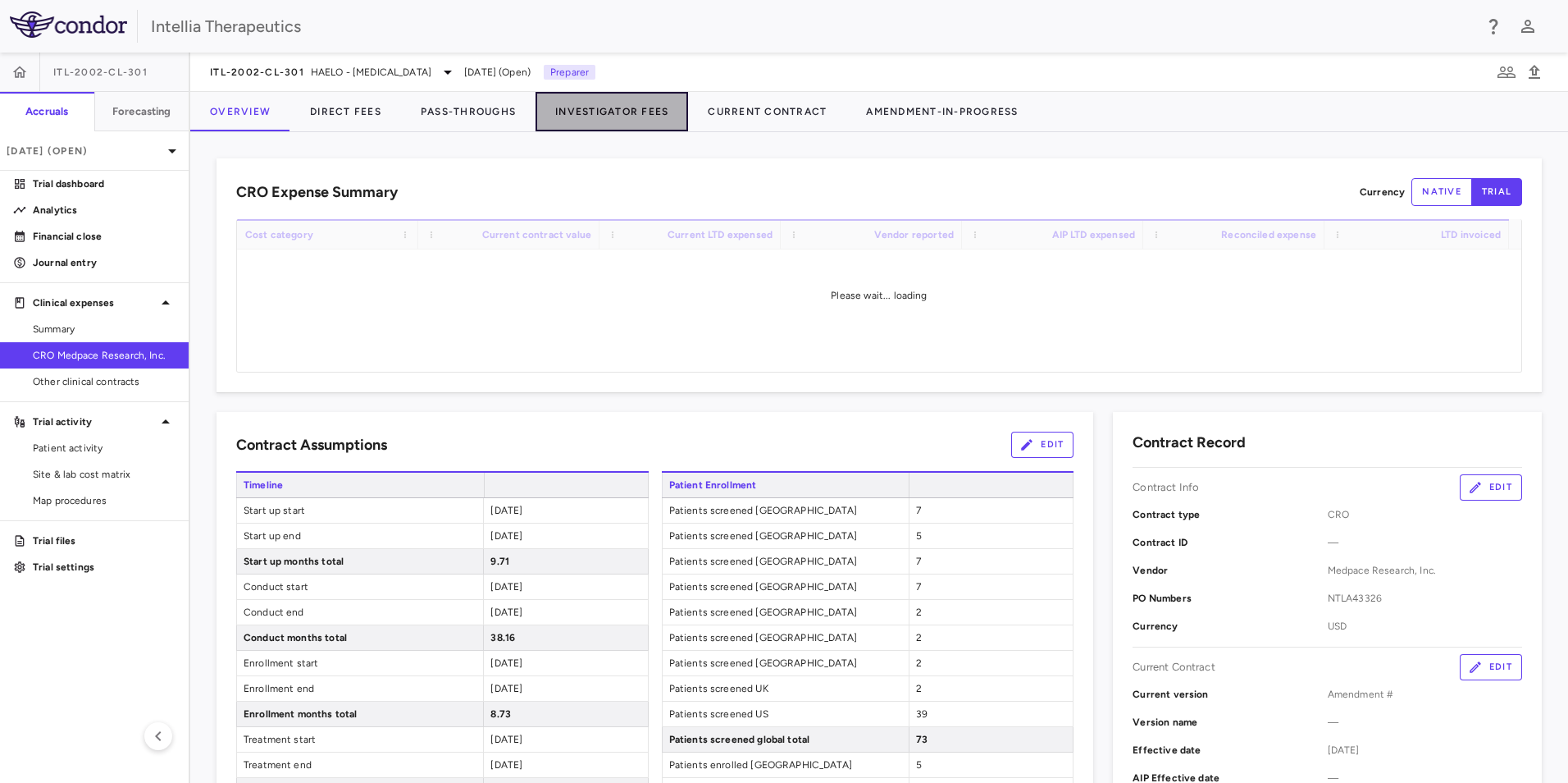
click at [585, 102] on button "Investigator Fees" at bounding box center [611, 111] width 152 height 39
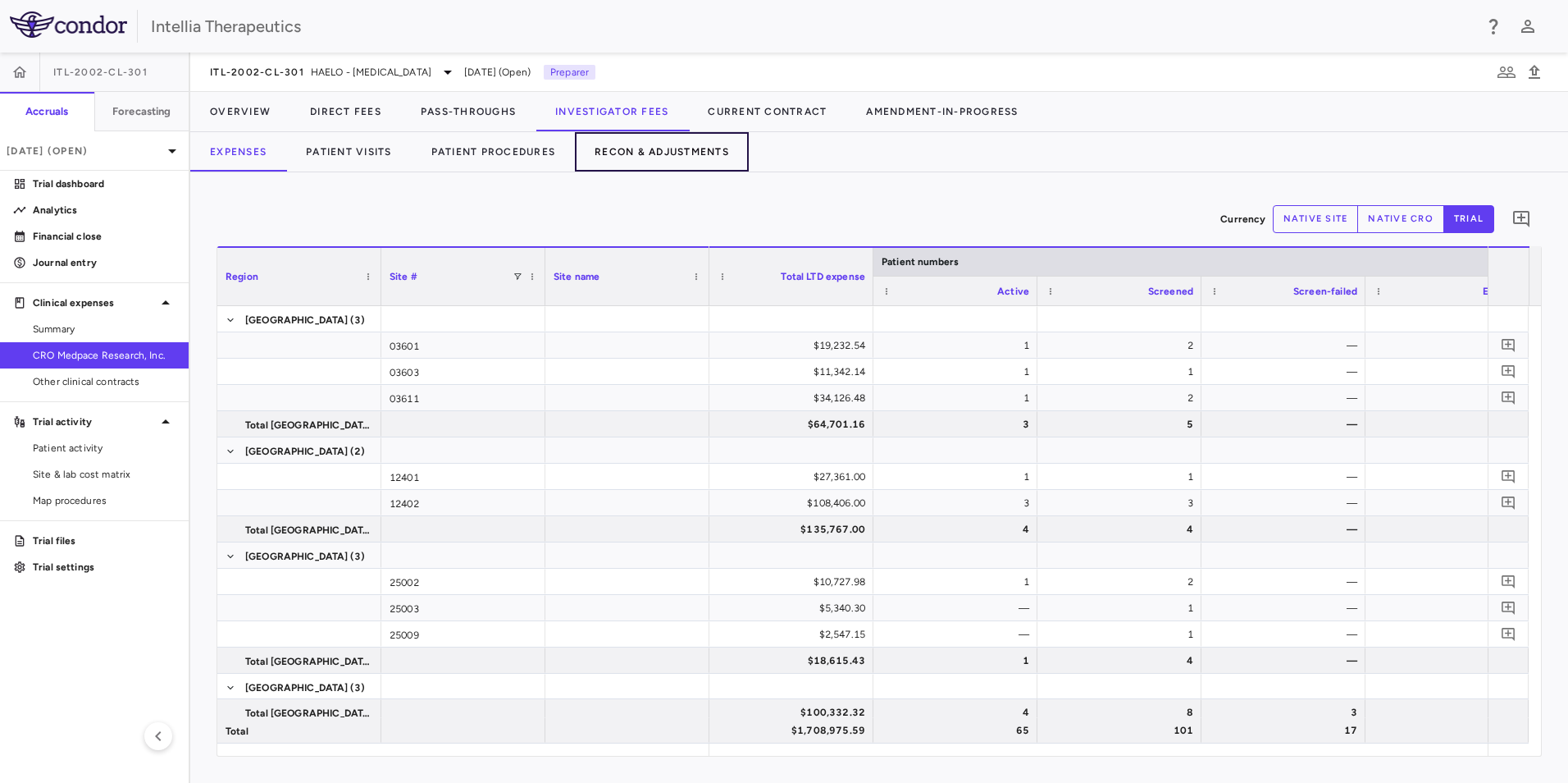
click at [688, 149] on button "Recon & Adjustments" at bounding box center [661, 152] width 174 height 39
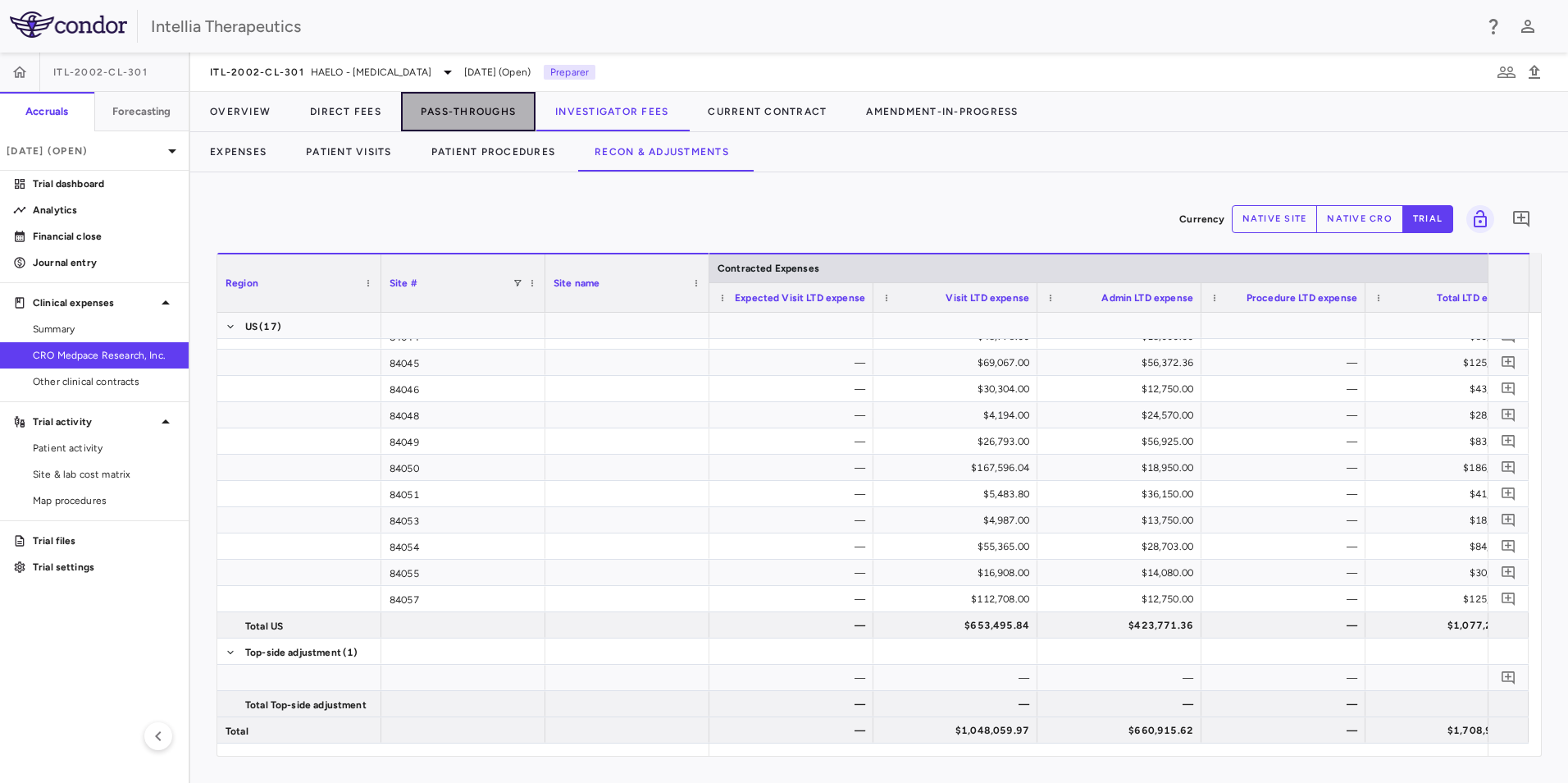
click at [456, 109] on button "Pass-Throughs" at bounding box center [468, 111] width 134 height 39
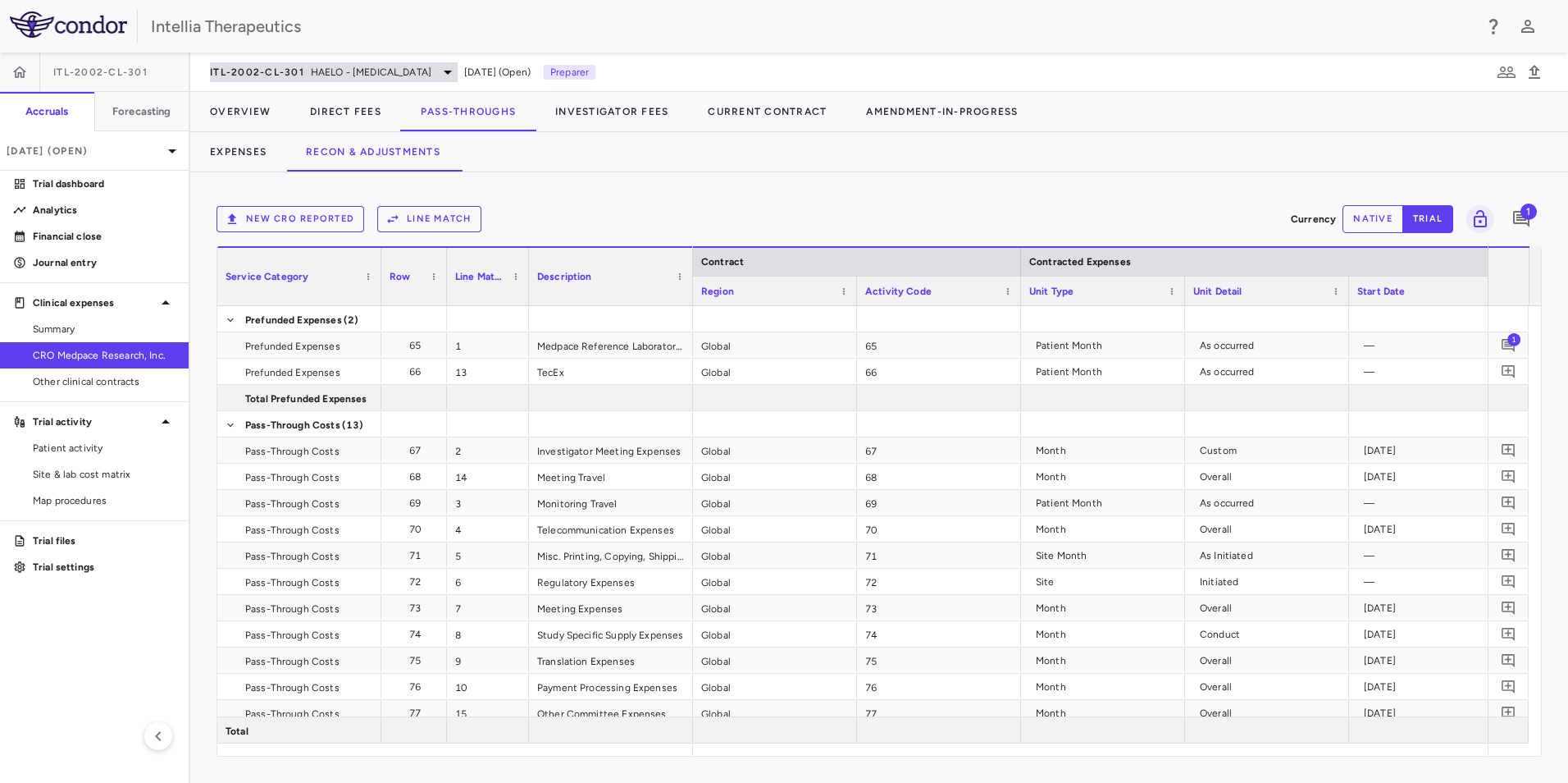
click at [320, 72] on span "HAELO - [MEDICAL_DATA]" at bounding box center [371, 72] width 121 height 14
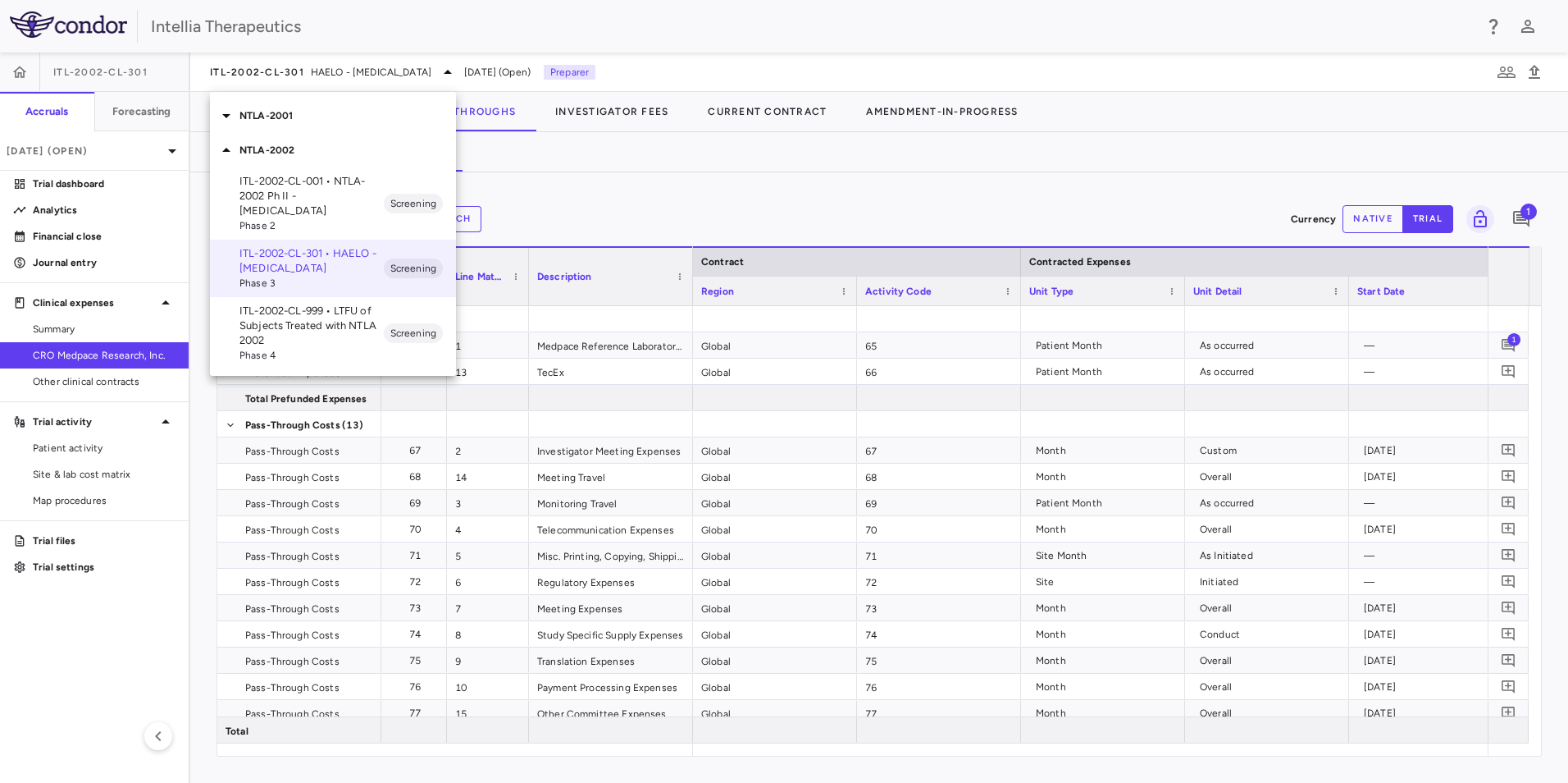
click at [636, 158] on div at bounding box center [784, 392] width 1568 height 783
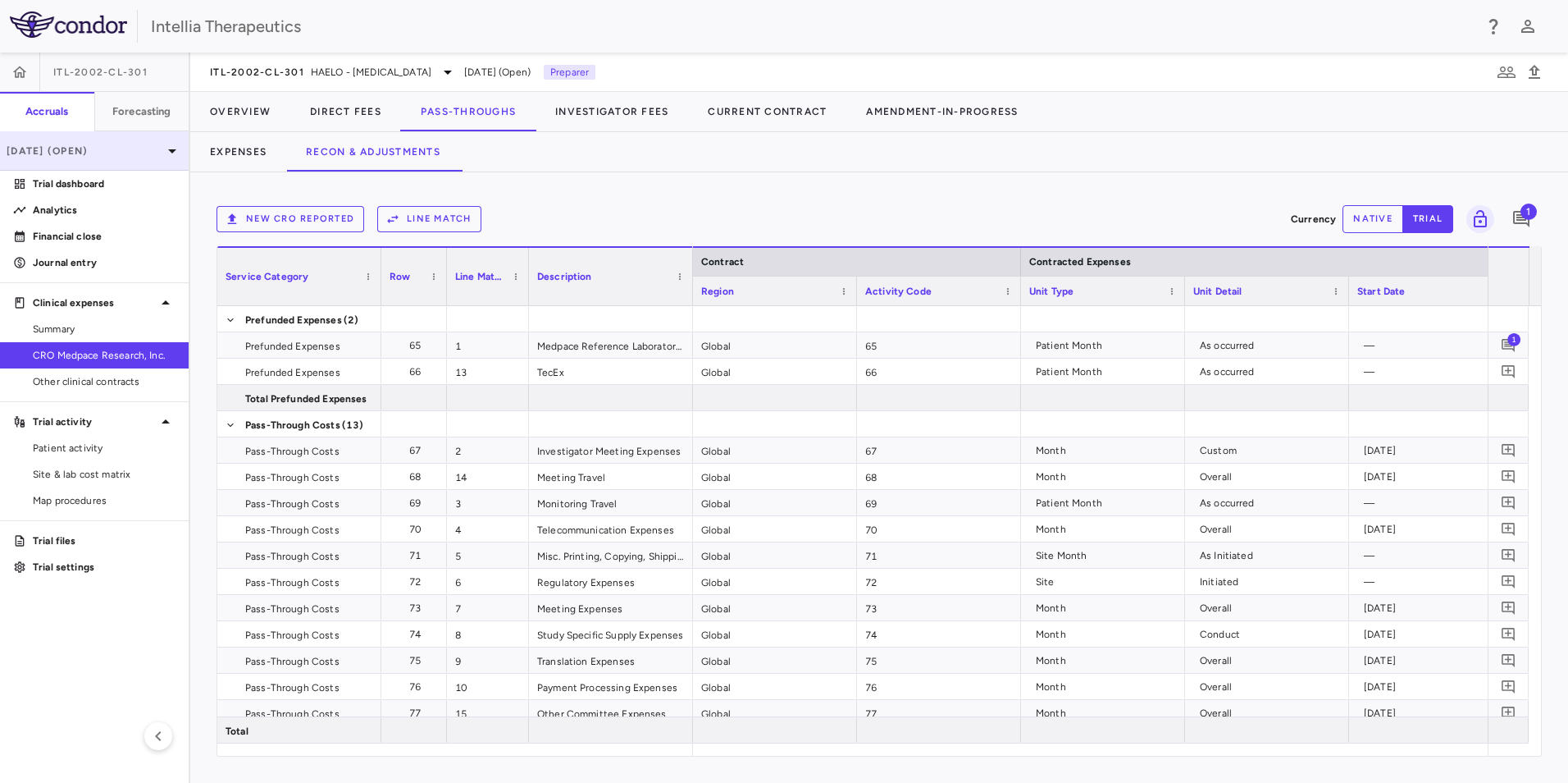
click at [142, 158] on div "[DATE] (Open)" at bounding box center [94, 151] width 189 height 39
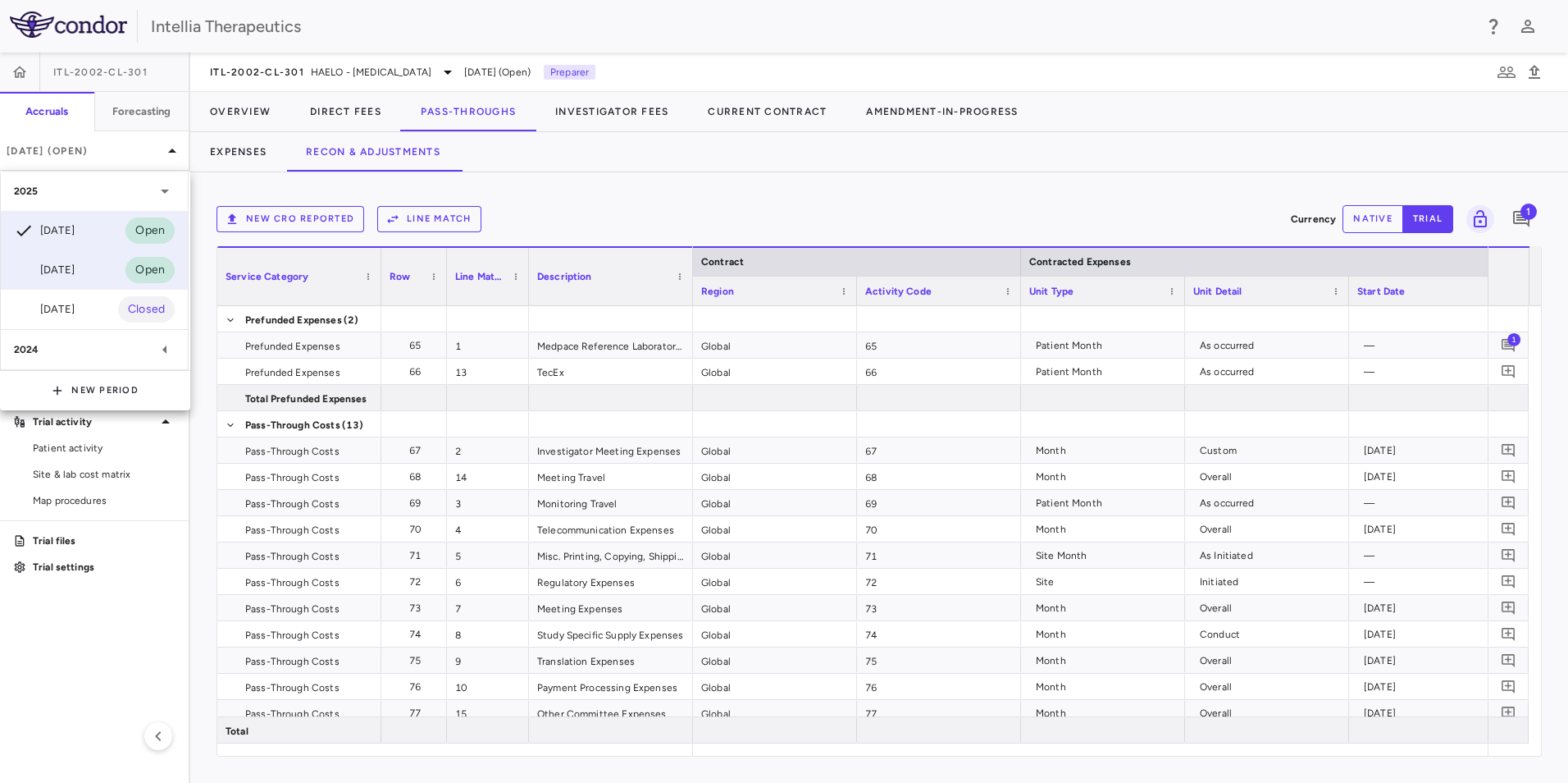
click at [93, 269] on div "Jun 2025 Open" at bounding box center [94, 270] width 187 height 39
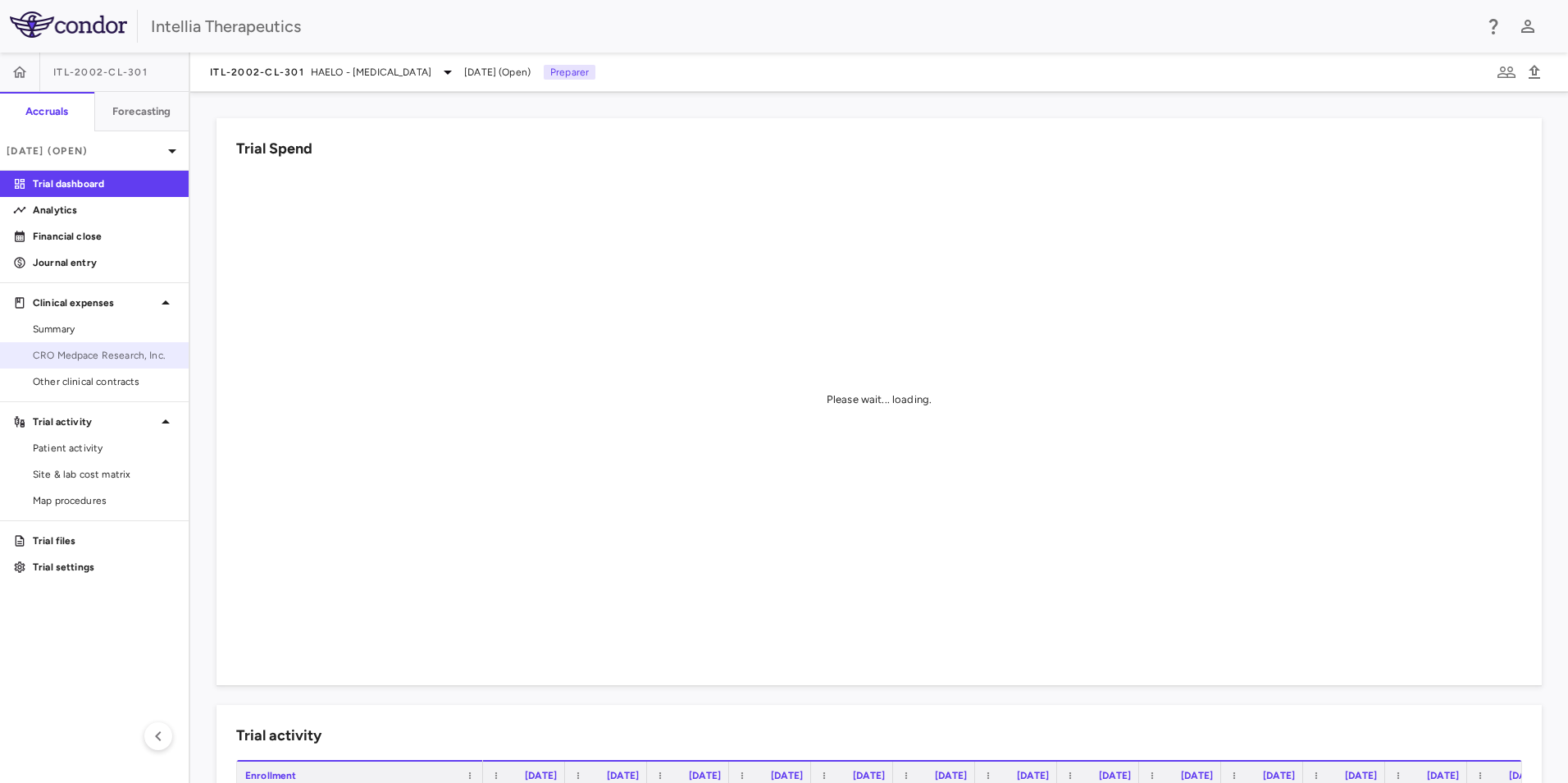
click at [84, 361] on span "CRO Medpace Research, Inc." at bounding box center [104, 355] width 143 height 14
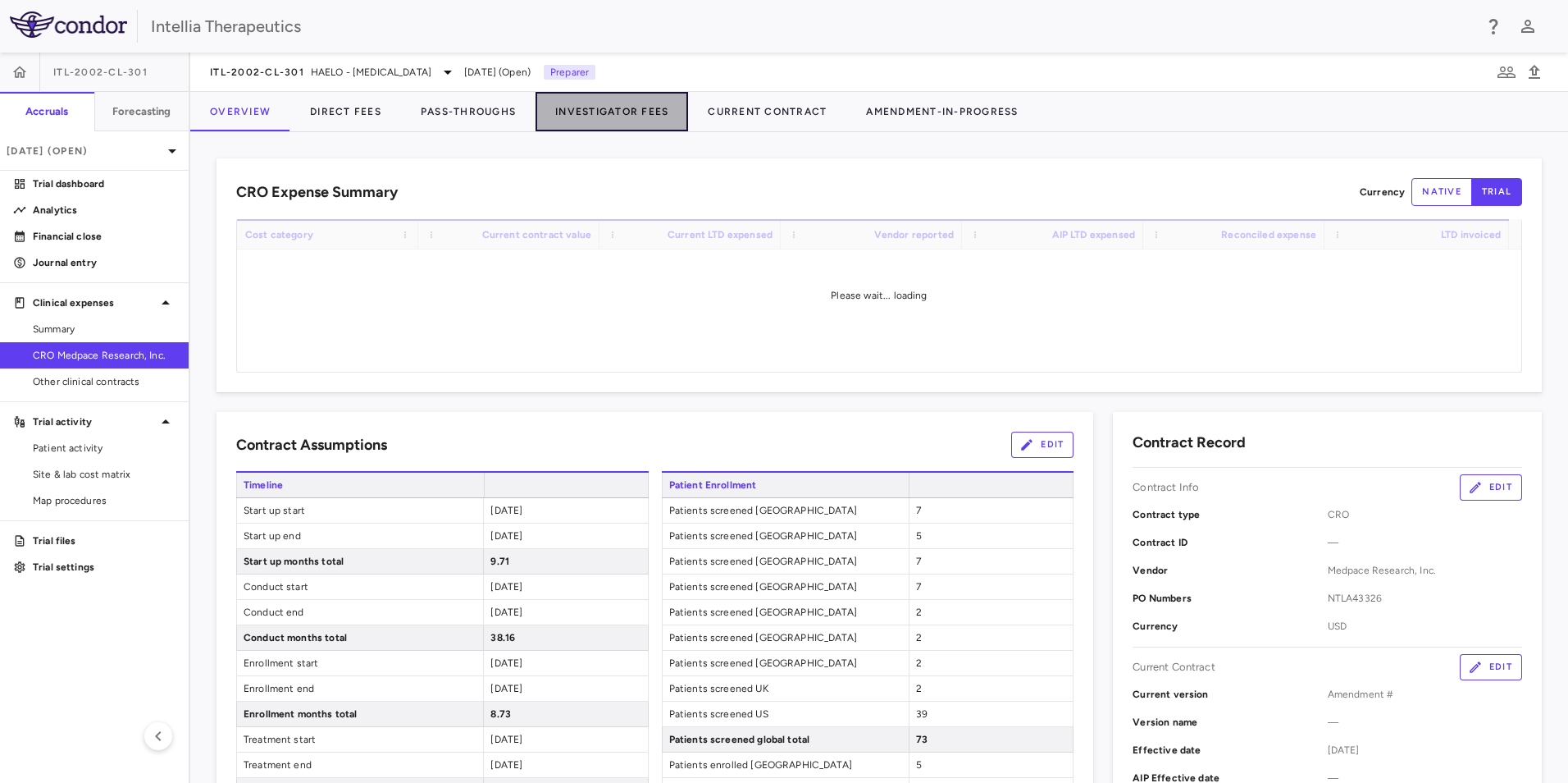
click at [569, 116] on button "Investigator Fees" at bounding box center [611, 111] width 152 height 39
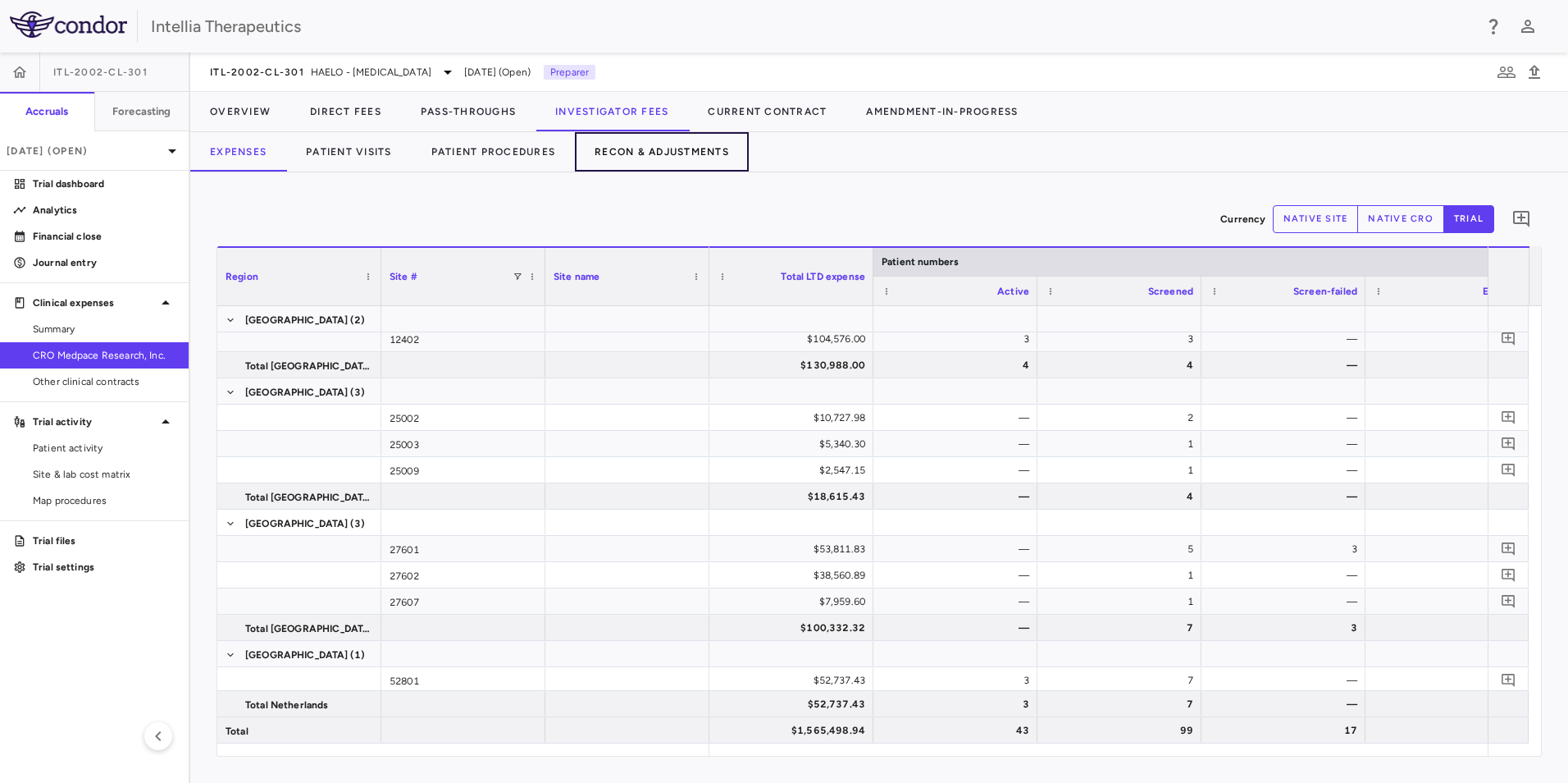
click at [653, 147] on button "Recon & Adjustments" at bounding box center [661, 152] width 174 height 39
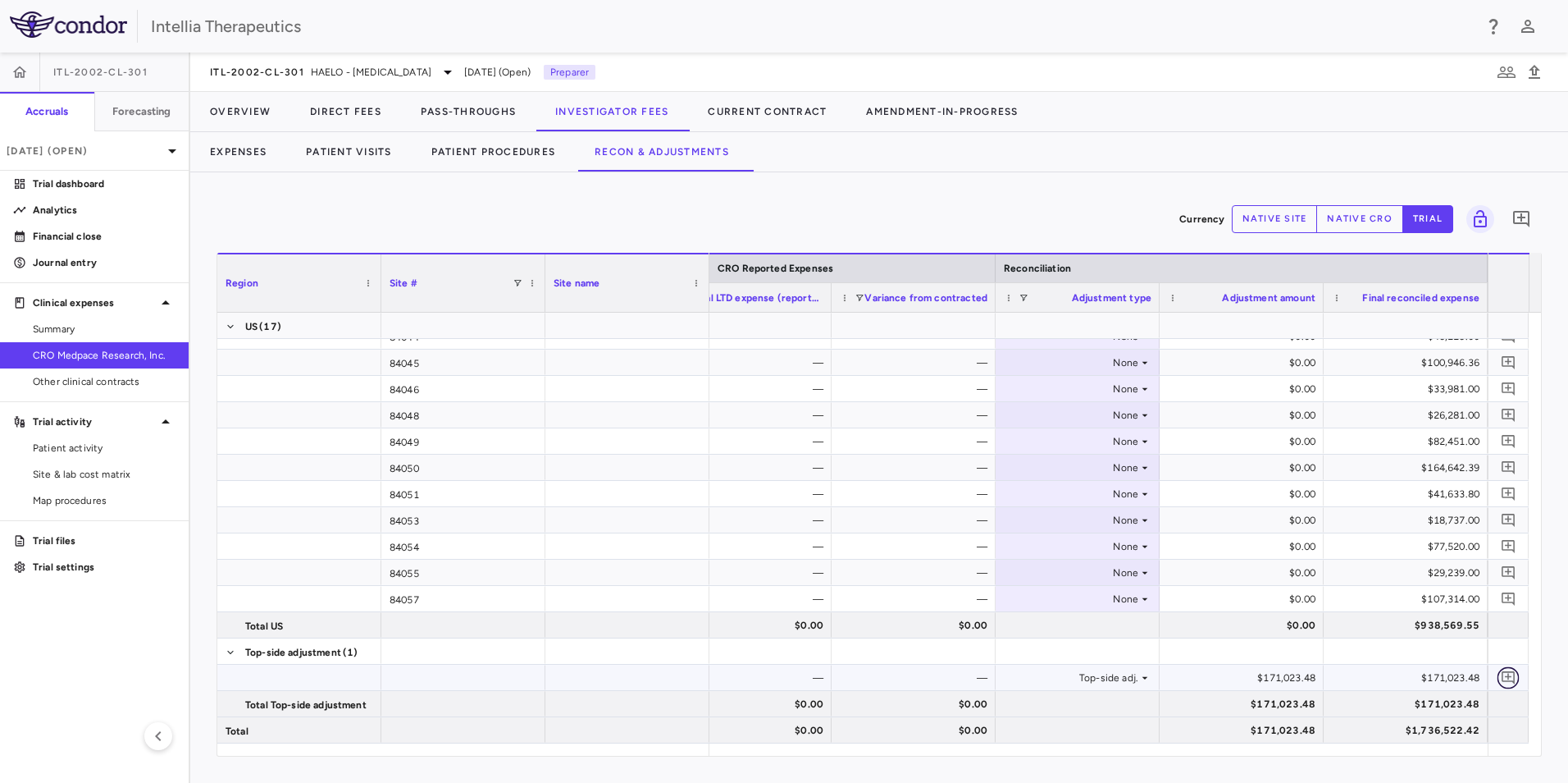
click at [1505, 672] on icon "Add comment" at bounding box center [1508, 677] width 13 height 13
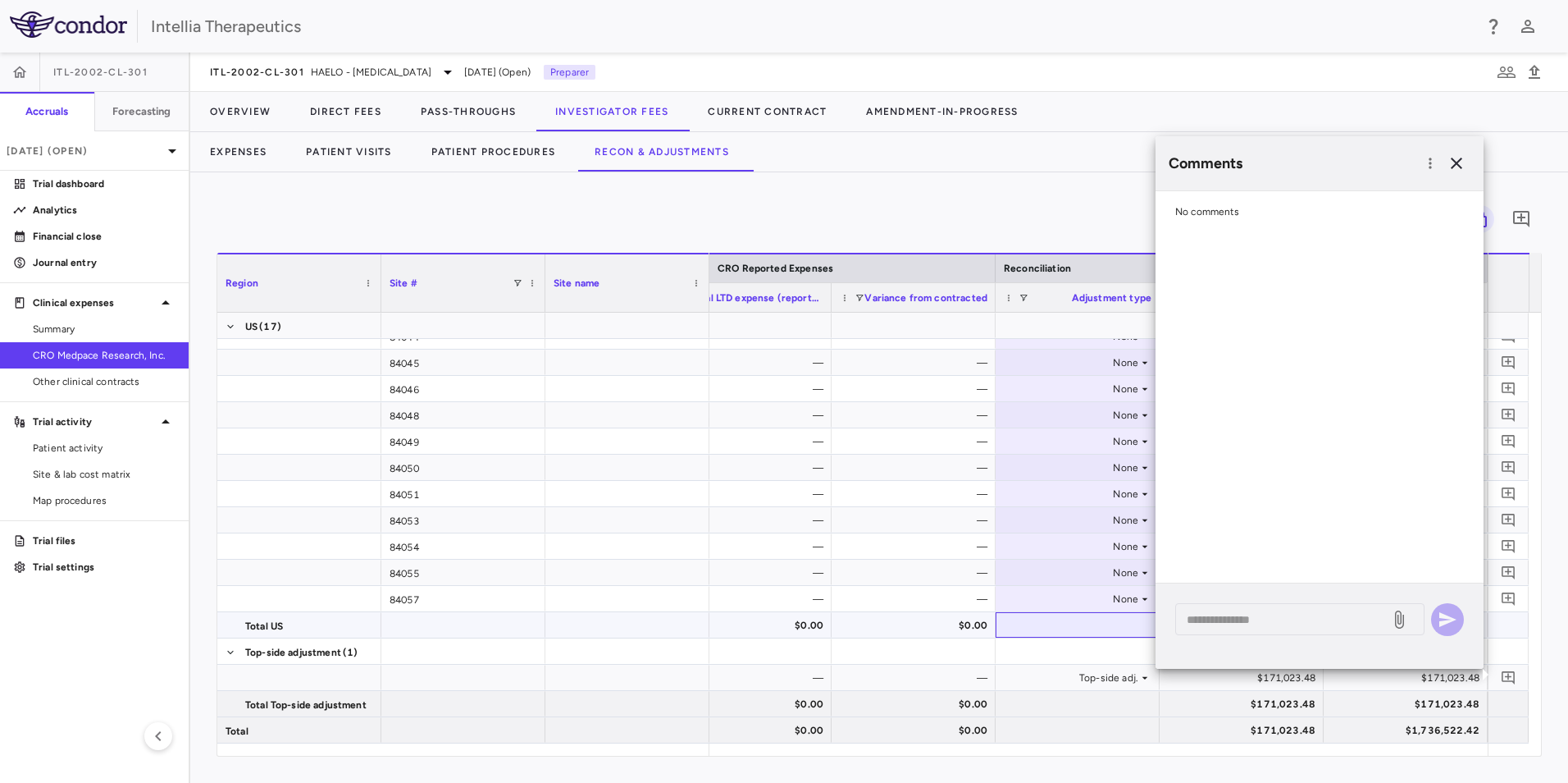
click at [1038, 628] on div at bounding box center [1078, 625] width 148 height 24
click at [1461, 151] on button "button" at bounding box center [1456, 163] width 28 height 28
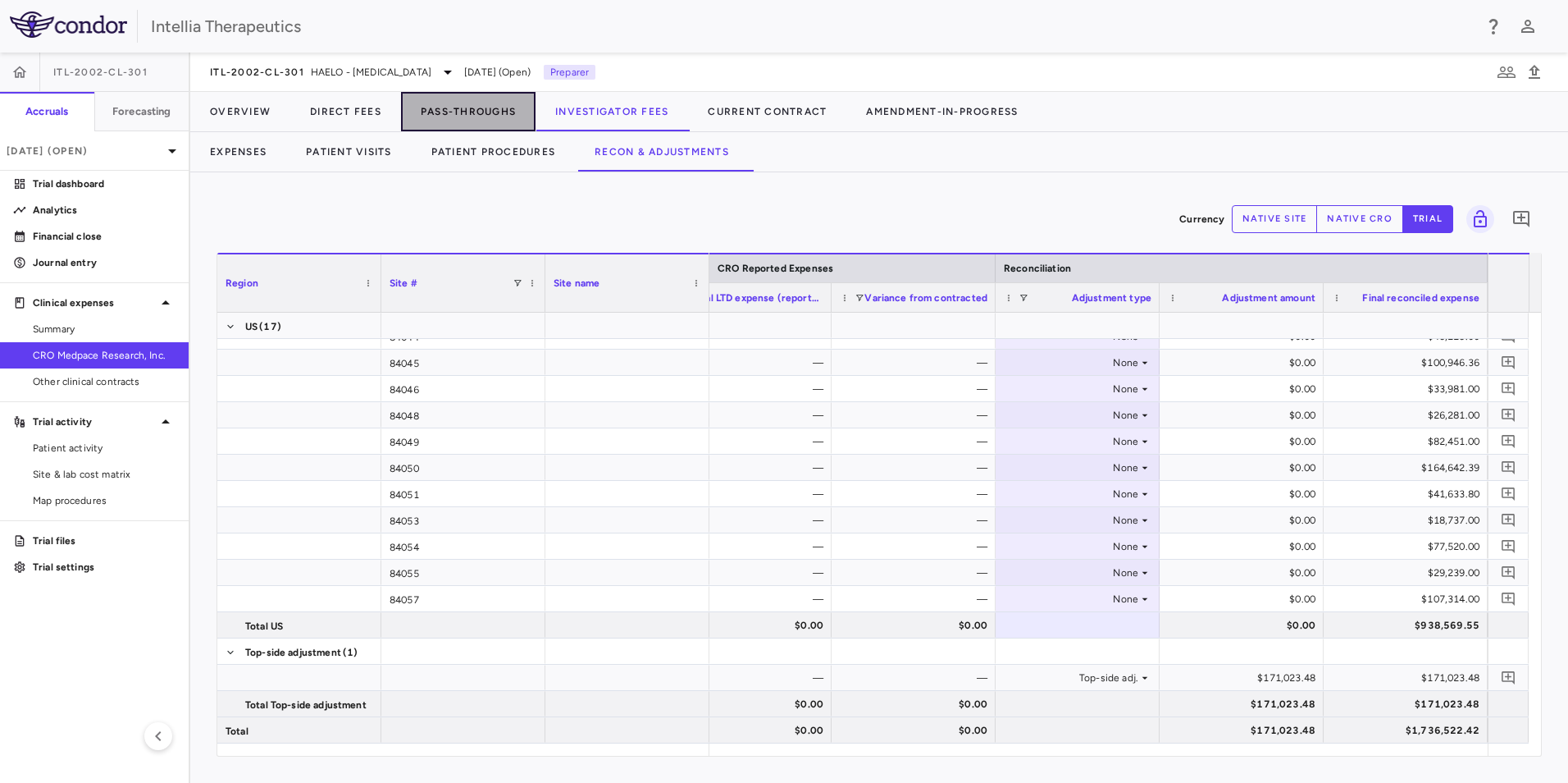
click at [473, 109] on button "Pass-Throughs" at bounding box center [468, 111] width 134 height 39
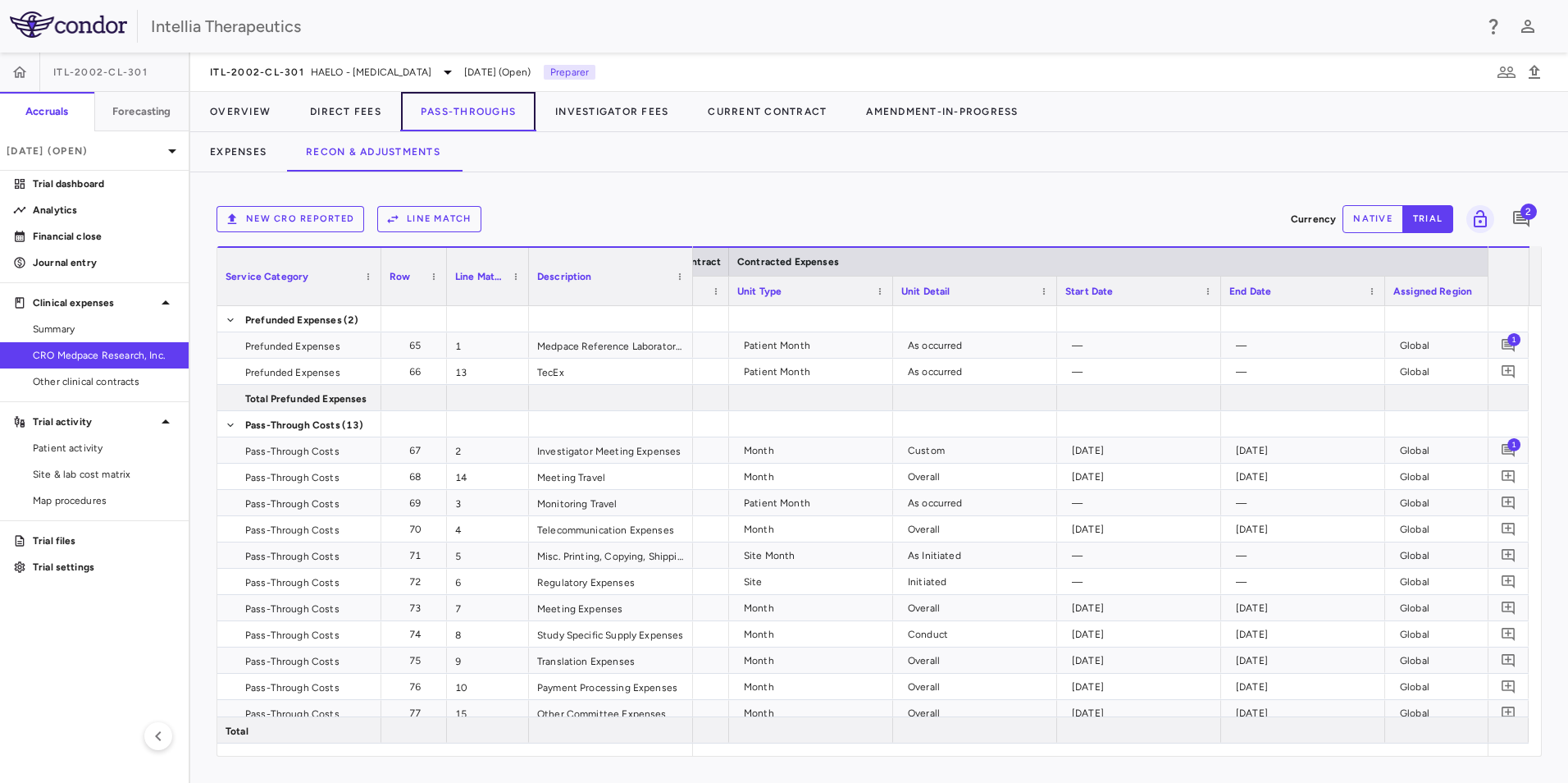
scroll to position [0, 423]
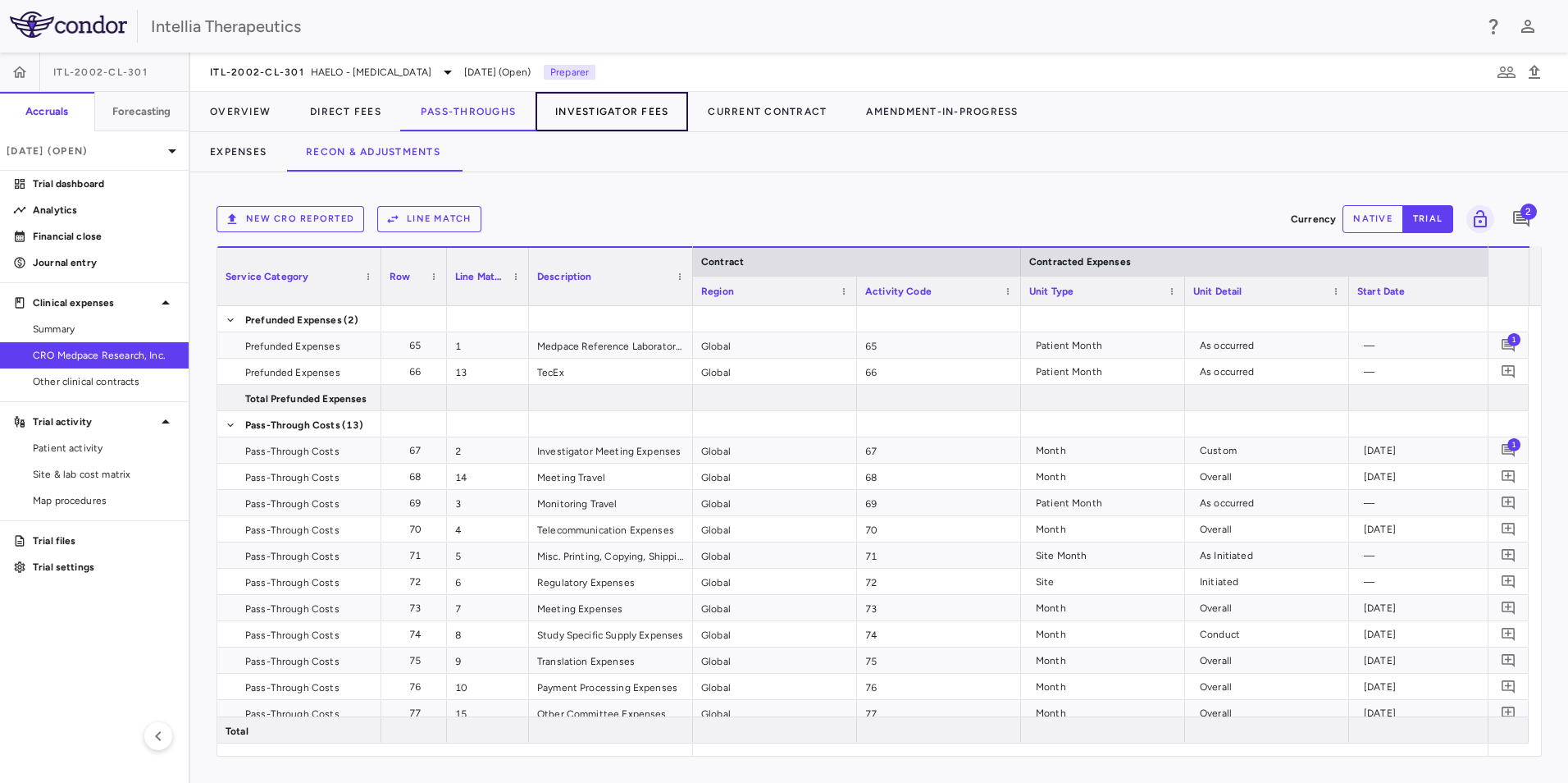
click at [585, 102] on button "Investigator Fees" at bounding box center [611, 111] width 152 height 39
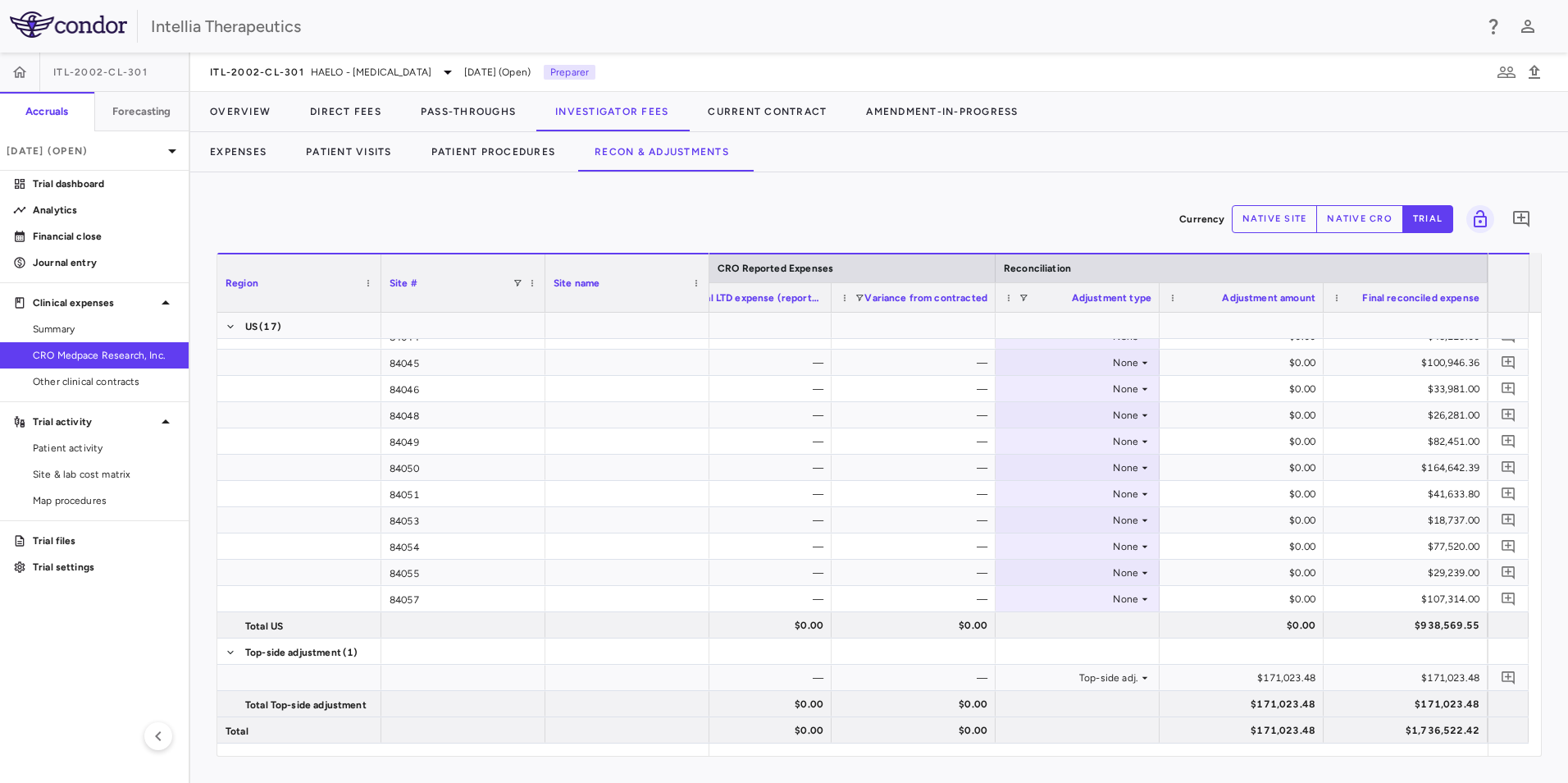
click at [343, 232] on div "Currency native site native cro trial 0" at bounding box center [879, 219] width 1325 height 41
click at [295, 67] on span "ITL-2002-CL-301" at bounding box center [257, 72] width 94 height 13
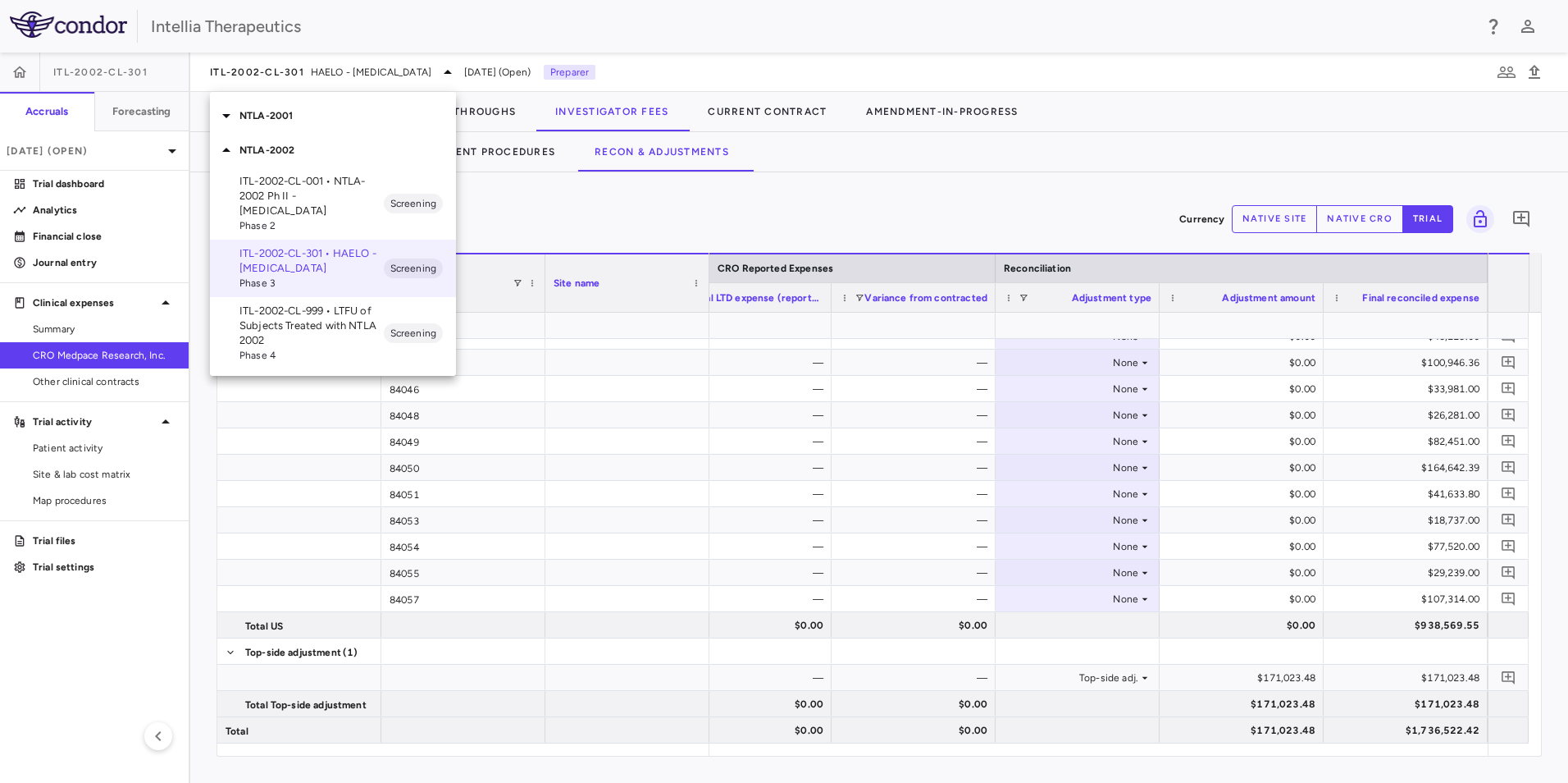
click at [224, 119] on icon at bounding box center [226, 115] width 20 height 20
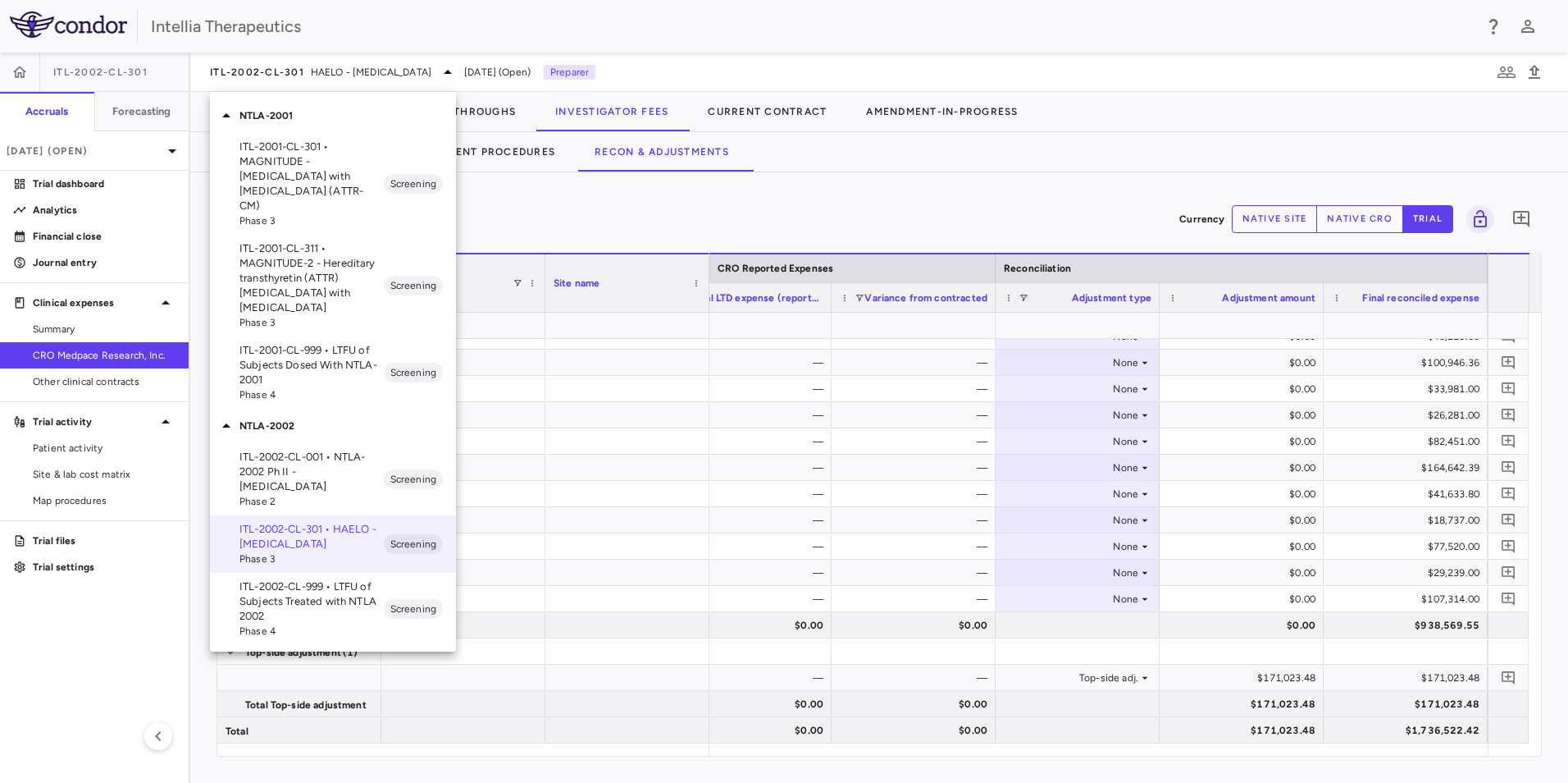
click at [315, 163] on p "ITL-2001-CL-301 • MAGNITUDE - [MEDICAL_DATA] with [MEDICAL_DATA] (ATTR-CM)" at bounding box center [312, 176] width 144 height 74
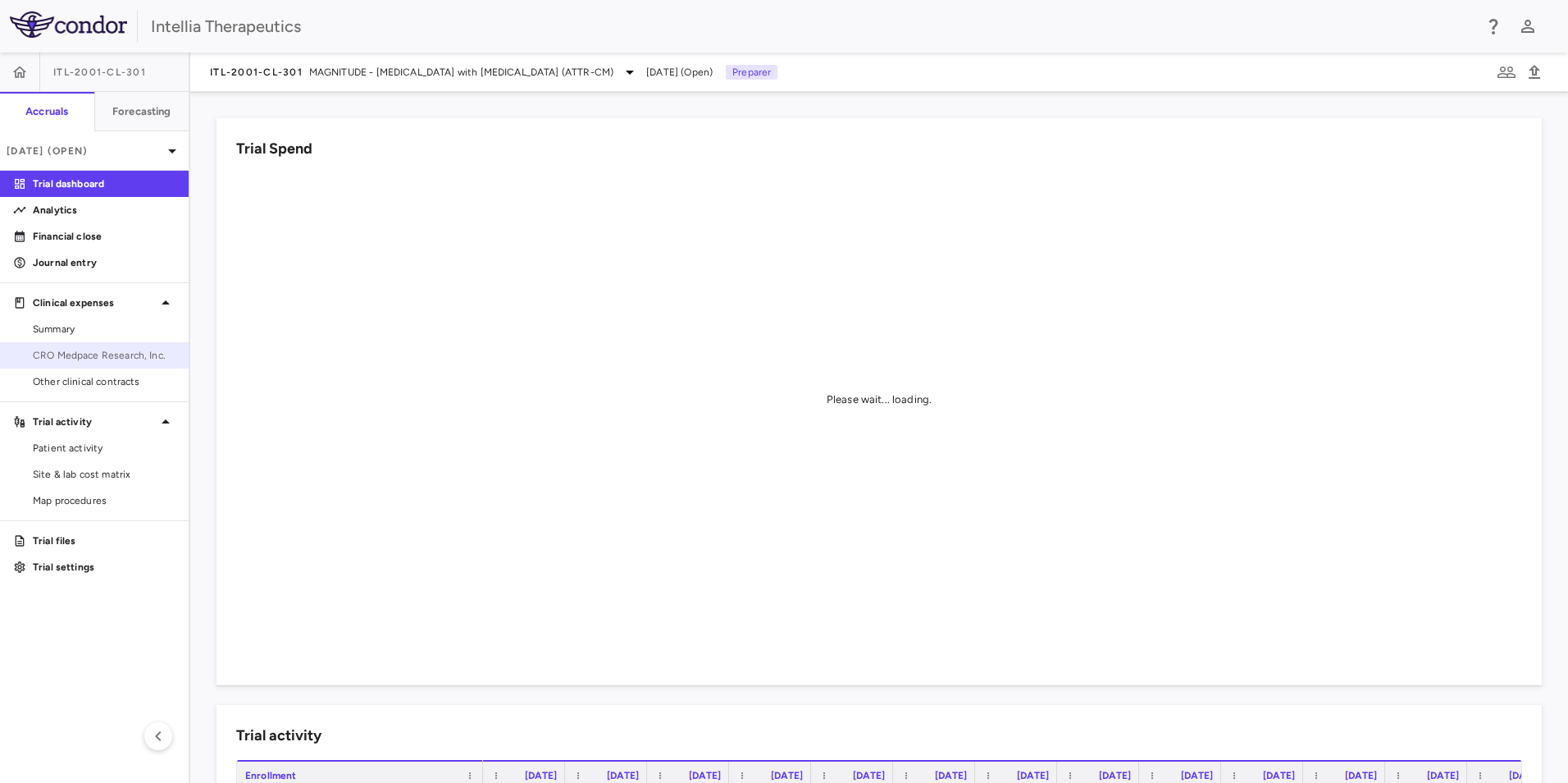
click at [90, 346] on link "CRO Medpace Research, Inc." at bounding box center [94, 355] width 189 height 25
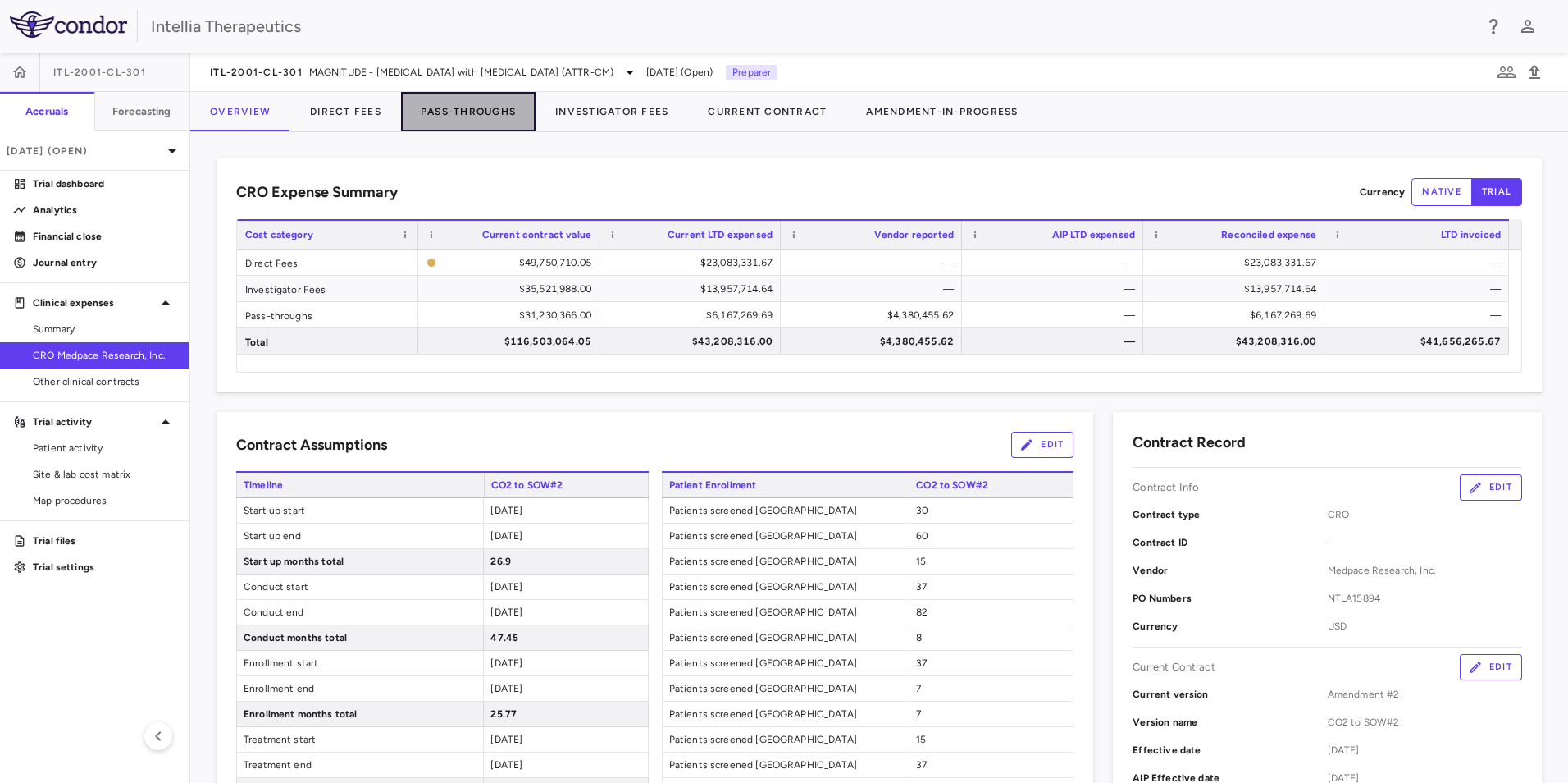
click at [512, 119] on button "Pass-Throughs" at bounding box center [468, 111] width 134 height 39
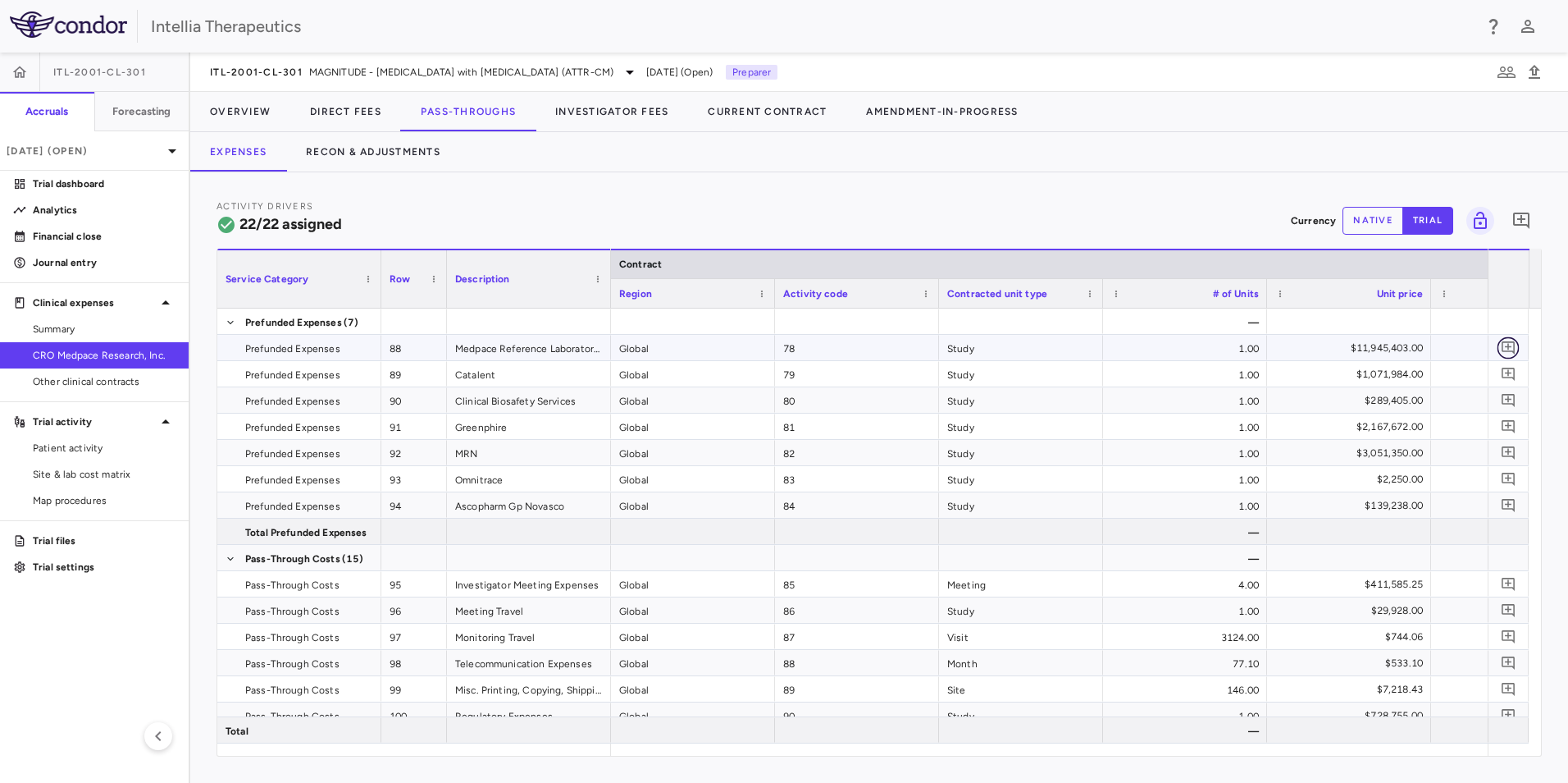
click at [1509, 348] on icon "Add comment" at bounding box center [1509, 347] width 15 height 15
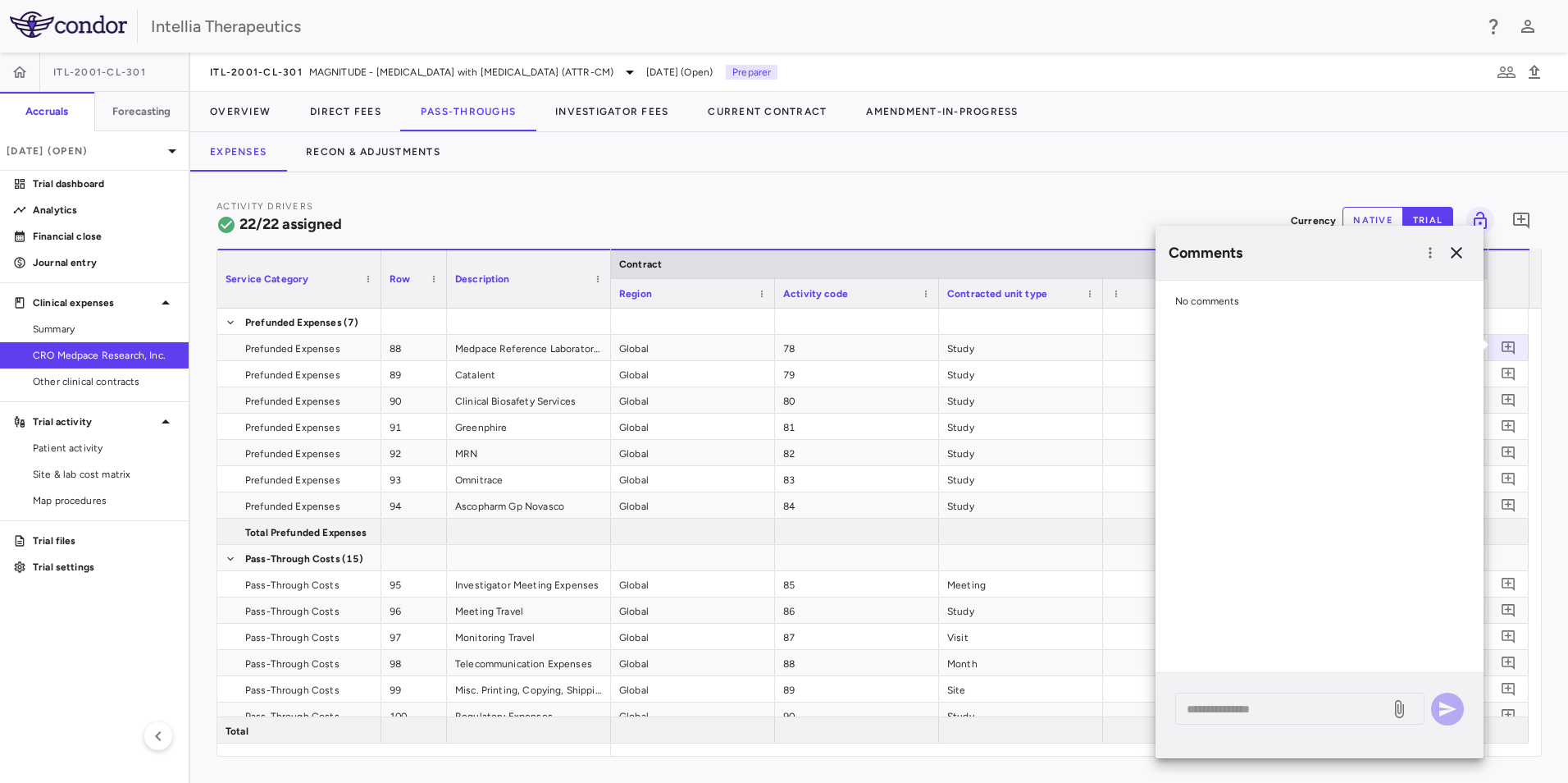
drag, startPoint x: 642, startPoint y: 226, endPoint x: 503, endPoint y: 173, distance: 148.8
click at [626, 218] on div "Activity Drivers 22/22 assigned Currency native trial 0" at bounding box center [879, 220] width 1325 height 43
drag, startPoint x: 409, startPoint y: 167, endPoint x: 398, endPoint y: 152, distance: 18.6
click at [404, 163] on button "Recon & Adjustments" at bounding box center [372, 152] width 174 height 39
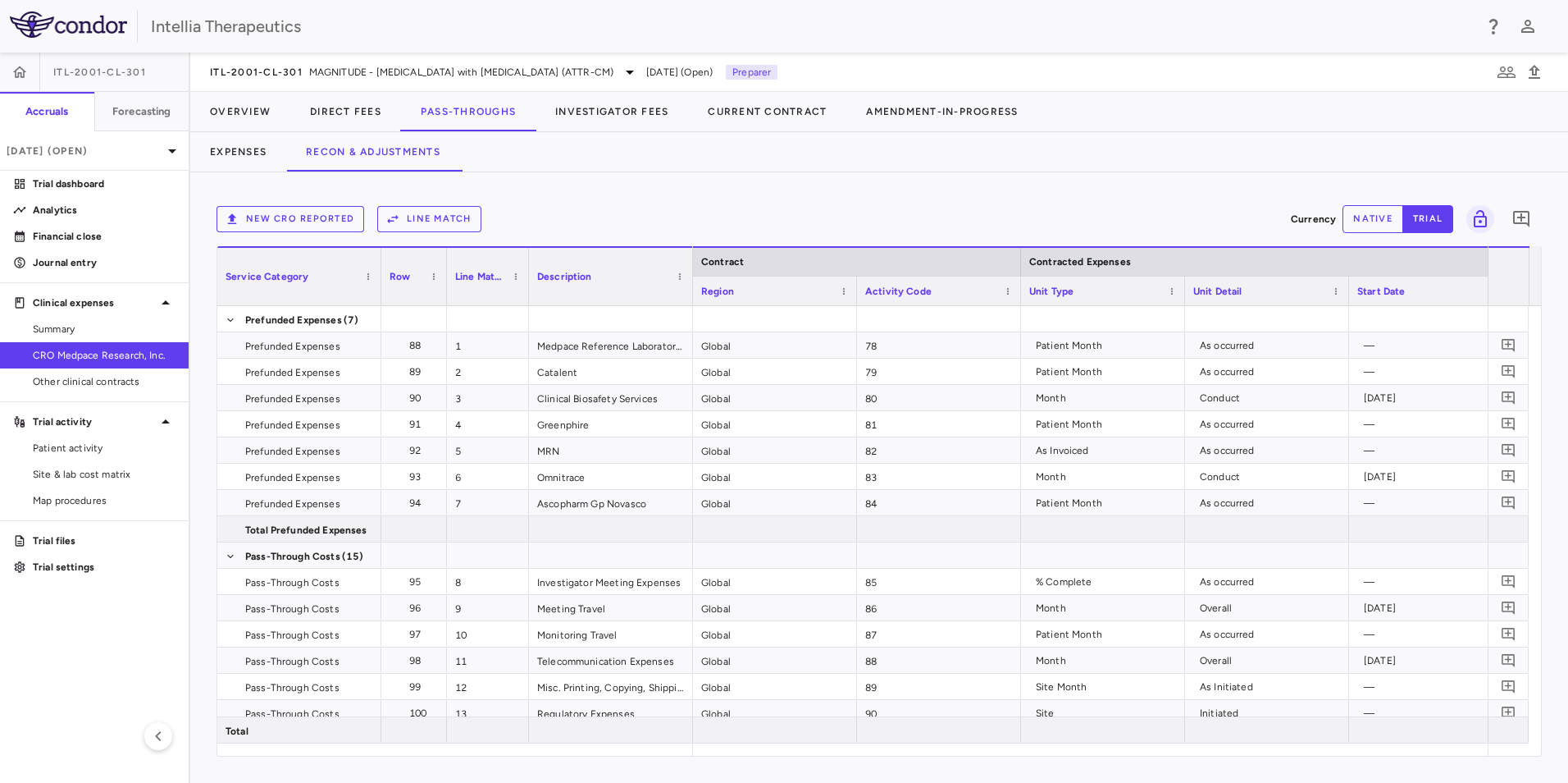
click at [1373, 214] on button "native" at bounding box center [1372, 219] width 60 height 28
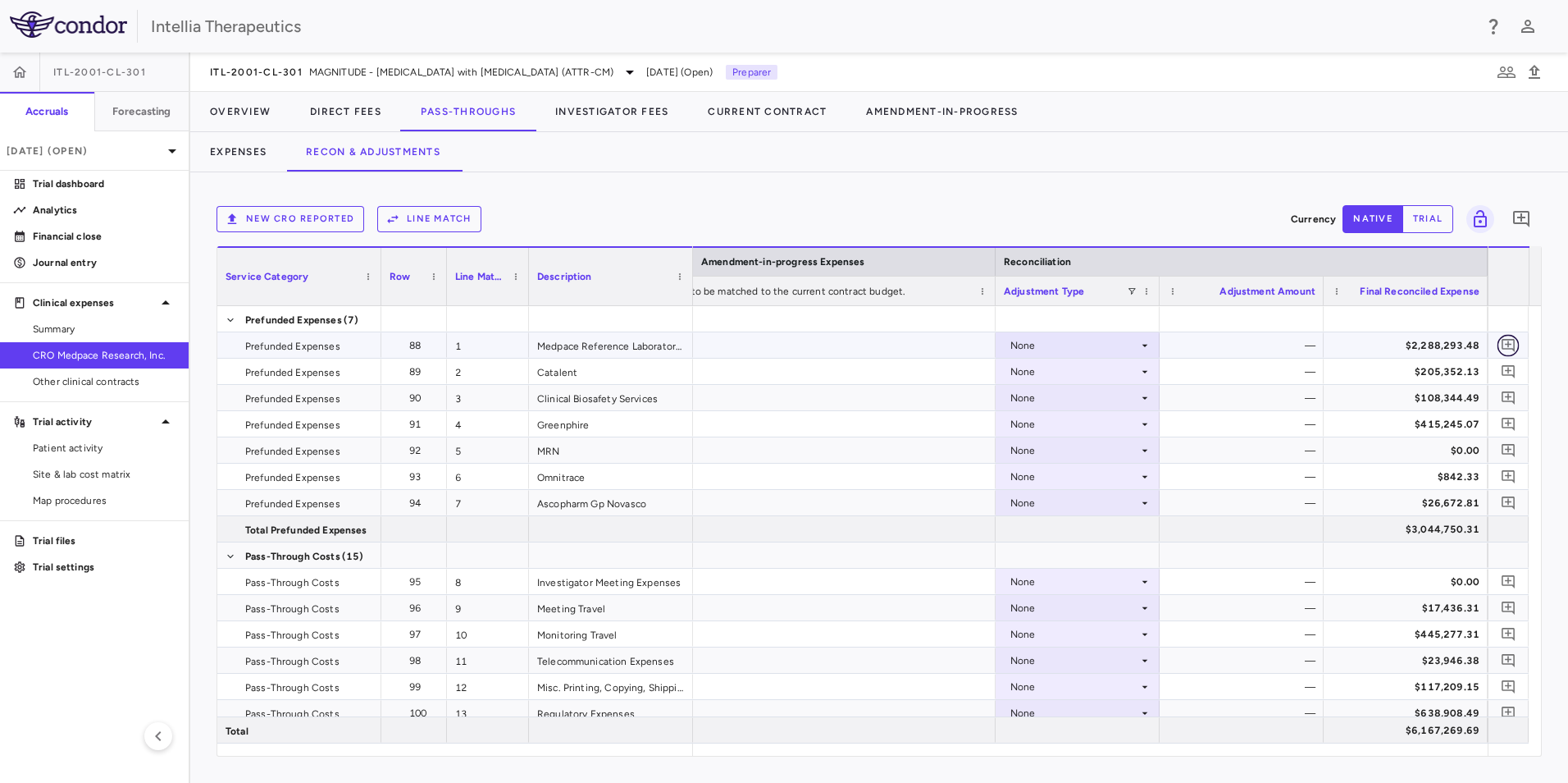
drag, startPoint x: 1512, startPoint y: 344, endPoint x: 1505, endPoint y: 348, distance: 8.1
click at [1510, 345] on icon "Add comment" at bounding box center [1509, 344] width 15 height 15
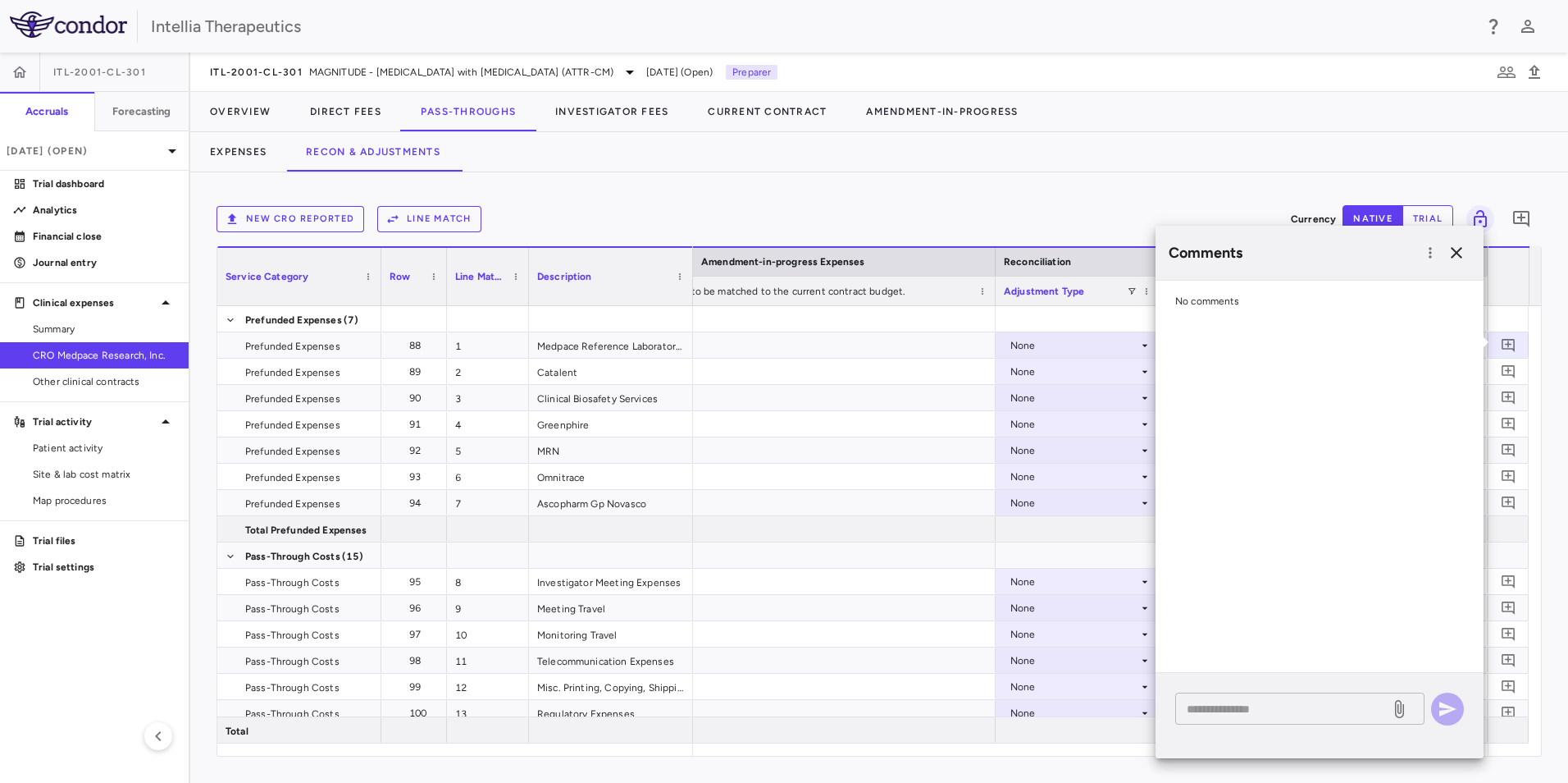
click at [1229, 710] on textarea at bounding box center [1282, 708] width 192 height 18
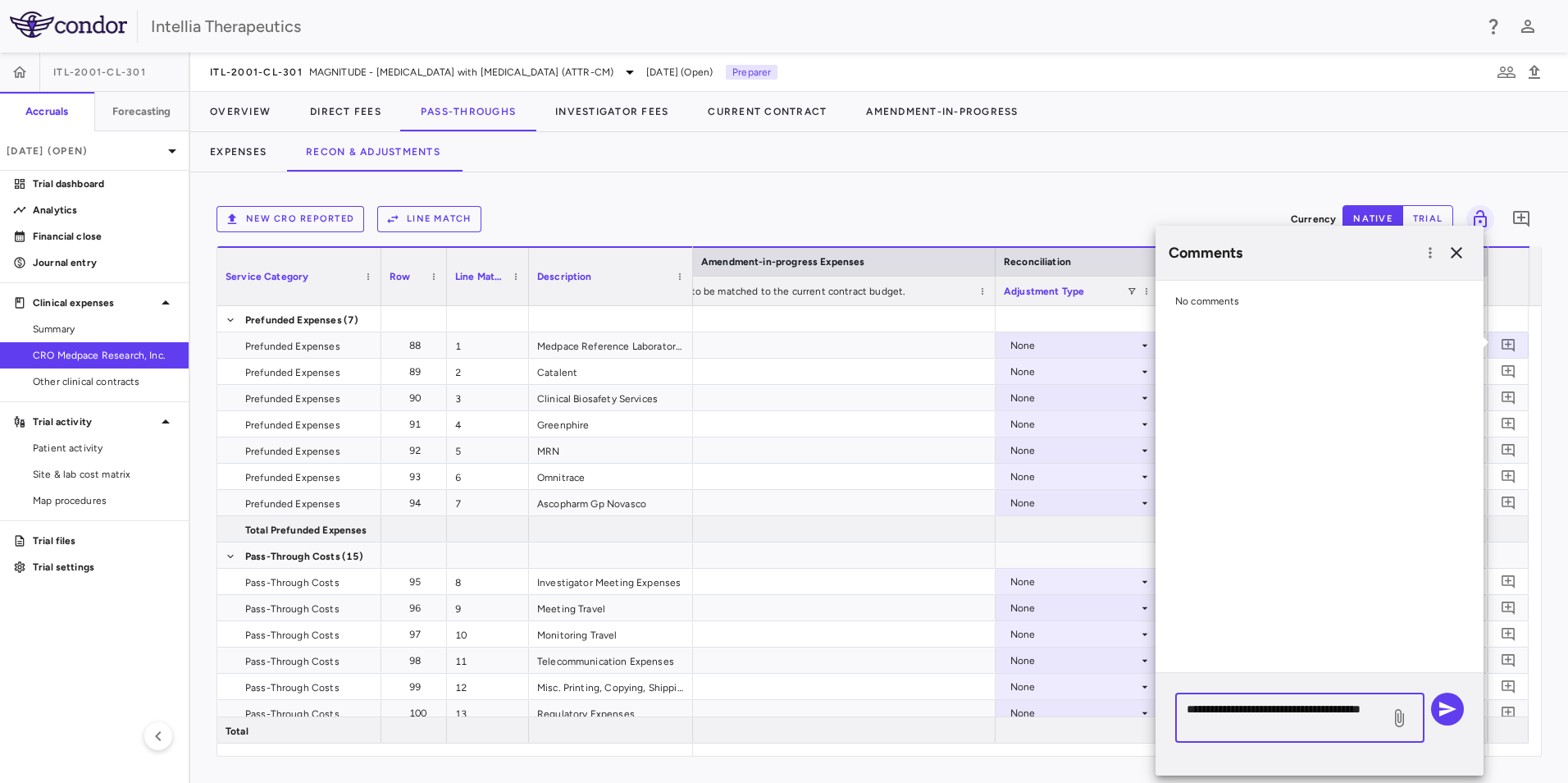
type textarea "**********"
click at [1397, 719] on icon at bounding box center [1398, 718] width 9 height 18
click at [0, 0] on input "file" at bounding box center [0, 0] width 0 height 0
click at [1452, 710] on icon "button" at bounding box center [1447, 708] width 17 height 14
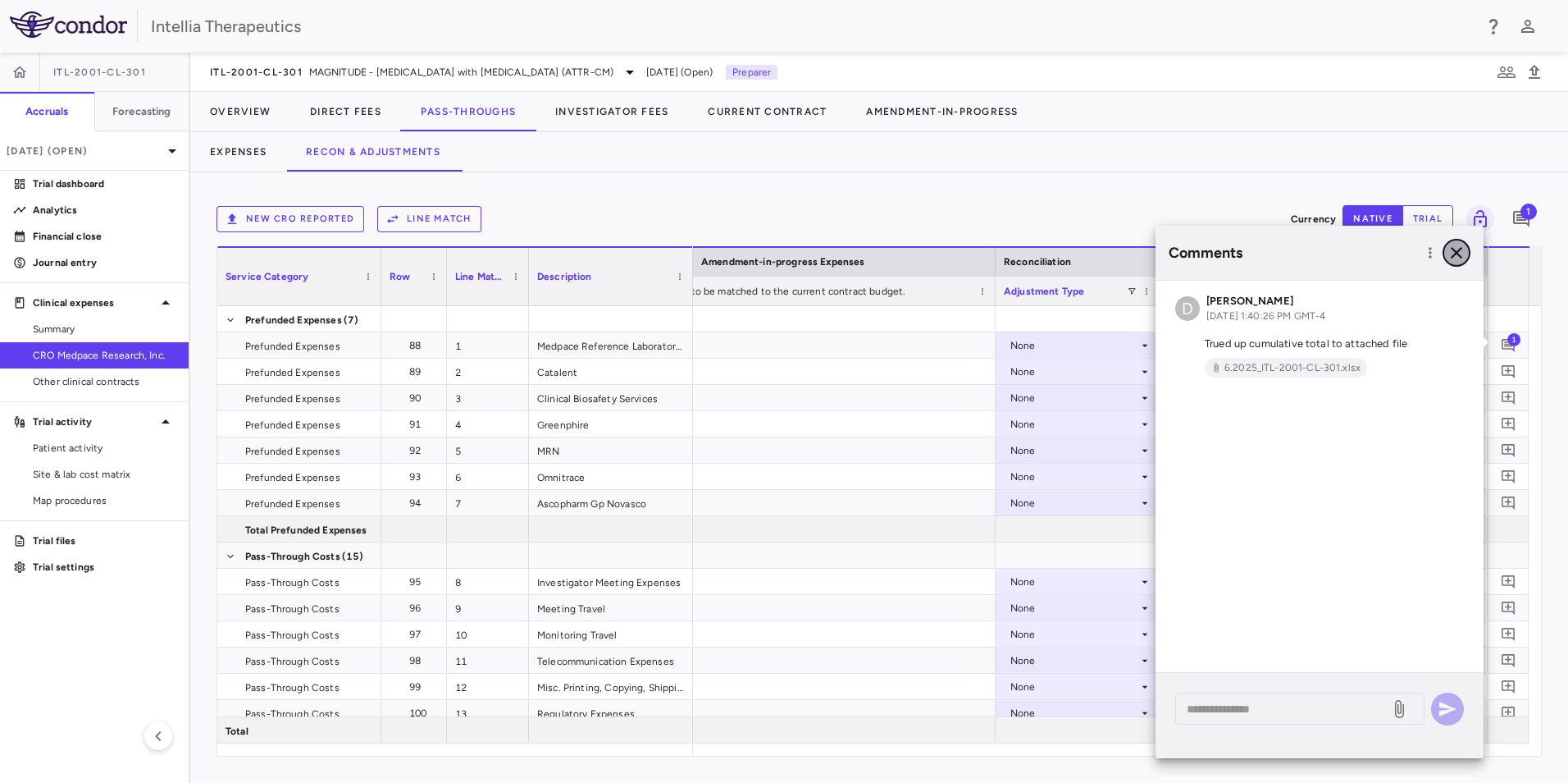
click at [1462, 258] on icon "button" at bounding box center [1456, 252] width 20 height 20
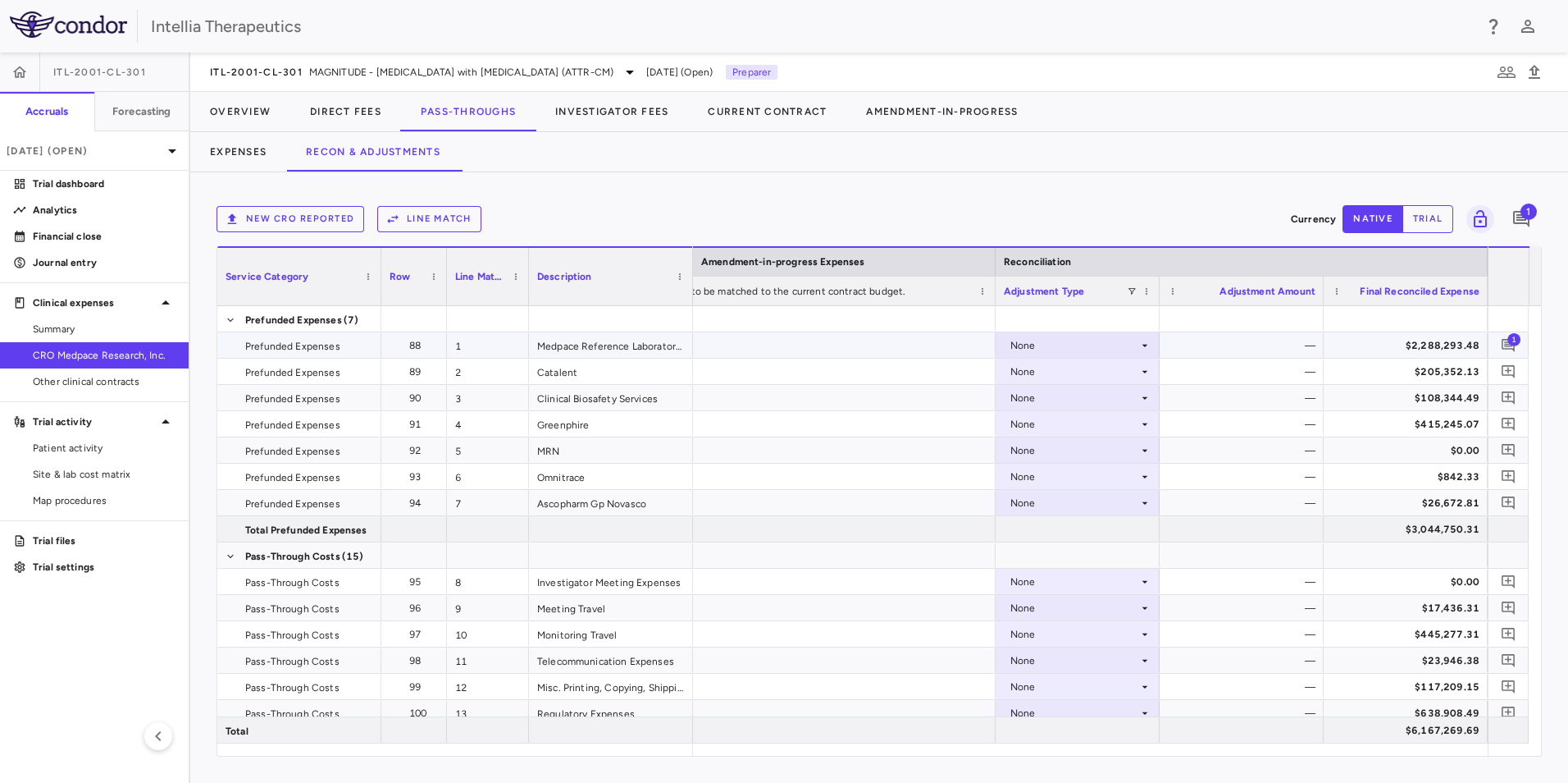
click at [1112, 347] on div "None" at bounding box center [1073, 344] width 128 height 26
click at [1074, 392] on li "Other" at bounding box center [1077, 402] width 162 height 25
click at [1272, 353] on div "$0.00" at bounding box center [1244, 344] width 141 height 26
drag, startPoint x: 1272, startPoint y: 353, endPoint x: 1285, endPoint y: 170, distance: 183.5
click at [1305, 334] on input "*" at bounding box center [1253, 346] width 138 height 27
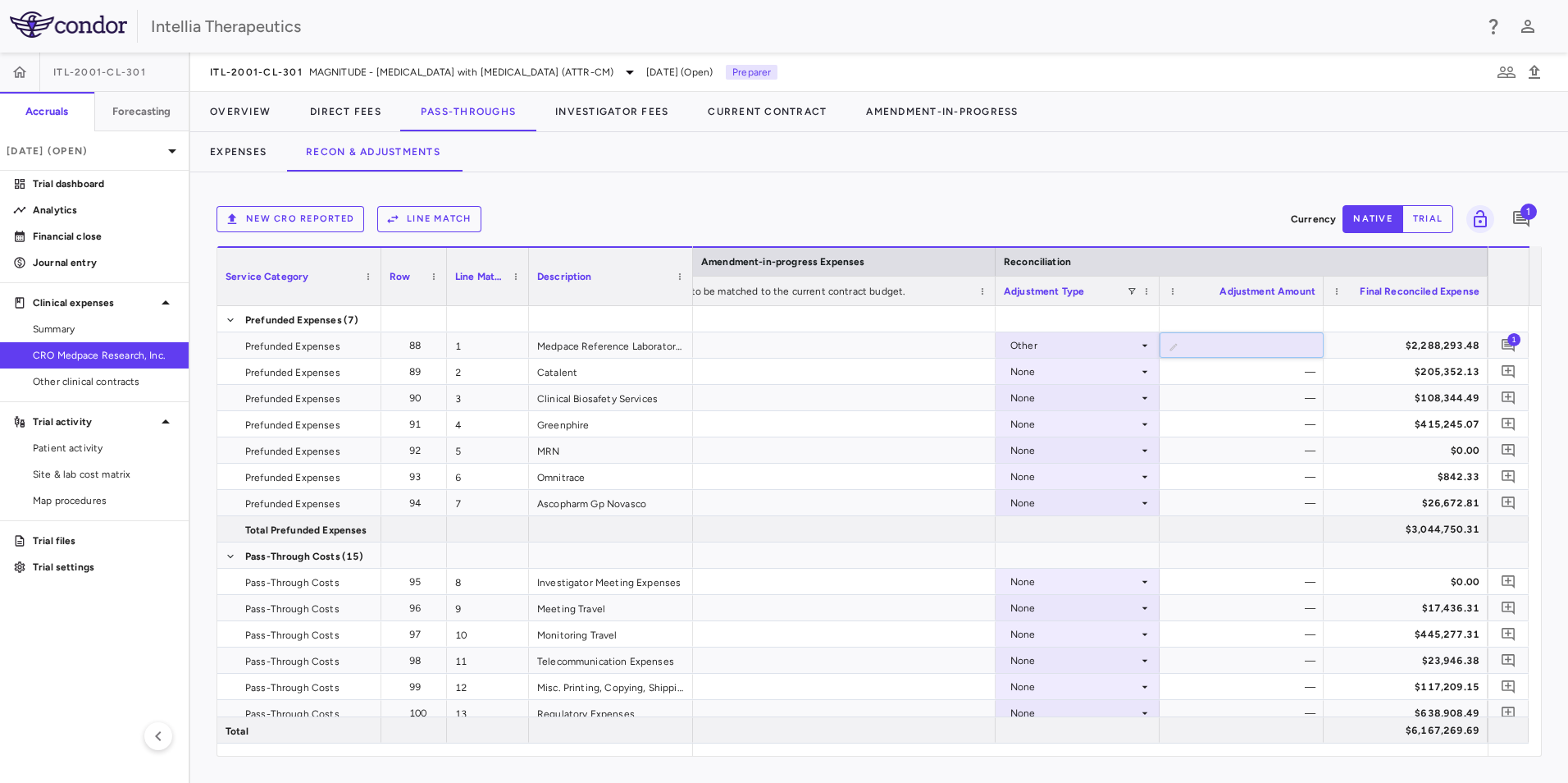
type input "**********"
click at [535, 78] on span "MAGNITUDE - [MEDICAL_DATA] with [MEDICAL_DATA] (ATTR-CM)" at bounding box center [460, 72] width 304 height 14
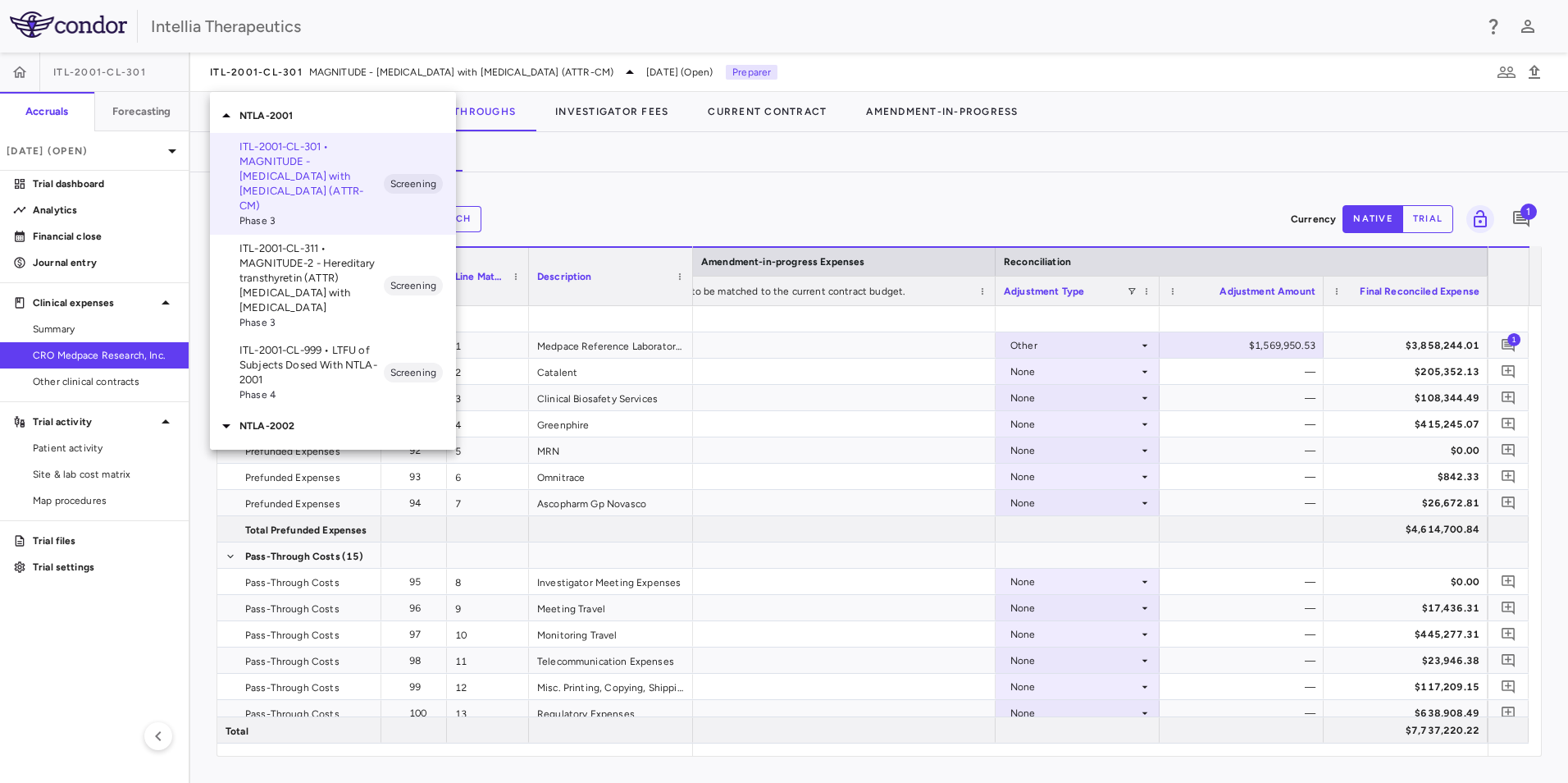
click at [311, 409] on div "NTLA-2002" at bounding box center [333, 426] width 246 height 35
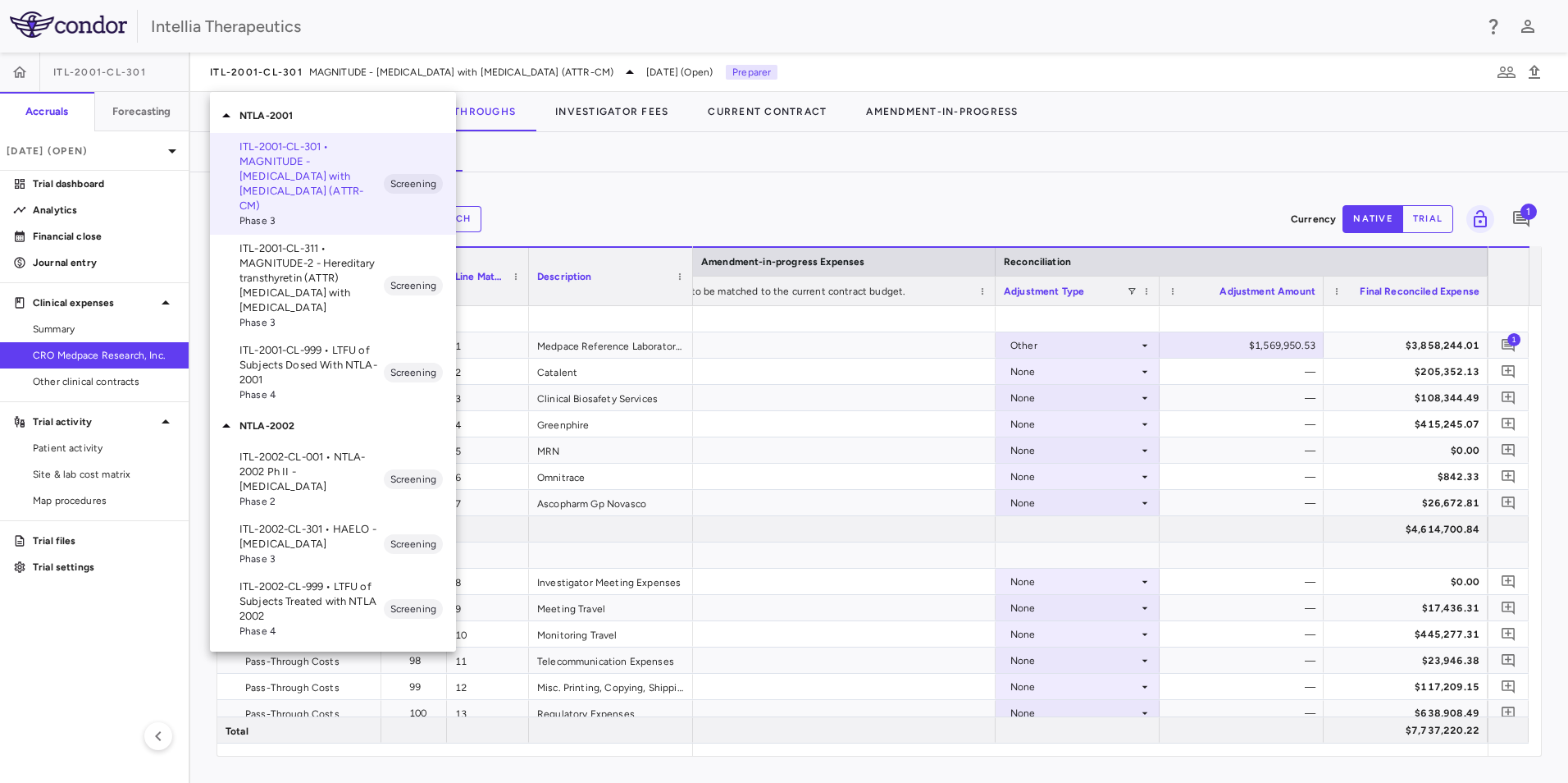
click at [302, 530] on p "ITL-2002-CL-301 • HAELO - [MEDICAL_DATA]" at bounding box center [312, 536] width 144 height 30
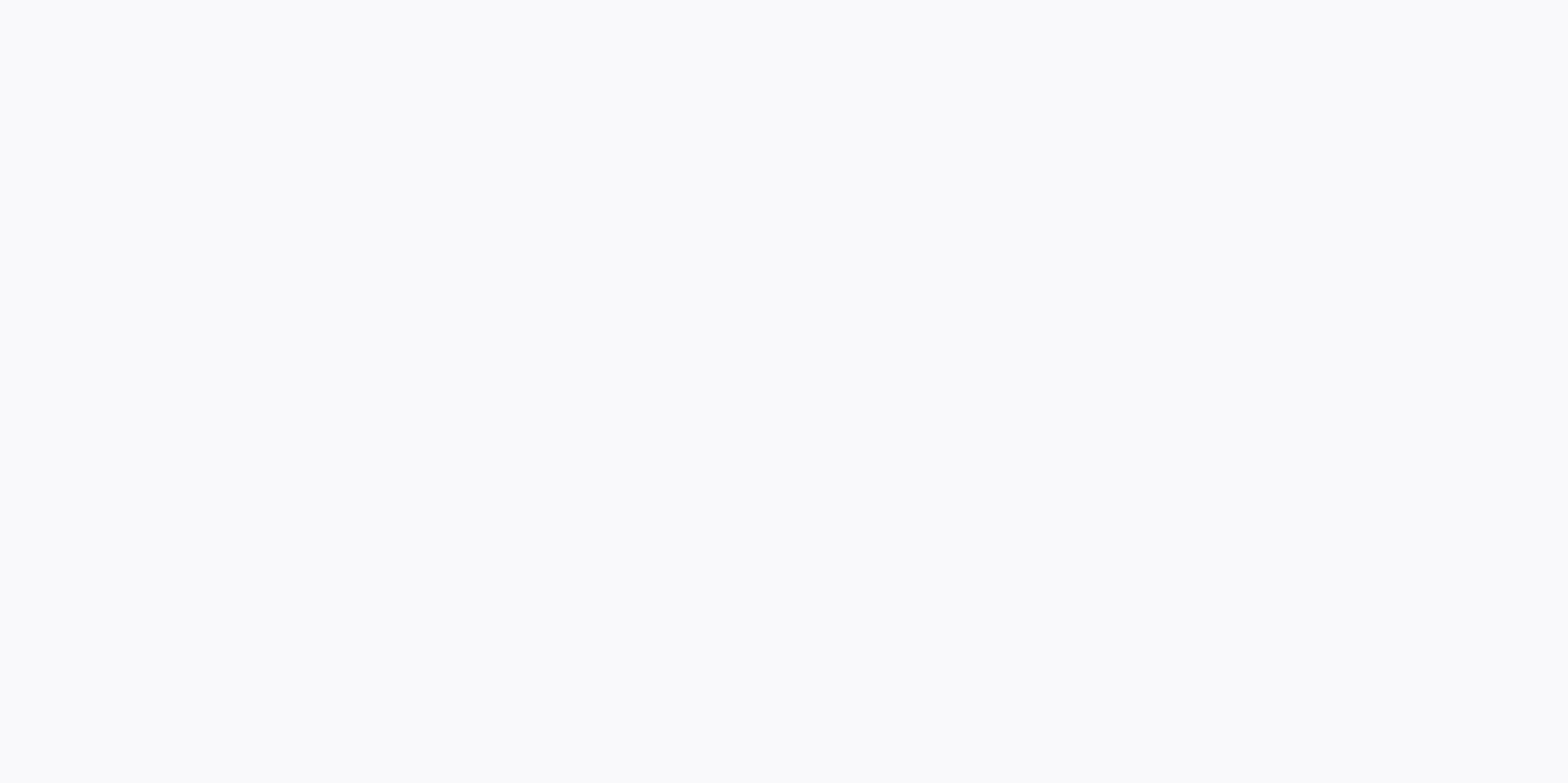
drag, startPoint x: 79, startPoint y: 30, endPoint x: 43, endPoint y: 0, distance: 46.9
click at [71, 24] on div at bounding box center [784, 392] width 1568 height 783
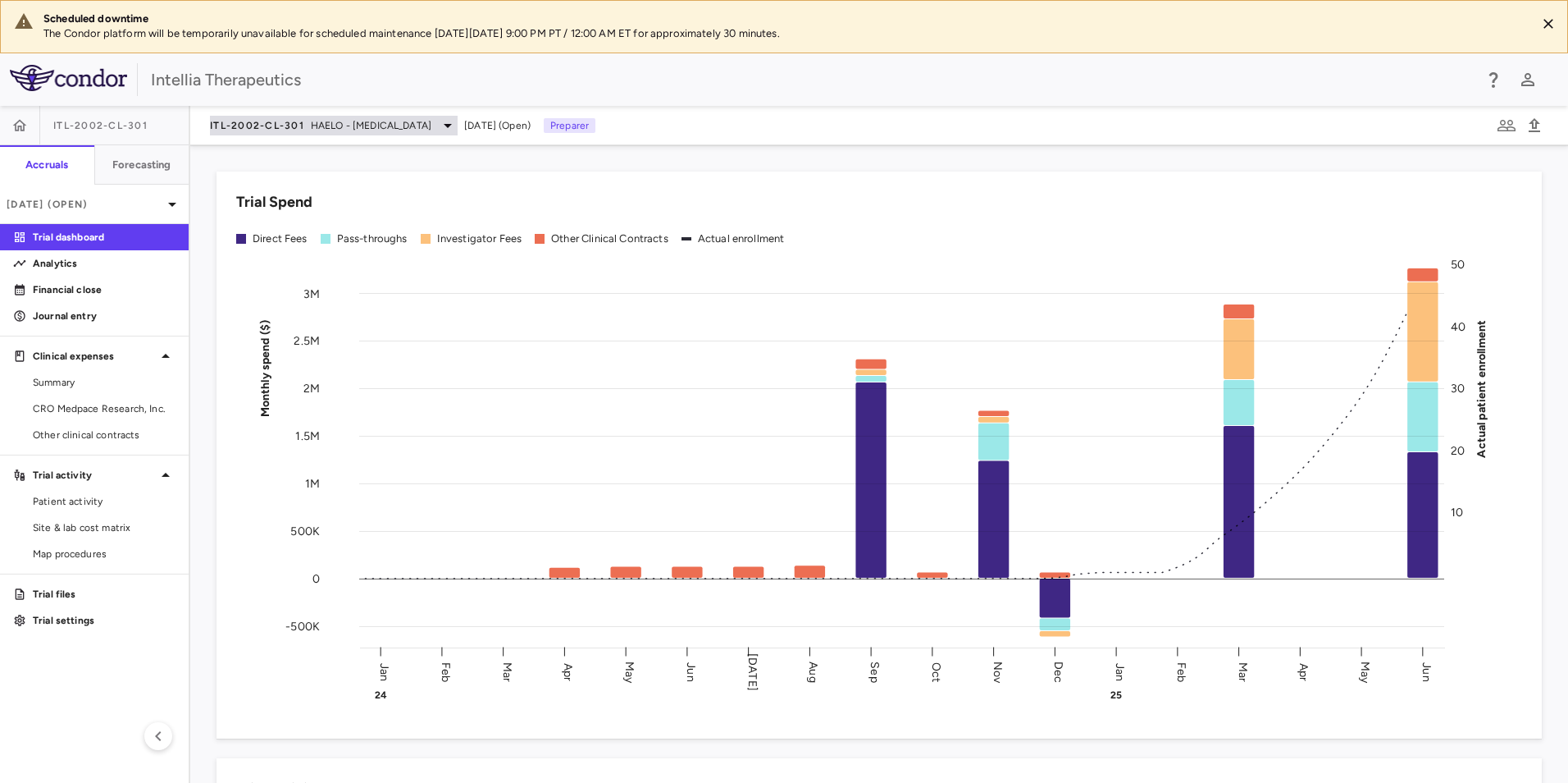
click at [385, 128] on span "HAELO - [MEDICAL_DATA]" at bounding box center [371, 125] width 121 height 14
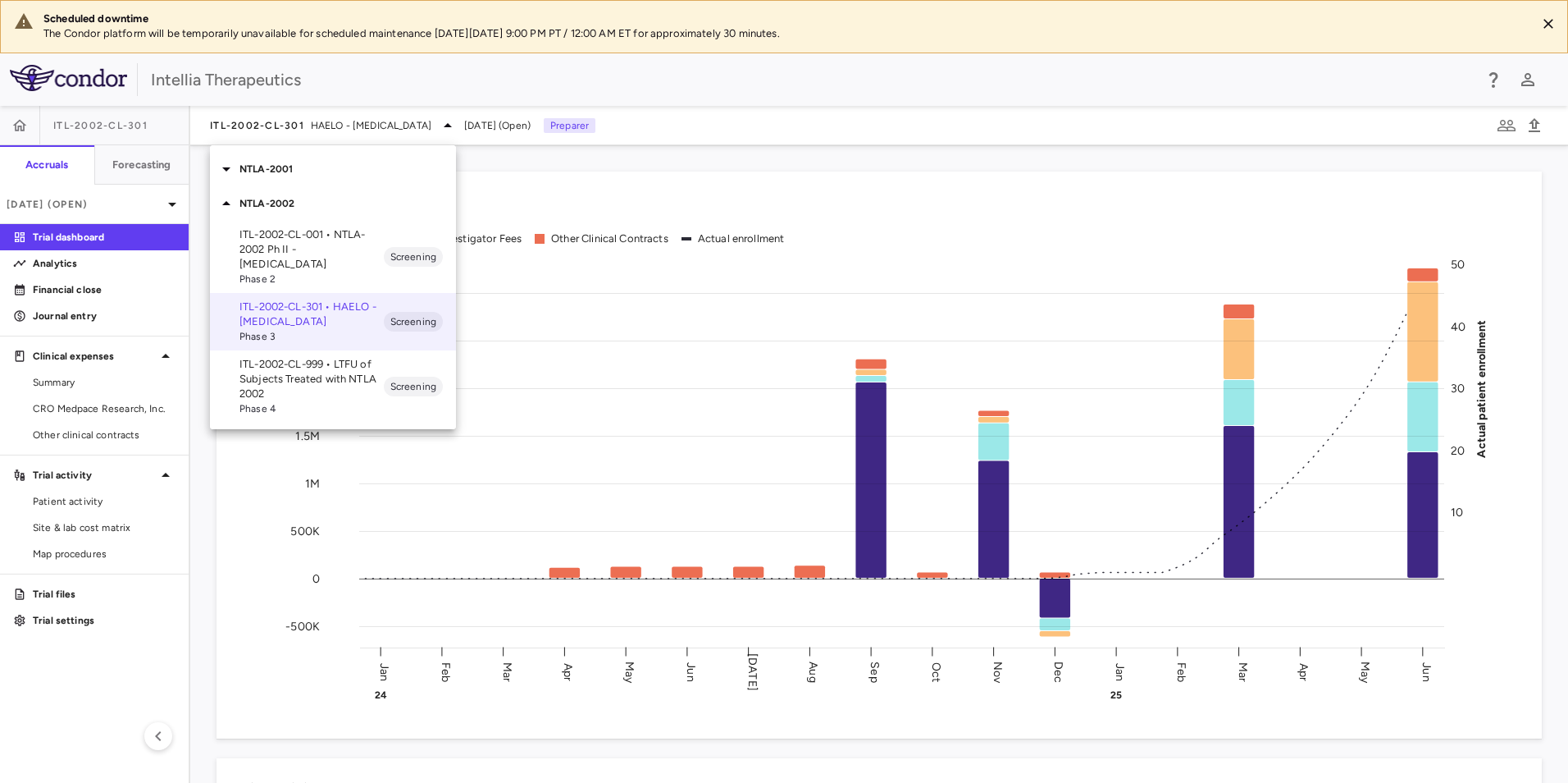
click at [222, 171] on icon at bounding box center [226, 169] width 20 height 20
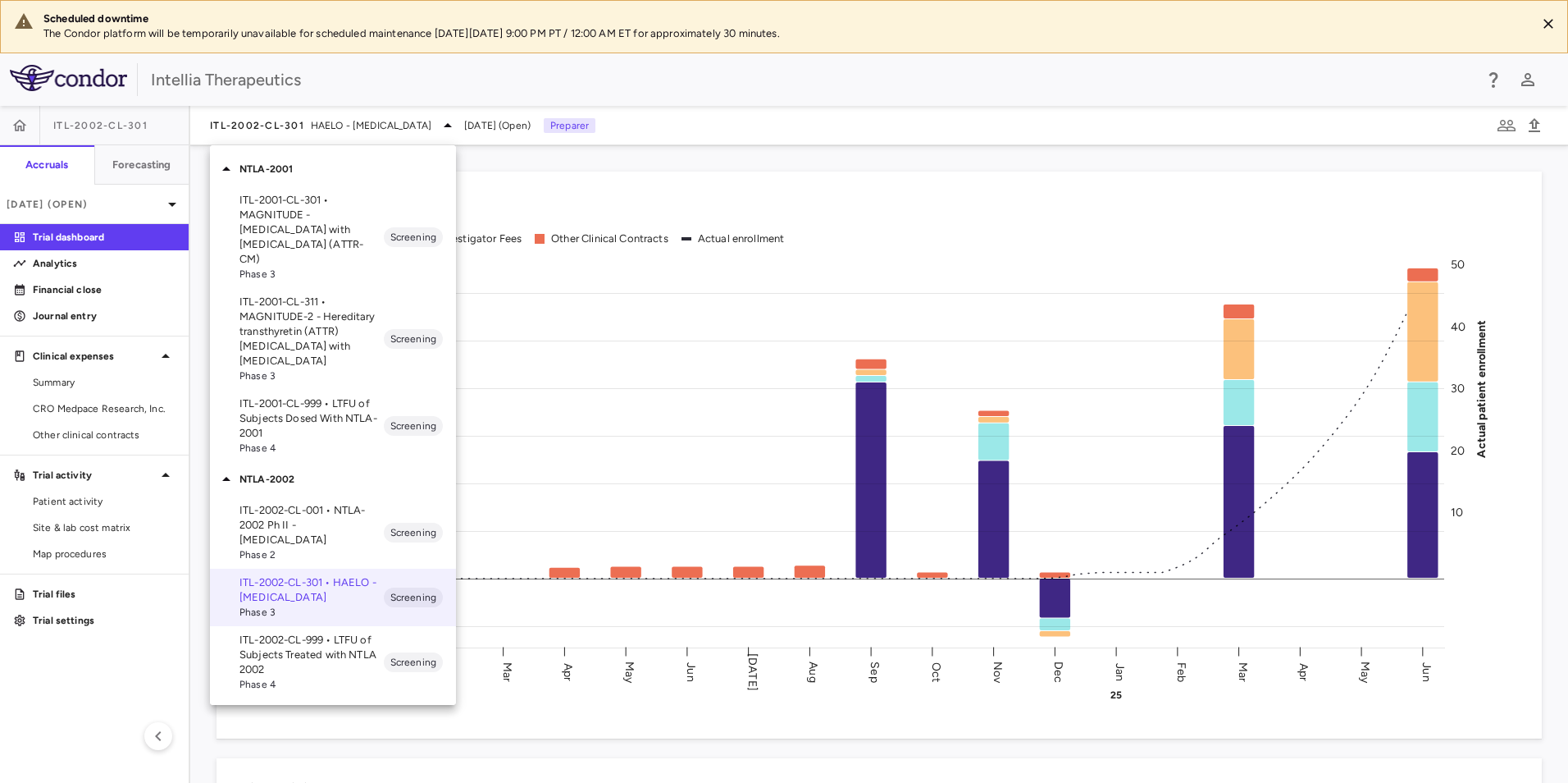
click at [319, 225] on p "ITL-2001-CL-301 • MAGNITUDE - [MEDICAL_DATA] with [MEDICAL_DATA] (ATTR-CM)" at bounding box center [312, 229] width 144 height 74
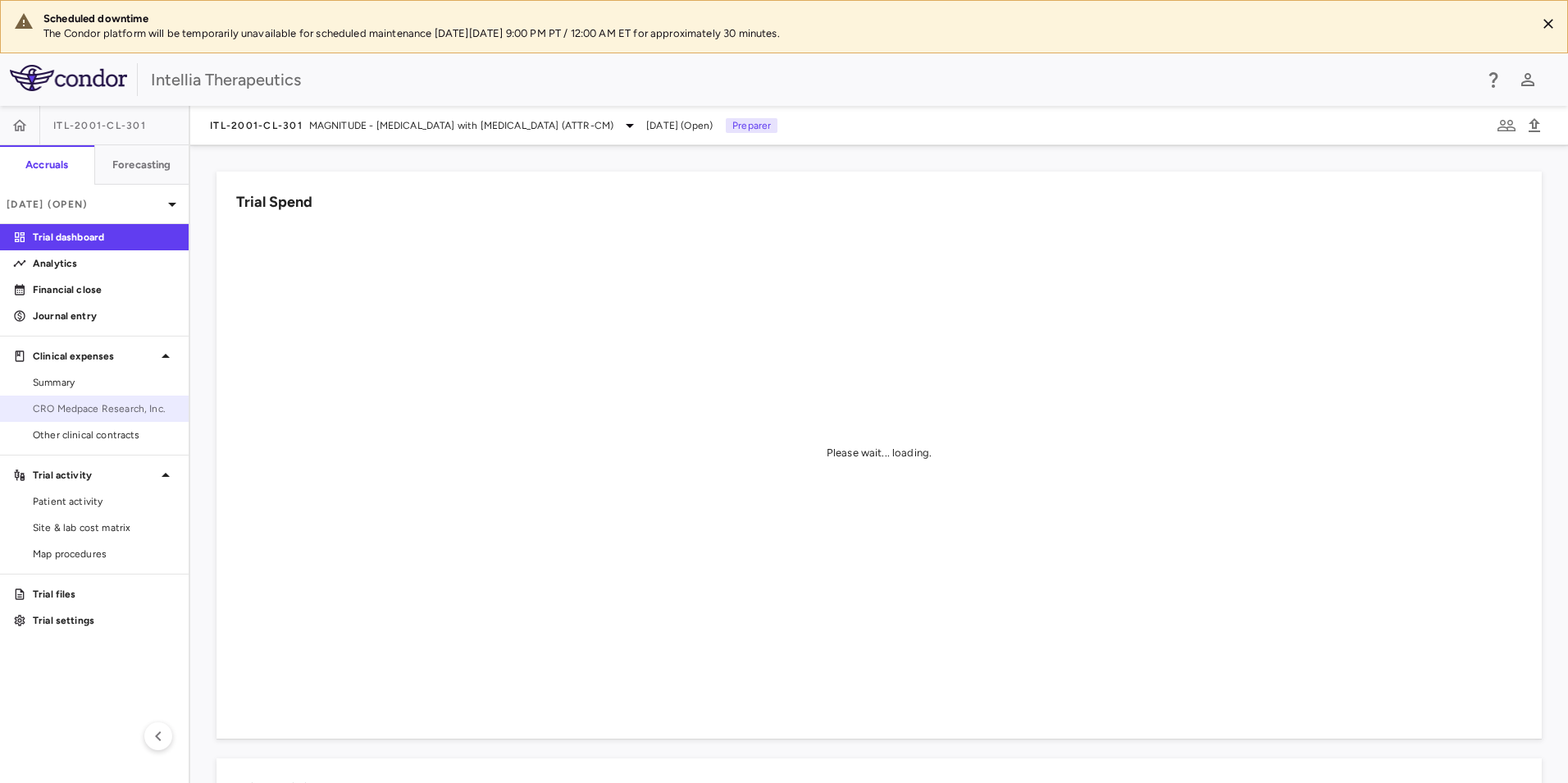
click at [93, 407] on span "CRO Medpace Research, Inc." at bounding box center [104, 408] width 143 height 14
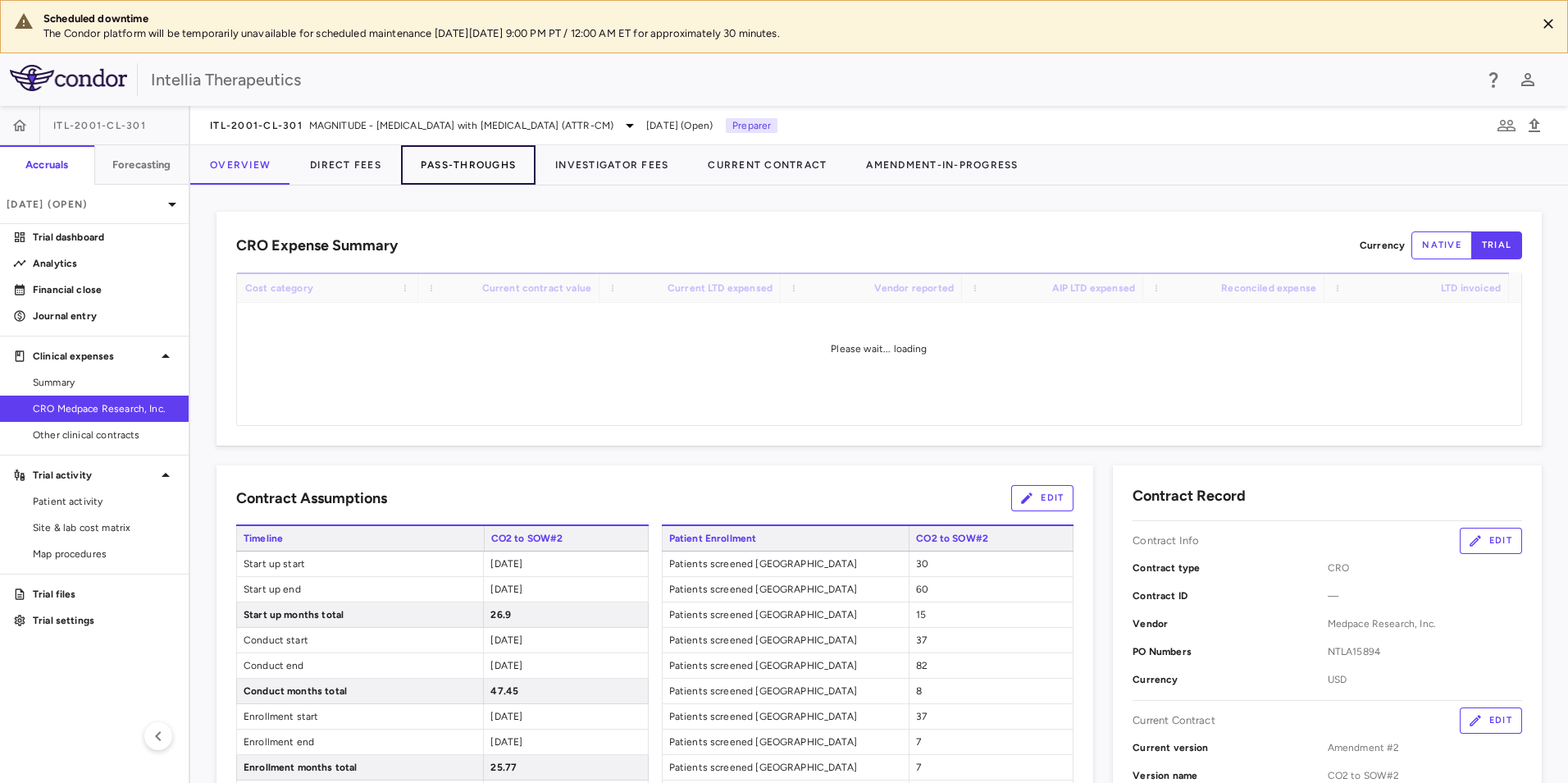
click at [503, 162] on button "Pass-Throughs" at bounding box center [468, 164] width 134 height 39
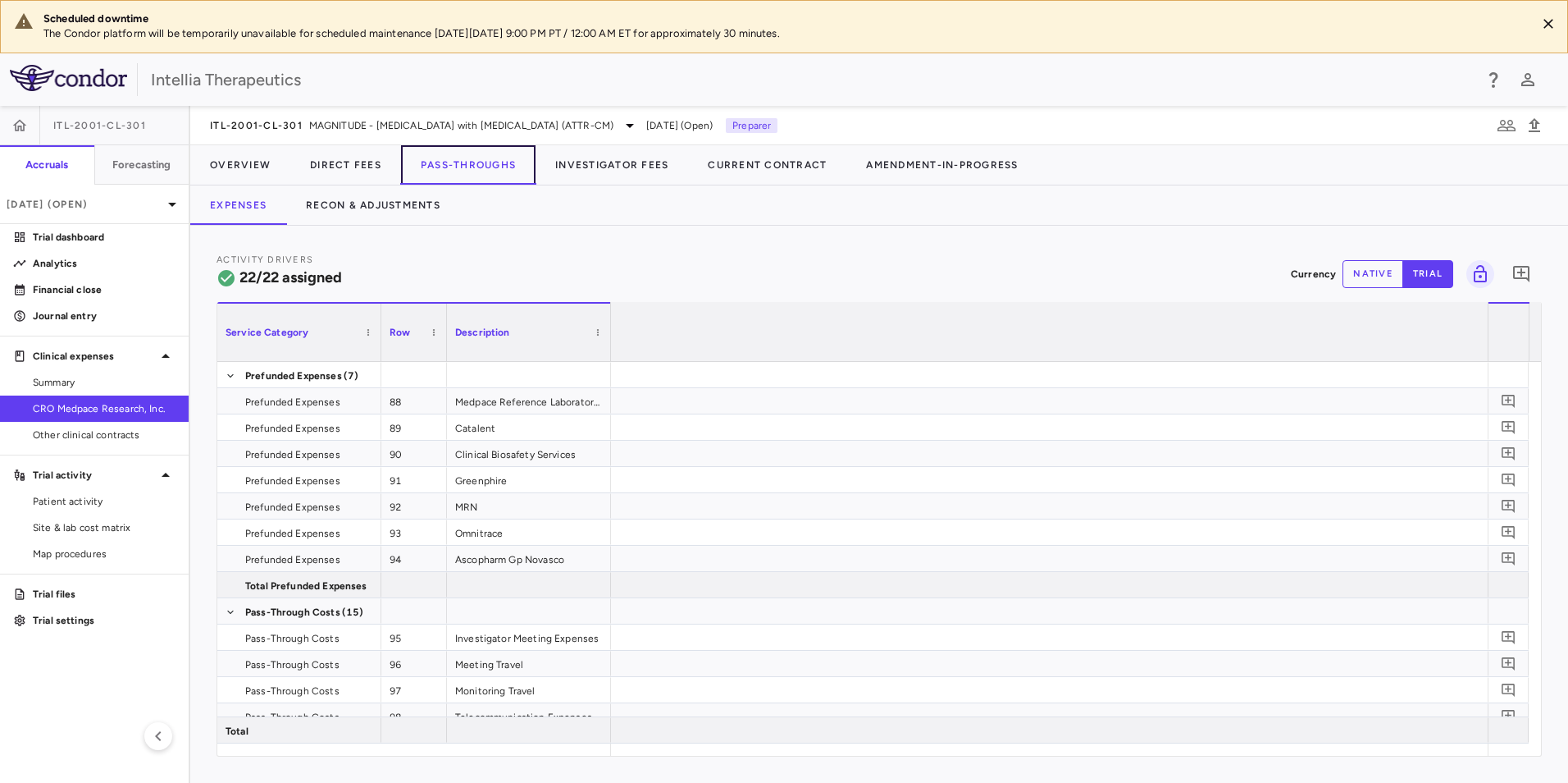
scroll to position [0, 12612]
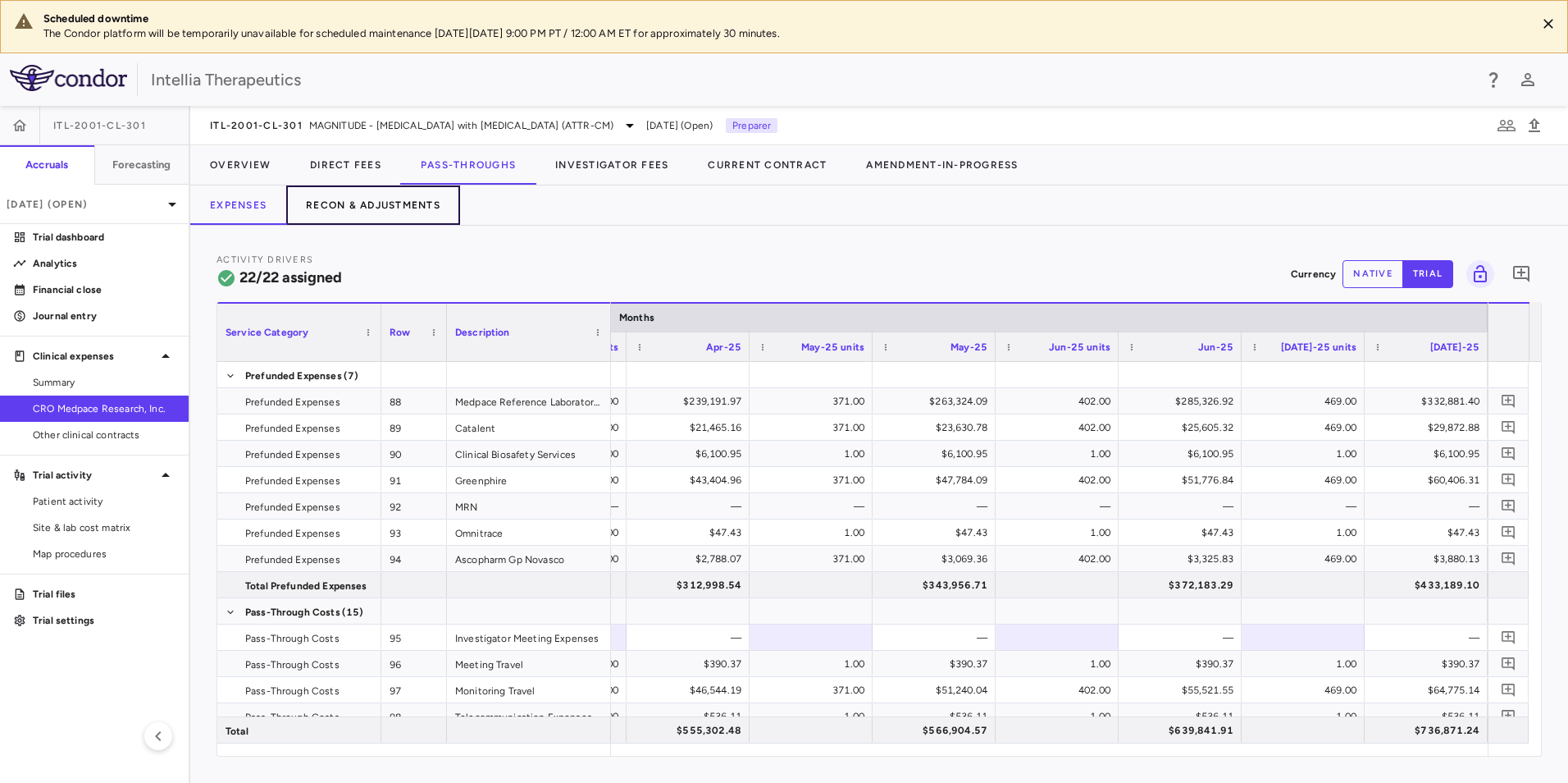
click at [393, 211] on button "Recon & Adjustments" at bounding box center [372, 204] width 174 height 39
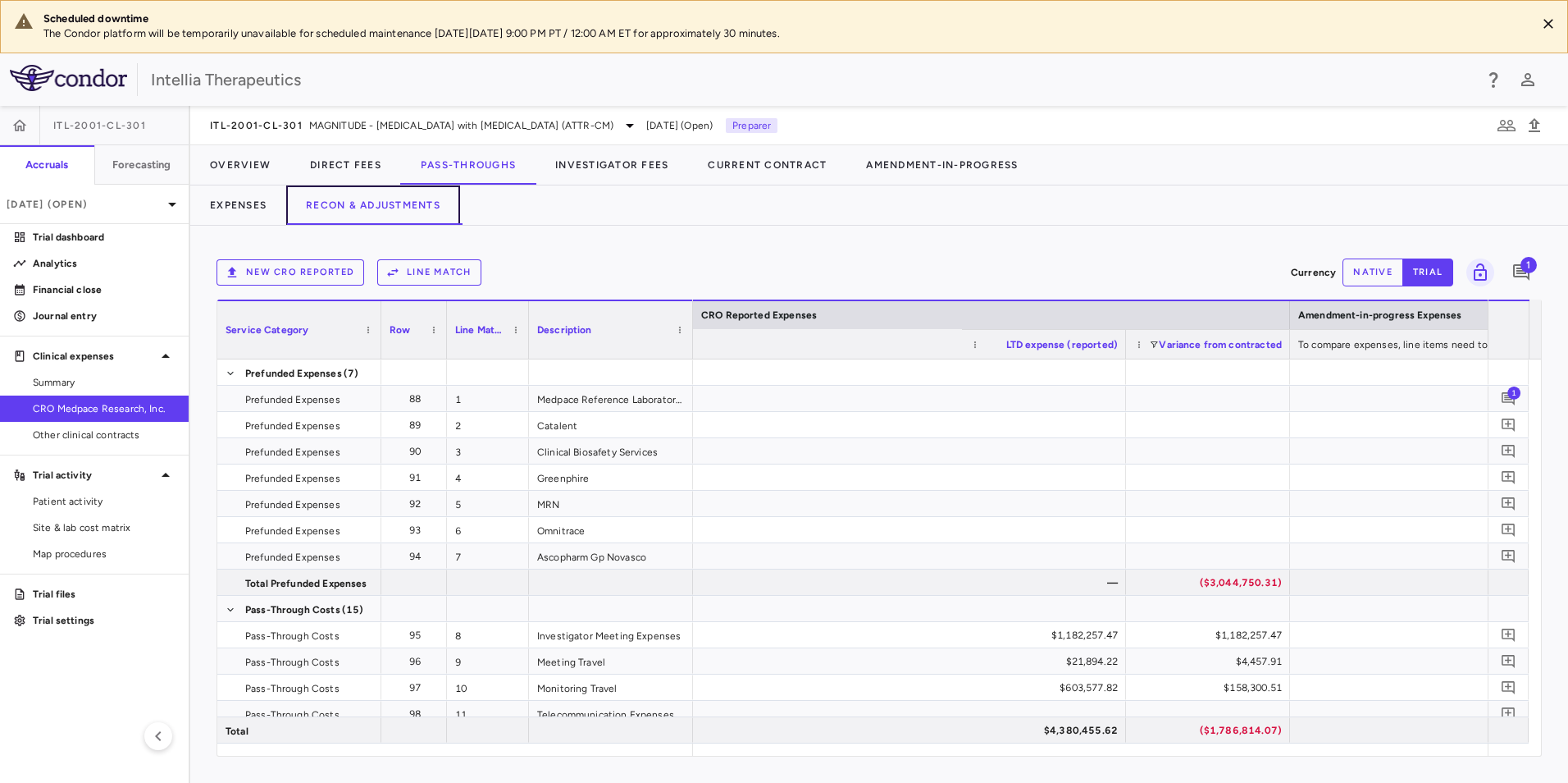
scroll to position [0, 2609]
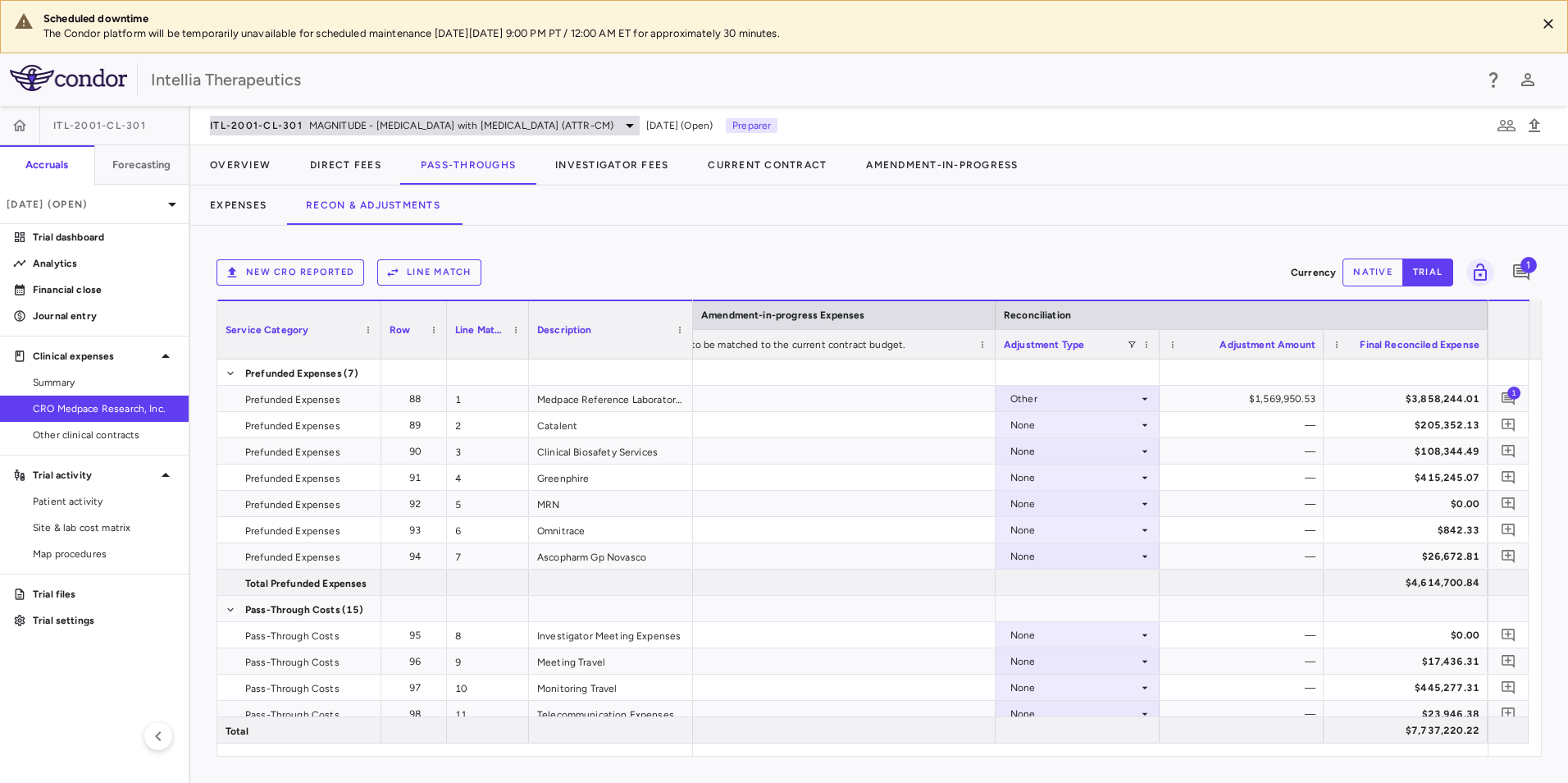
click at [274, 131] on span "ITL-2001-CL-301" at bounding box center [256, 126] width 93 height 13
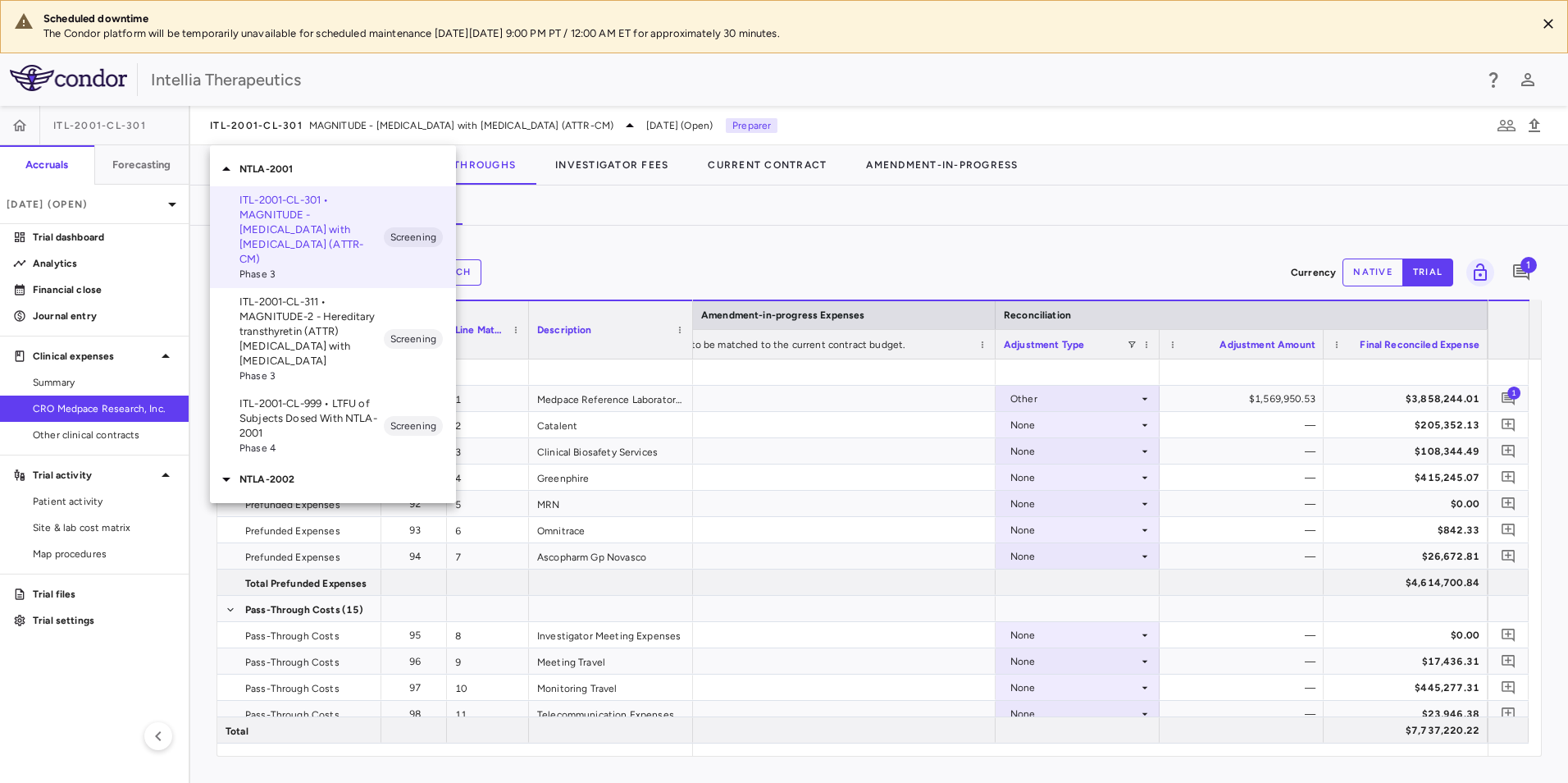
click at [295, 462] on div "NTLA-2002" at bounding box center [333, 479] width 246 height 35
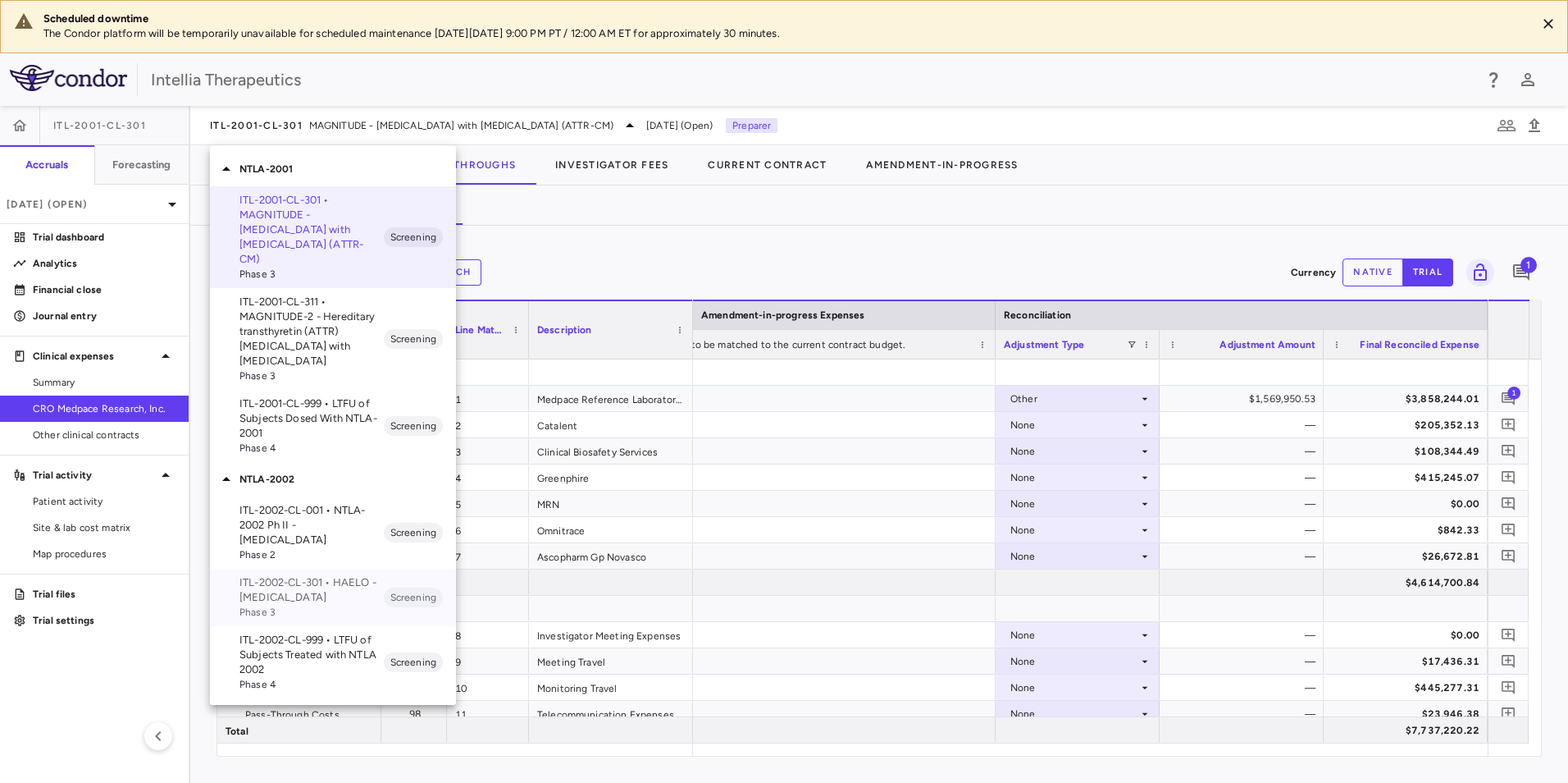
click at [305, 575] on p "ITL-2002-CL-301 • HAELO - [MEDICAL_DATA]" at bounding box center [312, 589] width 144 height 30
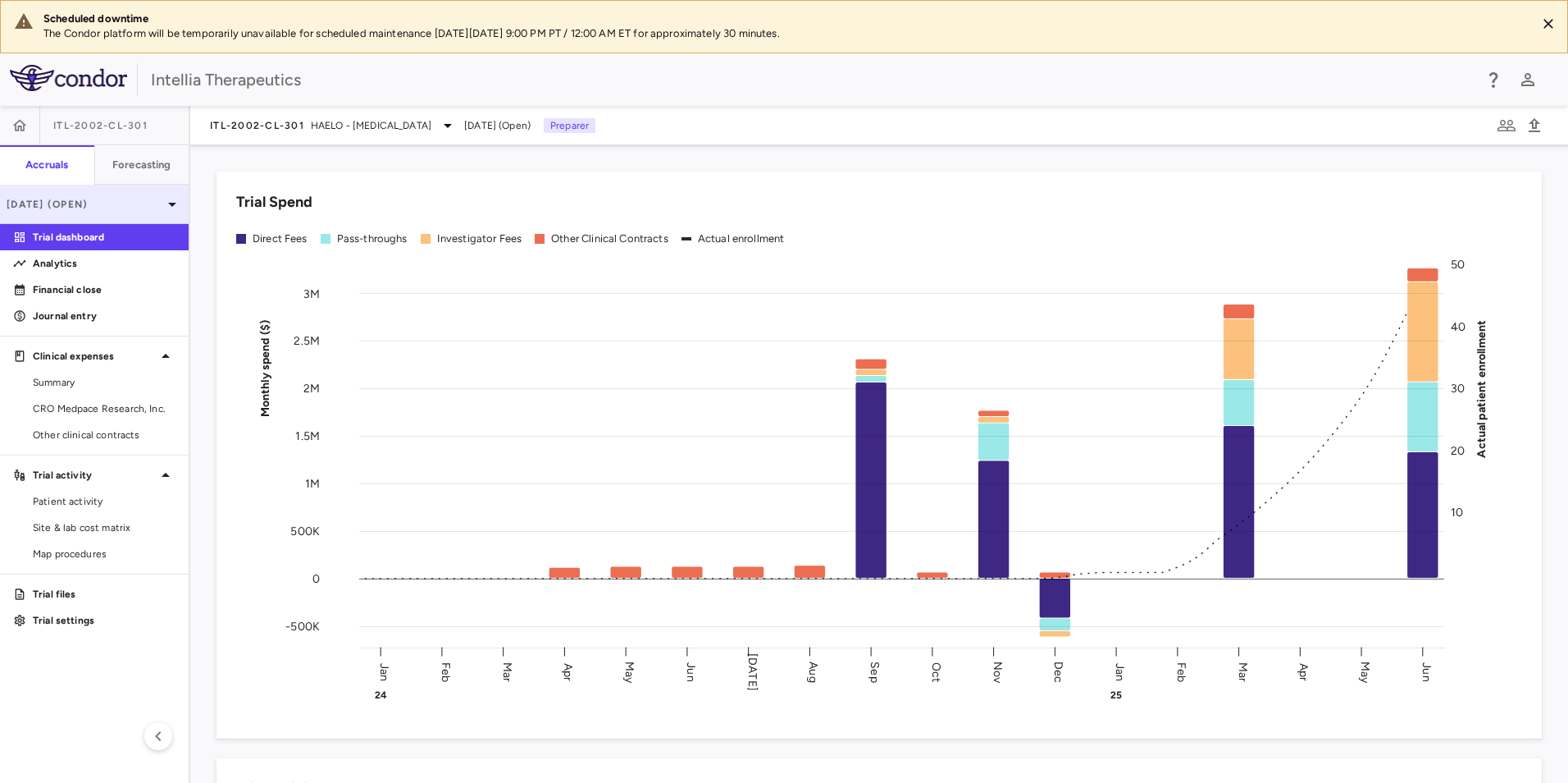
click at [107, 206] on p "[DATE] (Open)" at bounding box center [84, 203] width 155 height 14
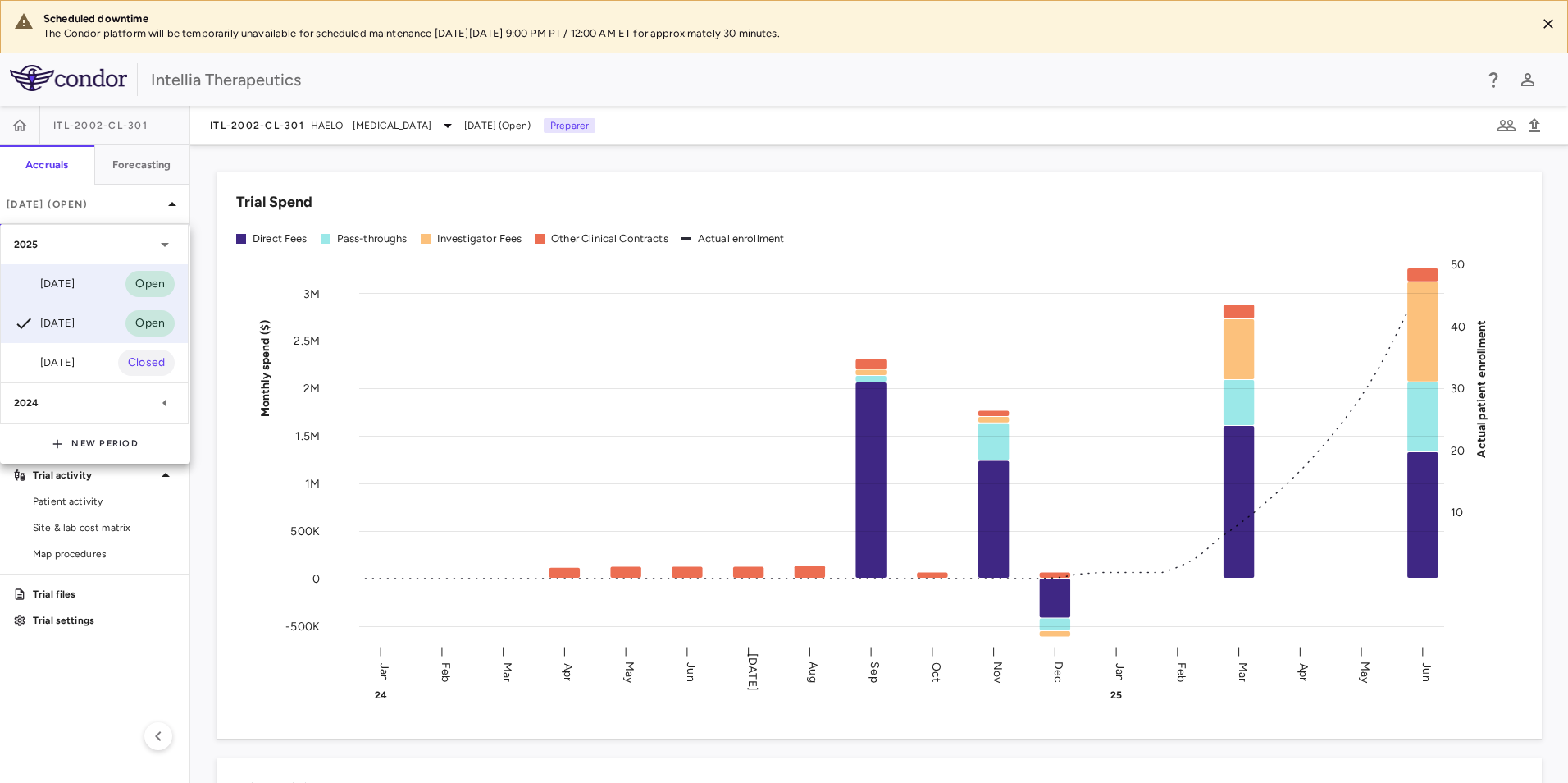
click at [71, 295] on div "[DATE] Open" at bounding box center [94, 283] width 187 height 39
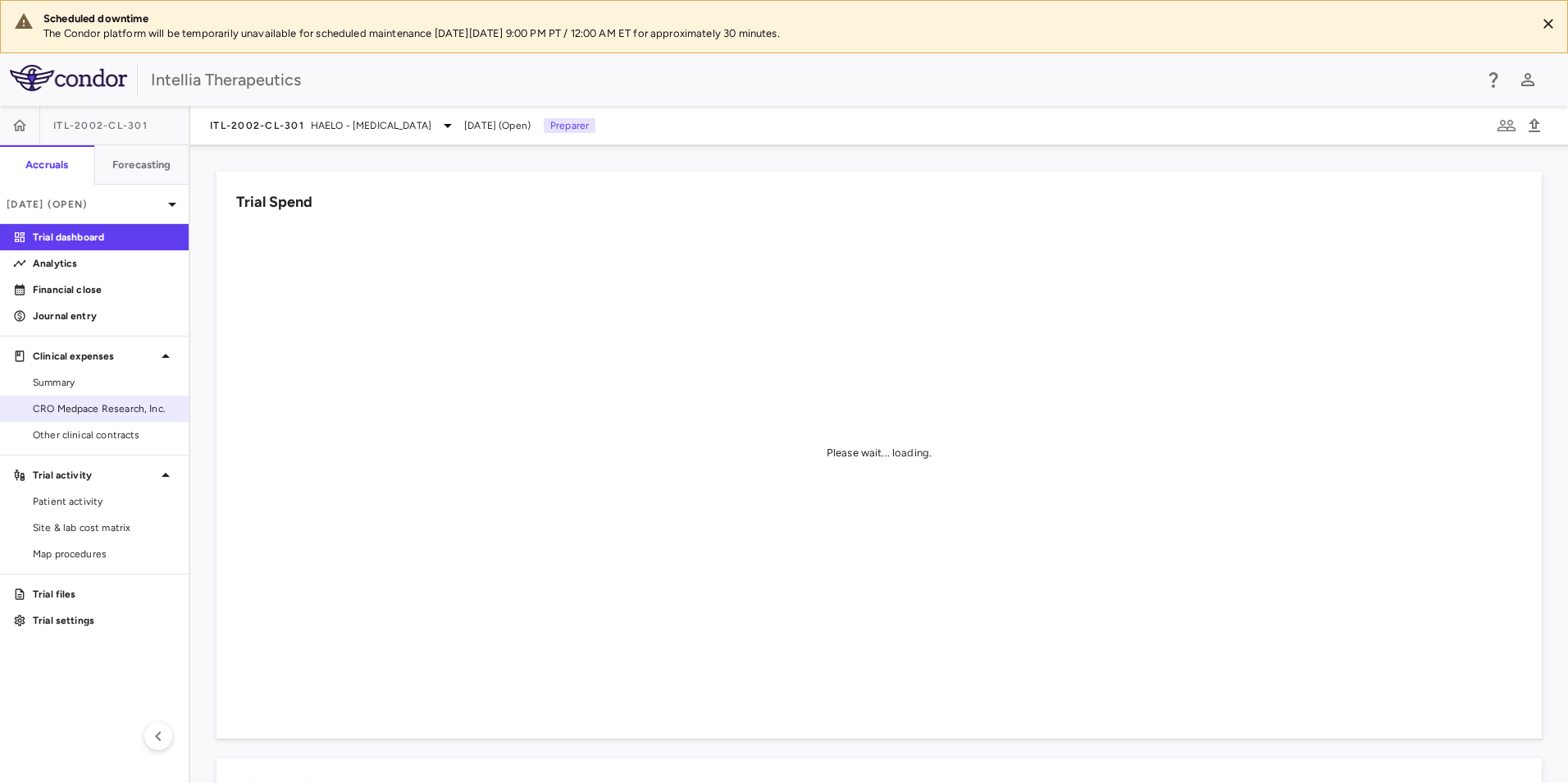
click at [67, 408] on span "CRO Medpace Research, Inc." at bounding box center [104, 408] width 143 height 14
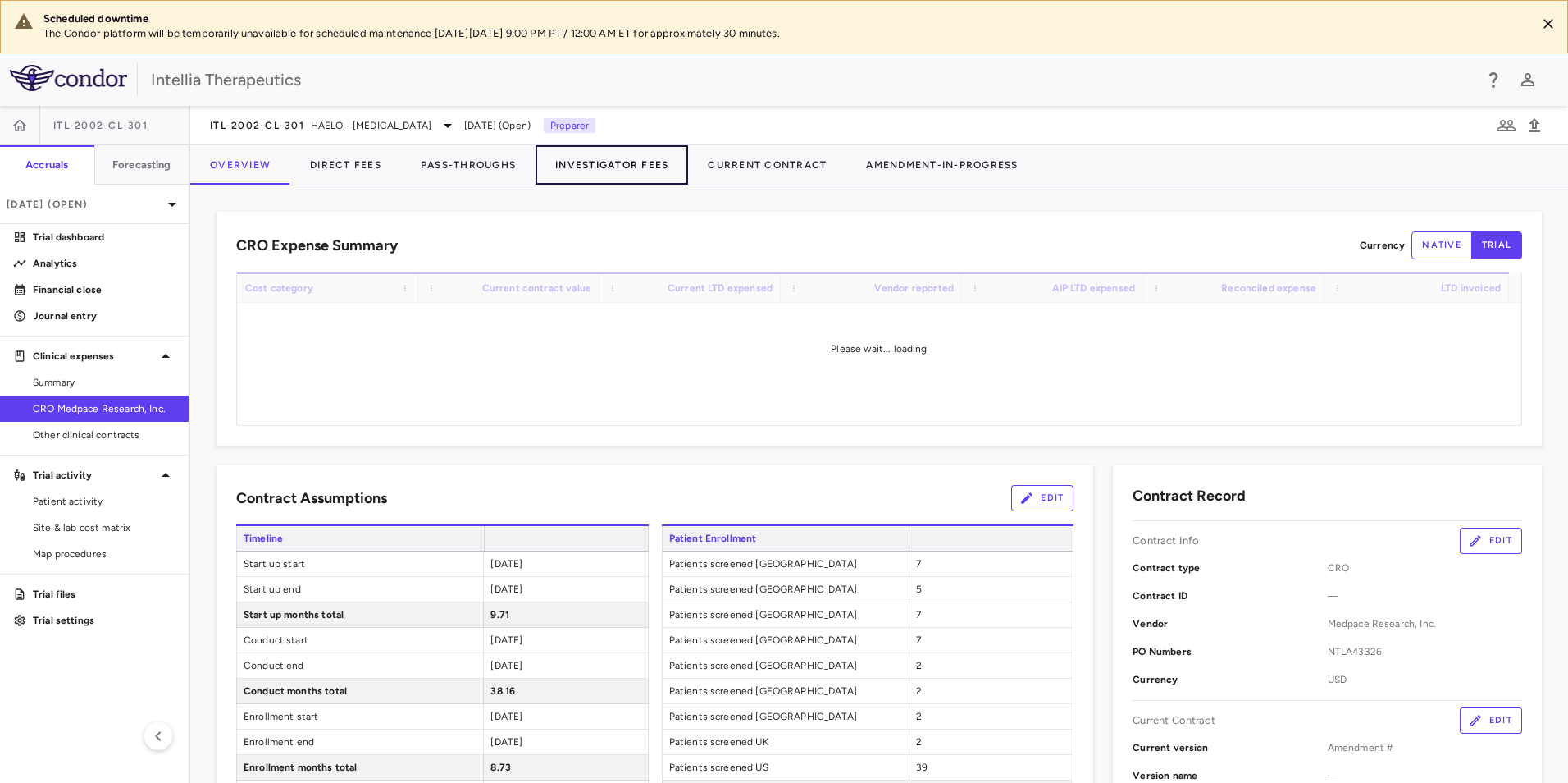
click at [556, 167] on button "Investigator Fees" at bounding box center [611, 164] width 152 height 39
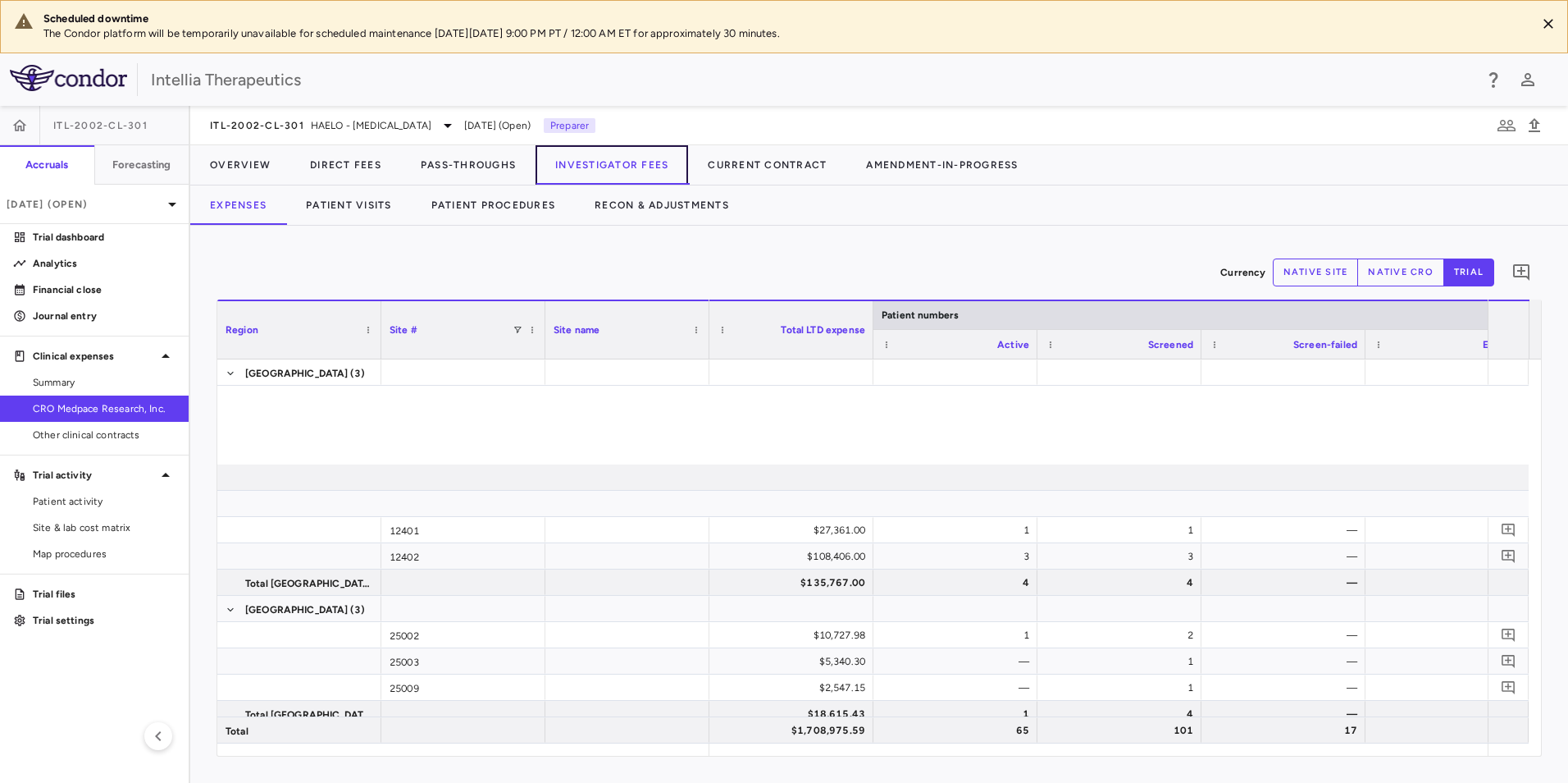
scroll to position [955, 0]
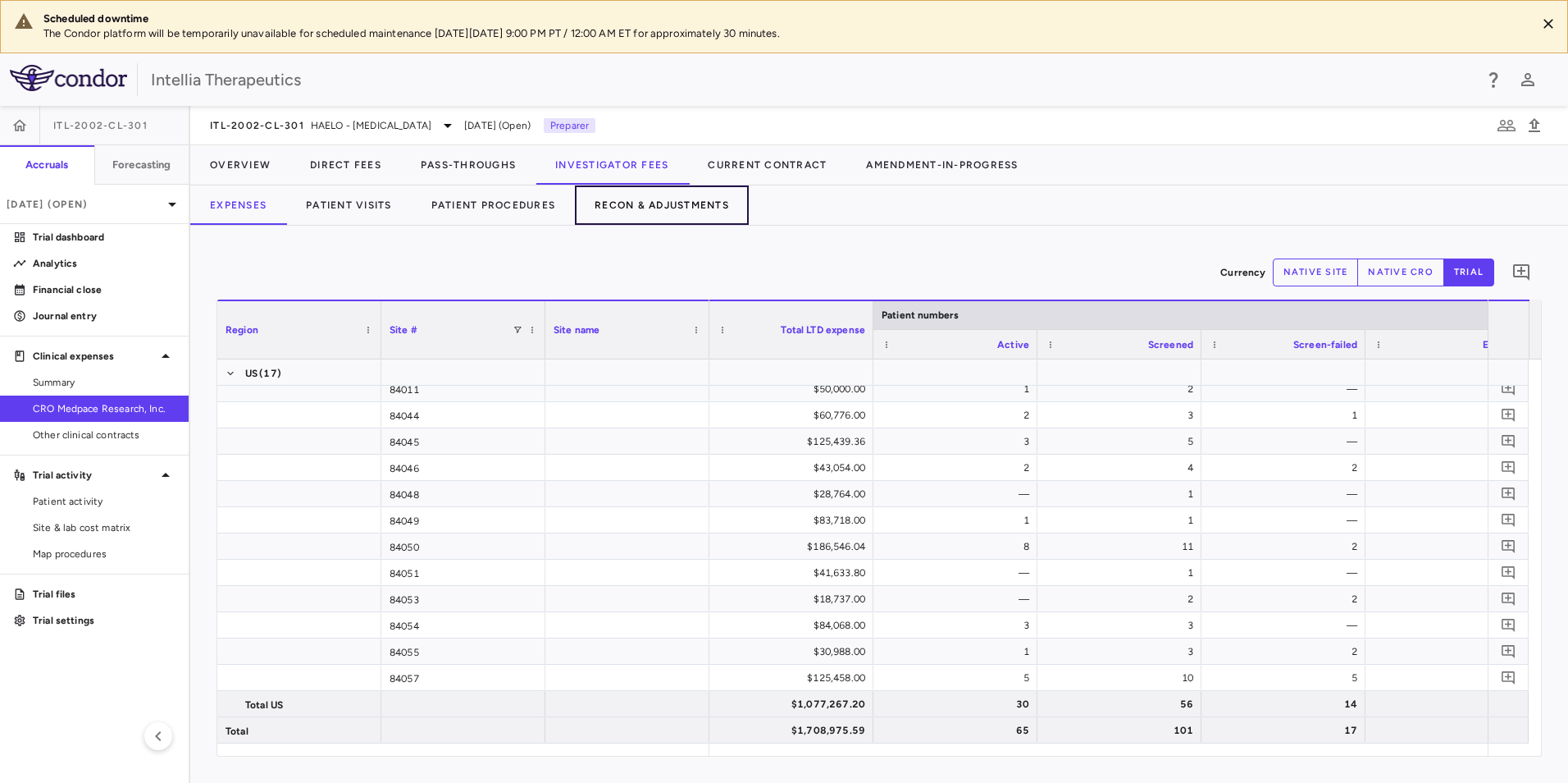
click at [630, 199] on button "Recon & Adjustments" at bounding box center [661, 204] width 174 height 39
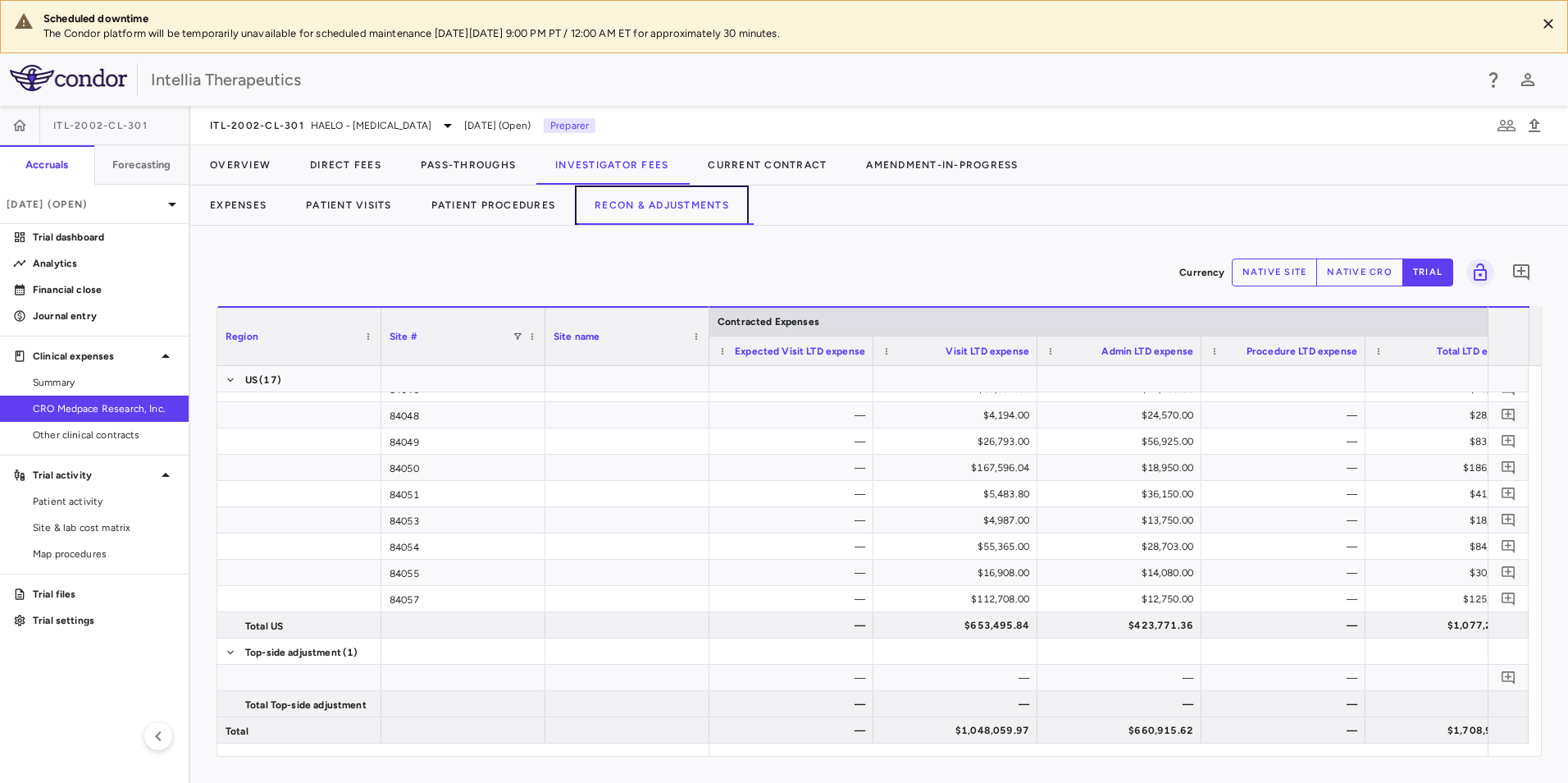
scroll to position [0, 862]
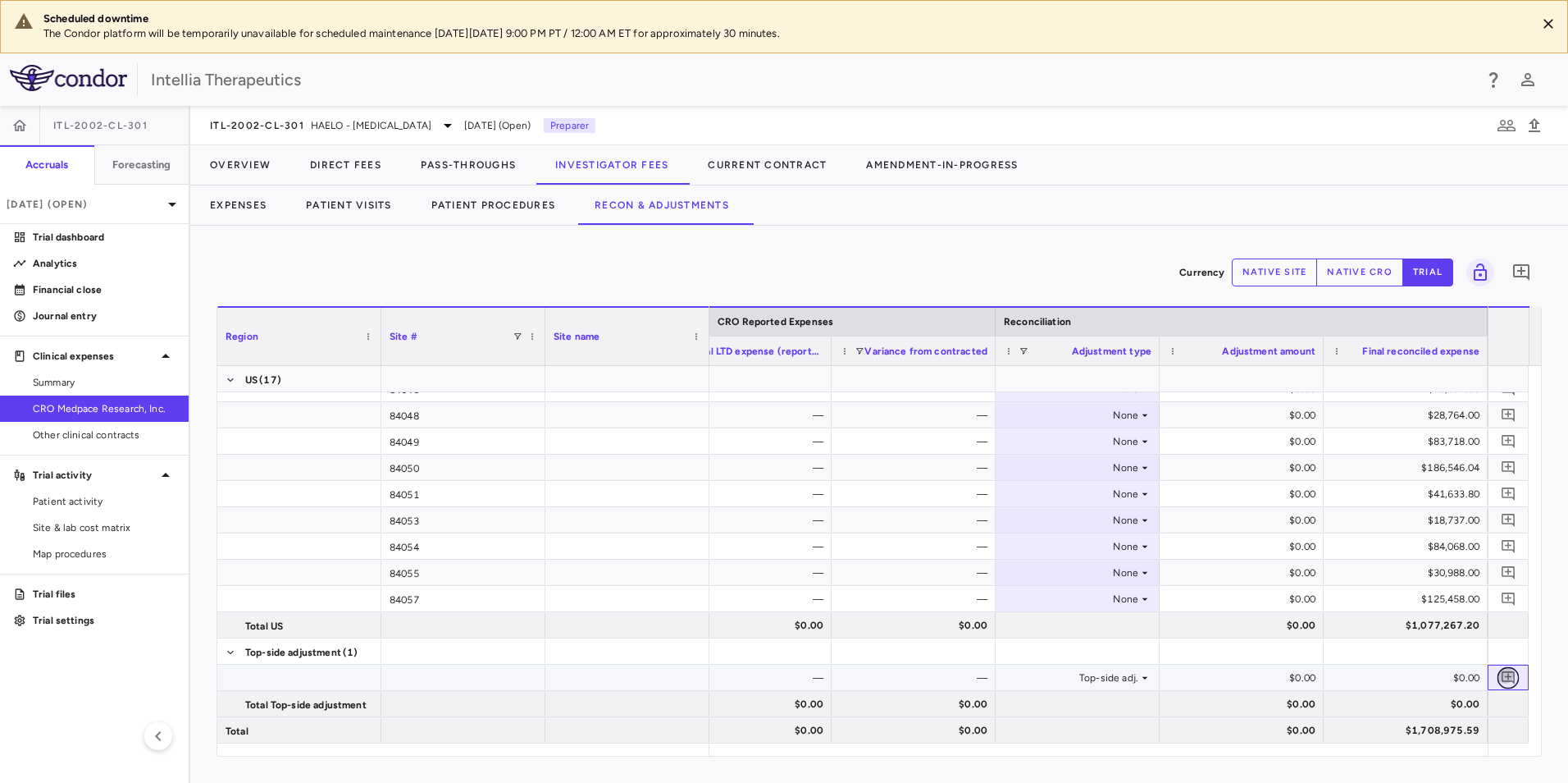
click at [1501, 671] on icon "Add comment" at bounding box center [1509, 677] width 15 height 15
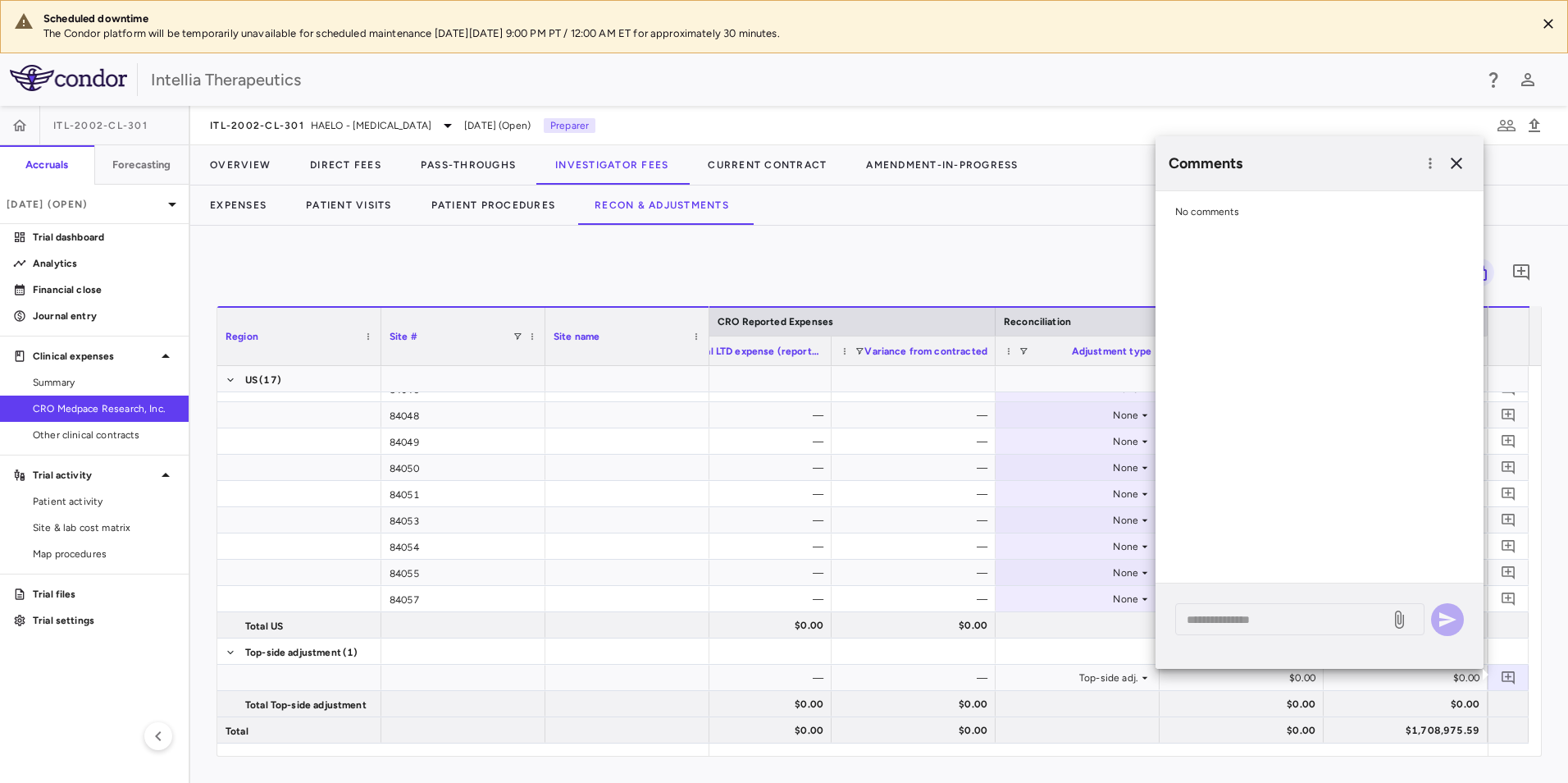
drag, startPoint x: 1303, startPoint y: 625, endPoint x: 1301, endPoint y: 570, distance: 55.0
click at [1303, 624] on textarea at bounding box center [1282, 619] width 192 height 18
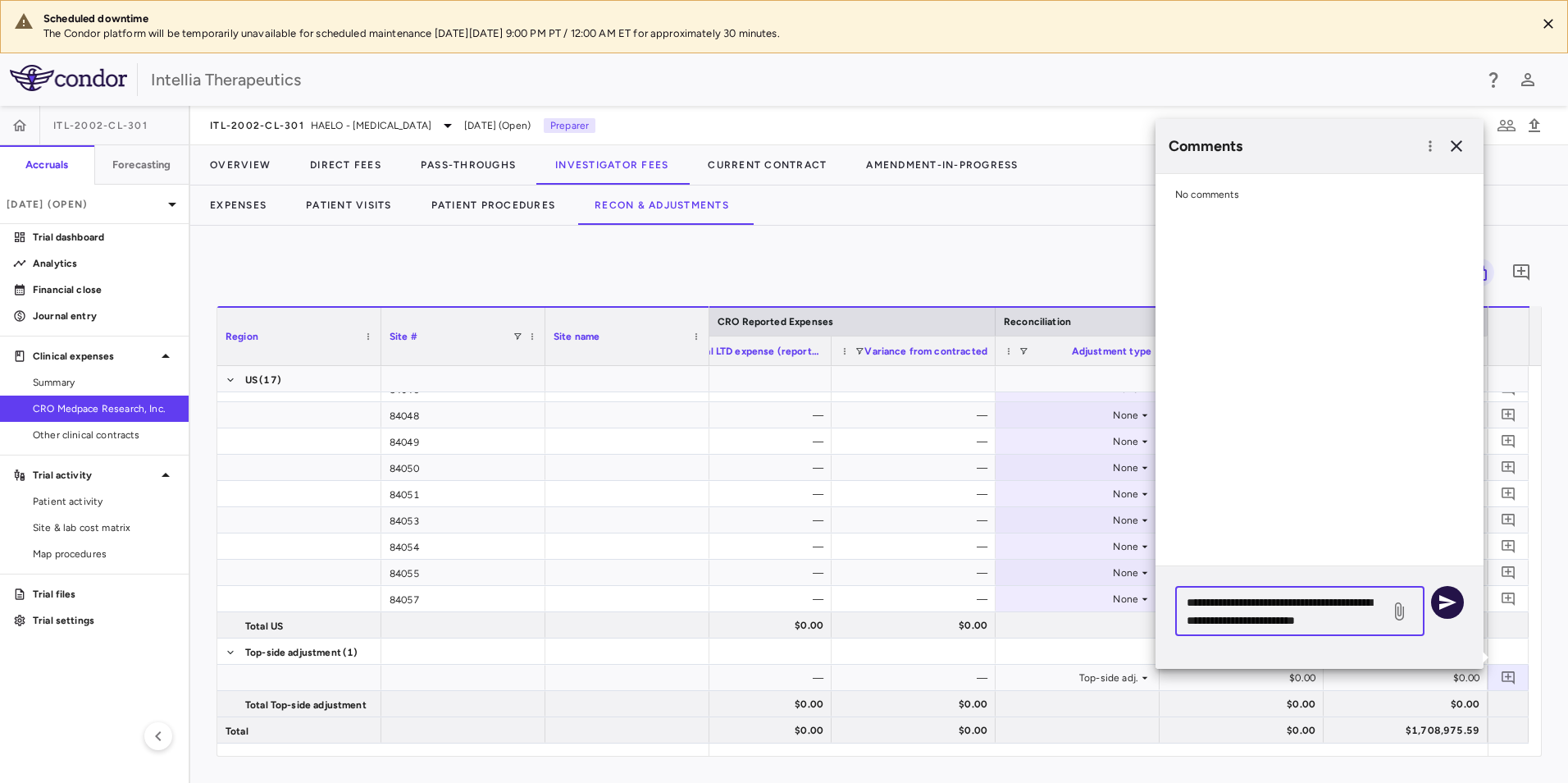
type textarea "**********"
click at [1459, 599] on button "button" at bounding box center [1447, 602] width 33 height 33
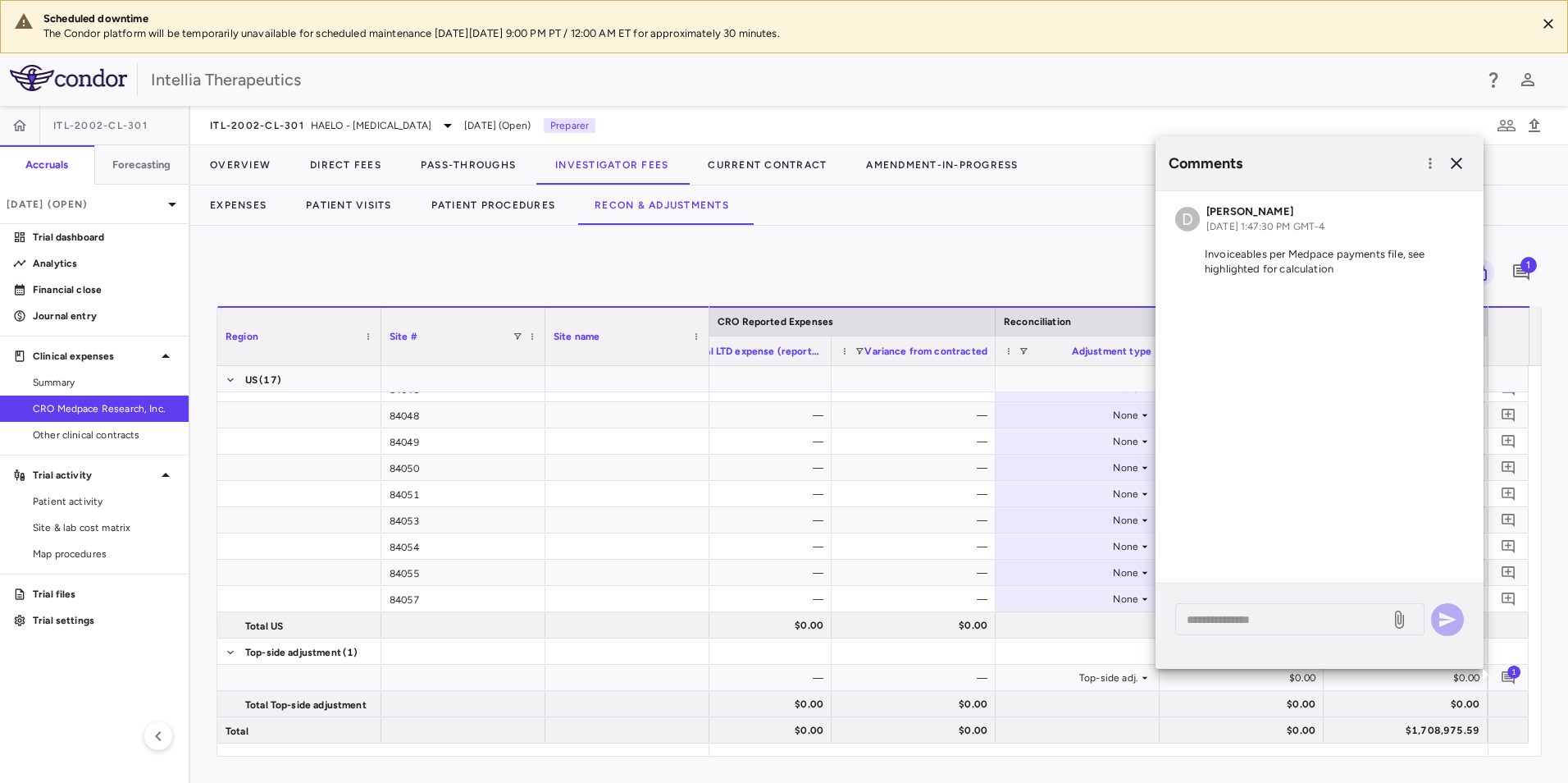
drag, startPoint x: 1230, startPoint y: 759, endPoint x: 1239, endPoint y: 748, distance: 14.2
click at [1230, 759] on div "Currency native site native cro trial 1 Region Drag here to set column labels R…" at bounding box center [878, 504] width 1377 height 558
click at [1288, 678] on div "Comments D David Towslee Aug 11, 2025, 1:47:30 PM GMT-4 Invoiceables per Medpac…" at bounding box center [1320, 415] width 328 height 558
click at [1455, 161] on icon "button" at bounding box center [1456, 163] width 12 height 12
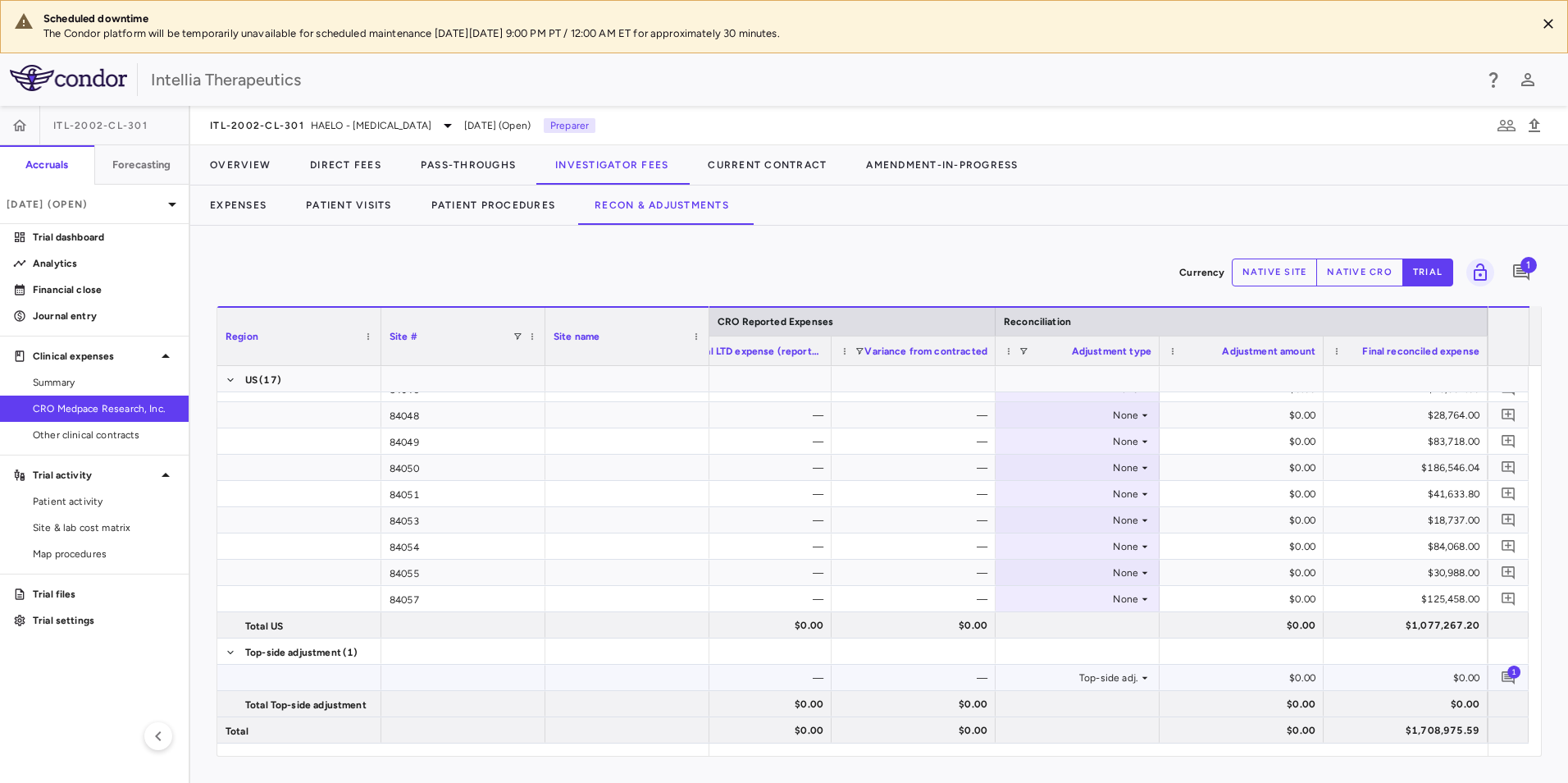
click at [1272, 672] on div "$0.00" at bounding box center [1244, 677] width 141 height 26
click at [1339, 272] on button "native cro" at bounding box center [1359, 272] width 87 height 28
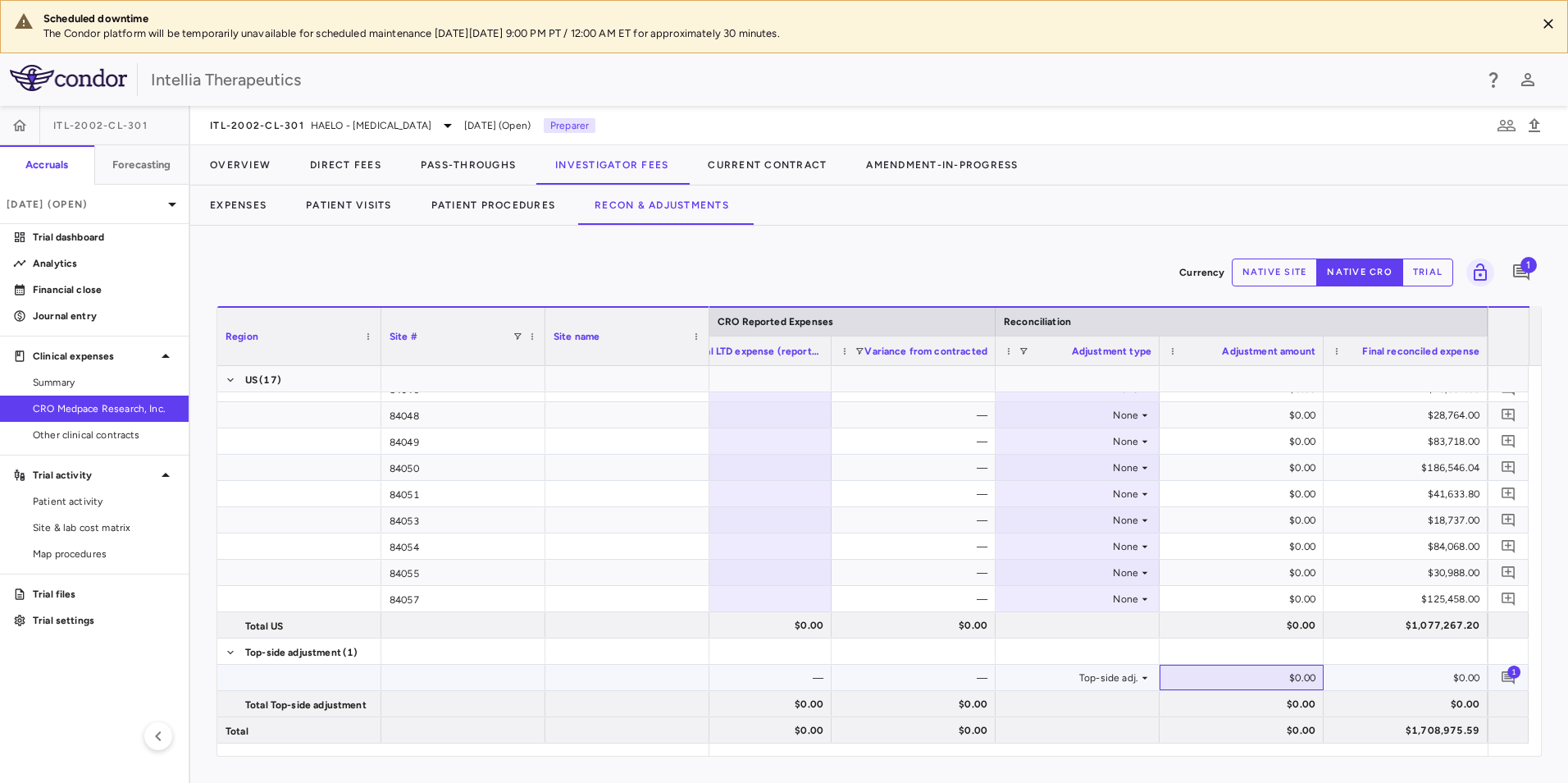
click at [1284, 677] on div "$0.00" at bounding box center [1244, 677] width 141 height 26
type input "*********"
click at [1064, 604] on div "None" at bounding box center [1073, 598] width 128 height 26
click at [1218, 609] on div at bounding box center [784, 392] width 1568 height 783
click at [1511, 674] on span "1" at bounding box center [1513, 672] width 13 height 13
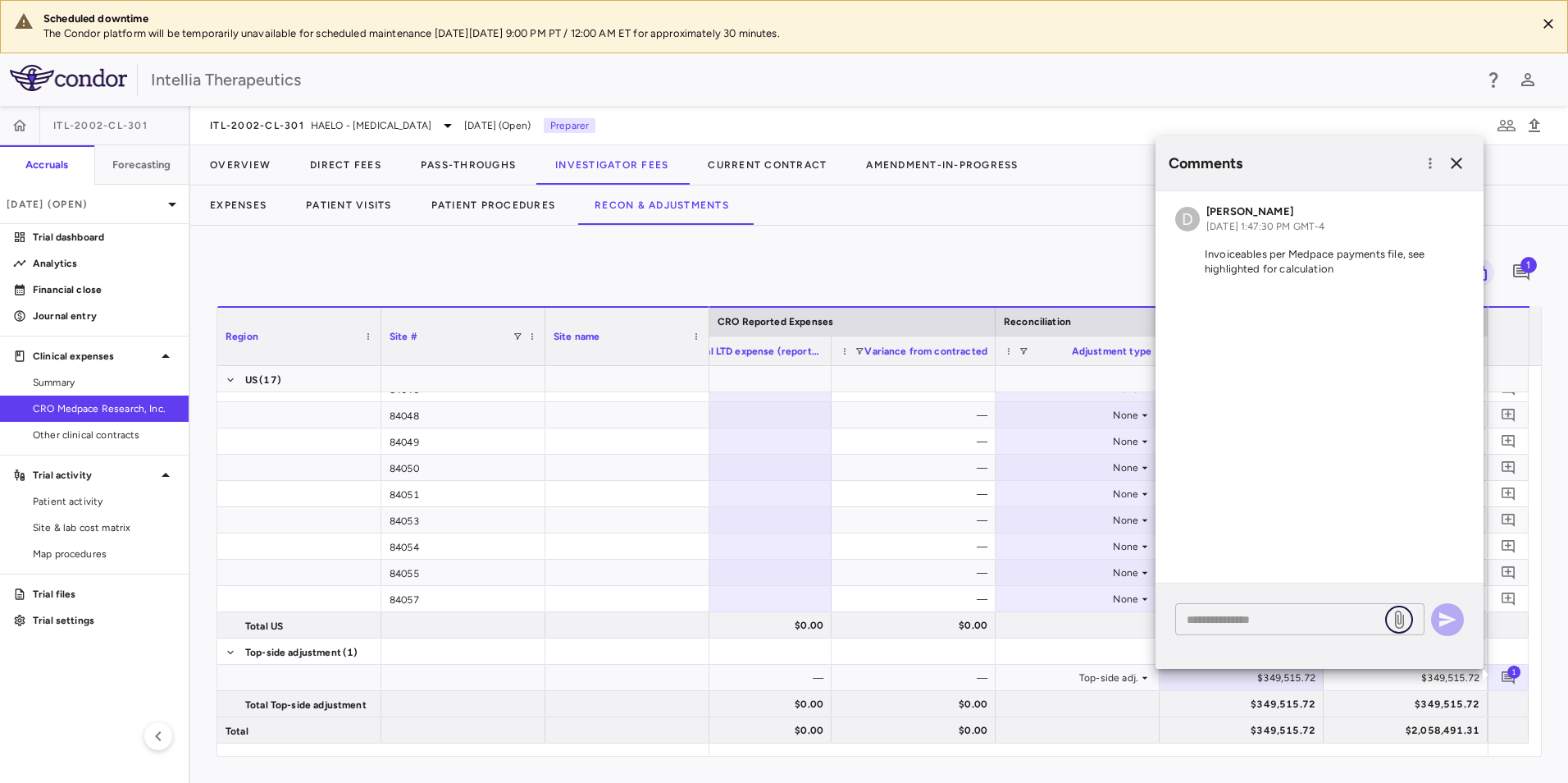
click at [1399, 623] on icon at bounding box center [1398, 619] width 9 height 18
click at [0, 0] on input "file" at bounding box center [0, 0] width 0 height 0
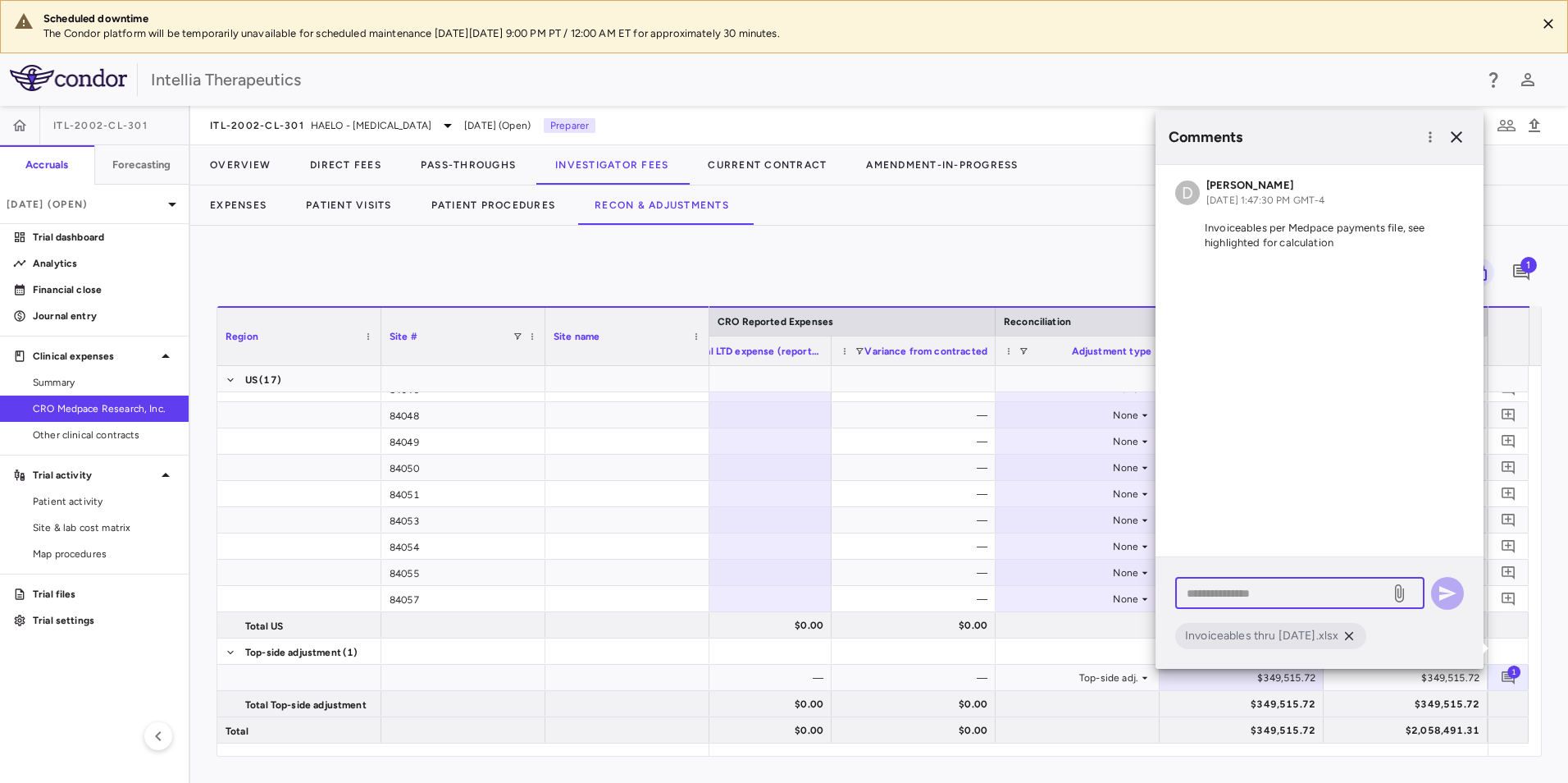
click at [1303, 596] on textarea at bounding box center [1282, 593] width 192 height 18
type textarea "**********"
click at [1452, 586] on icon "button" at bounding box center [1447, 593] width 20 height 20
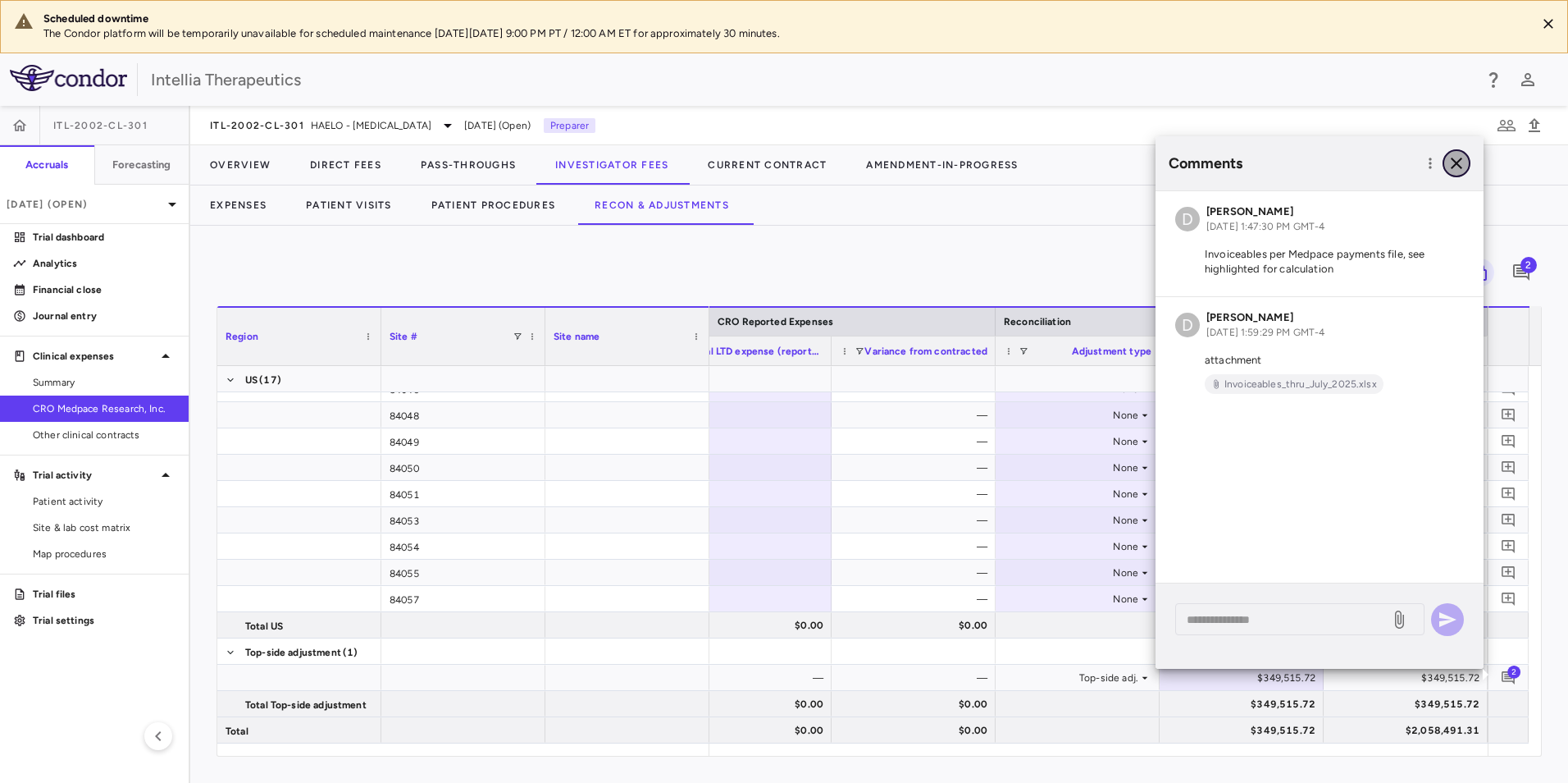
click at [1454, 154] on icon "button" at bounding box center [1456, 163] width 20 height 20
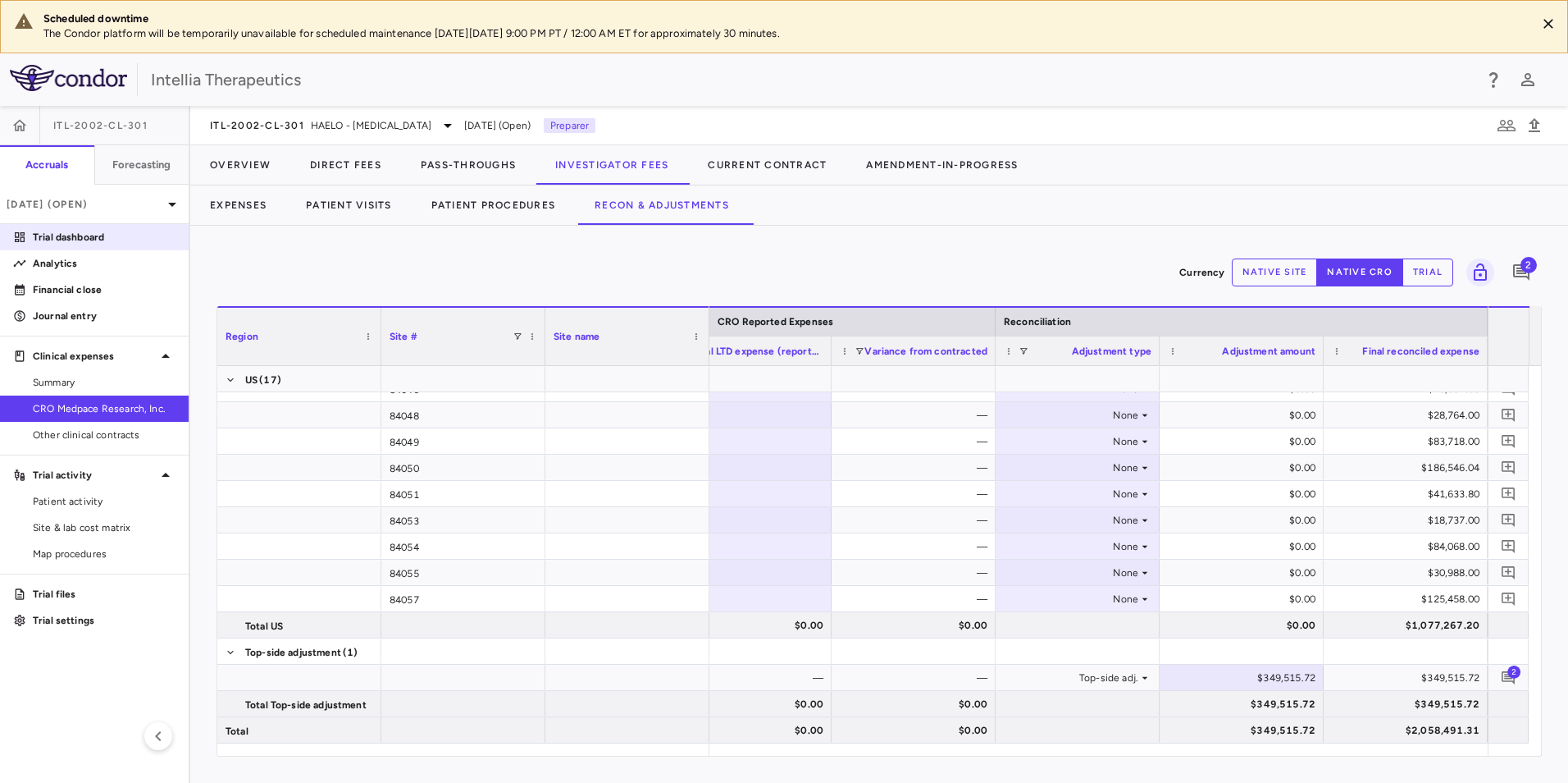
drag, startPoint x: 75, startPoint y: 237, endPoint x: 161, endPoint y: 247, distance: 86.6
click at [75, 237] on p "Trial dashboard" at bounding box center [104, 236] width 143 height 14
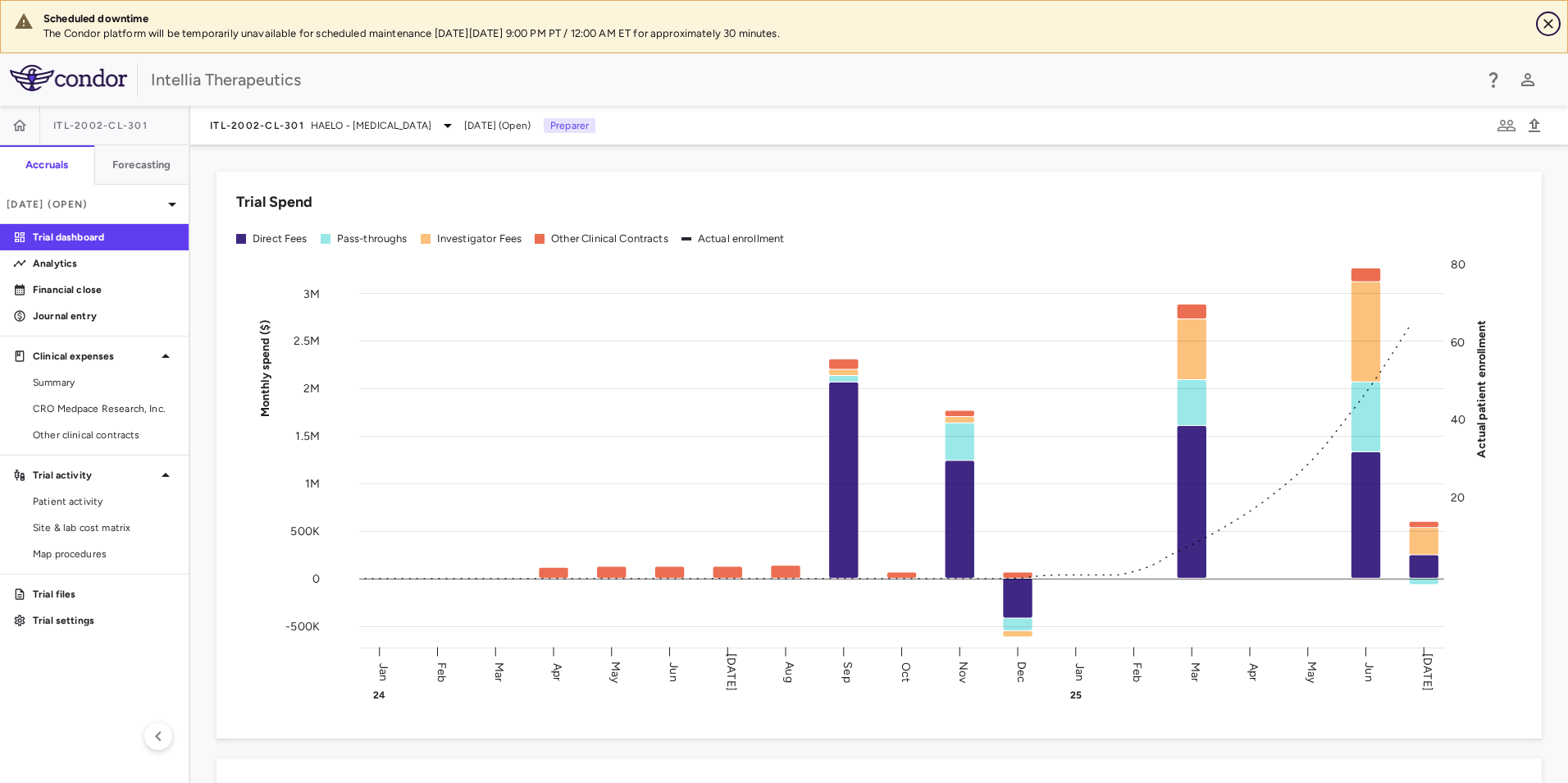
click at [1552, 23] on icon "Close" at bounding box center [1548, 23] width 16 height 16
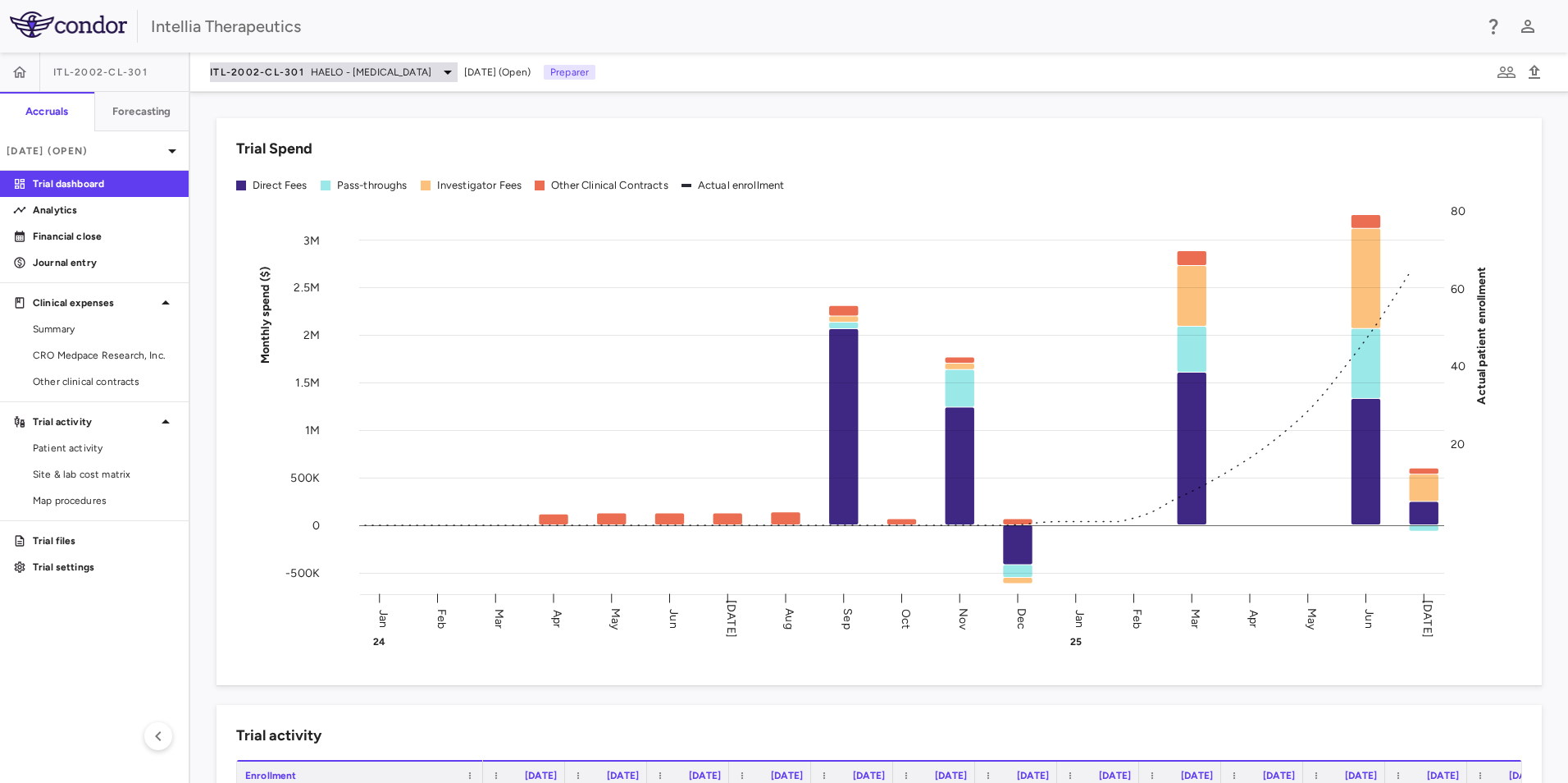
click at [339, 69] on span "HAELO - [MEDICAL_DATA]" at bounding box center [371, 72] width 121 height 14
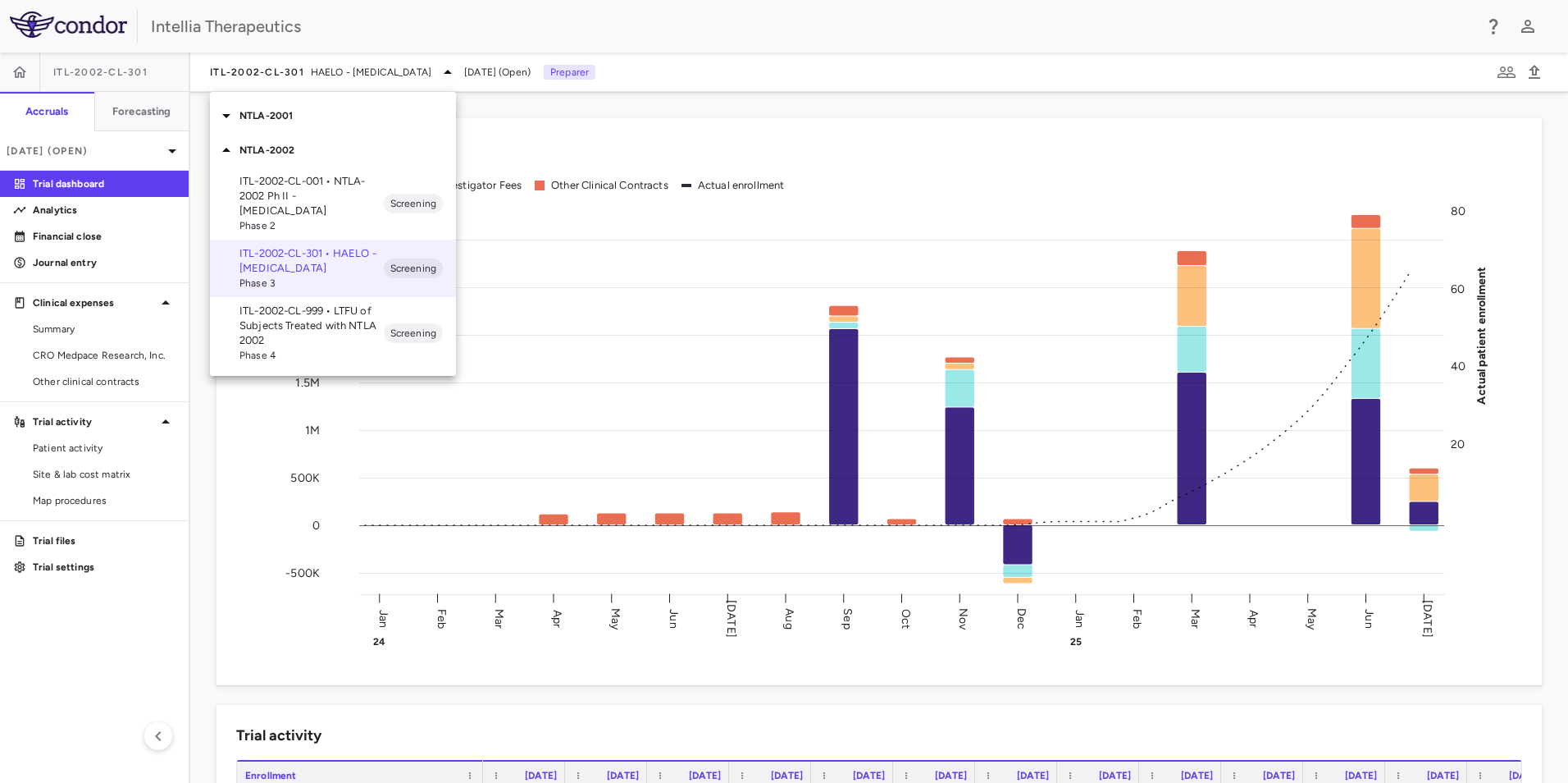
click at [291, 119] on p "NTLA-2001" at bounding box center [348, 115] width 217 height 14
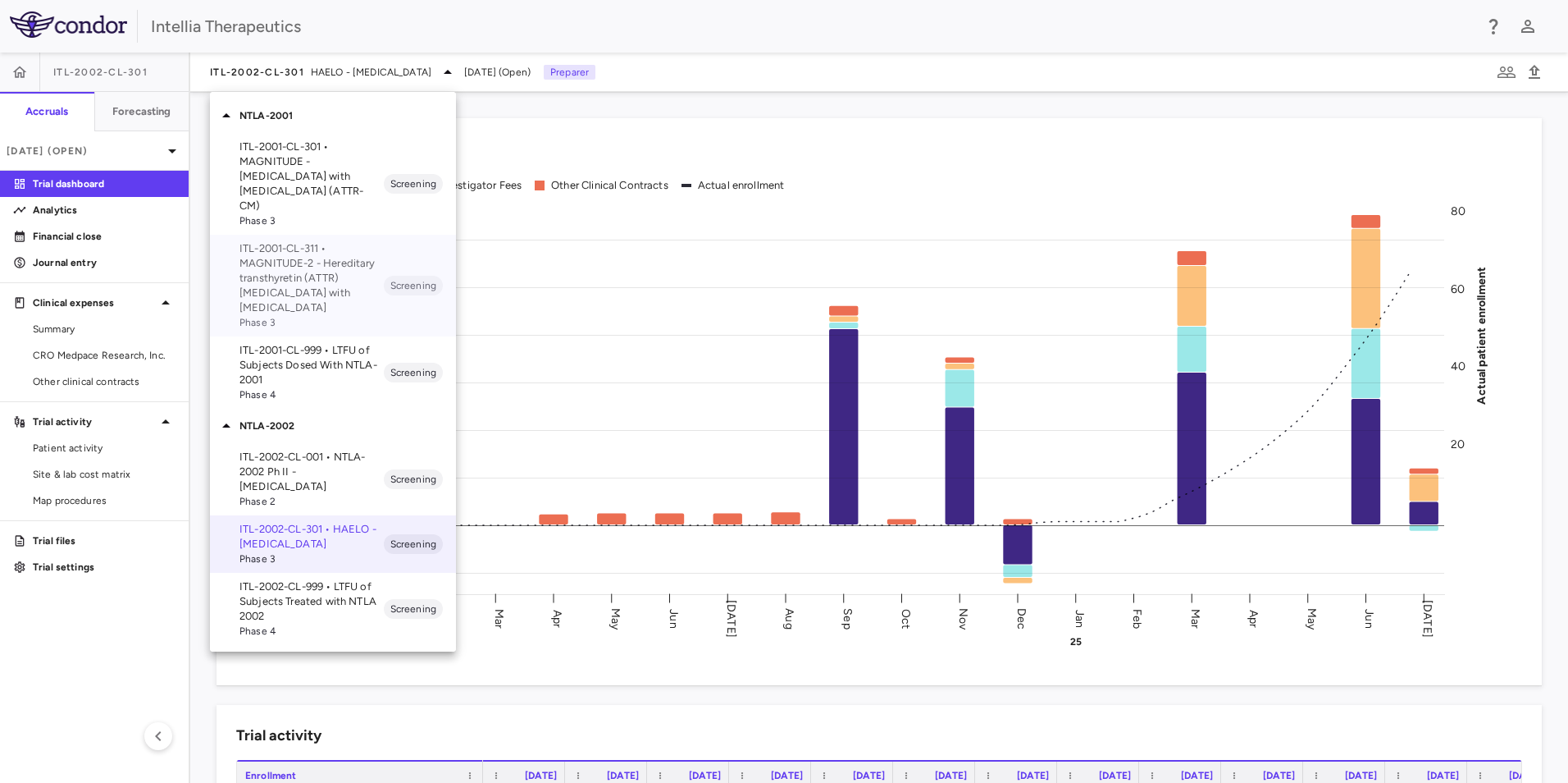
click at [307, 249] on p "ITL-2001-CL-311 • MAGNITUDE-2 - Hereditary transthyretin (ATTR) [MEDICAL_DATA] …" at bounding box center [312, 277] width 144 height 74
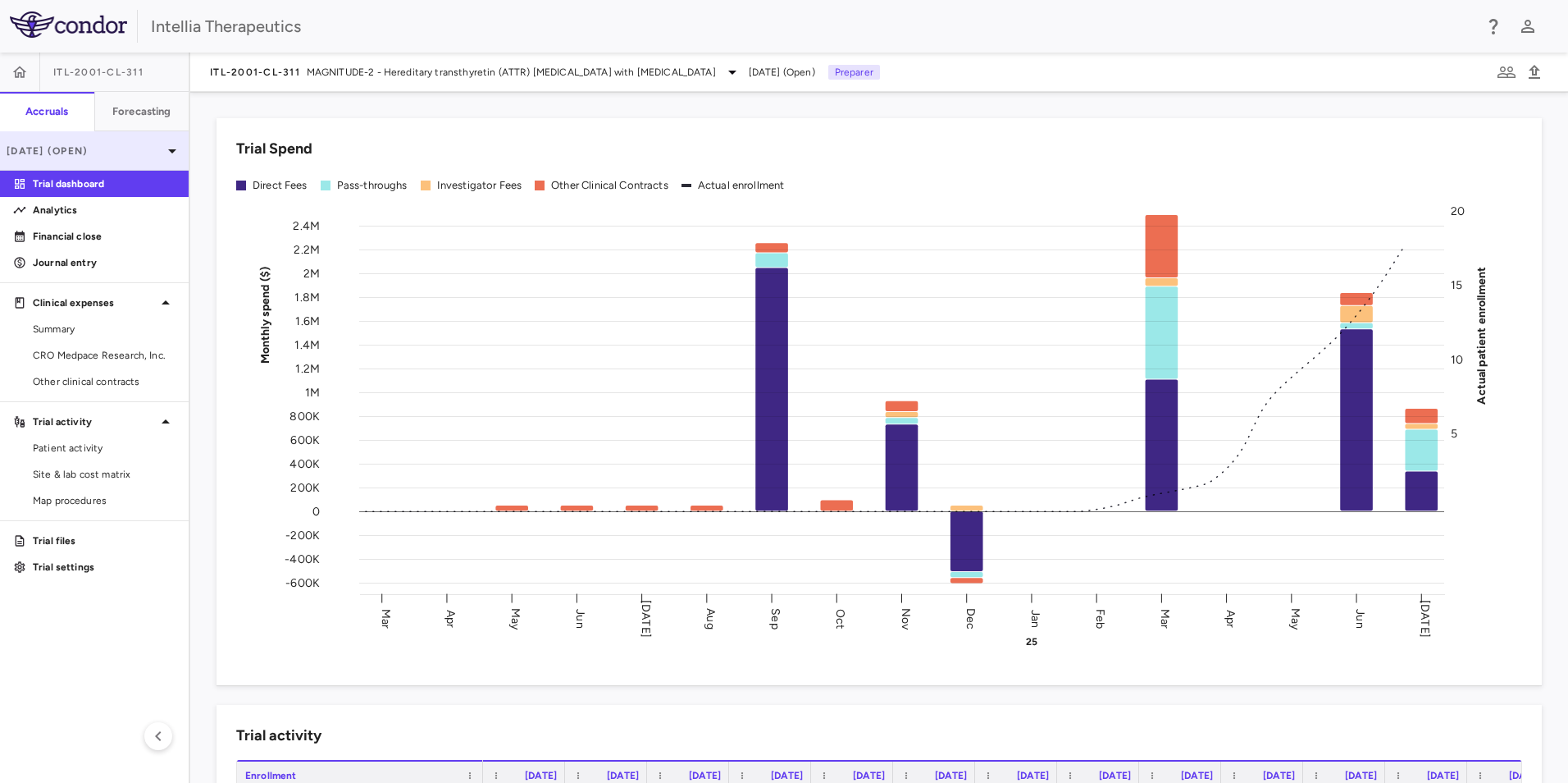
click at [133, 152] on p "[DATE] (Open)" at bounding box center [84, 151] width 155 height 14
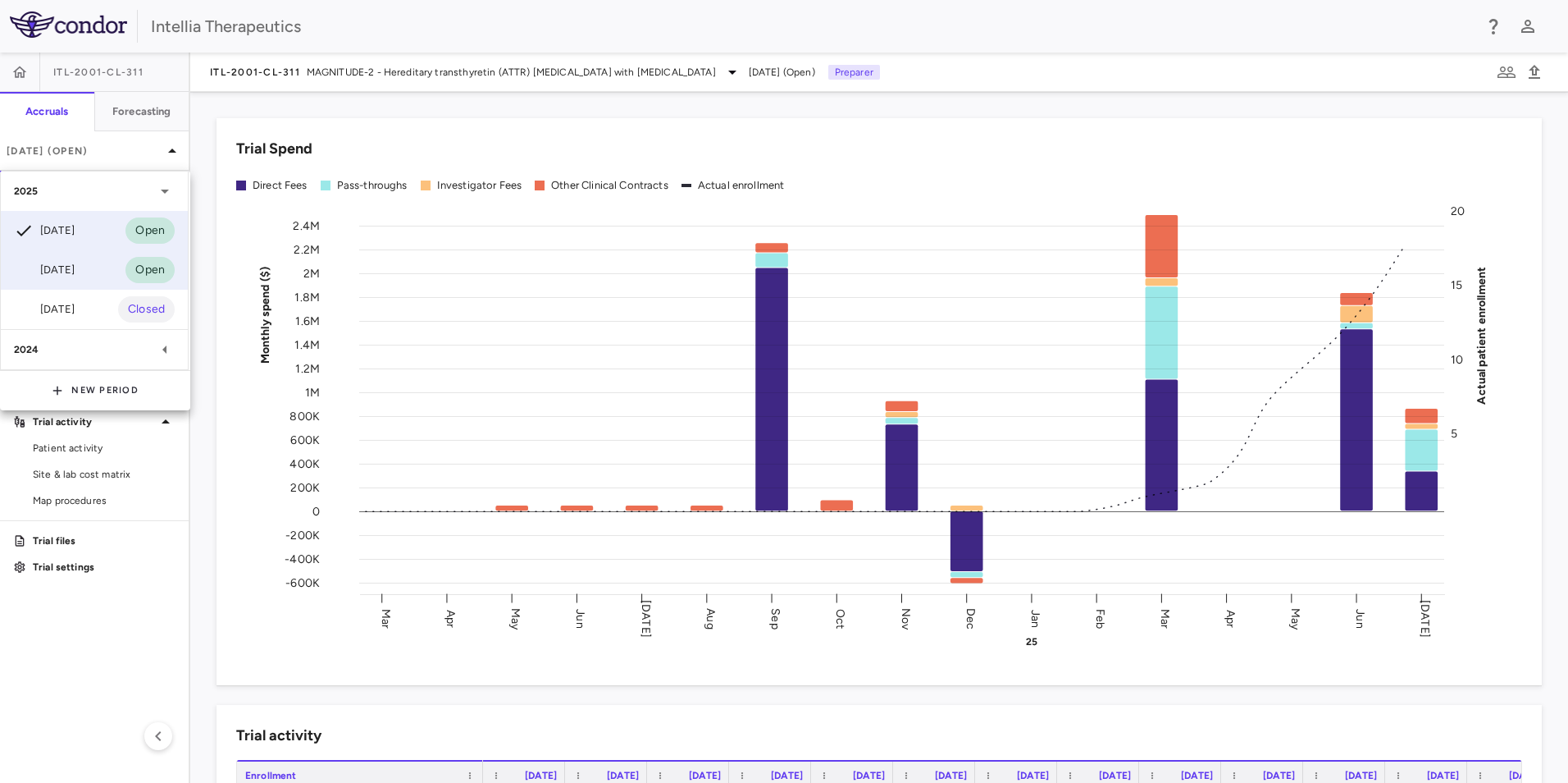
click at [89, 273] on div "Jun 2025 Open" at bounding box center [94, 270] width 187 height 39
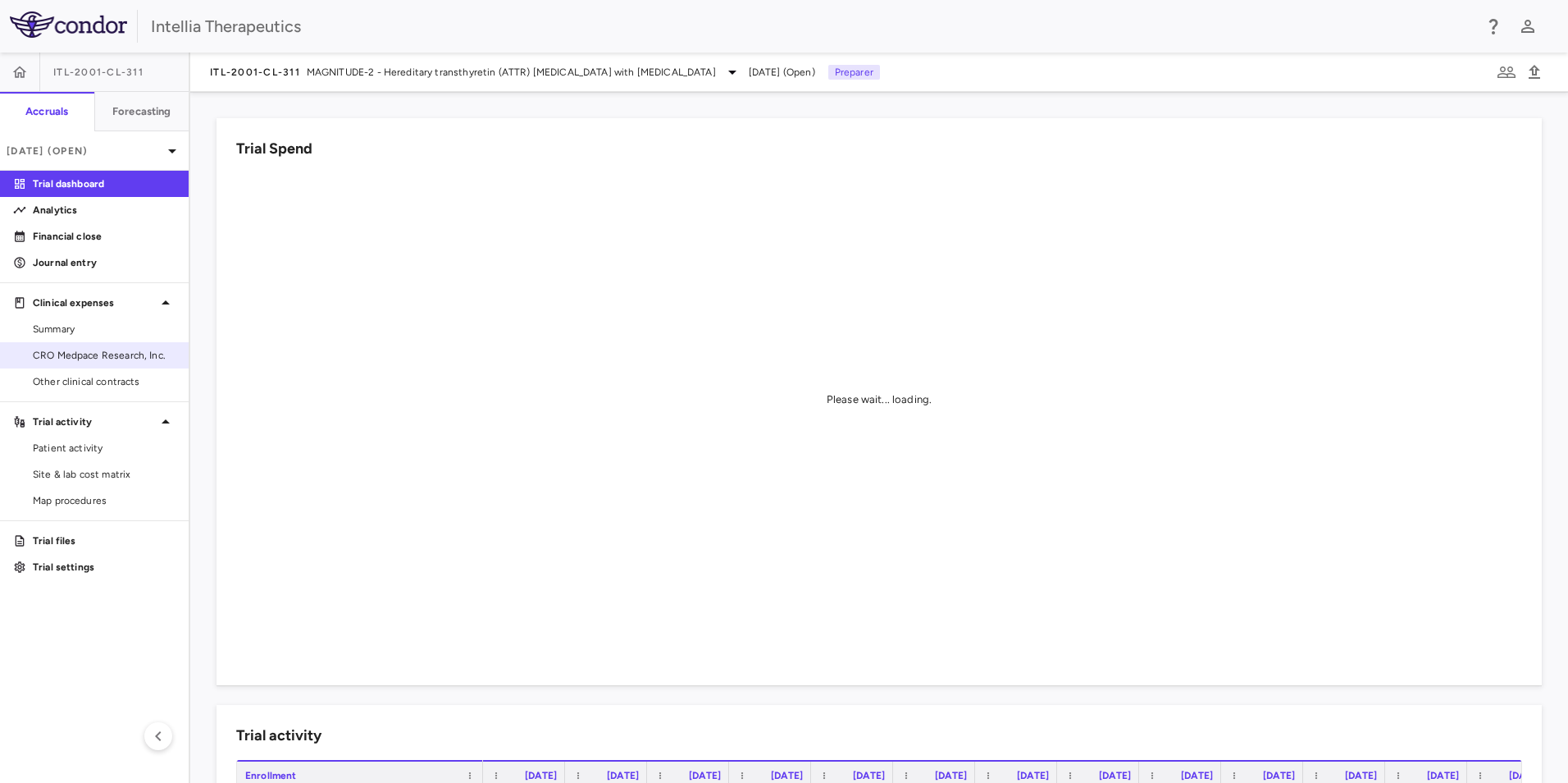
click at [81, 353] on span "CRO Medpace Research, Inc." at bounding box center [104, 355] width 143 height 14
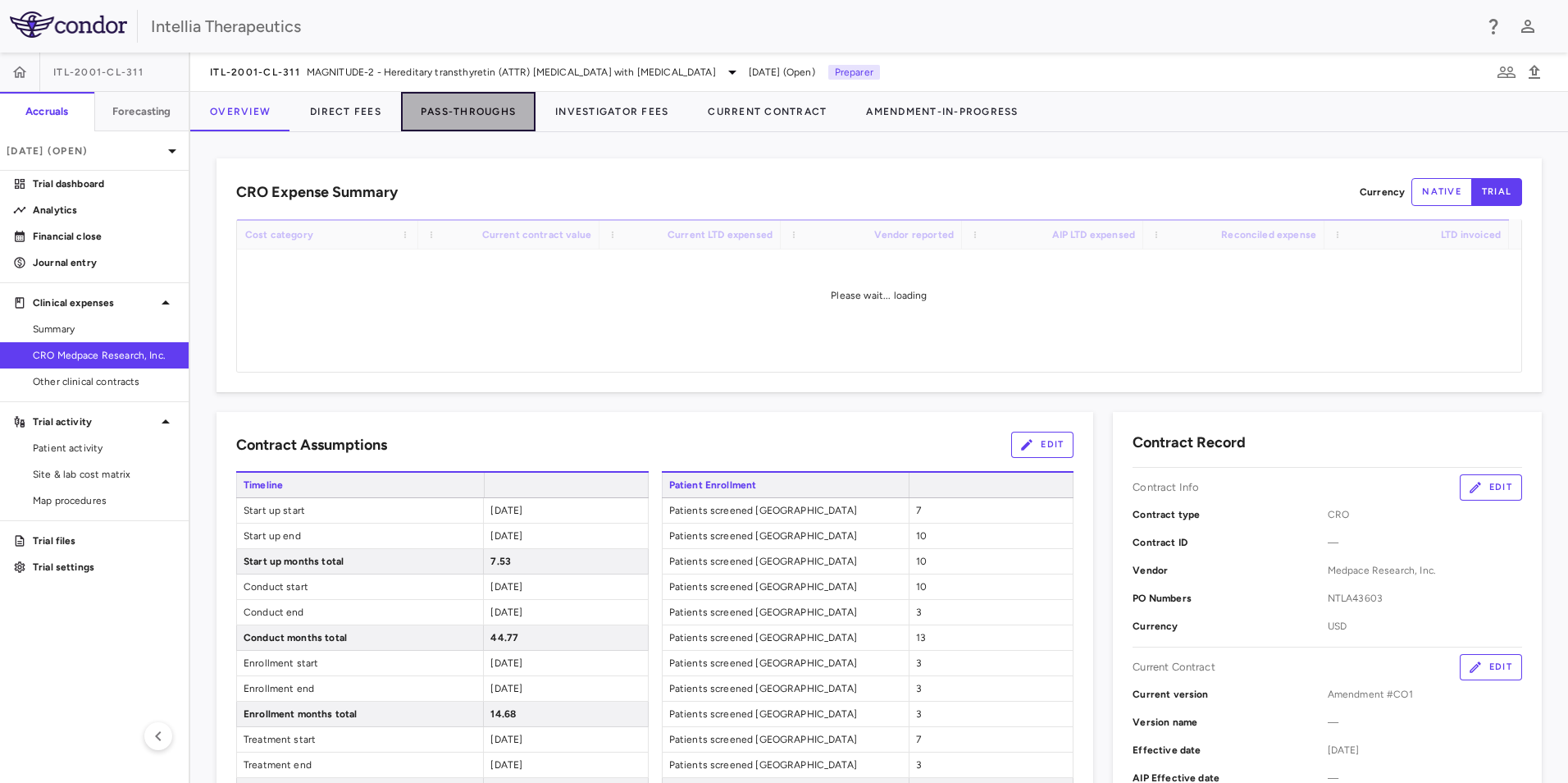
click at [441, 110] on button "Pass-Throughs" at bounding box center [468, 111] width 134 height 39
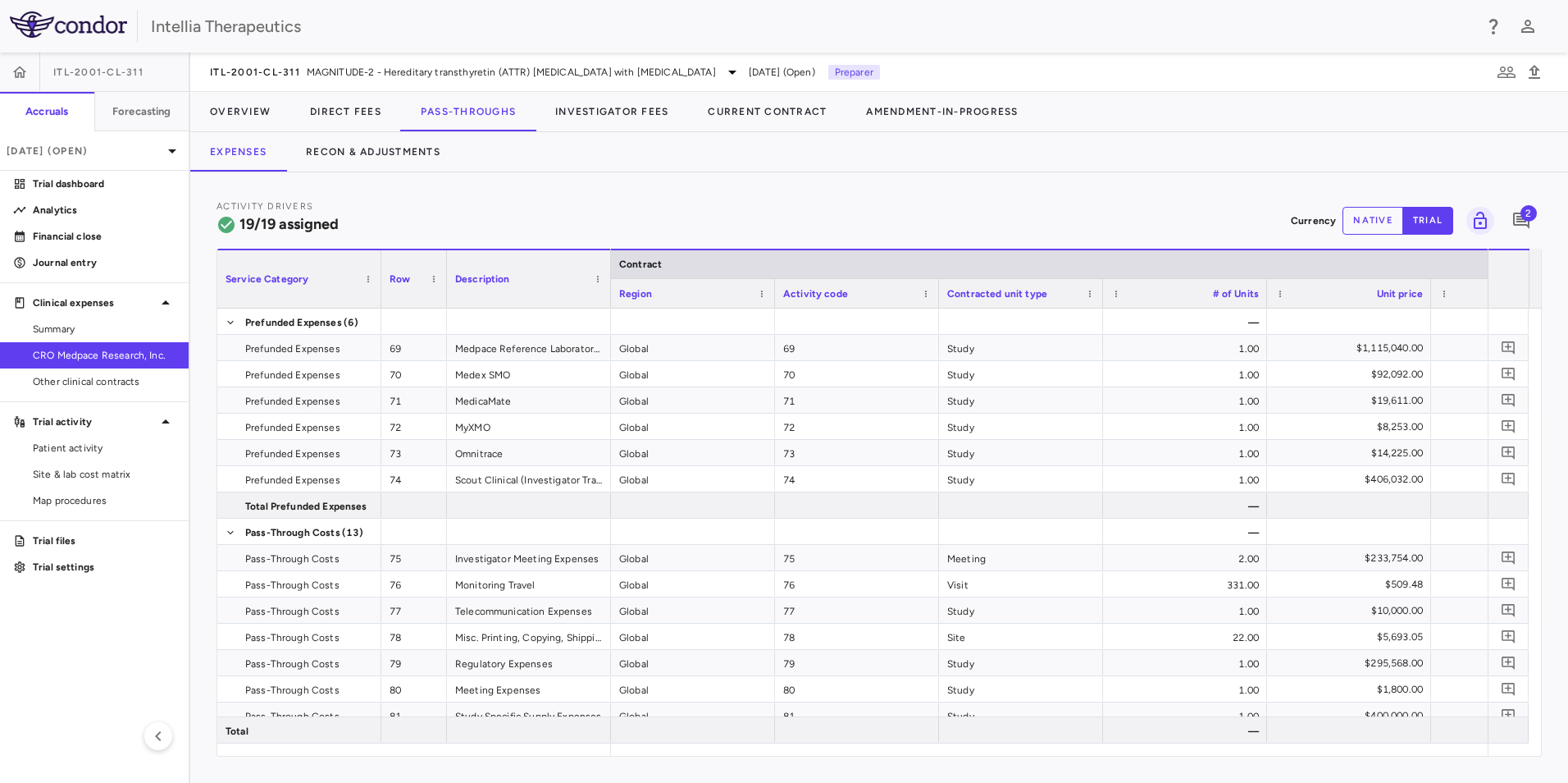
click at [1365, 224] on button "native" at bounding box center [1372, 220] width 60 height 28
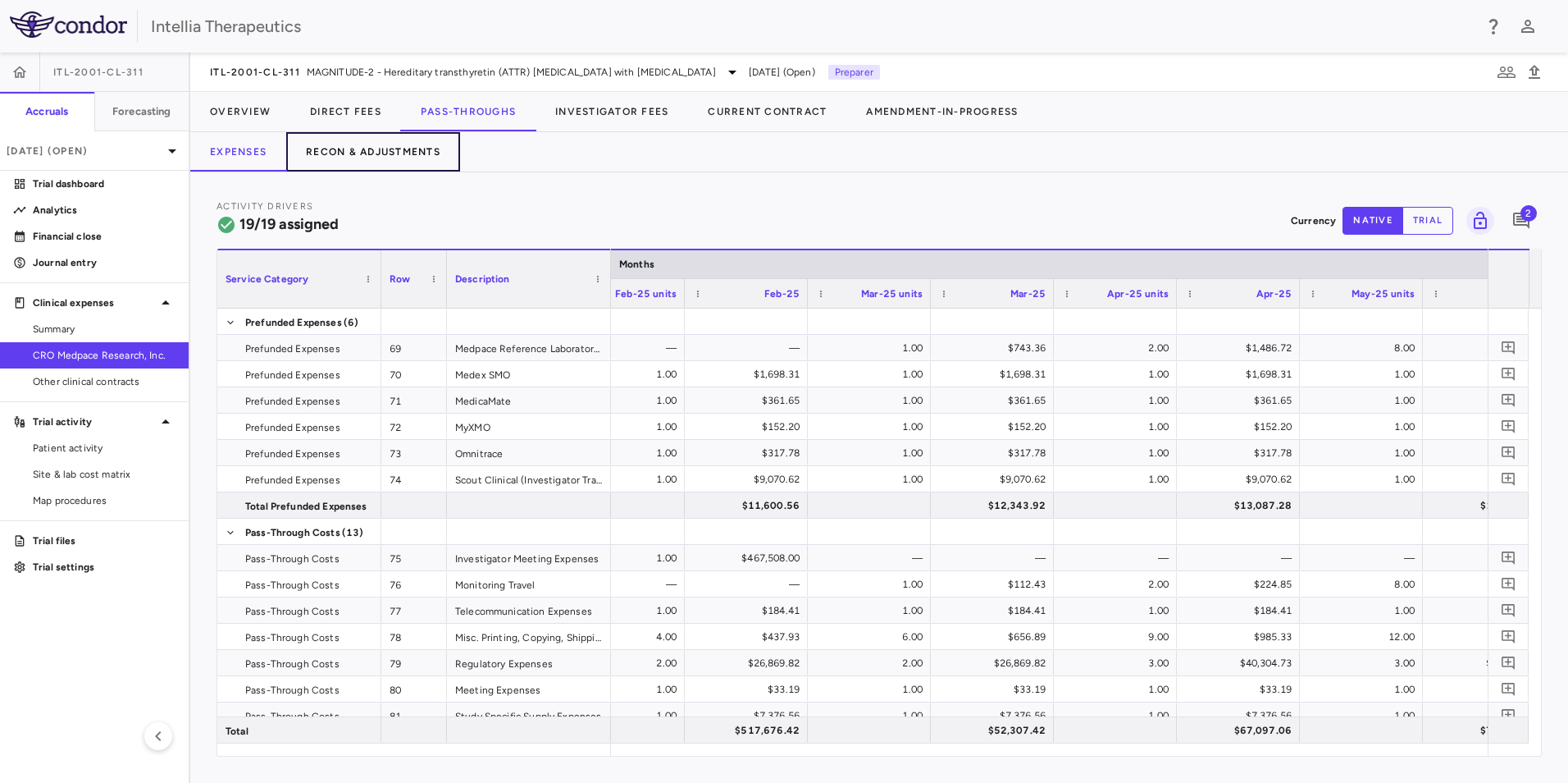
click at [394, 143] on button "Recon & Adjustments" at bounding box center [372, 152] width 174 height 39
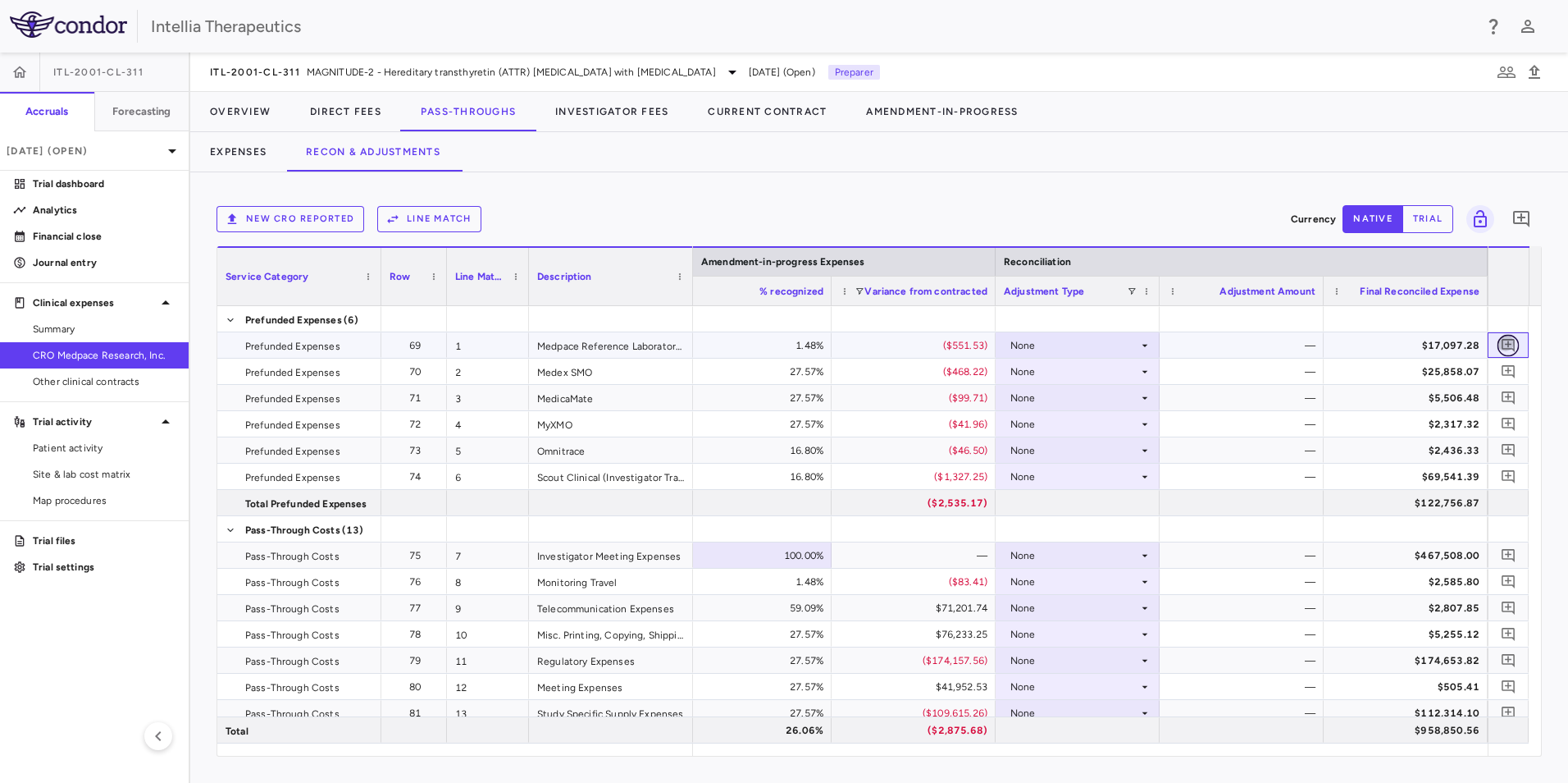
click at [1507, 347] on icon "Add comment" at bounding box center [1509, 344] width 15 height 15
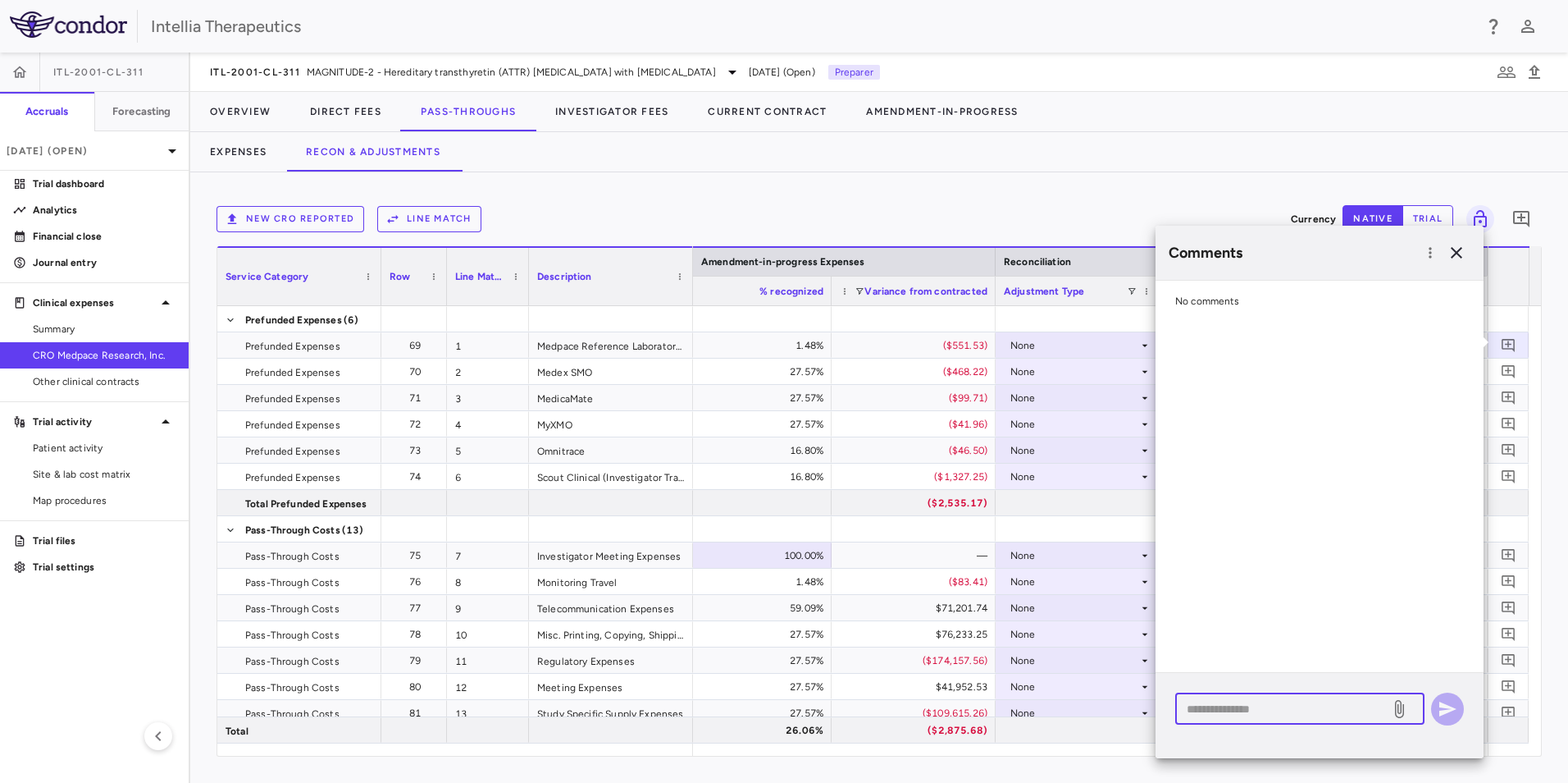
click at [1292, 704] on textarea at bounding box center [1282, 708] width 192 height 18
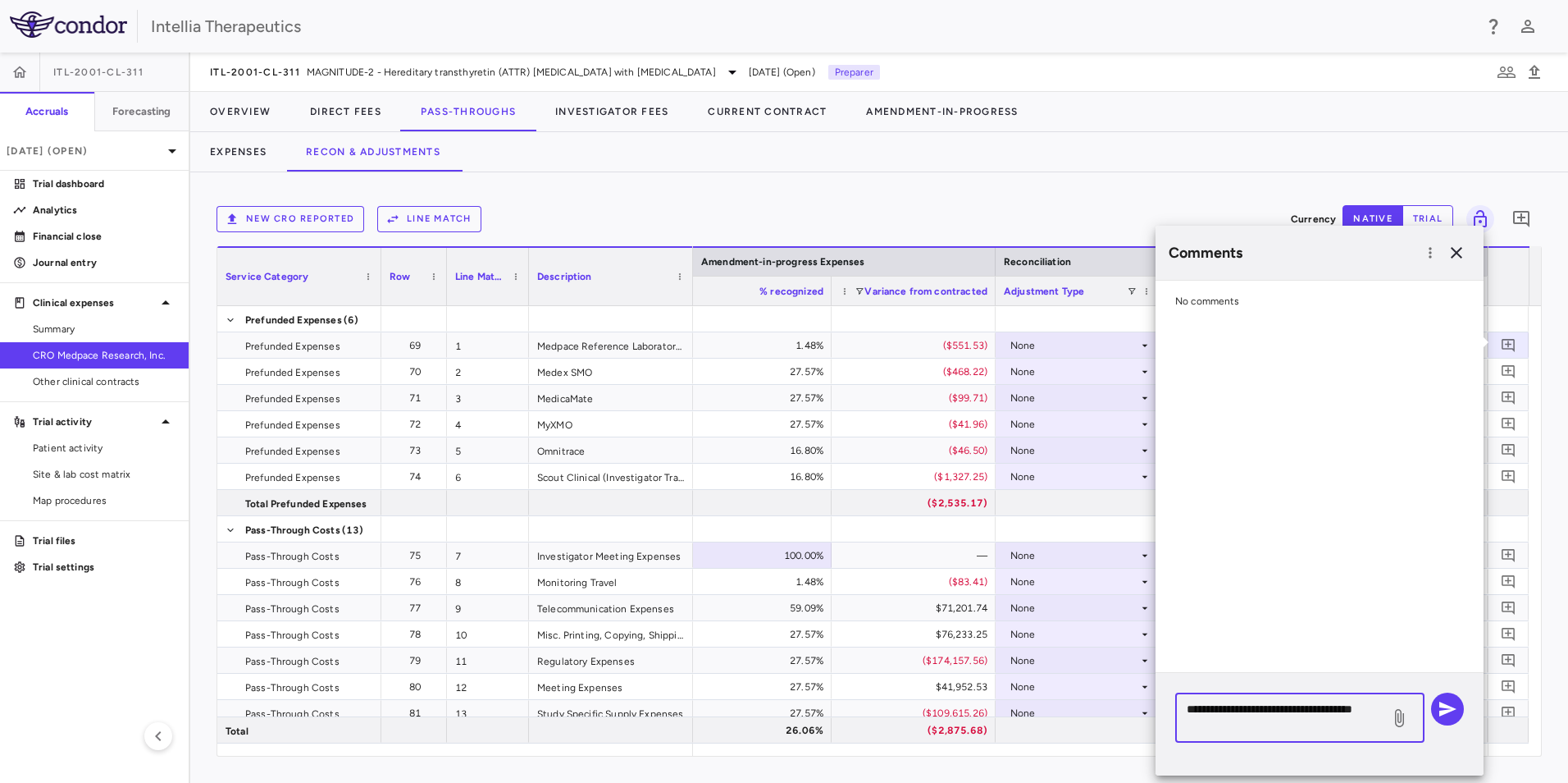
type textarea "**********"
click at [1389, 718] on icon at bounding box center [1398, 718] width 20 height 20
click at [0, 0] on input "file" at bounding box center [0, 0] width 0 height 0
click at [1447, 709] on icon "button" at bounding box center [1447, 708] width 20 height 20
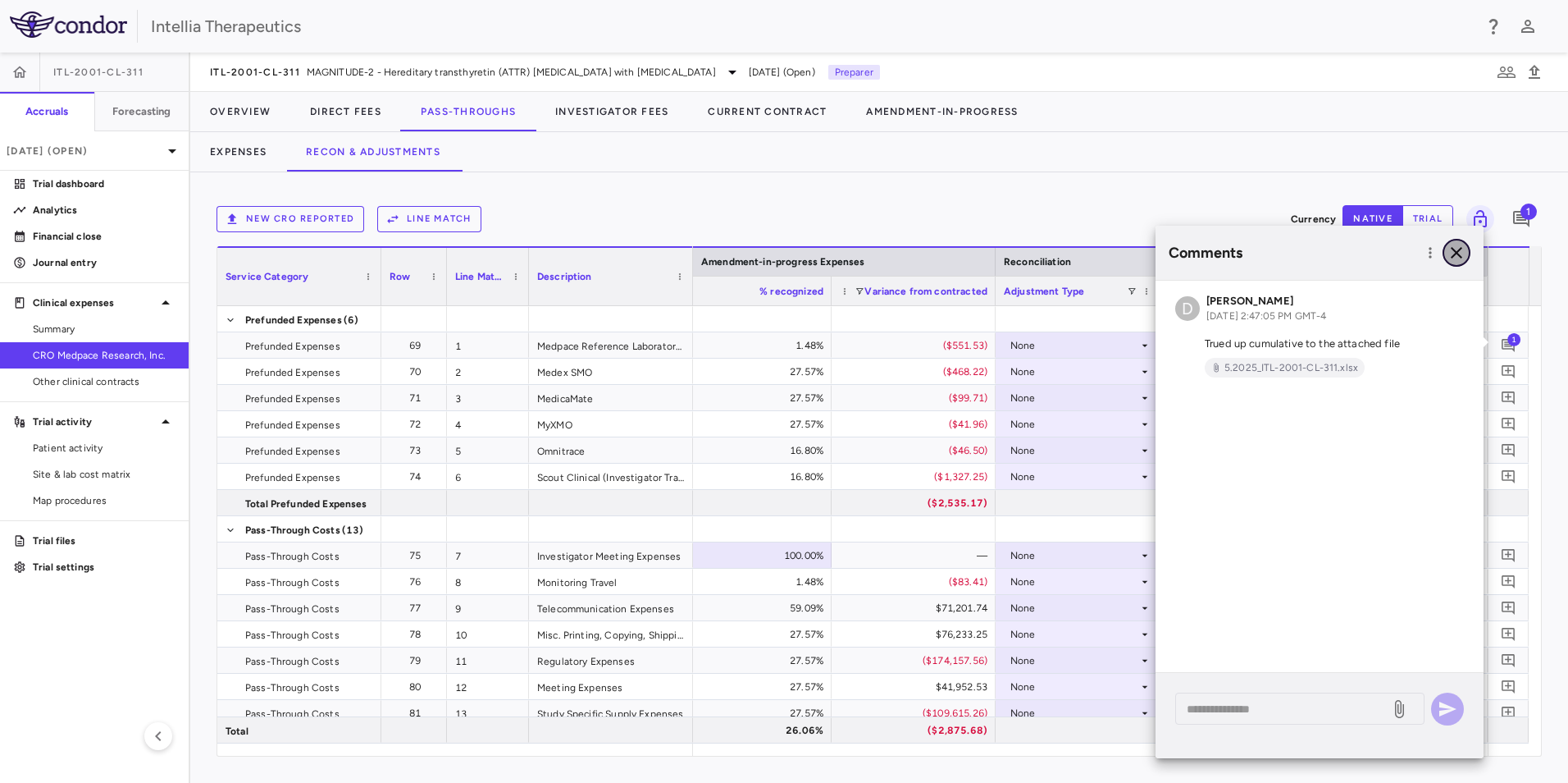
click at [1453, 252] on icon "button" at bounding box center [1456, 252] width 20 height 20
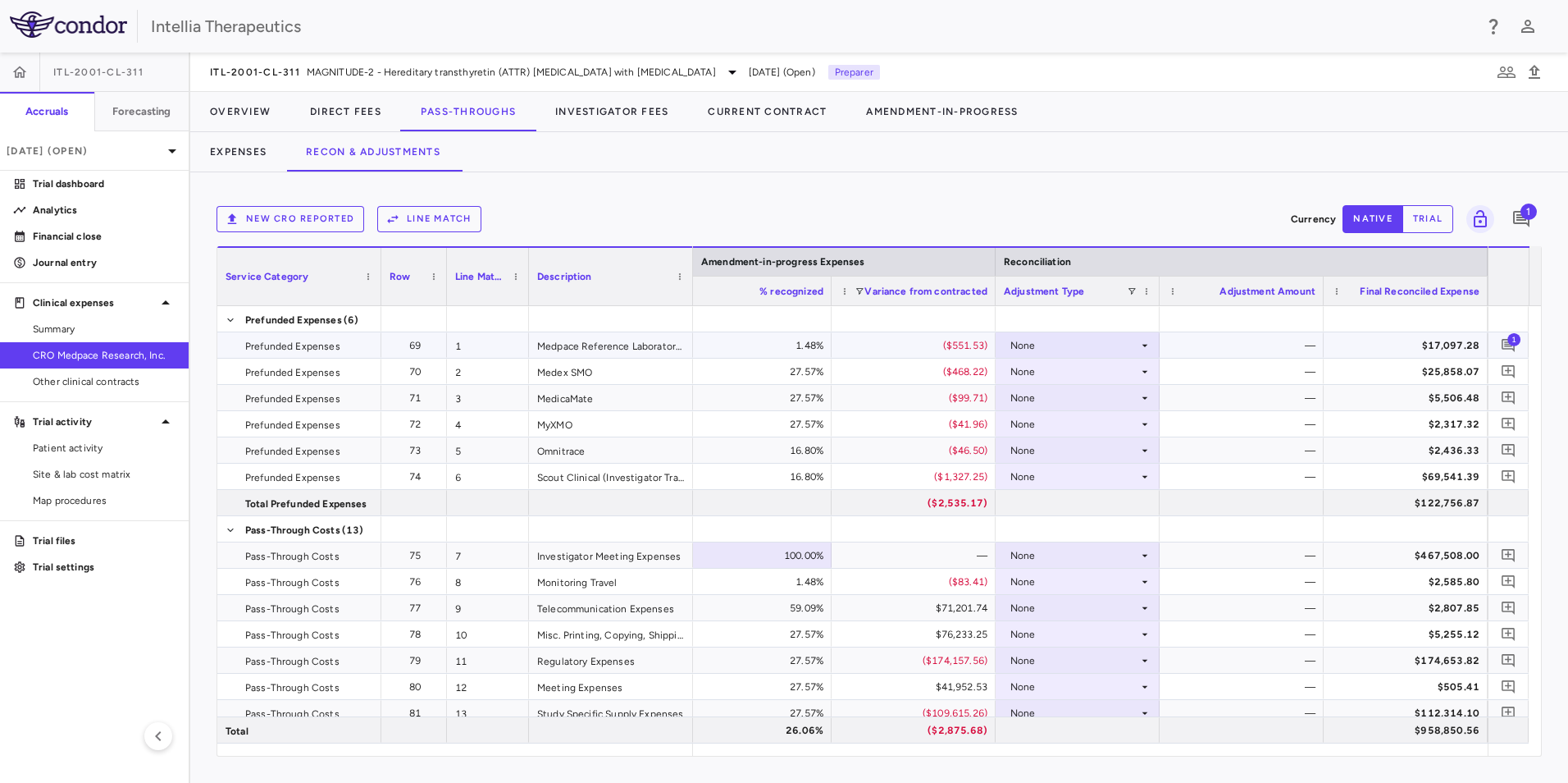
click at [1067, 343] on div "None" at bounding box center [1073, 344] width 128 height 26
click at [1055, 423] on div "Other" at bounding box center [1046, 426] width 35 height 14
drag, startPoint x: 1280, startPoint y: 348, endPoint x: 1299, endPoint y: 346, distance: 19.1
click at [1299, 346] on input "*" at bounding box center [1253, 346] width 138 height 27
type input "*********"
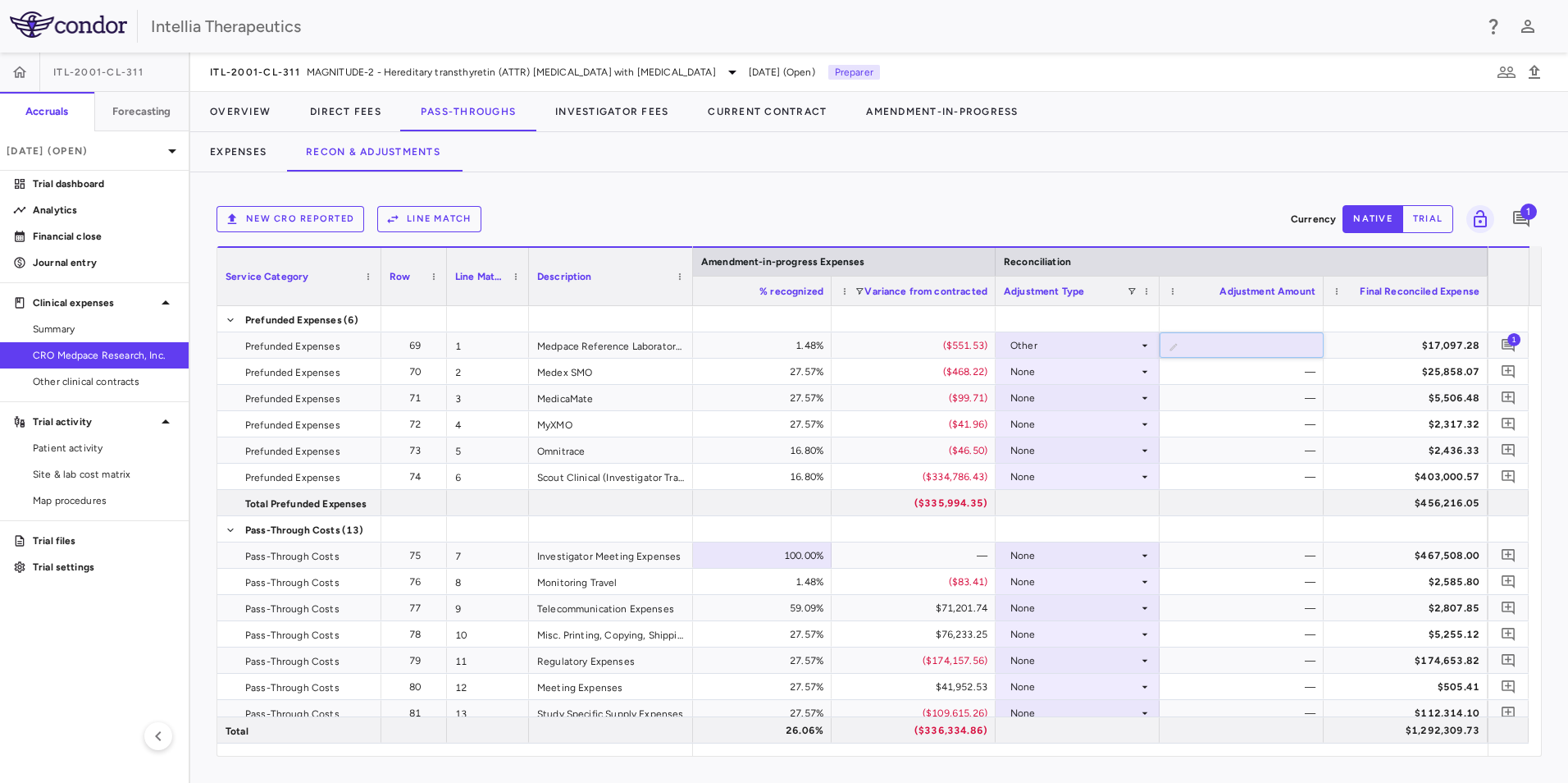
click at [1252, 199] on div "New CRO reported Line Match Currency native trial 1" at bounding box center [879, 219] width 1325 height 41
click at [1361, 338] on div "$17,097.28" at bounding box center [1408, 344] width 141 height 26
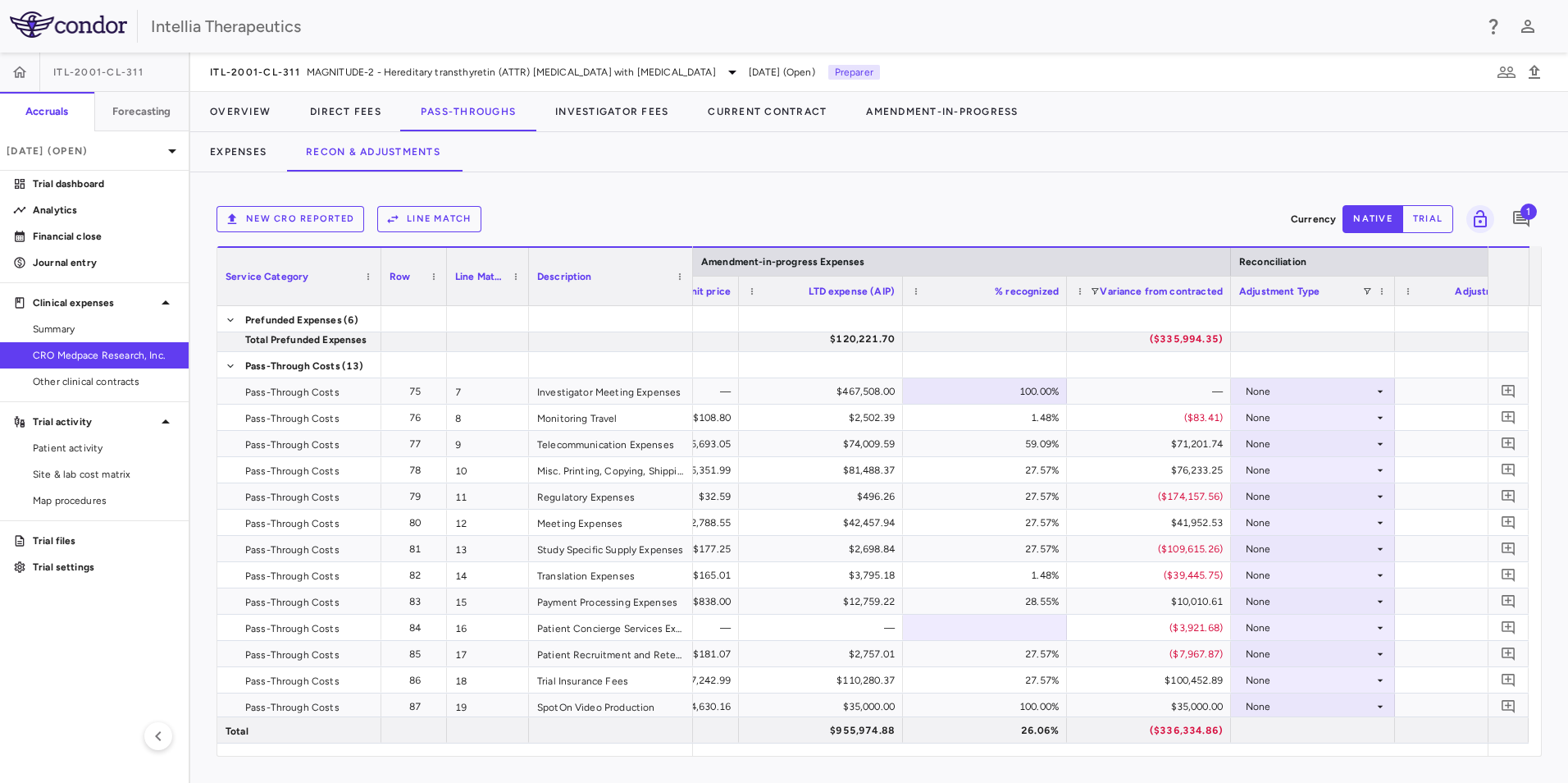
scroll to position [0, 3471]
